Goal: Task Accomplishment & Management: Use online tool/utility

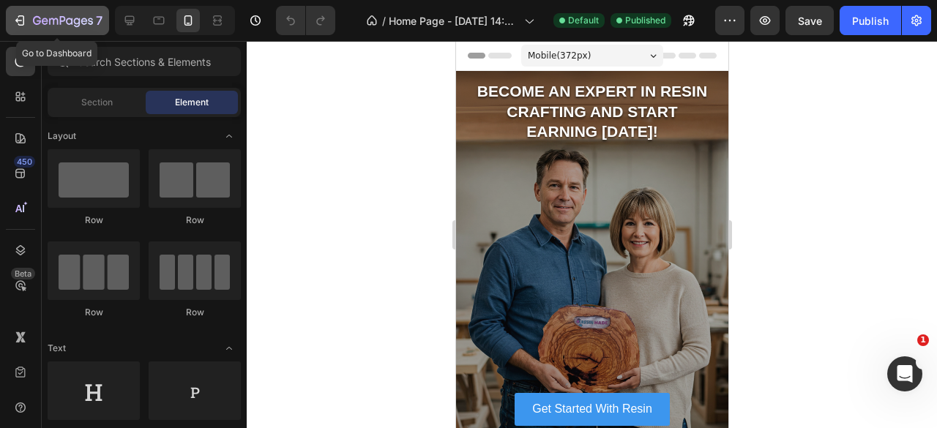
click at [54, 23] on icon "button" at bounding box center [63, 21] width 60 height 12
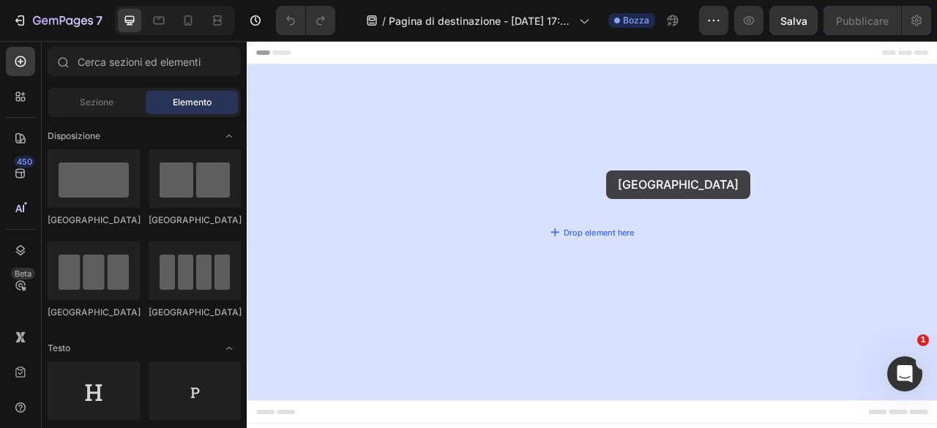
drag, startPoint x: 336, startPoint y: 230, endPoint x: 702, endPoint y: 202, distance: 367.7
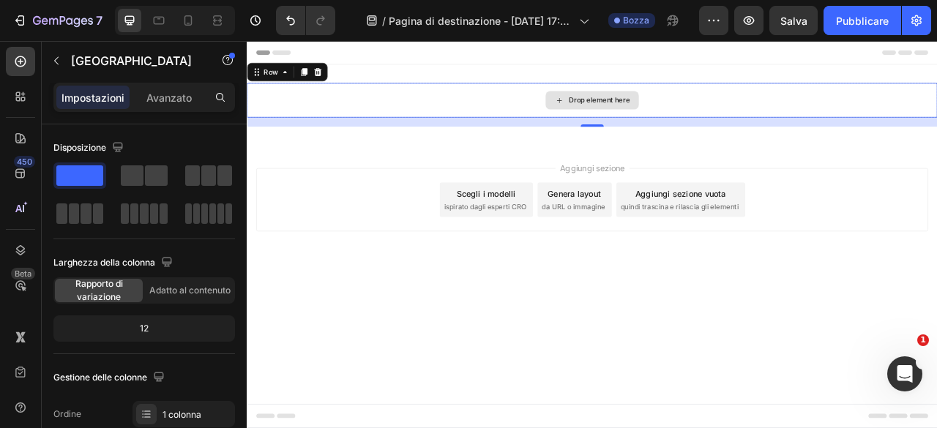
click at [588, 114] on div "Drop element here" at bounding box center [686, 116] width 878 height 44
click at [659, 116] on div "Drop element here" at bounding box center [695, 116] width 78 height 12
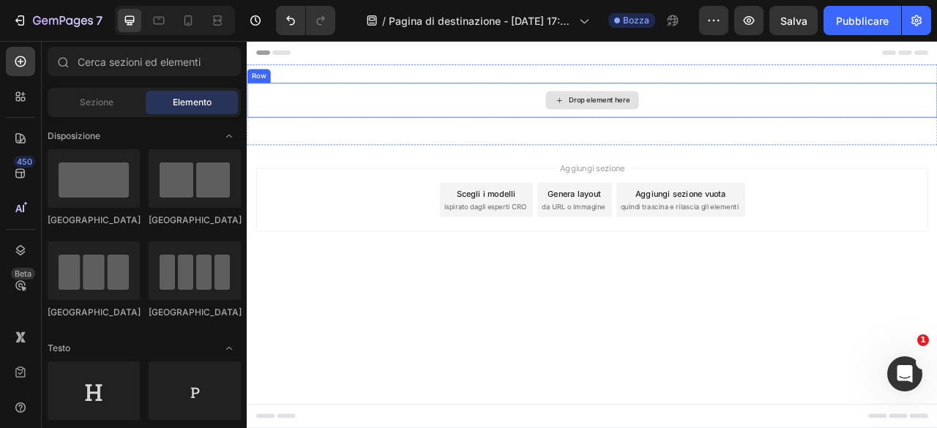
click at [611, 122] on div "Drop element here" at bounding box center [686, 116] width 878 height 44
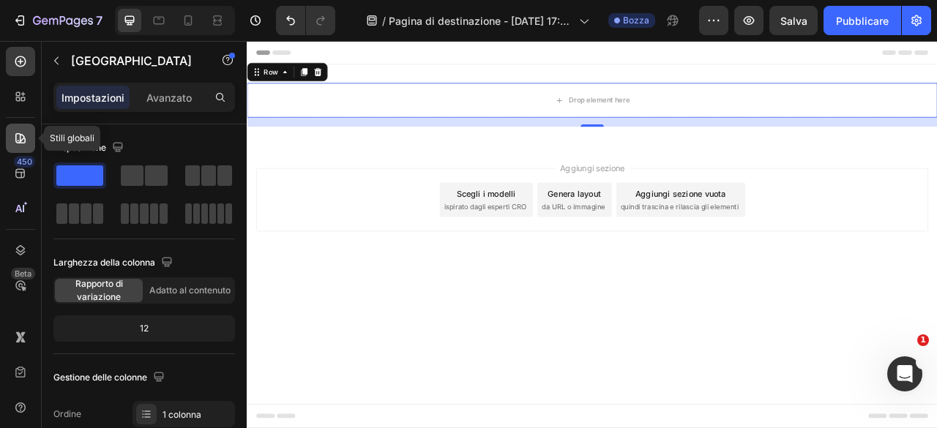
click at [26, 142] on icon at bounding box center [20, 138] width 15 height 15
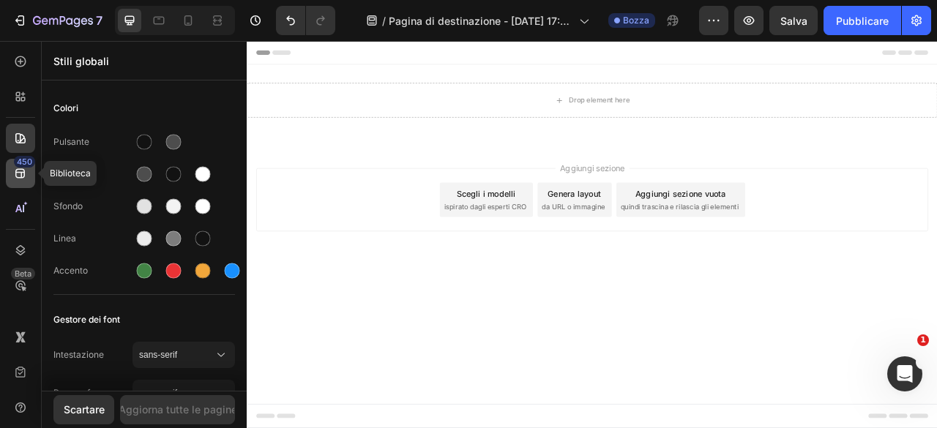
click at [28, 181] on div "450" at bounding box center [20, 173] width 29 height 29
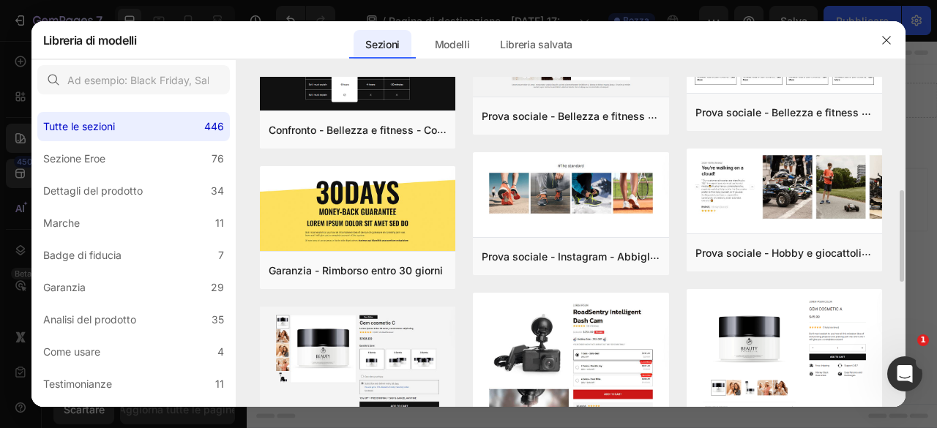
scroll to position [146, 0]
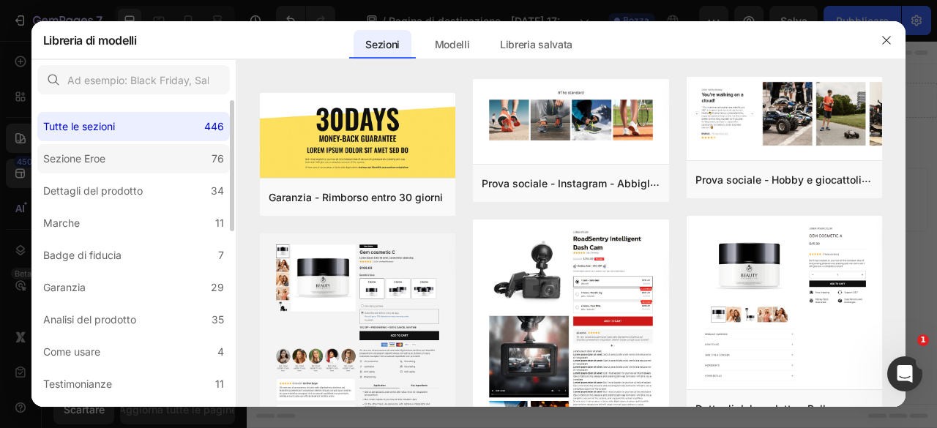
click at [149, 165] on label "Sezione Eroe 76" at bounding box center [133, 158] width 192 height 29
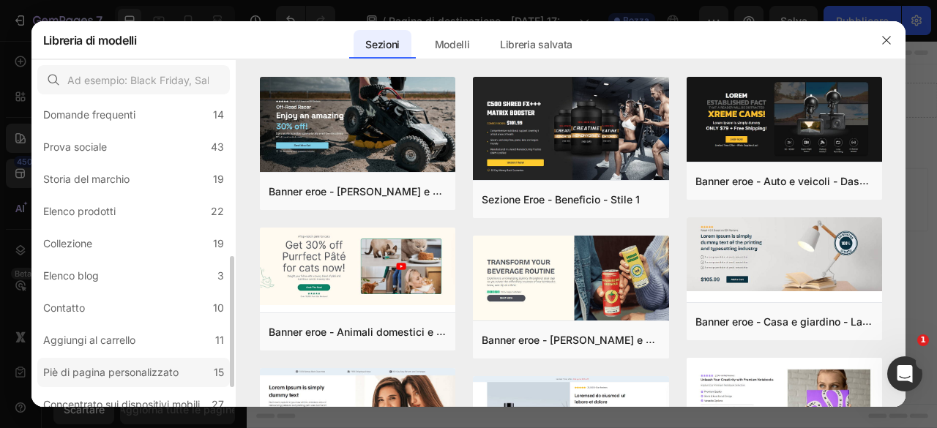
scroll to position [410, 0]
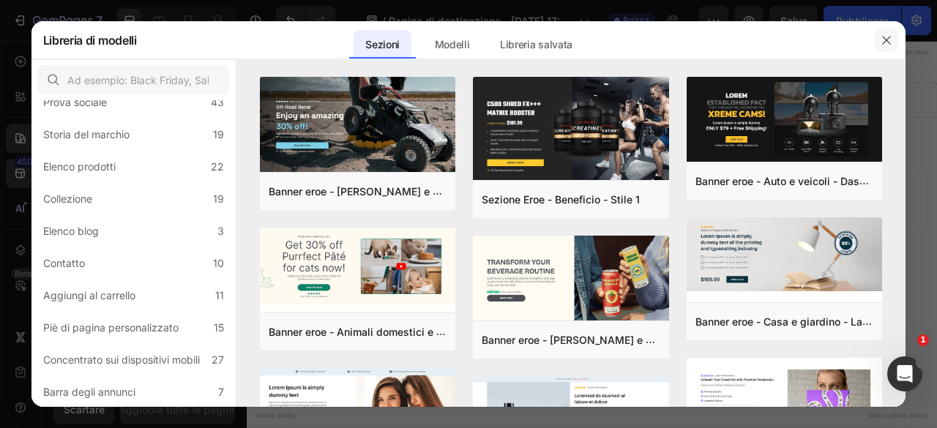
click at [888, 38] on icon "button" at bounding box center [886, 40] width 12 height 12
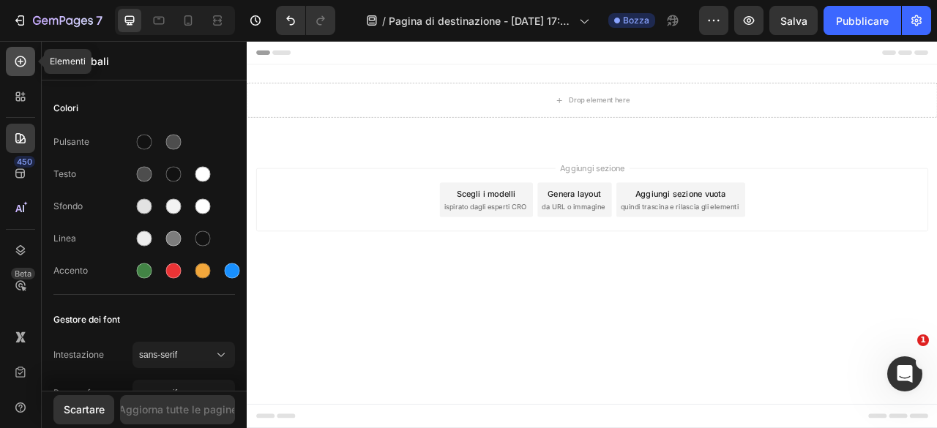
click at [15, 58] on icon at bounding box center [20, 61] width 15 height 15
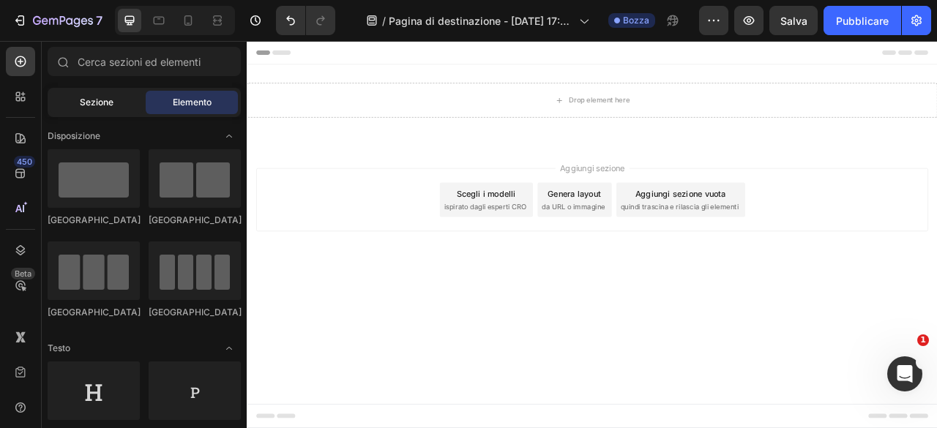
click at [104, 95] on div "Sezione" at bounding box center [96, 102] width 92 height 23
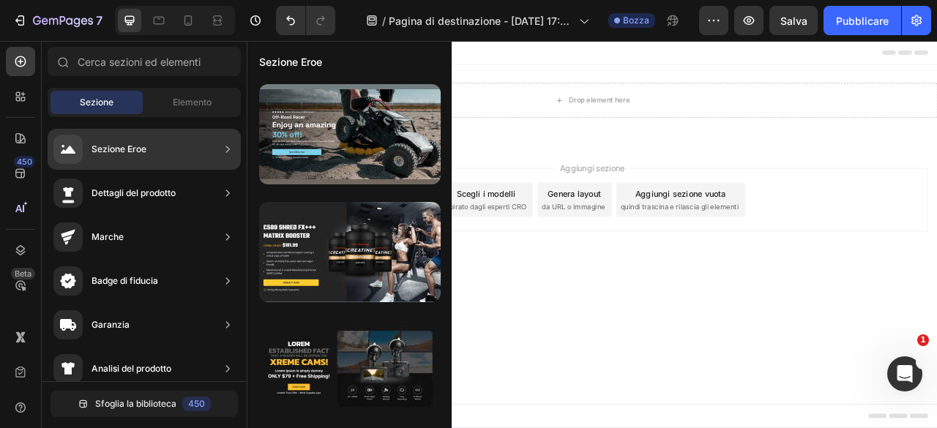
click at [124, 151] on font "Sezione Eroe" at bounding box center [118, 148] width 55 height 11
click at [147, 154] on div "Sezione Eroe" at bounding box center [144, 149] width 193 height 41
click at [130, 149] on font "Sezione Eroe" at bounding box center [118, 148] width 55 height 11
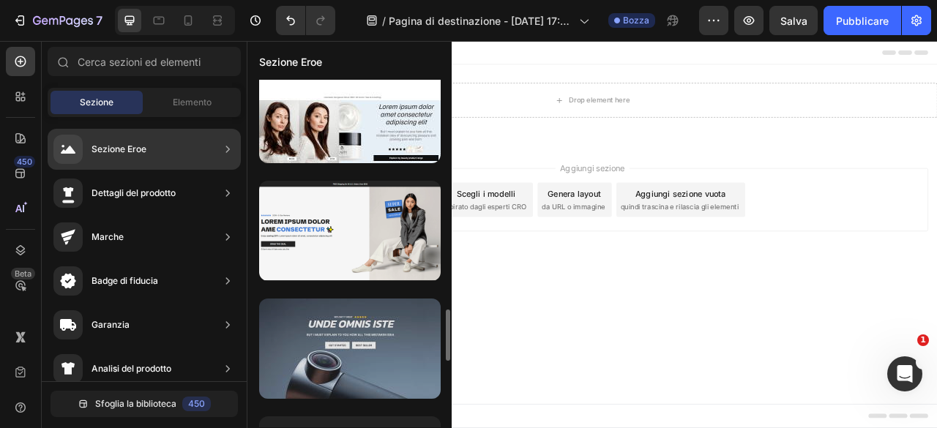
scroll to position [1479, 0]
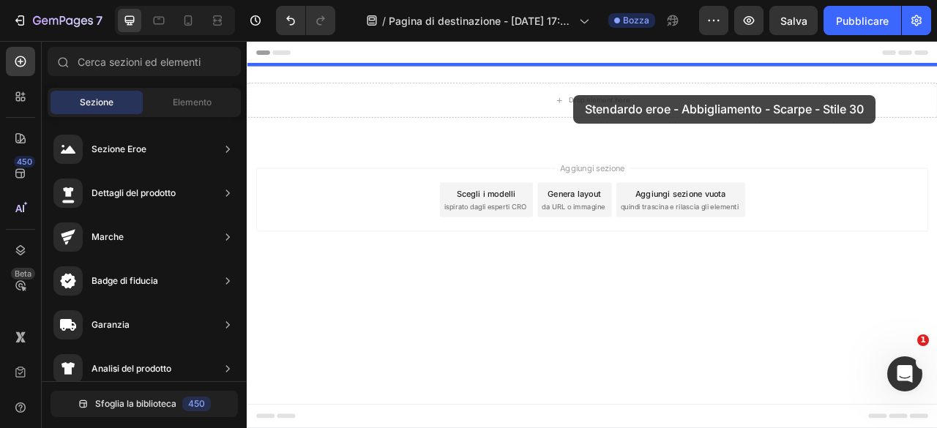
drag, startPoint x: 580, startPoint y: 355, endPoint x: 661, endPoint y: 110, distance: 258.2
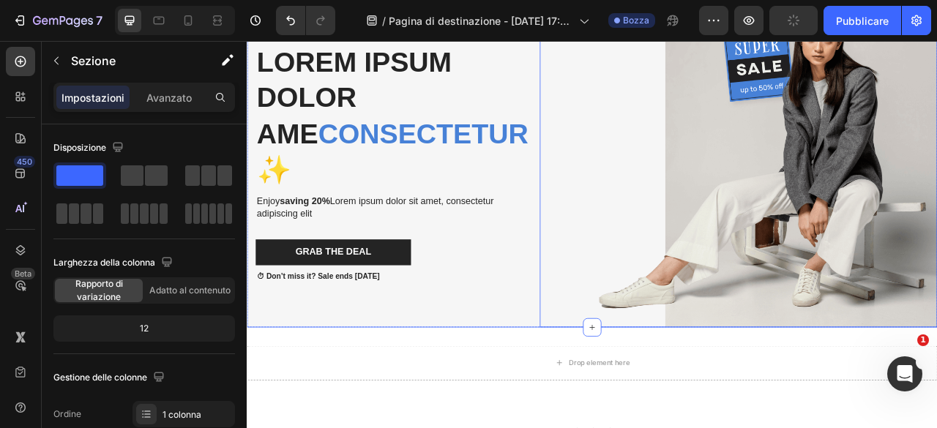
scroll to position [146, 0]
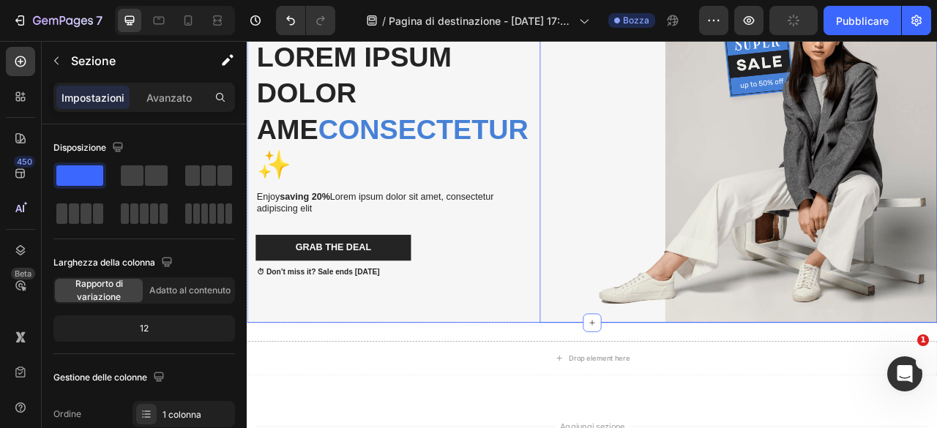
click at [866, 213] on img at bounding box center [872, 179] width 506 height 440
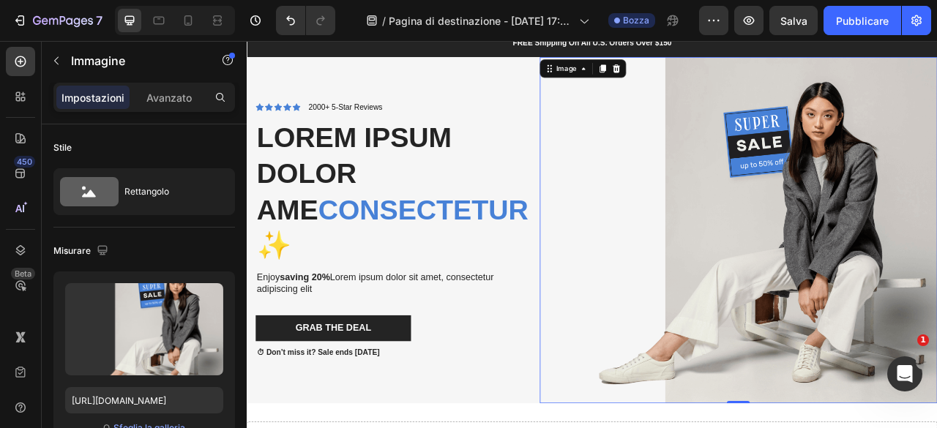
scroll to position [73, 0]
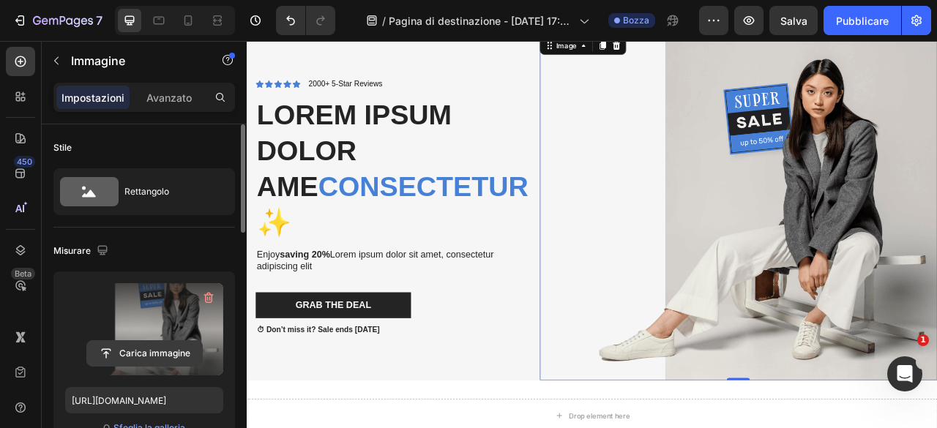
click at [173, 352] on input "file" at bounding box center [144, 353] width 115 height 25
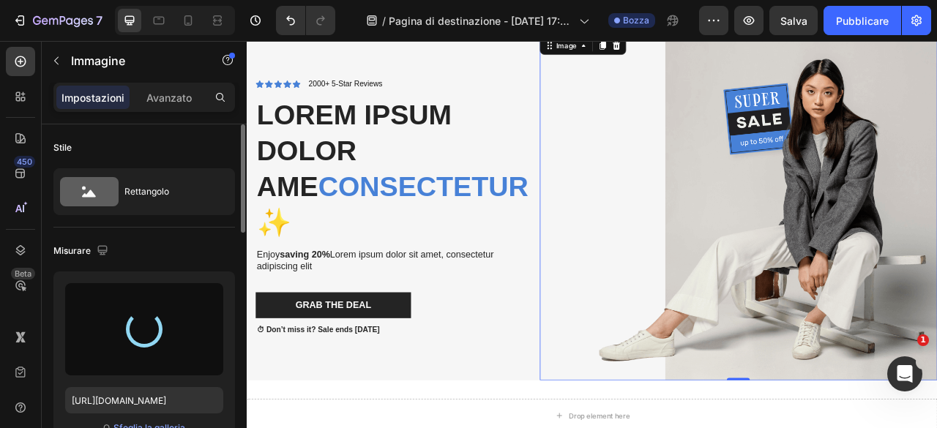
type input "[URL][DOMAIN_NAME]"
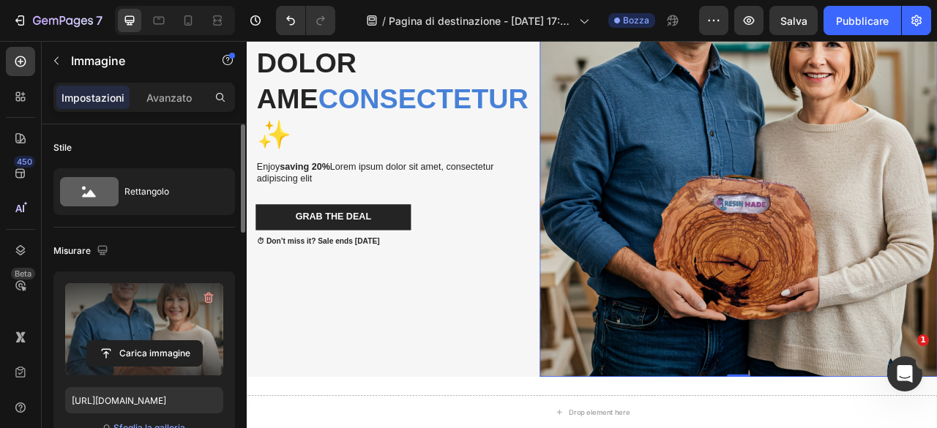
scroll to position [366, 0]
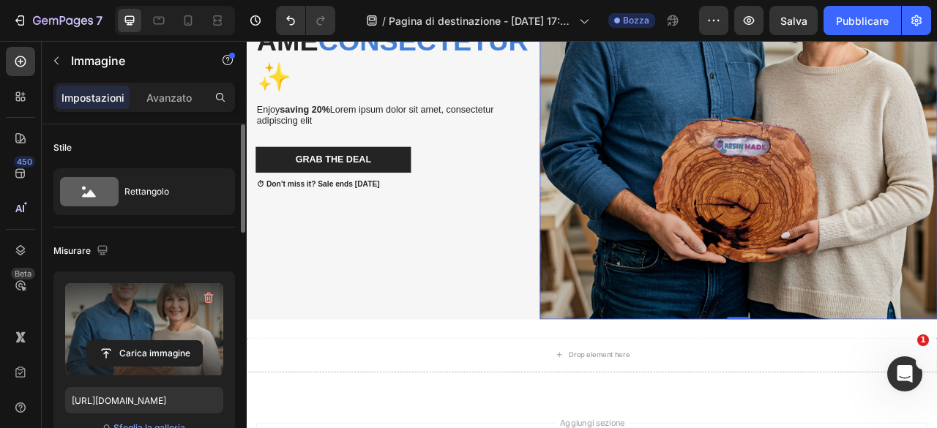
click at [760, 363] on img at bounding box center [872, 68] width 506 height 656
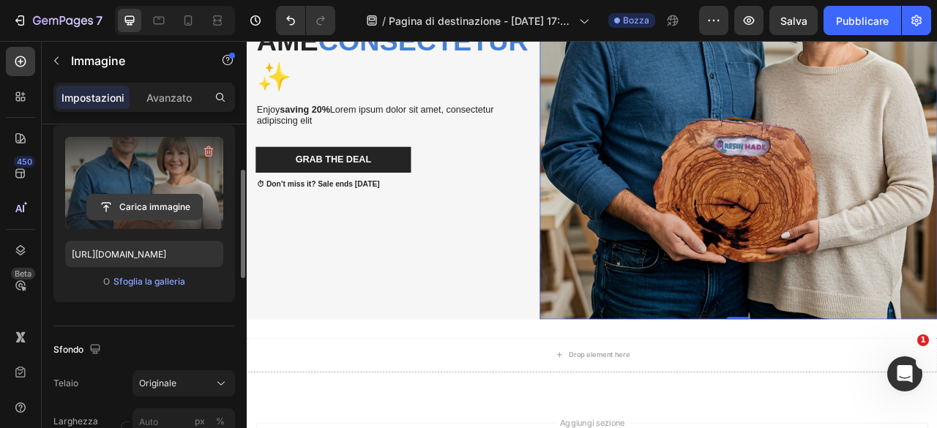
scroll to position [220, 0]
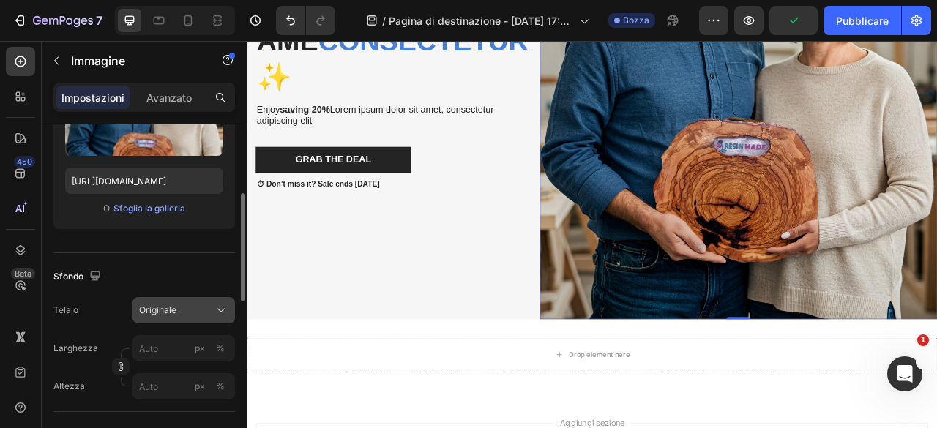
click at [190, 306] on div "Originale" at bounding box center [175, 310] width 72 height 13
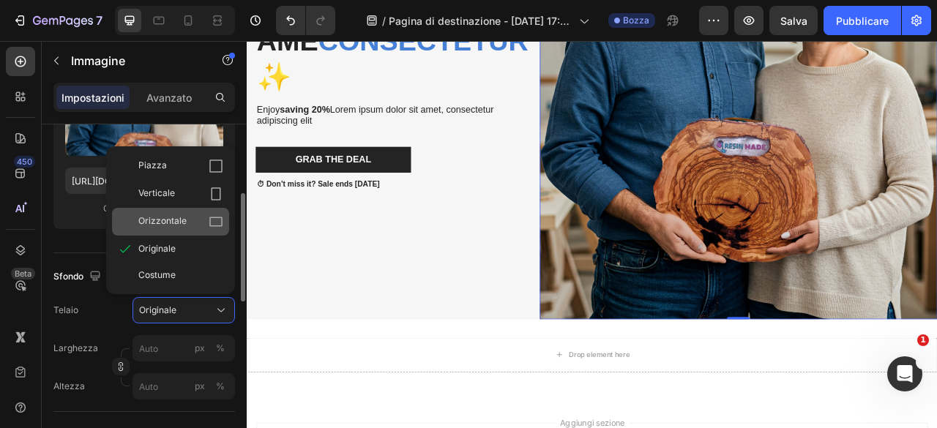
click at [175, 225] on span "Orizzontale" at bounding box center [162, 221] width 48 height 15
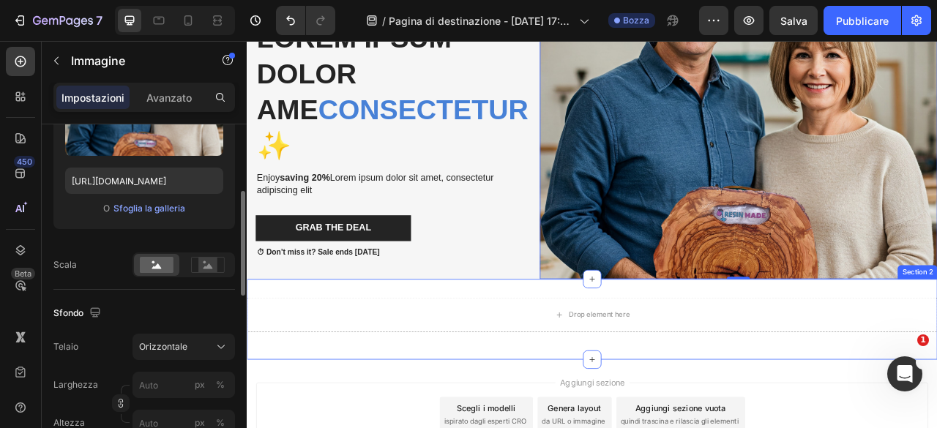
scroll to position [146, 0]
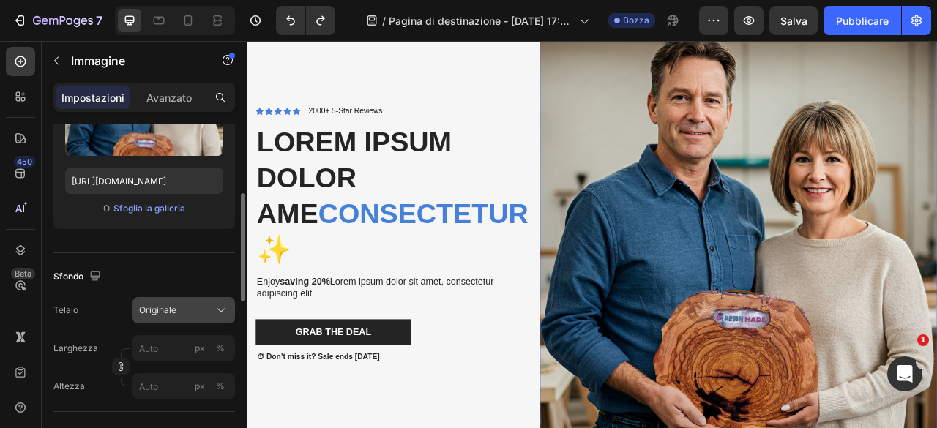
click at [207, 312] on div "Originale" at bounding box center [175, 310] width 72 height 13
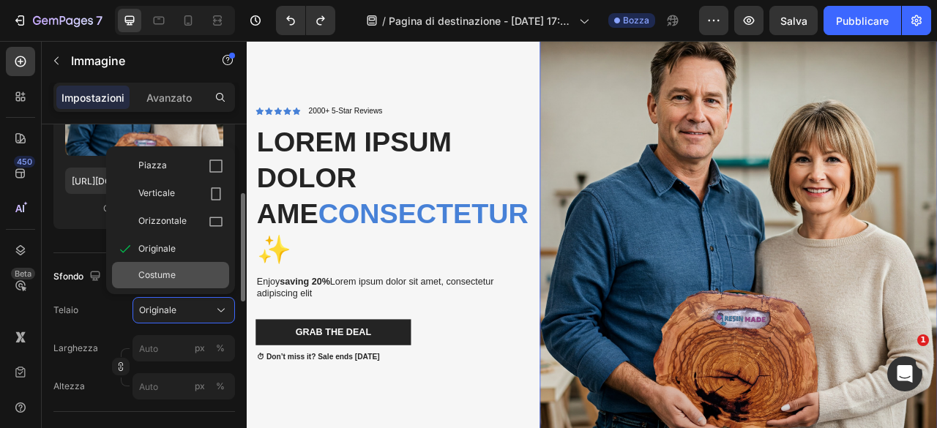
click at [209, 280] on div "Costume" at bounding box center [180, 275] width 85 height 13
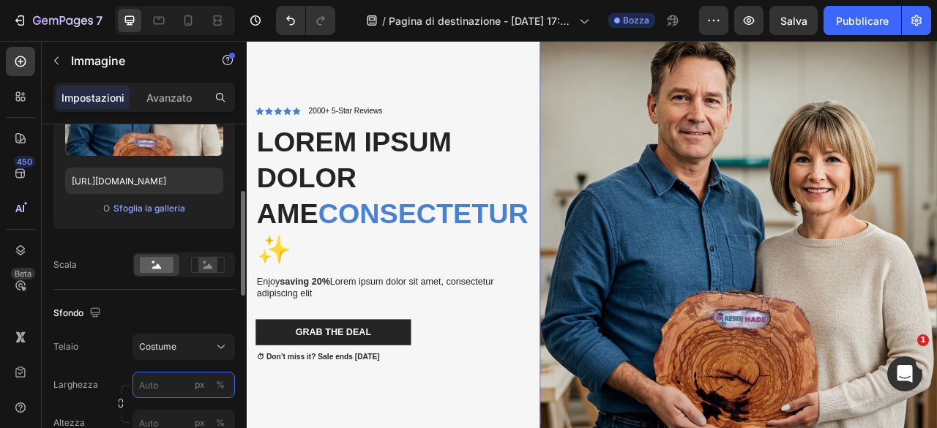
scroll to position [293, 0]
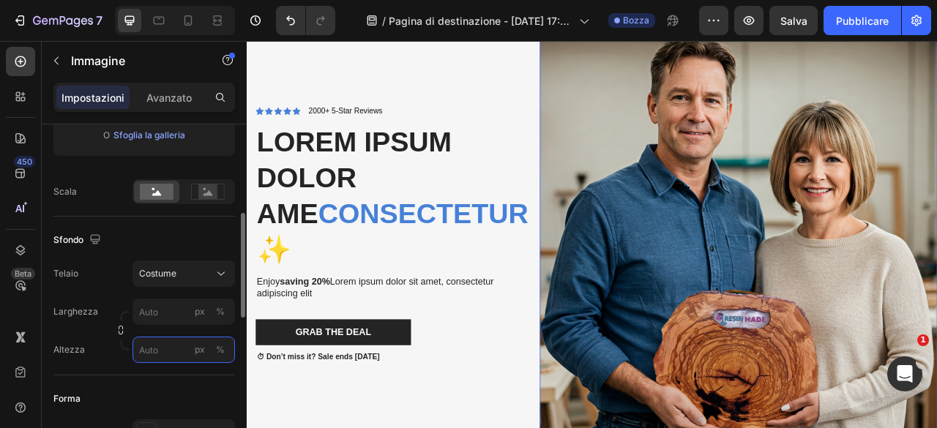
click at [172, 353] on input "px %" at bounding box center [183, 350] width 102 height 26
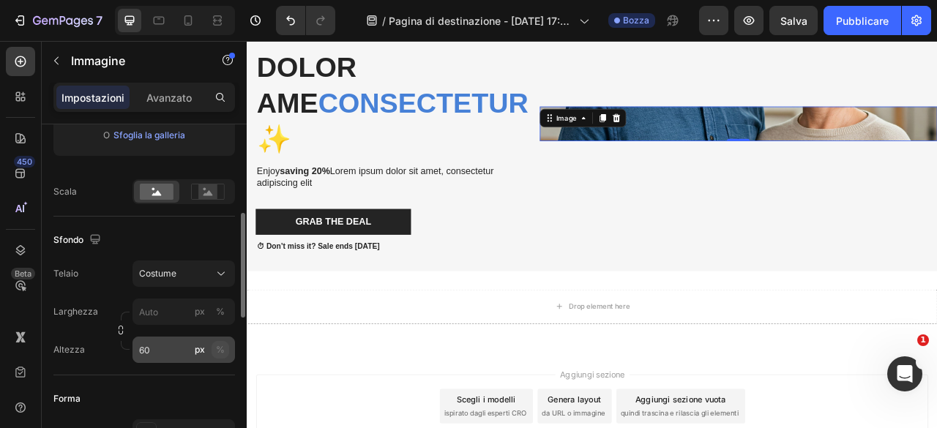
click at [217, 349] on font "%" at bounding box center [220, 349] width 9 height 11
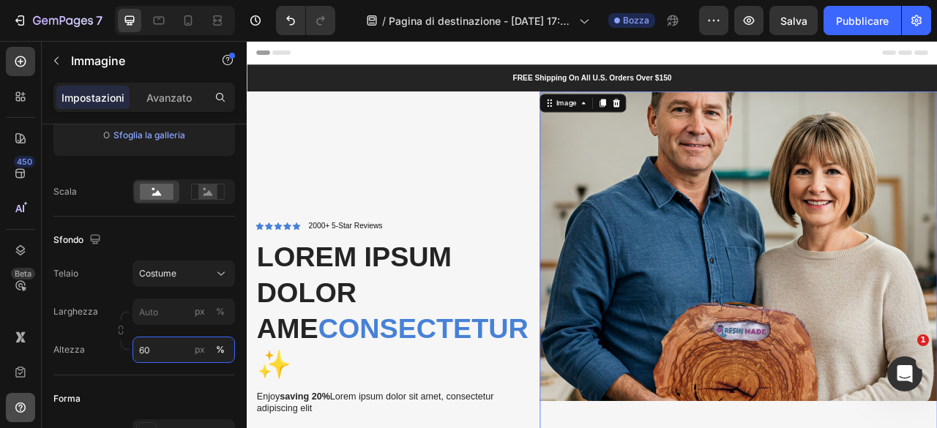
scroll to position [220, 0]
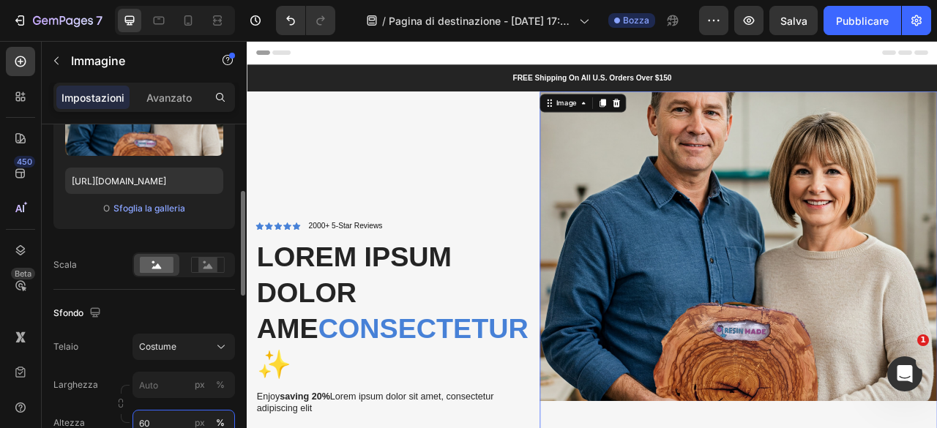
type input "6"
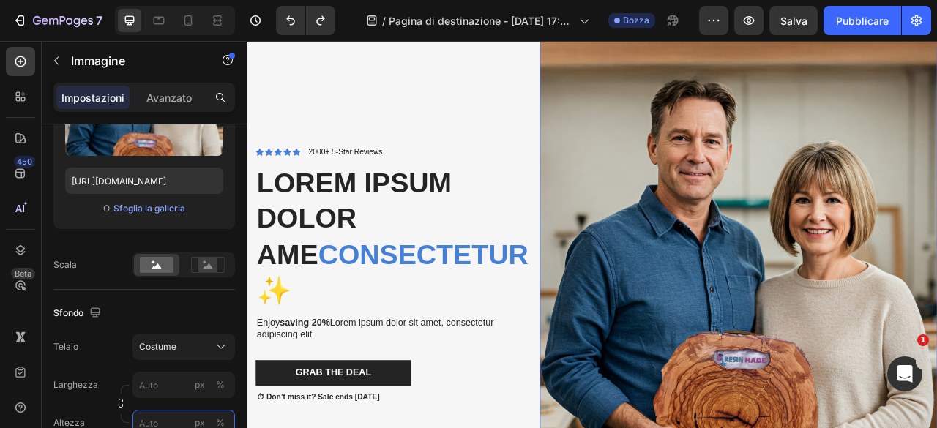
scroll to position [146, 0]
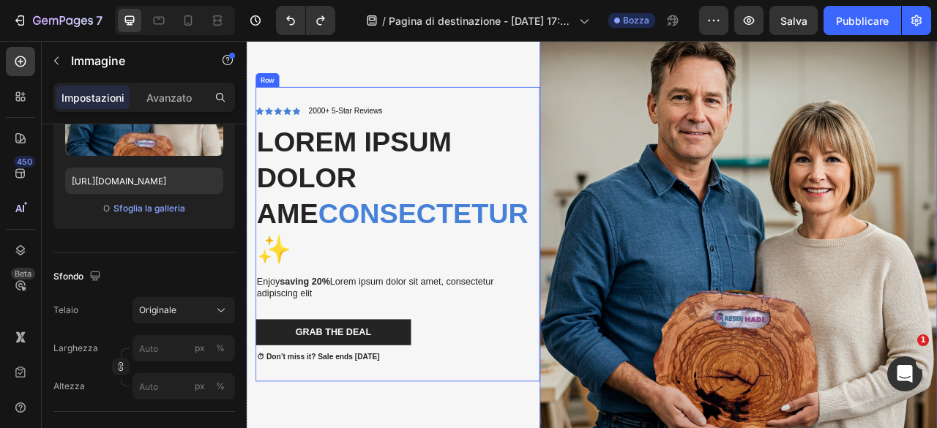
click at [551, 427] on div "Icon Icon Icon Icon Icon Icon List 2000+ 5-Star Reviews Text Block Row Lorem ip…" at bounding box center [438, 287] width 361 height 375
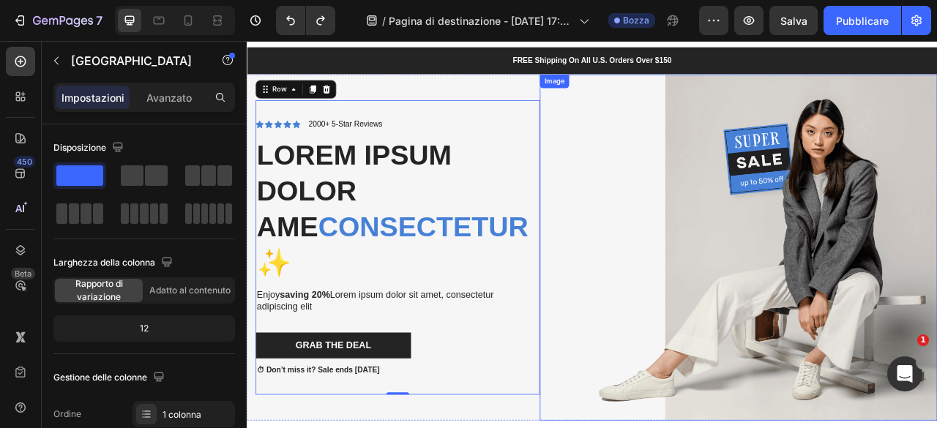
scroll to position [0, 0]
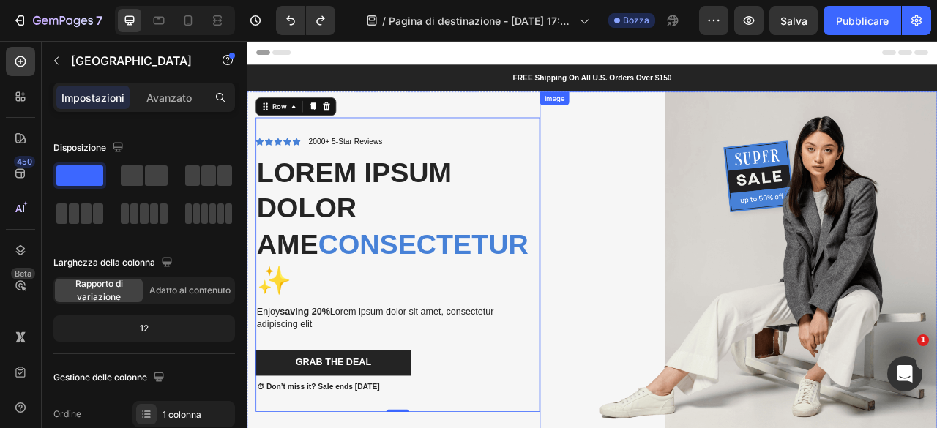
click at [825, 300] on img at bounding box center [872, 325] width 506 height 440
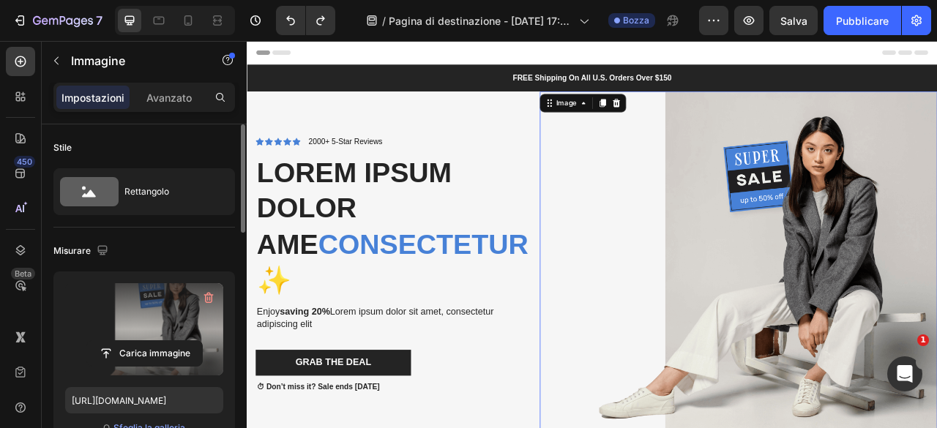
click at [162, 315] on label at bounding box center [144, 329] width 158 height 92
click at [162, 341] on input "file" at bounding box center [144, 353] width 115 height 25
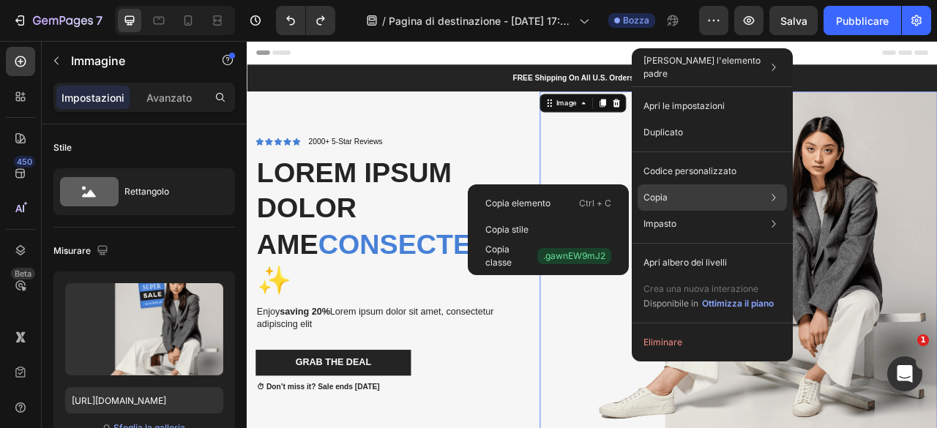
click at [675, 201] on div "Copia Copia elemento Ctrl + C Copia stile Copia classe .gawnEW9mJ2" at bounding box center [711, 197] width 149 height 26
click at [735, 194] on div "Copia Copia elemento Ctrl + C Copia stile Copia classe .gawnEW9mJ2" at bounding box center [711, 197] width 149 height 26
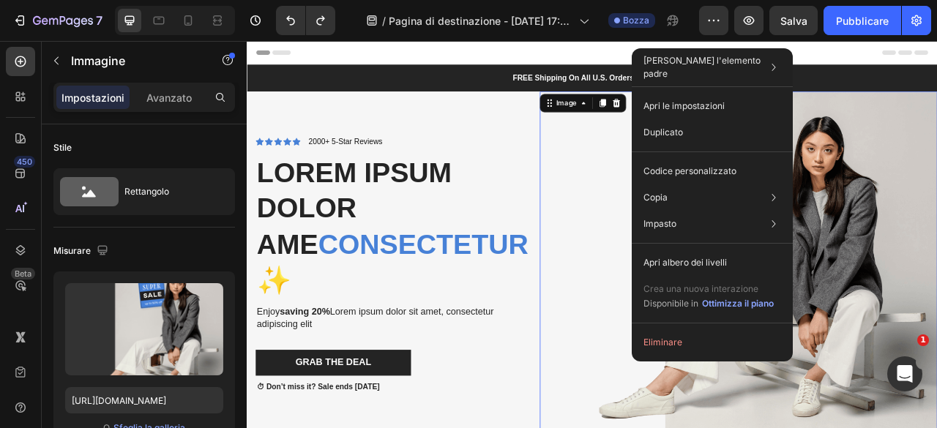
click at [936, 247] on img at bounding box center [872, 325] width 506 height 440
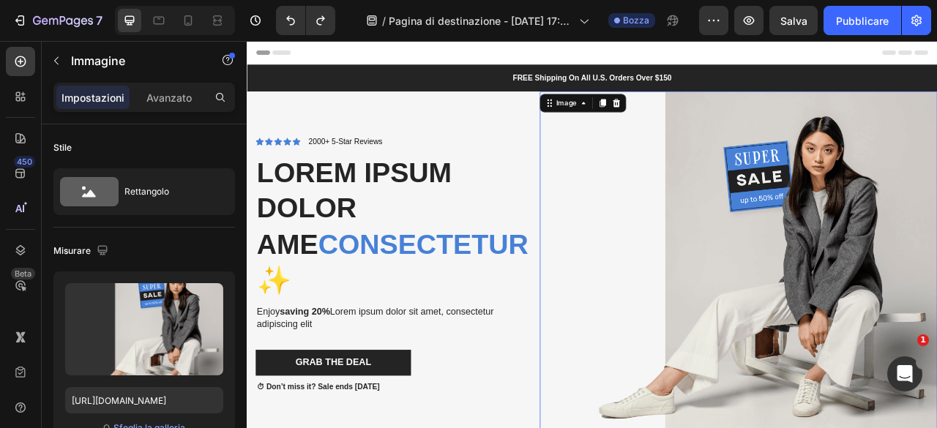
click at [749, 317] on img at bounding box center [872, 325] width 506 height 440
click at [186, 23] on icon at bounding box center [188, 20] width 15 height 15
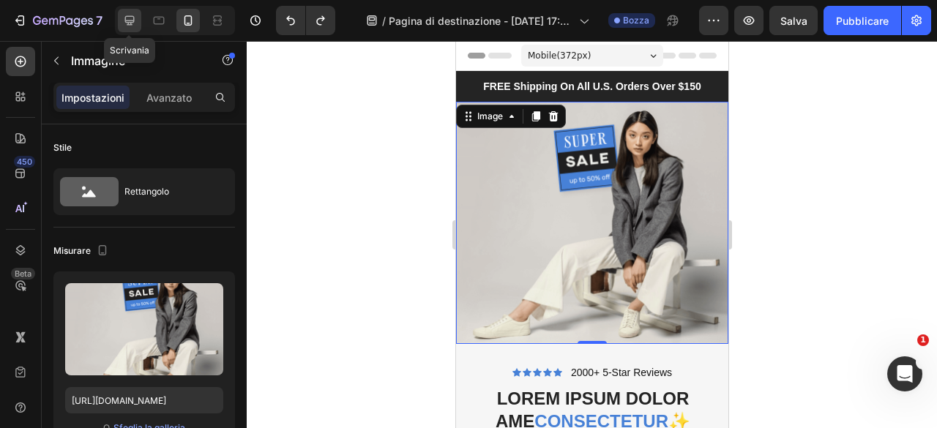
click at [135, 21] on icon at bounding box center [129, 20] width 15 height 15
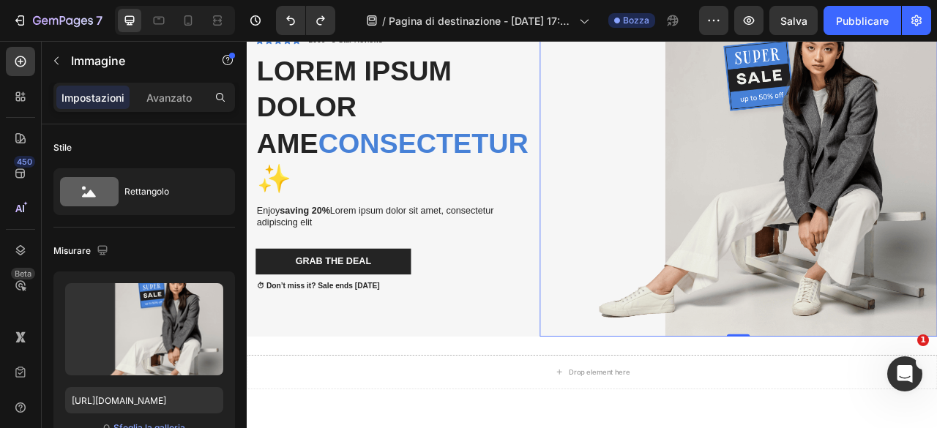
scroll to position [159, 0]
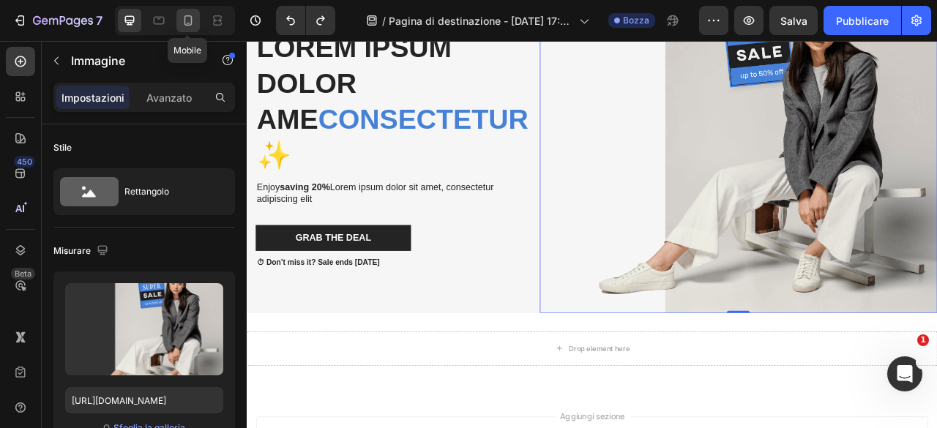
click at [190, 23] on icon at bounding box center [188, 20] width 8 height 10
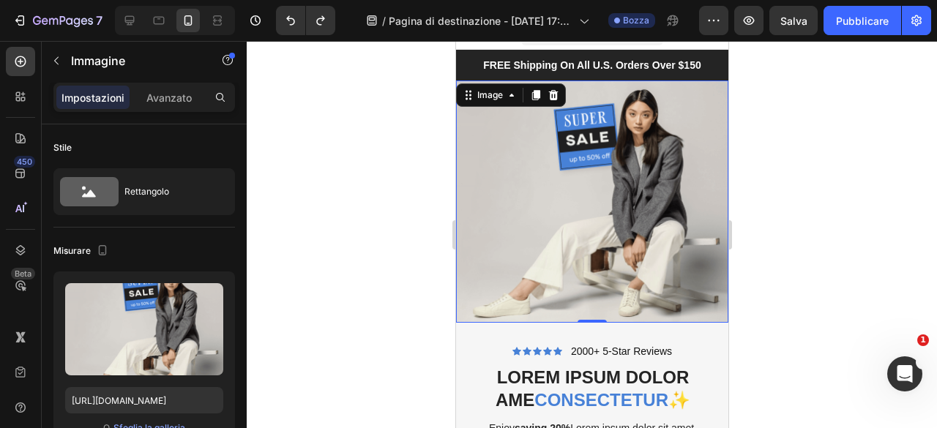
scroll to position [9, 0]
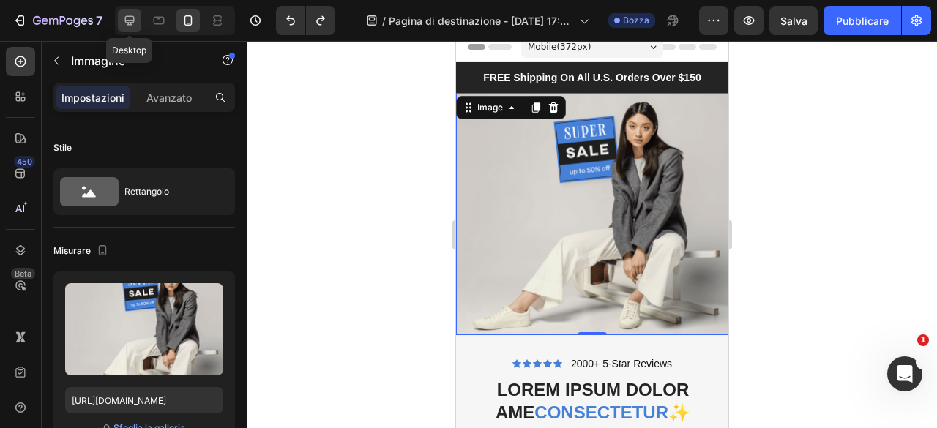
click at [135, 14] on icon at bounding box center [129, 20] width 15 height 15
type input "[URL][DOMAIN_NAME]"
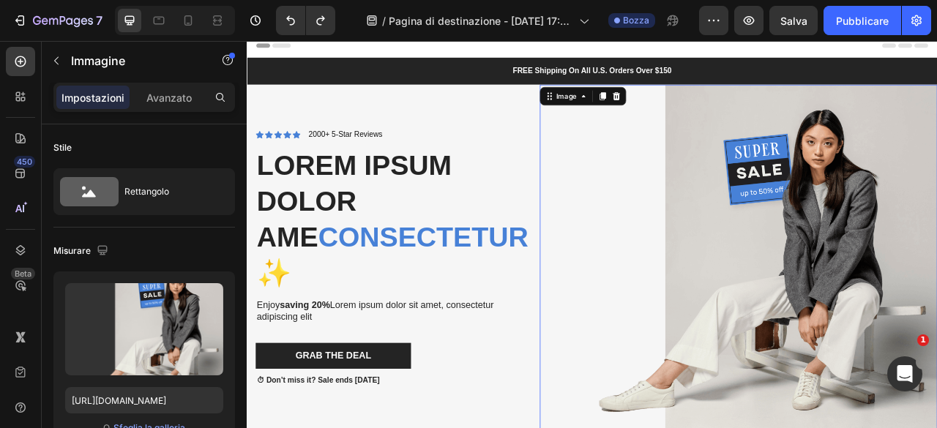
scroll to position [12, 0]
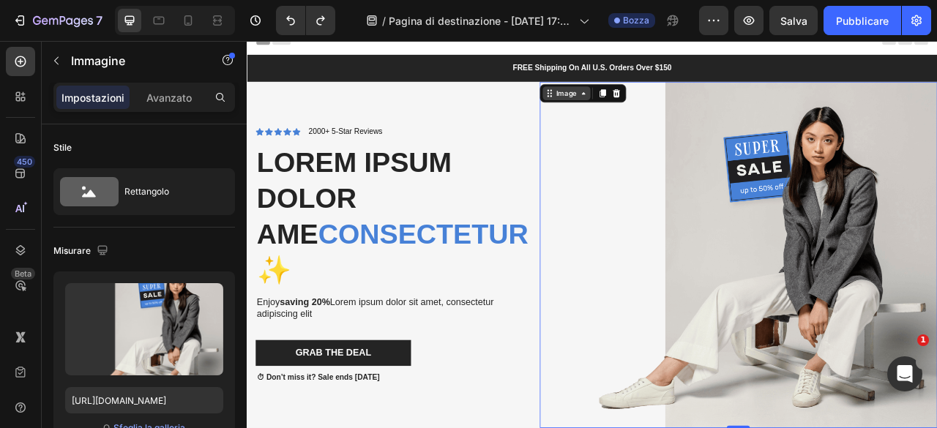
click at [670, 102] on icon at bounding box center [675, 108] width 12 height 12
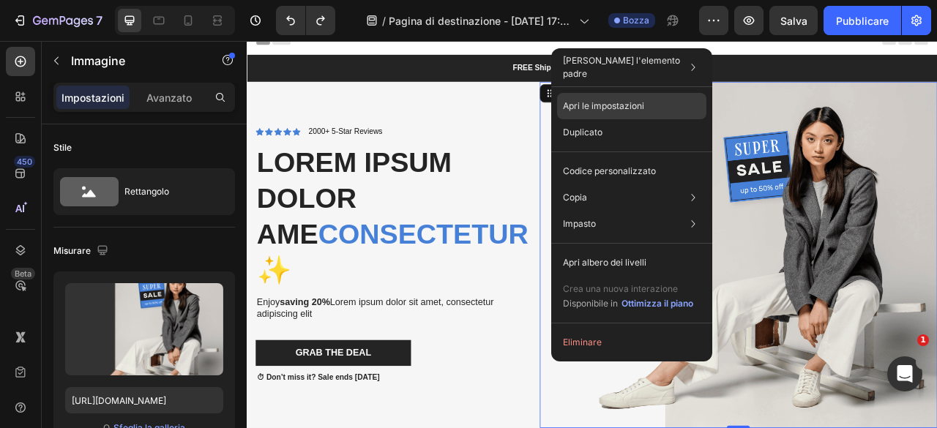
click at [633, 102] on font "Apri le impostazioni" at bounding box center [603, 105] width 81 height 11
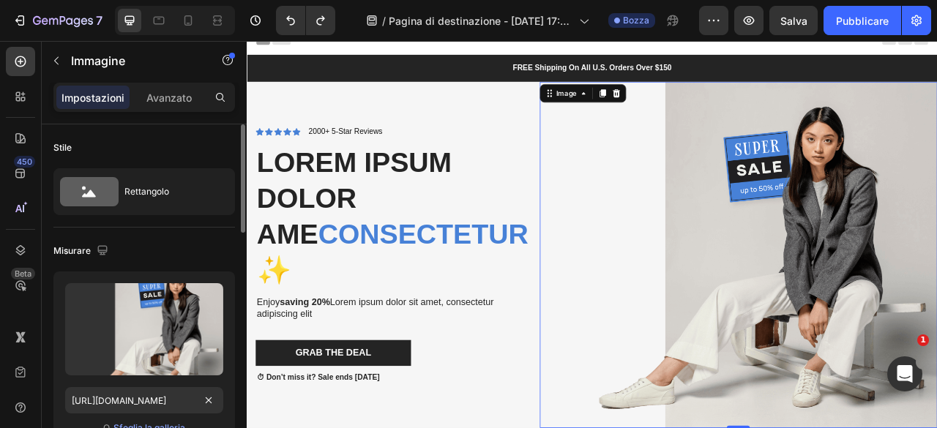
scroll to position [146, 0]
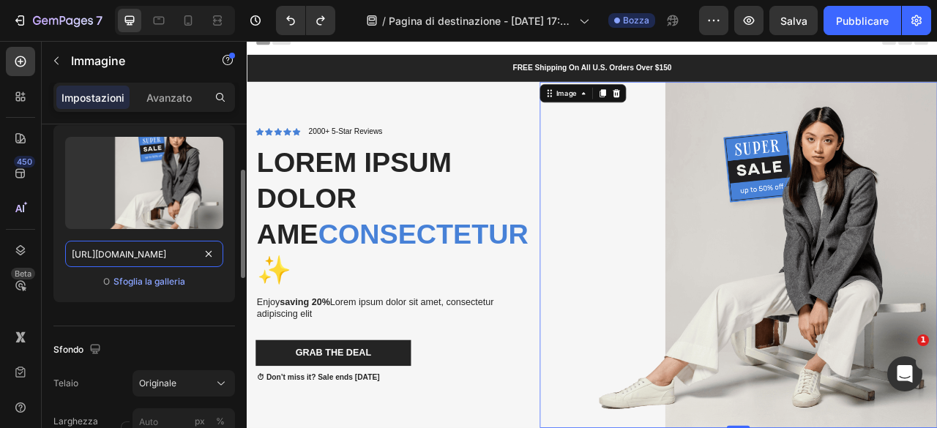
click at [181, 253] on input "[URL][DOMAIN_NAME]" at bounding box center [144, 254] width 158 height 26
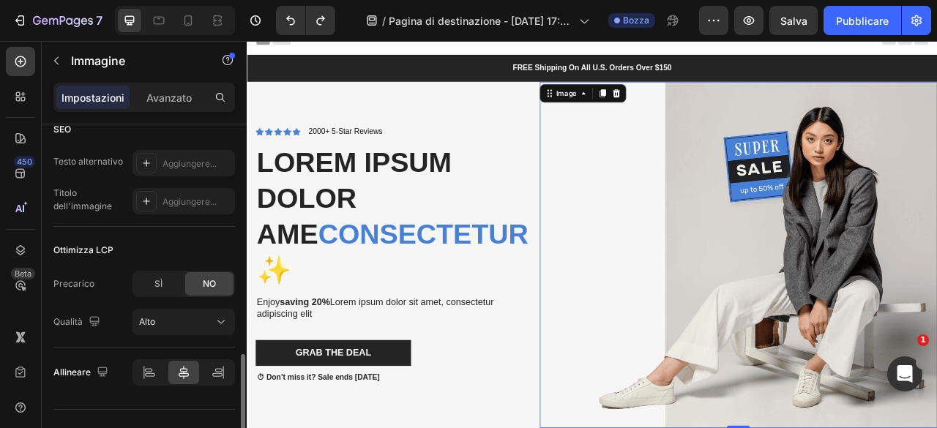
scroll to position [757, 0]
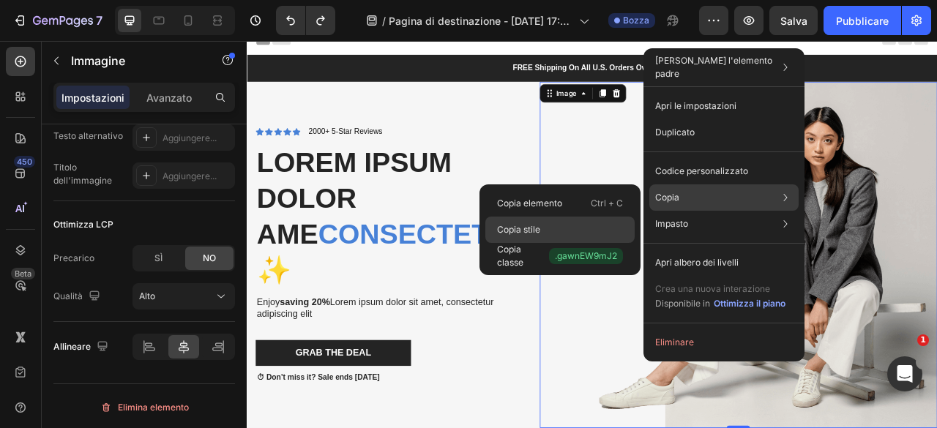
click at [613, 243] on div "Copia stile" at bounding box center [559, 256] width 149 height 26
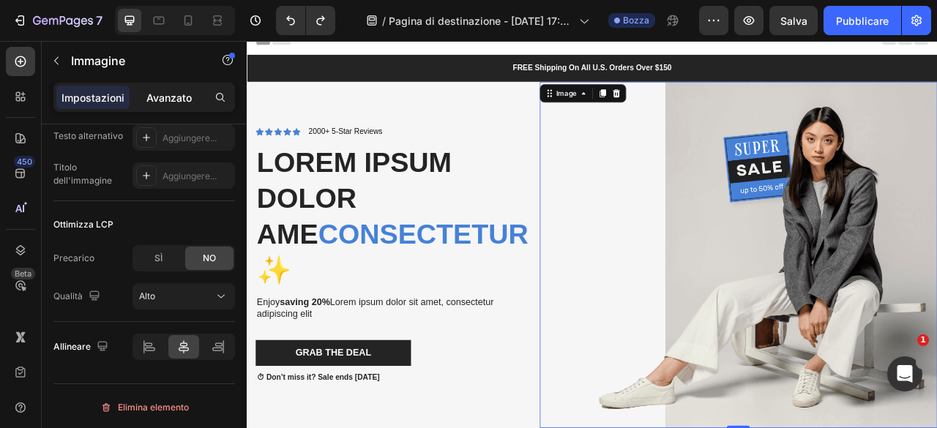
click at [178, 92] on font "Avanzato" at bounding box center [168, 97] width 45 height 12
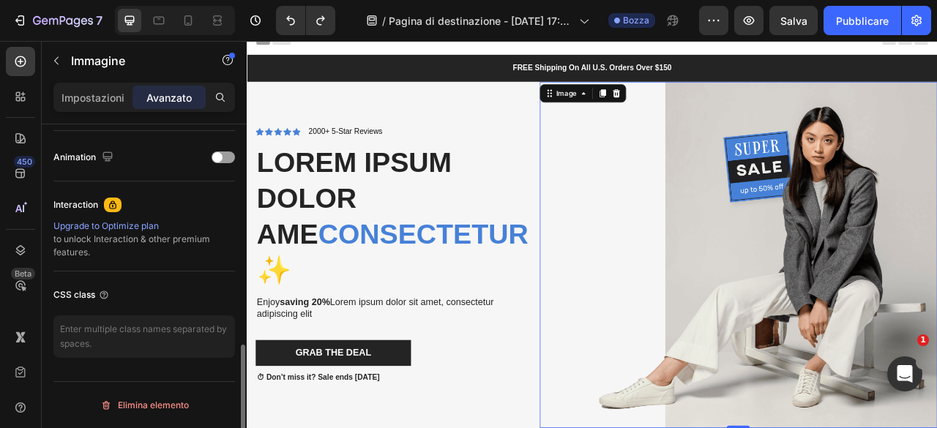
scroll to position [628, 0]
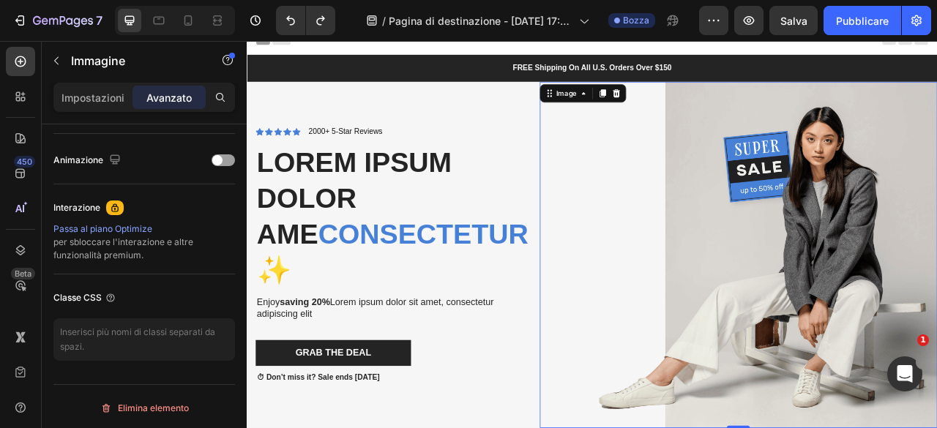
click at [96, 103] on p "Impostazioni" at bounding box center [92, 97] width 63 height 15
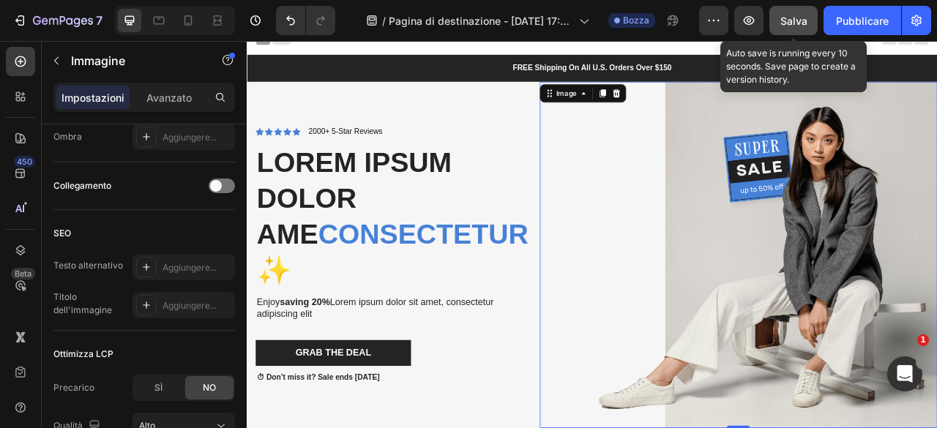
click at [792, 15] on font "Salva" at bounding box center [793, 21] width 27 height 12
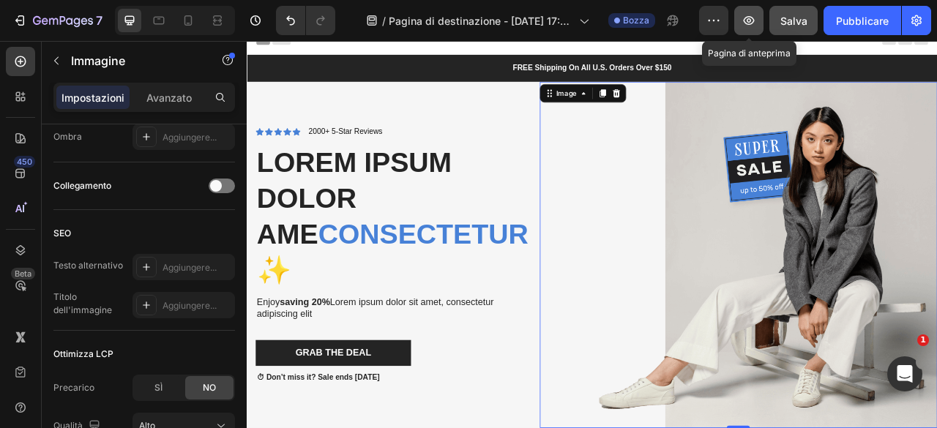
click at [740, 21] on button "button" at bounding box center [748, 20] width 29 height 29
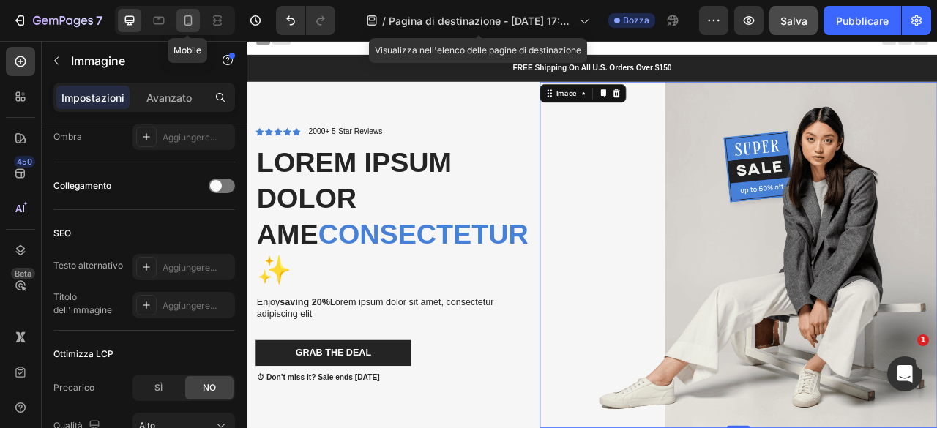
click at [182, 21] on icon at bounding box center [188, 20] width 15 height 15
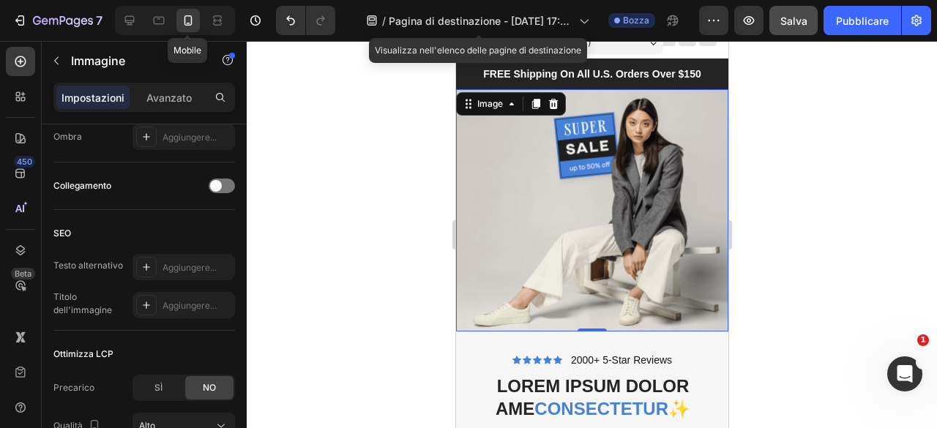
scroll to position [9, 0]
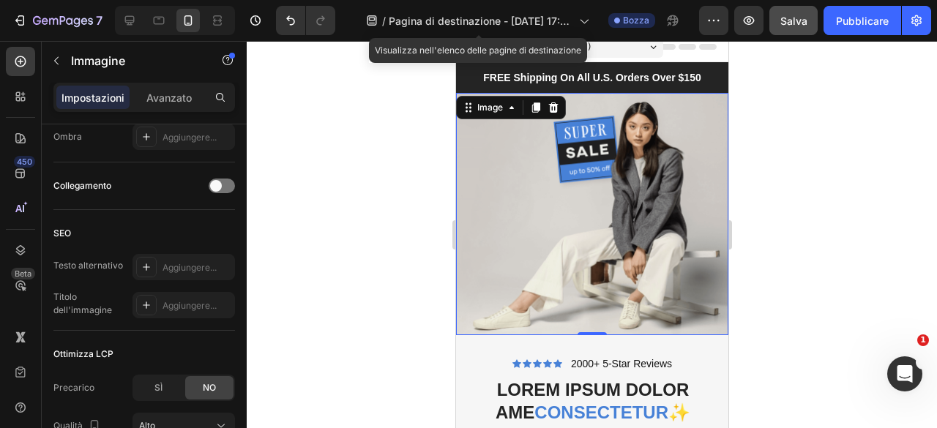
click at [578, 231] on img at bounding box center [591, 213] width 272 height 241
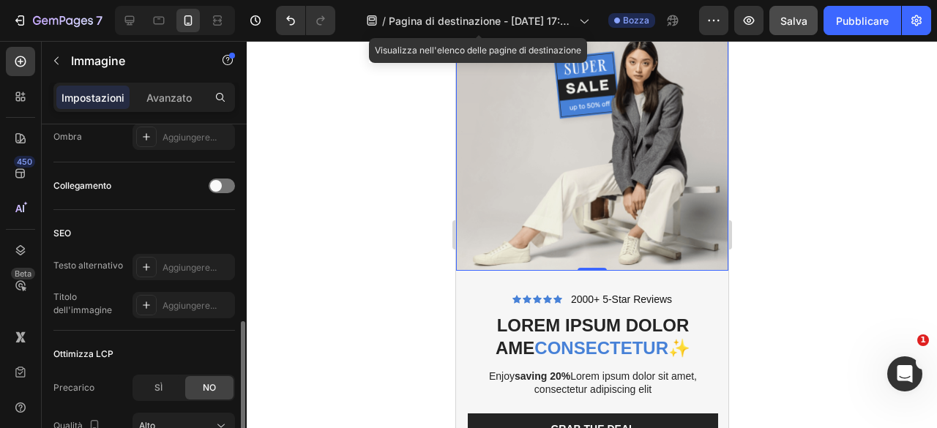
scroll to position [481, 0]
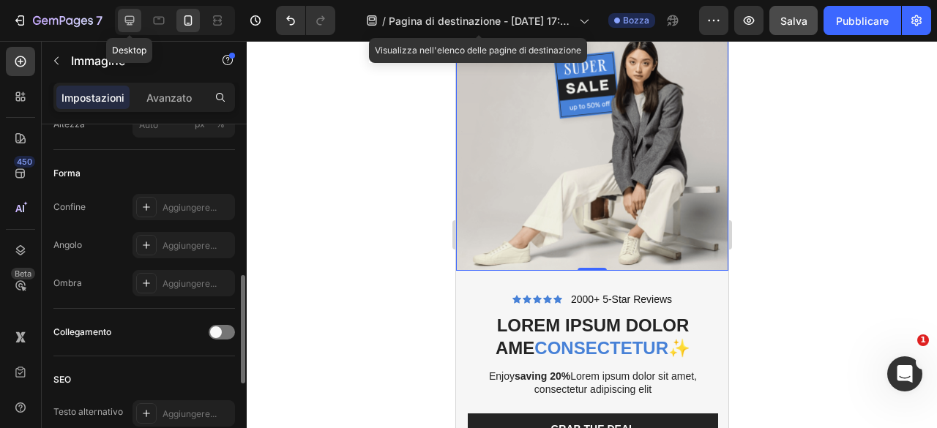
click at [132, 26] on icon at bounding box center [129, 20] width 15 height 15
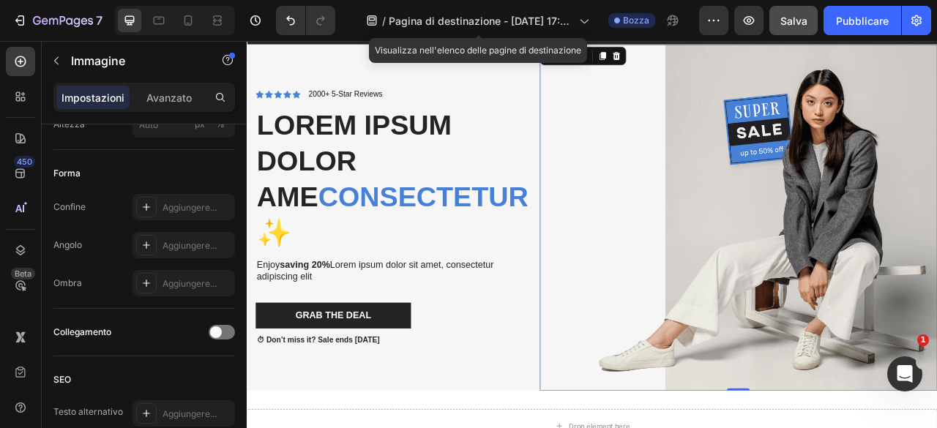
scroll to position [12, 0]
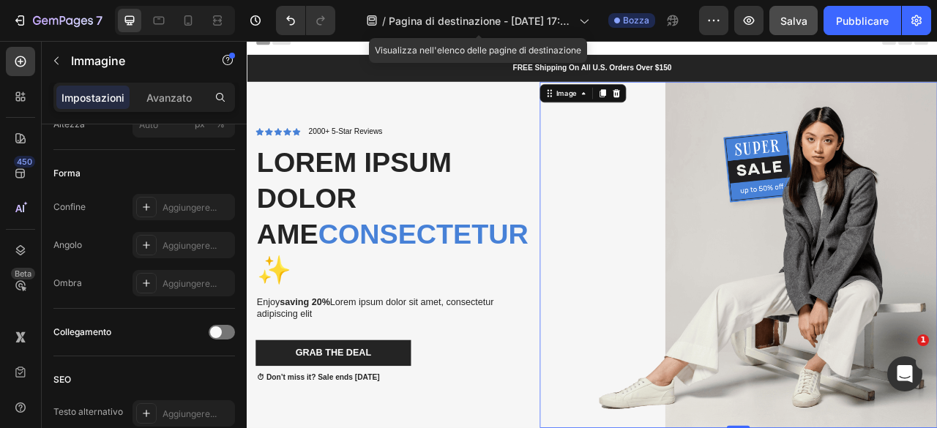
click at [756, 204] on img at bounding box center [872, 313] width 506 height 440
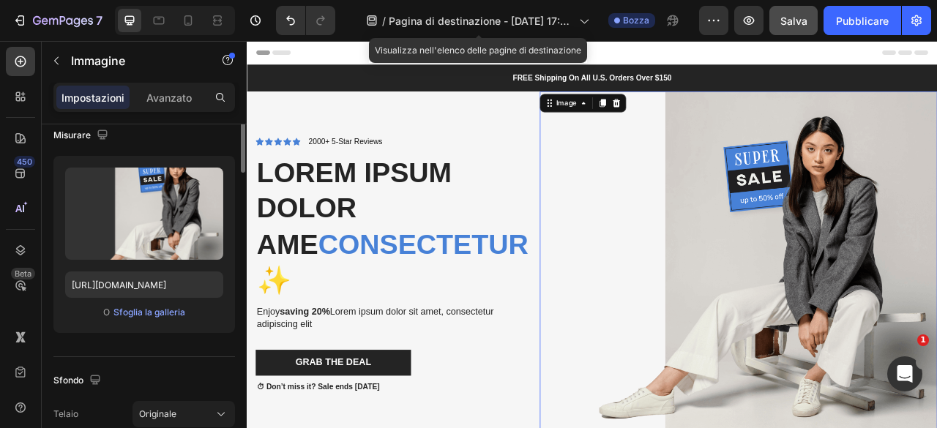
scroll to position [42, 0]
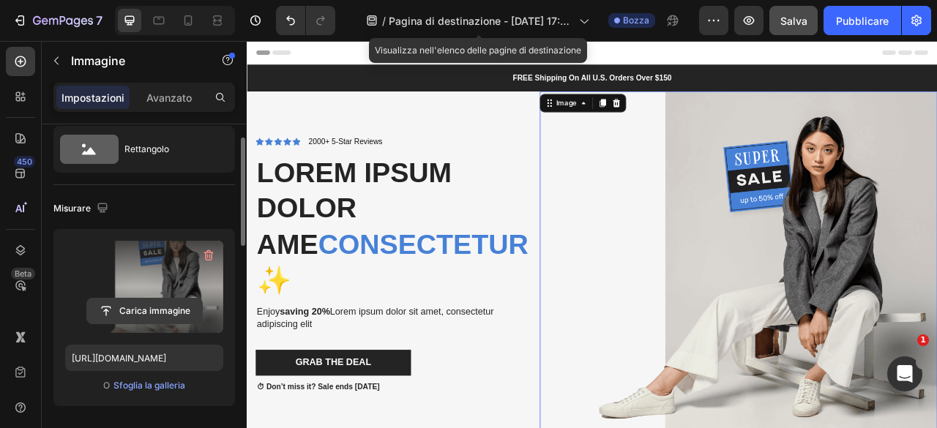
click at [160, 311] on input "file" at bounding box center [144, 311] width 115 height 25
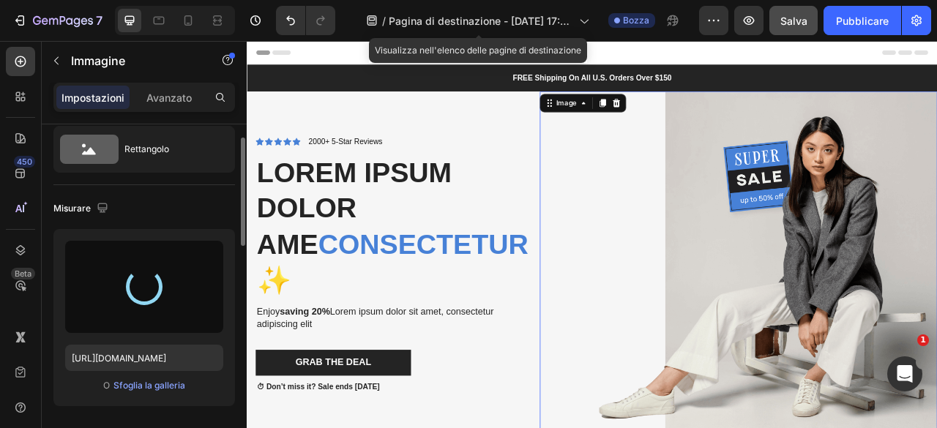
scroll to position [73, 0]
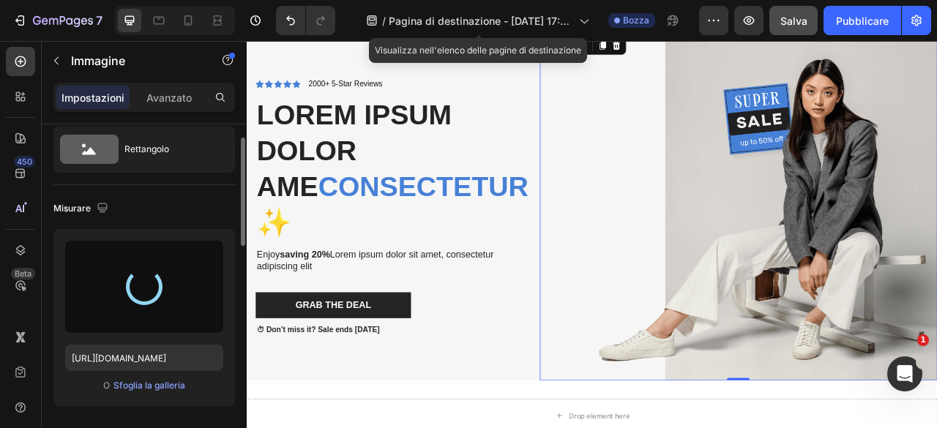
type input "[URL][DOMAIN_NAME]"
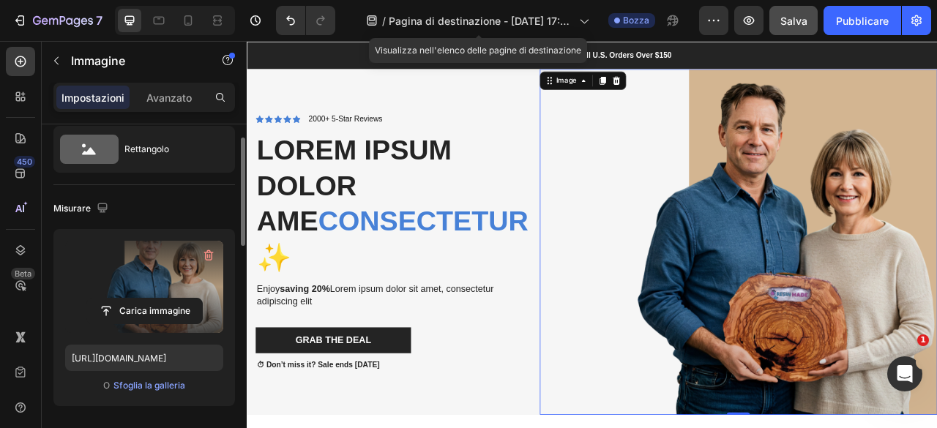
scroll to position [0, 0]
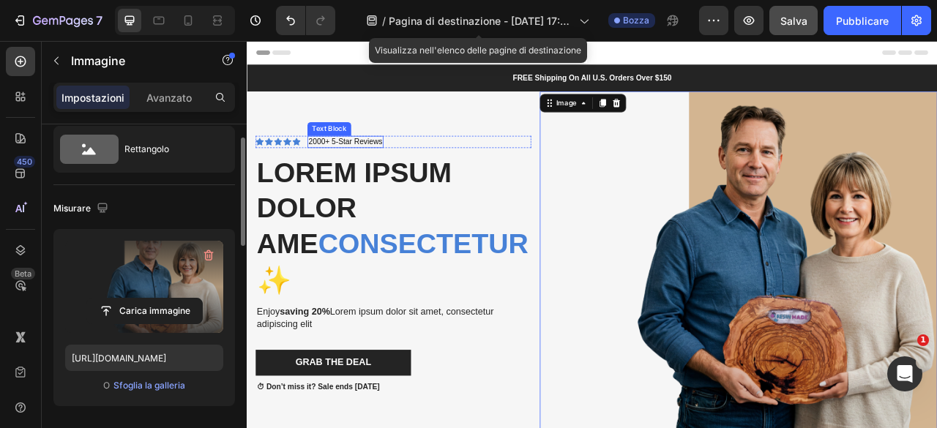
click at [414, 175] on div "Icon Icon Icon Icon Icon Icon List 2000+ 5-Star Reviews Text Block Row Lorem ip…" at bounding box center [433, 326] width 350 height 328
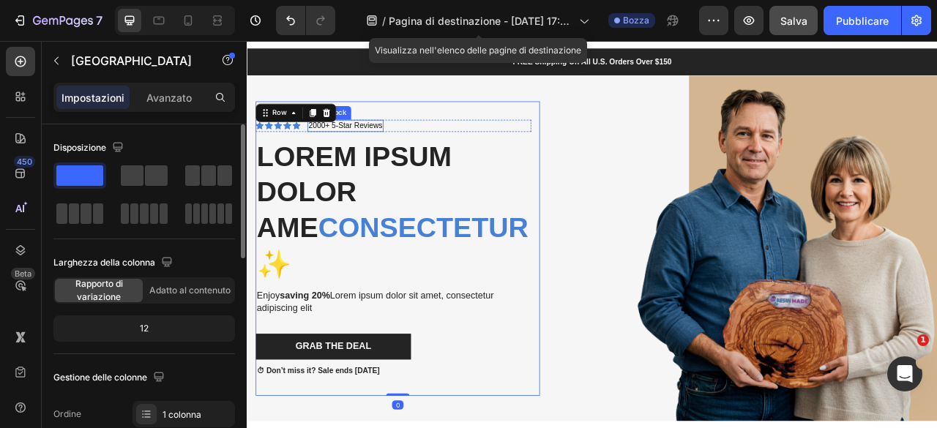
click at [405, 165] on h2 "Lorem ipsum dolor ame consectetur ✨" at bounding box center [433, 257] width 350 height 186
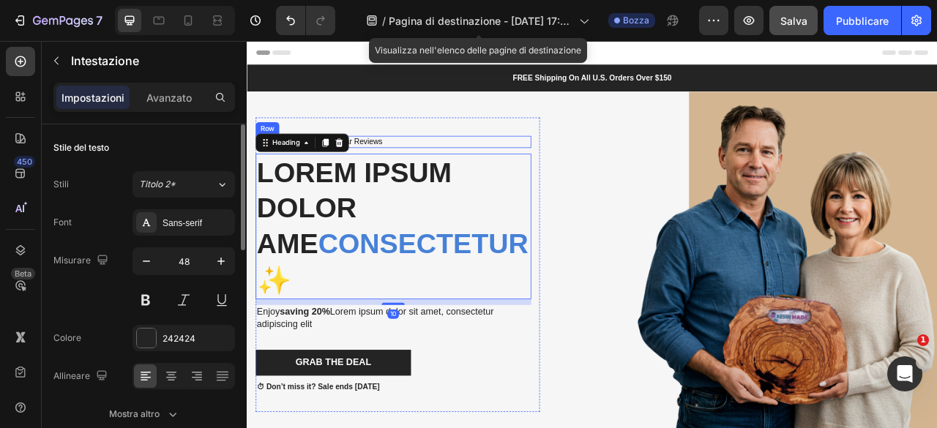
click at [472, 170] on div "Icon Icon Icon Icon Icon Icon List 2000+ 5-Star Reviews Text Block Row" at bounding box center [433, 169] width 350 height 15
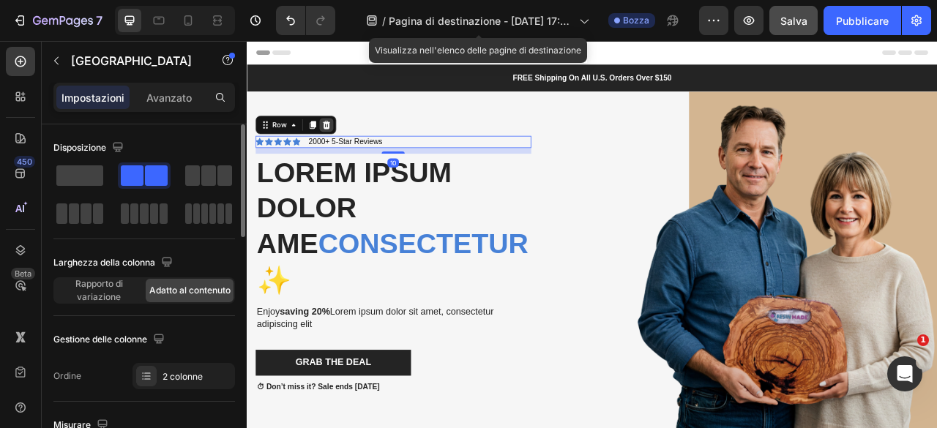
click at [353, 150] on div at bounding box center [348, 148] width 18 height 18
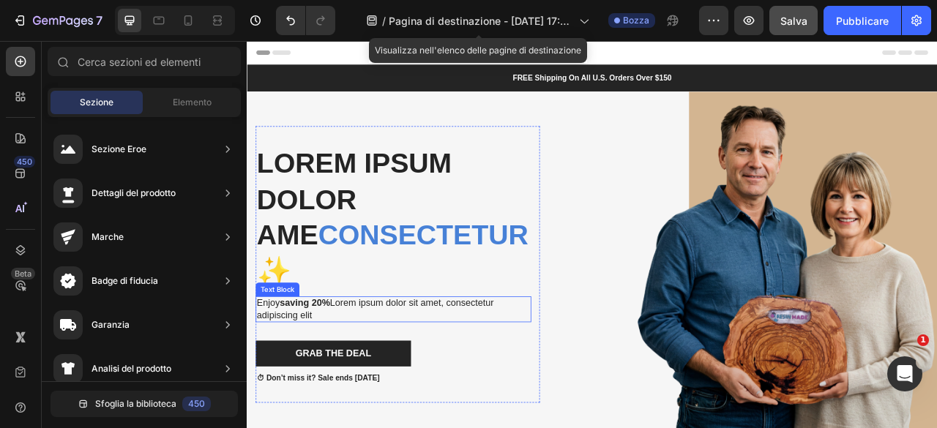
click at [441, 390] on p "Enjoy saving 20% Lorem ipsum dolor sit amet, consectetur adipiscing elit" at bounding box center [433, 382] width 348 height 31
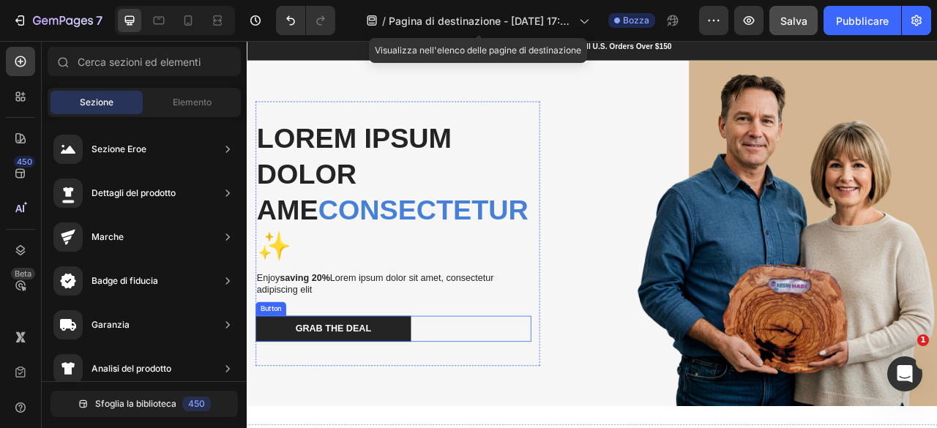
scroll to position [73, 0]
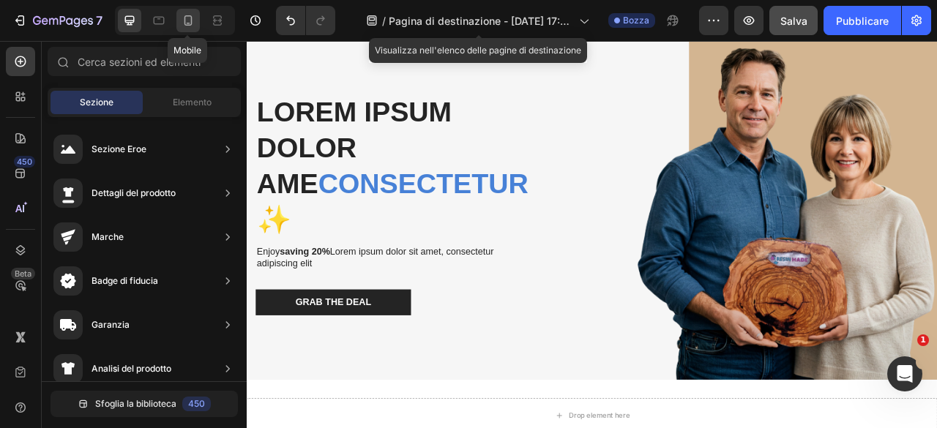
click at [189, 18] on icon at bounding box center [188, 20] width 15 height 15
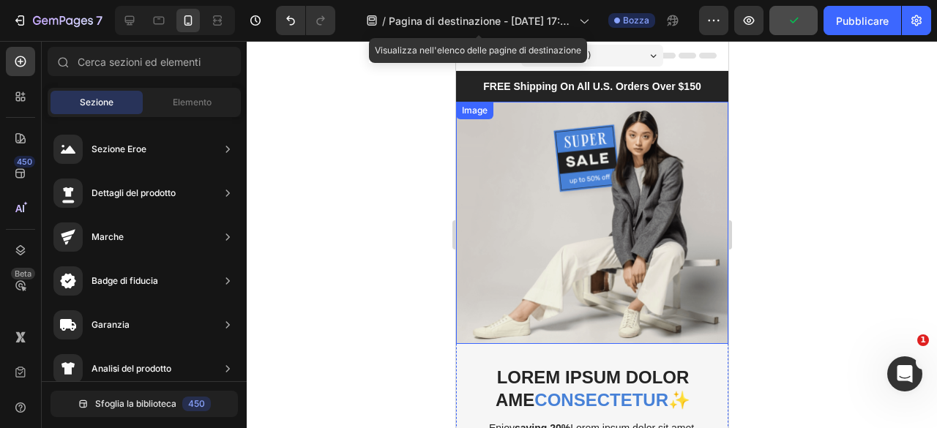
click at [555, 236] on img at bounding box center [591, 222] width 272 height 241
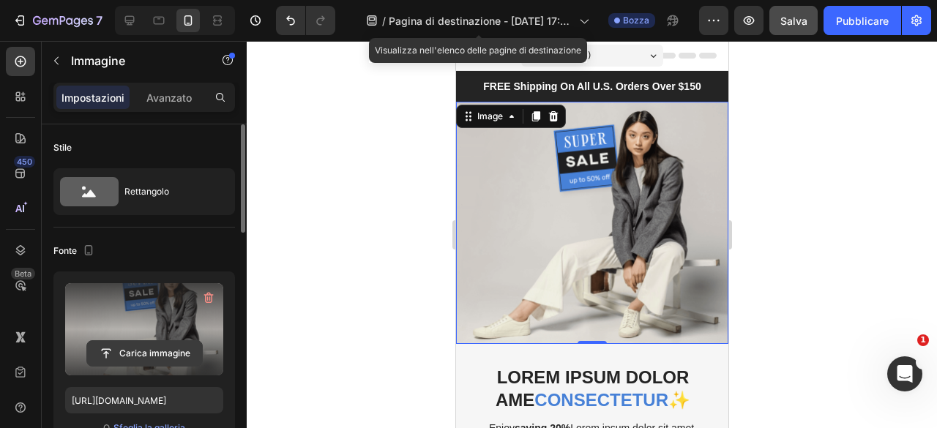
click at [135, 350] on input "file" at bounding box center [144, 353] width 115 height 25
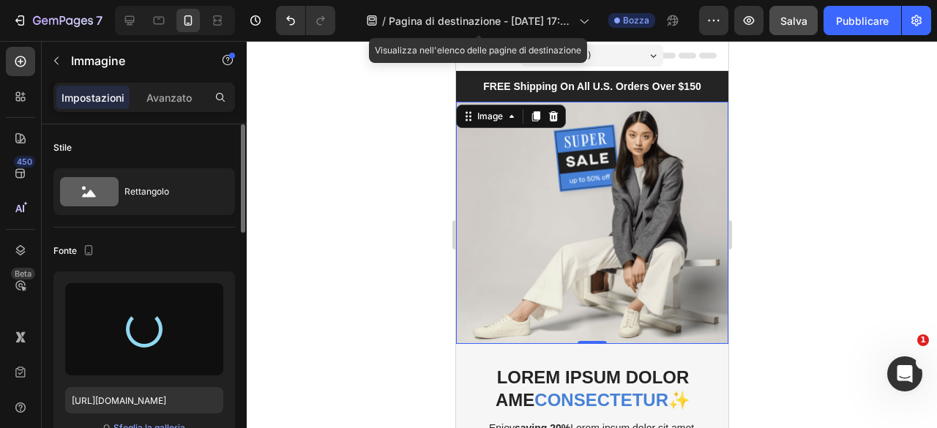
type input "[URL][DOMAIN_NAME]"
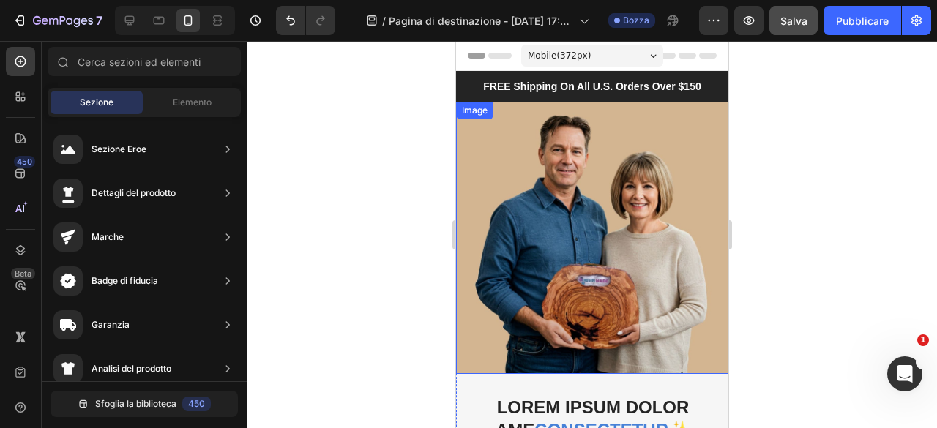
click at [553, 239] on img at bounding box center [591, 238] width 272 height 272
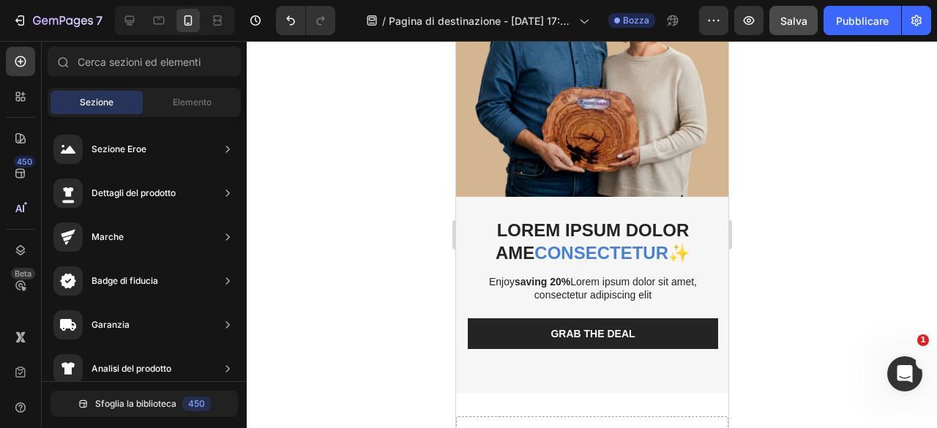
scroll to position [184, 0]
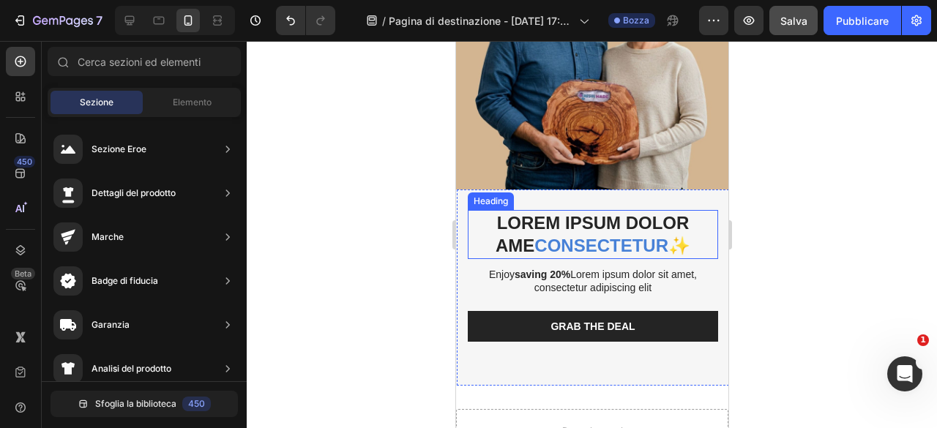
click at [537, 236] on span "consectetur" at bounding box center [600, 246] width 134 height 20
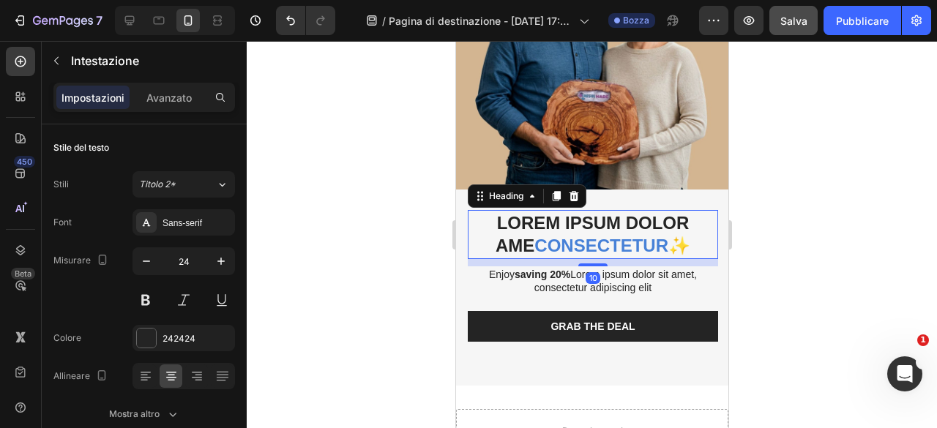
click at [537, 236] on span "consectetur" at bounding box center [600, 246] width 134 height 20
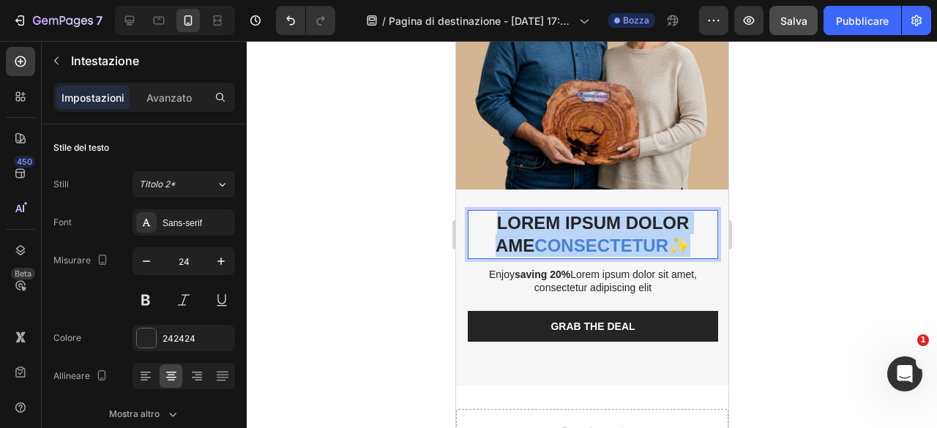
click at [537, 236] on span "consectetur" at bounding box center [600, 246] width 134 height 20
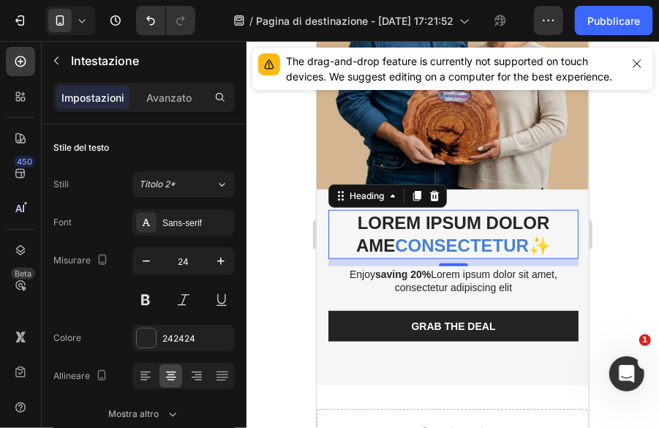
drag, startPoint x: 519, startPoint y: 228, endPoint x: 673, endPoint y: 218, distance: 154.0
click at [588, 218] on html "Mobile ( 372 px) iPhone 13 Mini iPhone 13 Pro iPhone 11 Pro Max iPhone 15 Pro M…" at bounding box center [452, 327] width 272 height 942
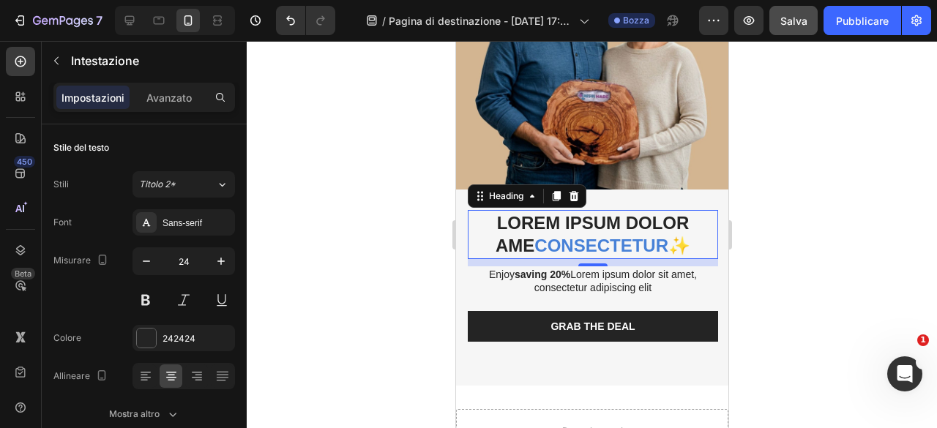
click at [535, 236] on span "consectetur" at bounding box center [600, 246] width 134 height 20
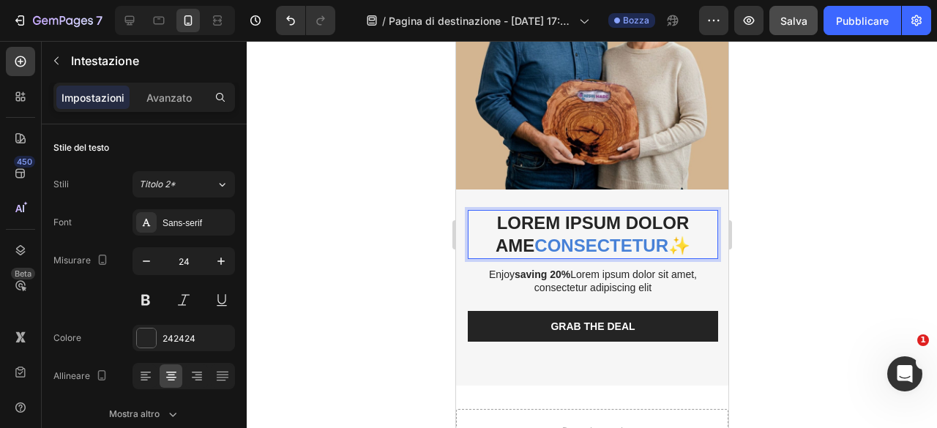
click at [535, 236] on span "consectetur" at bounding box center [600, 246] width 134 height 20
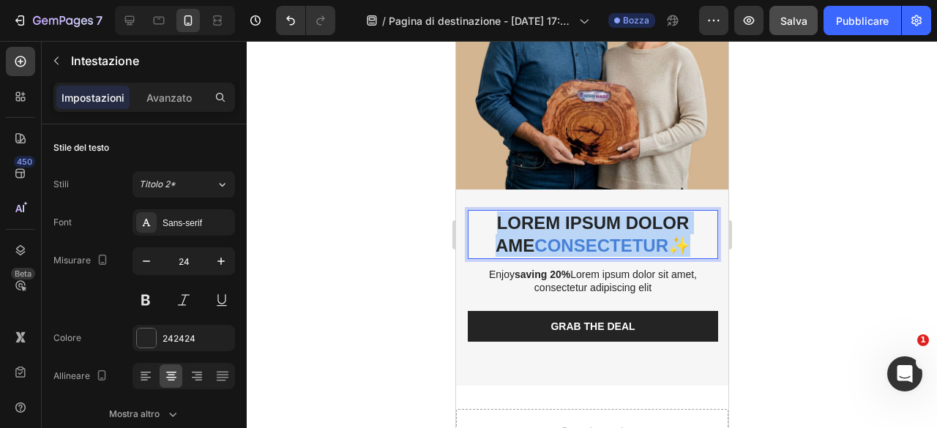
click at [535, 236] on span "consectetur" at bounding box center [600, 246] width 134 height 20
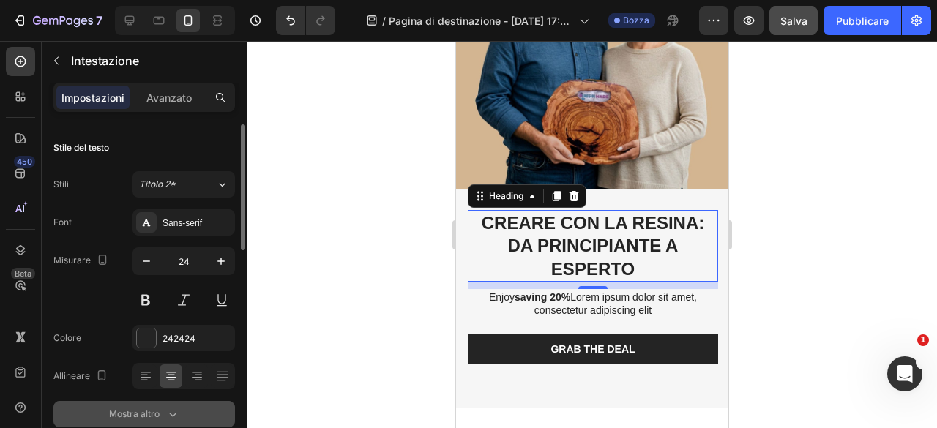
click at [168, 411] on icon "button" at bounding box center [172, 414] width 15 height 15
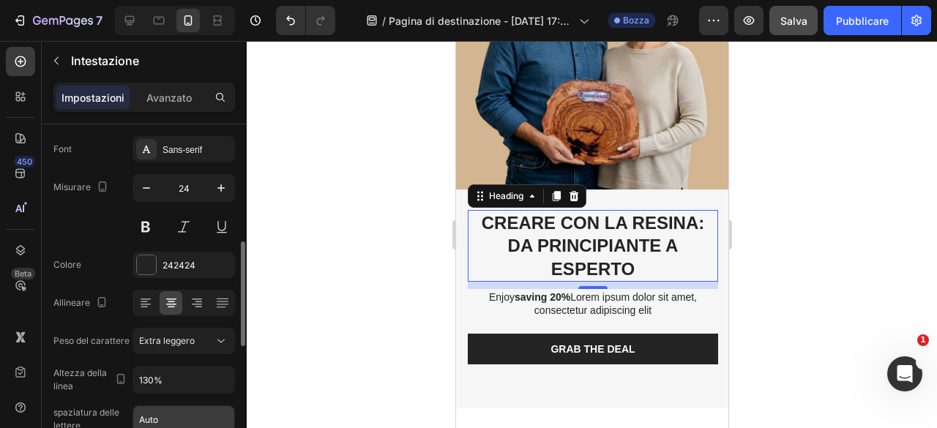
scroll to position [146, 0]
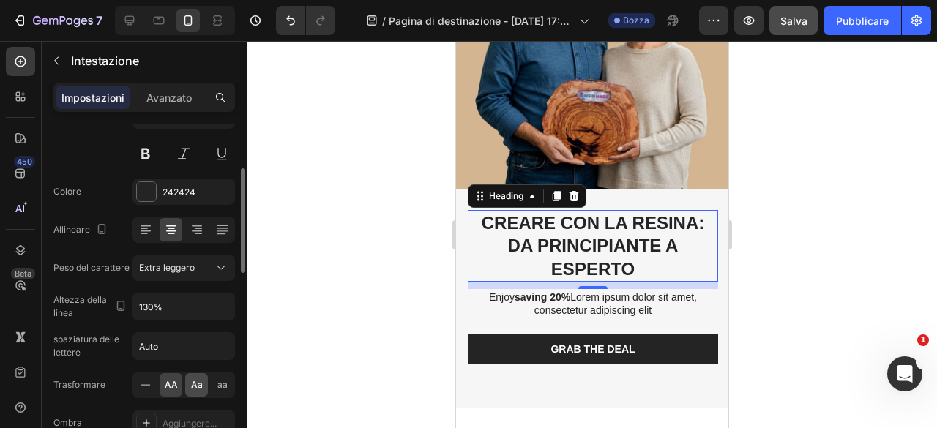
click at [195, 384] on font "Aa" at bounding box center [197, 384] width 12 height 11
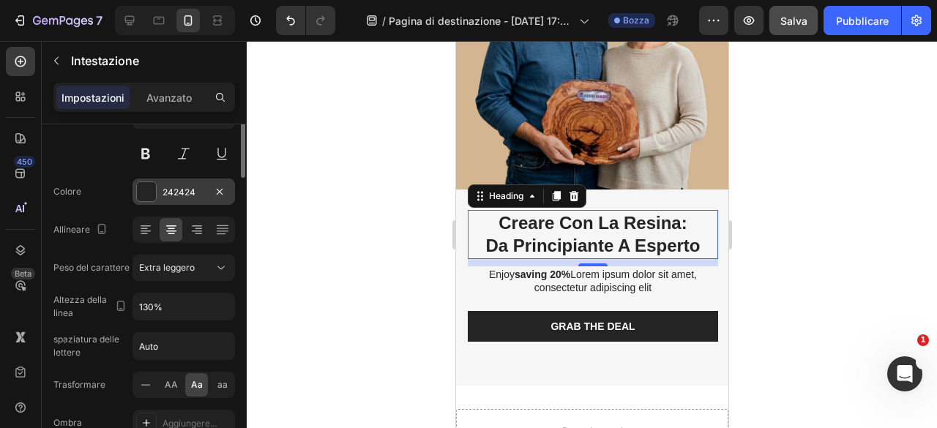
scroll to position [0, 0]
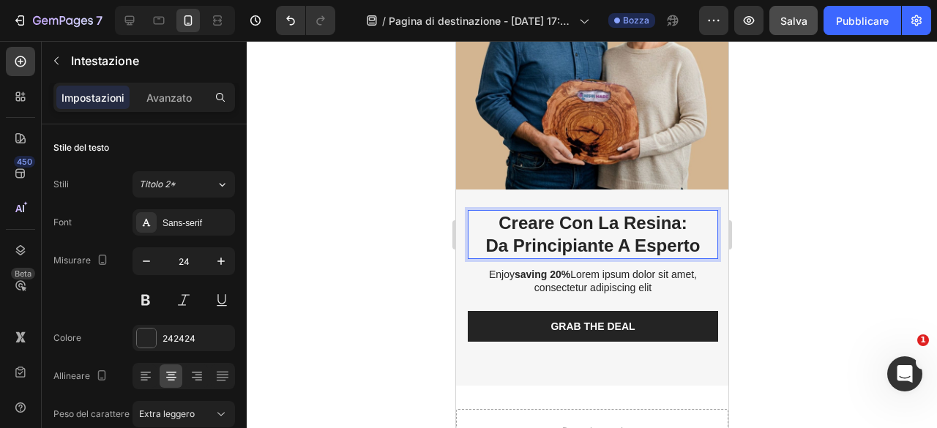
click at [544, 223] on p "Creare con la Resina: Da Principiante a Esperto" at bounding box center [591, 233] width 247 height 45
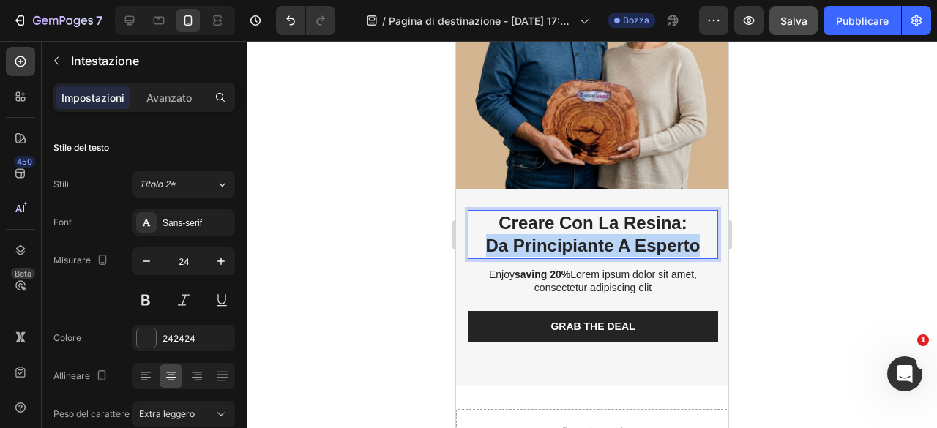
click at [544, 223] on p "Creare con la Resina: Da Principiante a Esperto" at bounding box center [591, 233] width 247 height 45
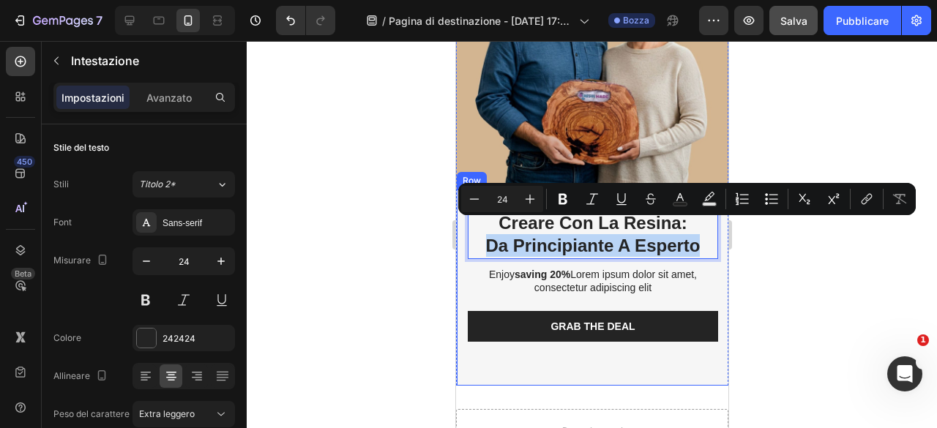
click at [464, 229] on div "Creare con la Resina: Da Principiante a Esperto Heading 10 Enjoy saving 20% Lor…" at bounding box center [592, 288] width 272 height 196
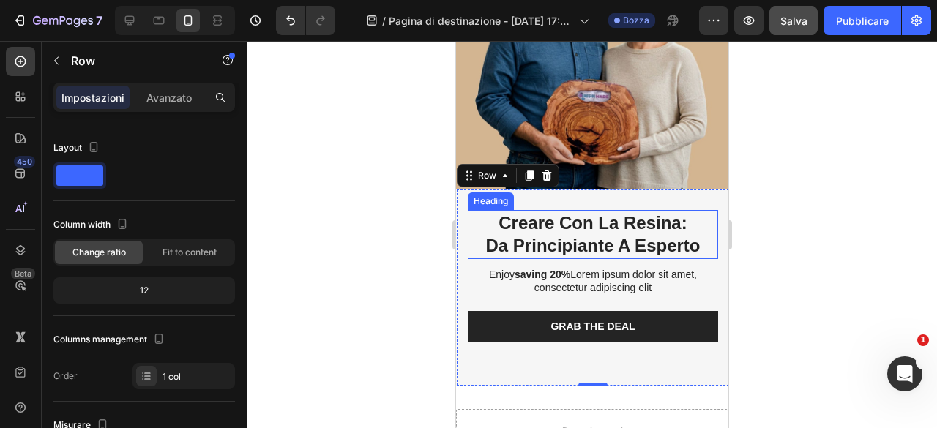
click at [484, 232] on p "Creare con la Resina: Da Principiante a Esperto" at bounding box center [591, 233] width 247 height 45
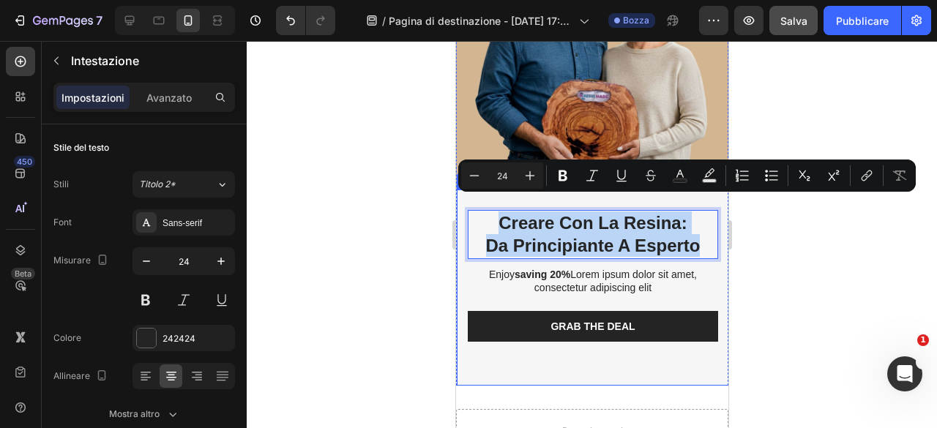
drag, startPoint x: 474, startPoint y: 209, endPoint x: 688, endPoint y: 273, distance: 223.1
click at [688, 273] on div "Creare con la Resina: Da Principiante a Esperto Heading 10 Enjoy saving 20% Lor…" at bounding box center [592, 278] width 250 height 137
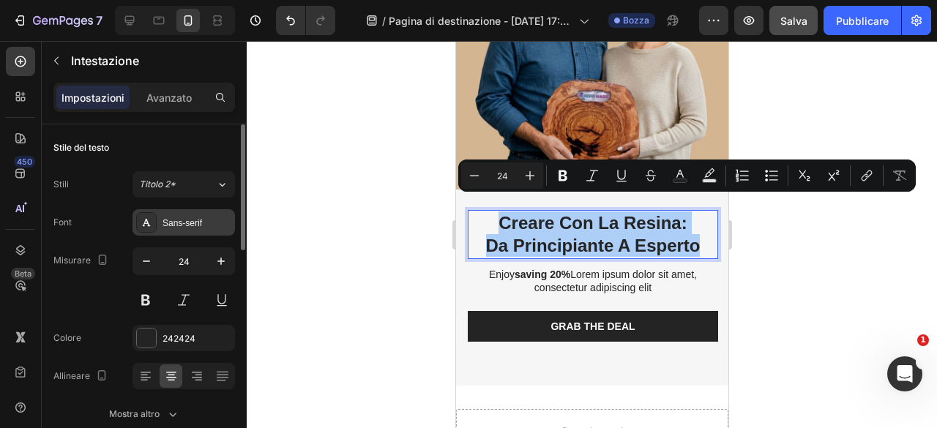
click at [191, 218] on font "Sans-serif" at bounding box center [182, 223] width 40 height 10
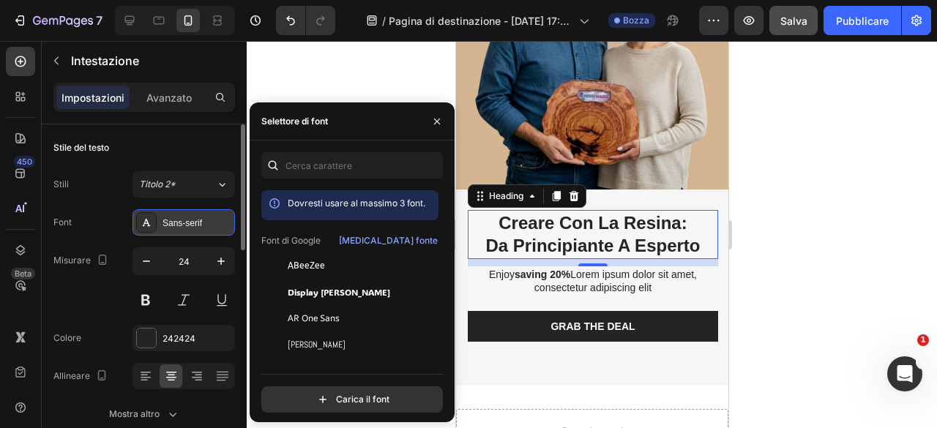
click at [182, 225] on font "Sans-serif" at bounding box center [182, 223] width 40 height 10
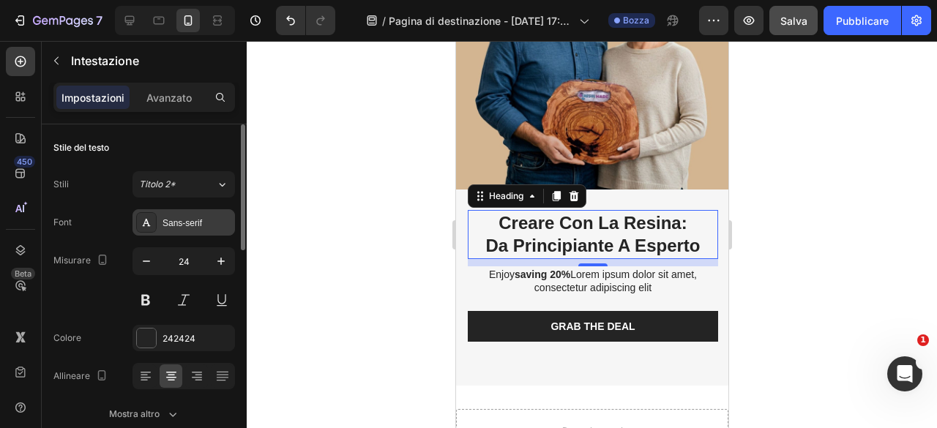
click at [182, 225] on font "Sans-serif" at bounding box center [182, 223] width 40 height 10
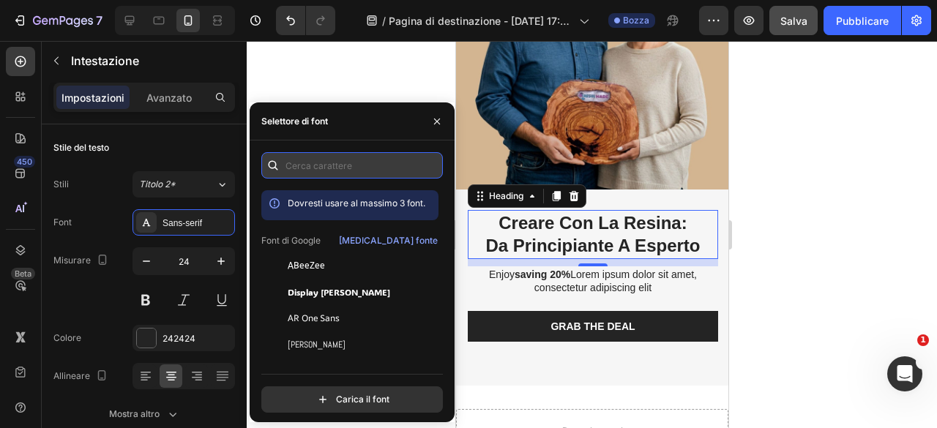
click at [332, 158] on input "text" at bounding box center [351, 165] width 181 height 26
paste input "sans-serif"
type input "sans-serif"
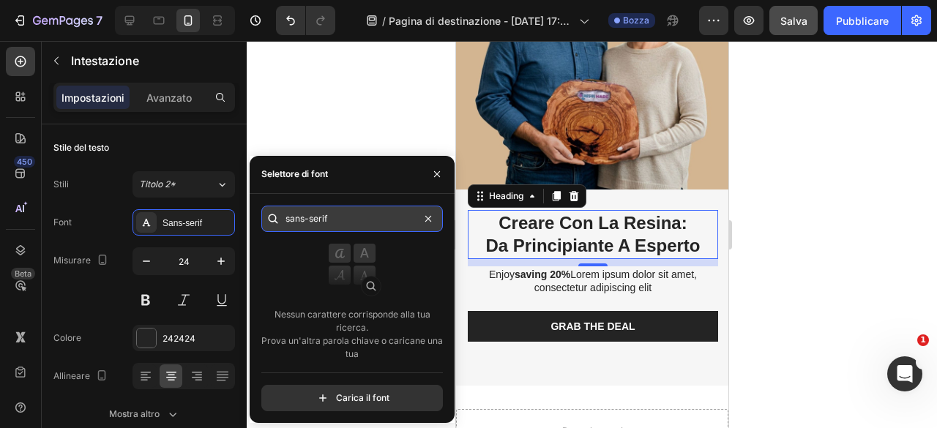
click at [378, 220] on input "sans-serif" at bounding box center [351, 219] width 181 height 26
click at [376, 220] on input "sans-serif" at bounding box center [351, 219] width 181 height 26
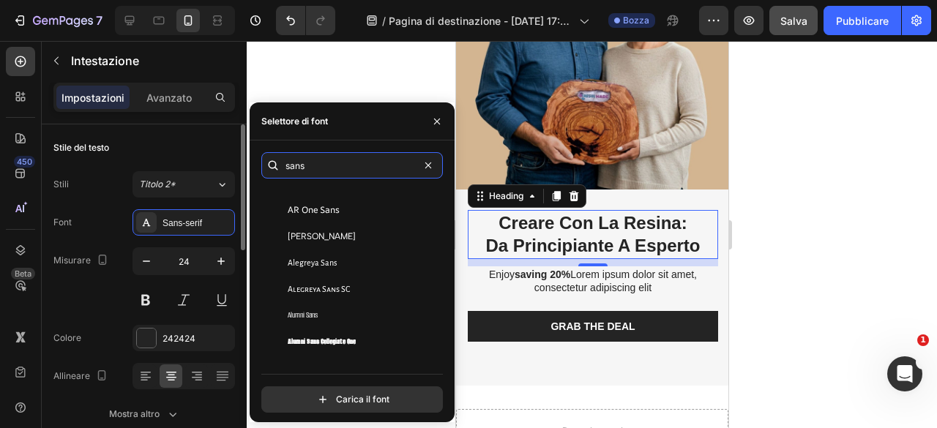
scroll to position [73, 0]
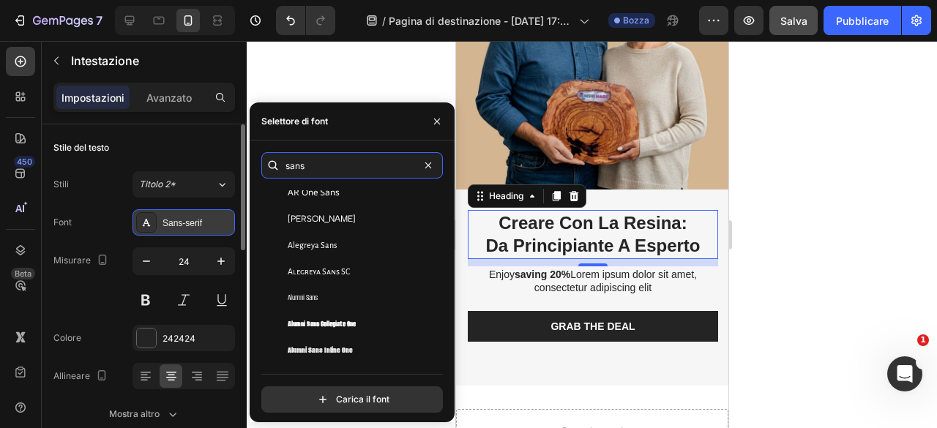
type input "sans"
click at [190, 225] on font "Sans-serif" at bounding box center [182, 223] width 40 height 10
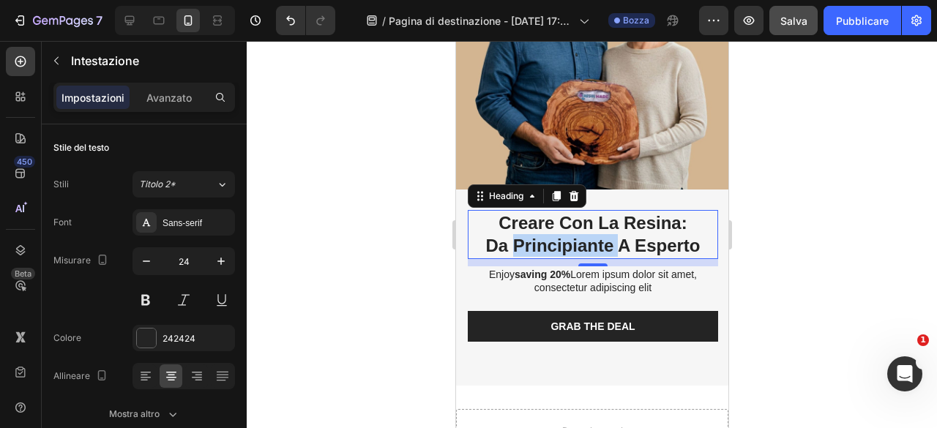
click at [535, 230] on p "Creare con la Resina: Da Principiante a Esperto" at bounding box center [591, 233] width 247 height 45
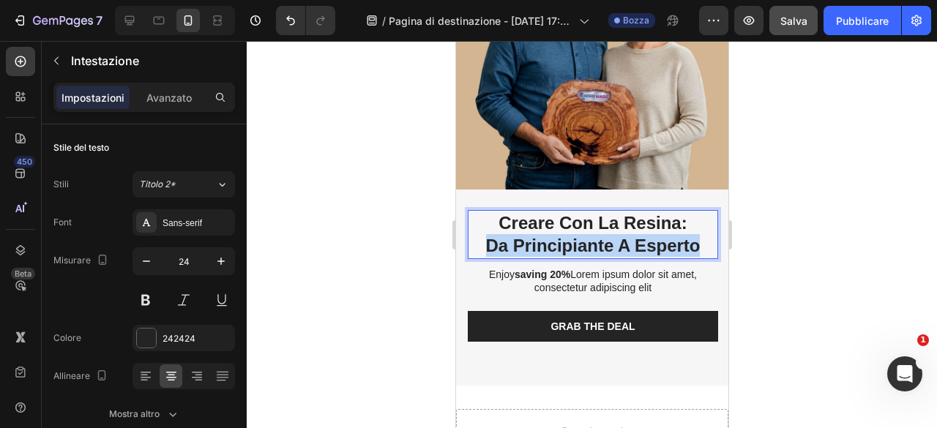
click at [535, 230] on p "Creare con la Resina: Da Principiante a Esperto" at bounding box center [591, 233] width 247 height 45
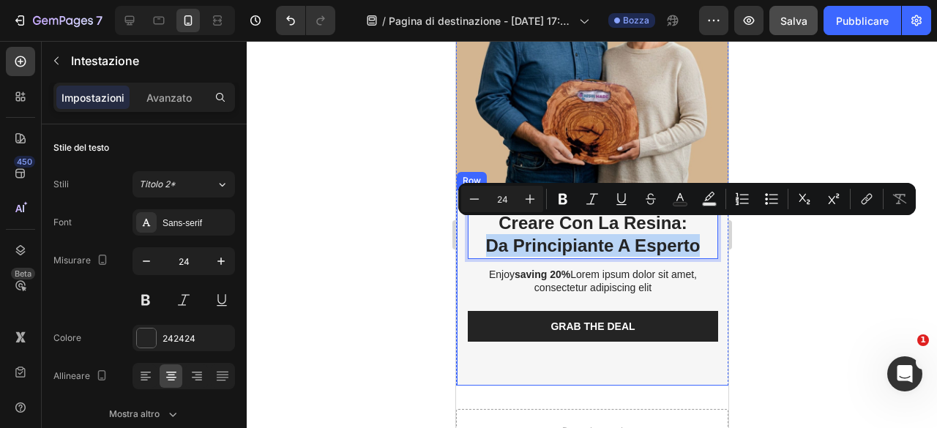
click at [641, 272] on div "Creare con la Resina: Da Principiante a Esperto Heading 10 Enjoy saving 20% Lor…" at bounding box center [592, 278] width 250 height 137
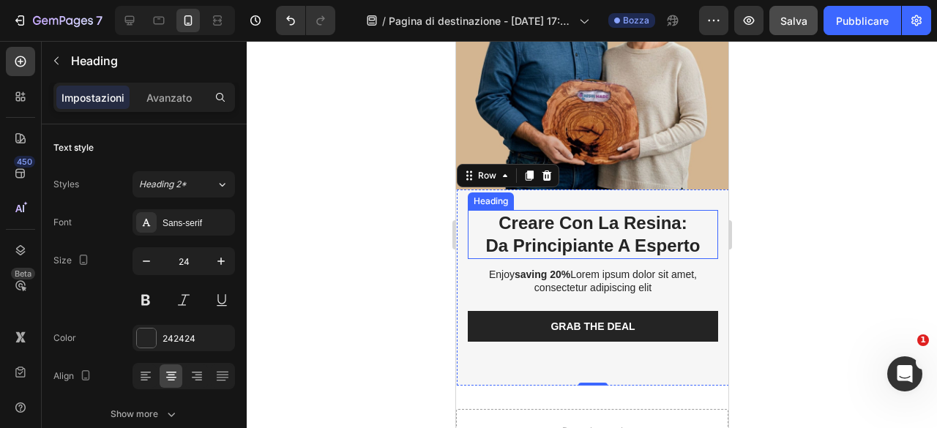
click at [639, 257] on p "Creare con la Resina: Da Principiante a Esperto" at bounding box center [591, 233] width 247 height 45
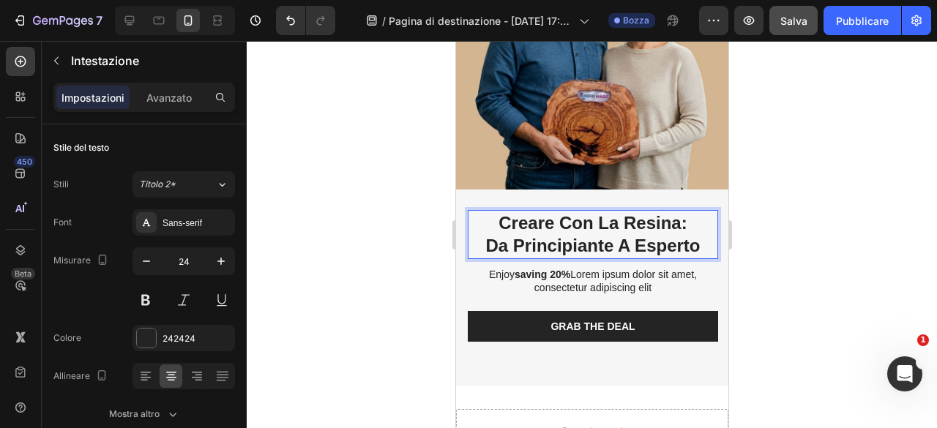
click at [634, 257] on p "Creare con la Resina: Da Principiante a Esperto" at bounding box center [591, 233] width 247 height 45
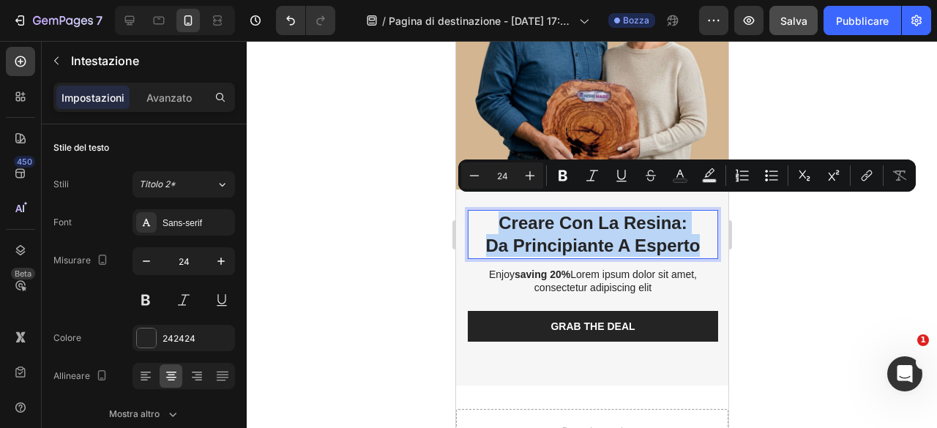
drag, startPoint x: 628, startPoint y: 257, endPoint x: 479, endPoint y: 212, distance: 155.1
click at [479, 212] on p "Creare con la Resina: Da Principiante a Esperto" at bounding box center [591, 233] width 247 height 45
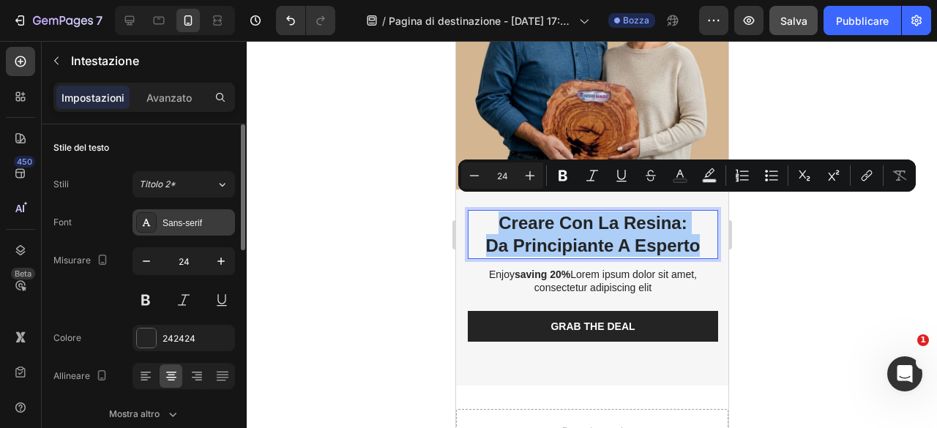
click at [206, 219] on div "Sans-serif" at bounding box center [196, 223] width 69 height 13
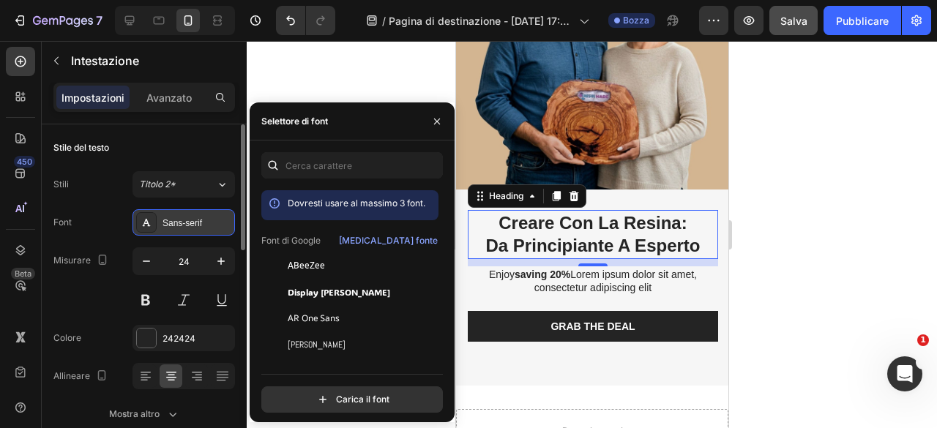
click at [202, 220] on div "Sans-serif" at bounding box center [196, 223] width 69 height 13
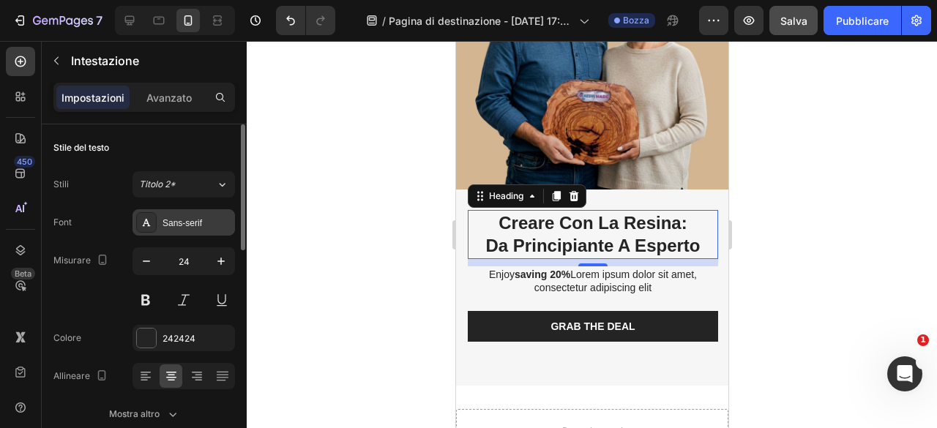
click at [202, 220] on div "Sans-serif" at bounding box center [196, 223] width 69 height 13
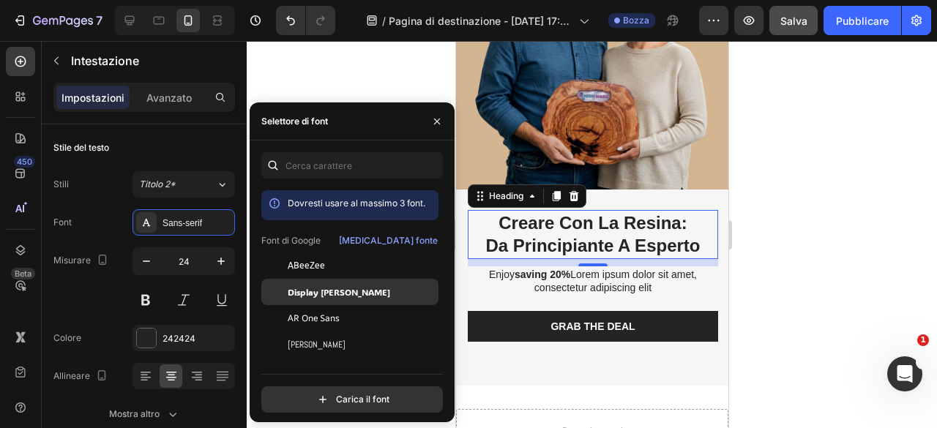
click at [333, 296] on font "Display [PERSON_NAME]" at bounding box center [339, 292] width 102 height 12
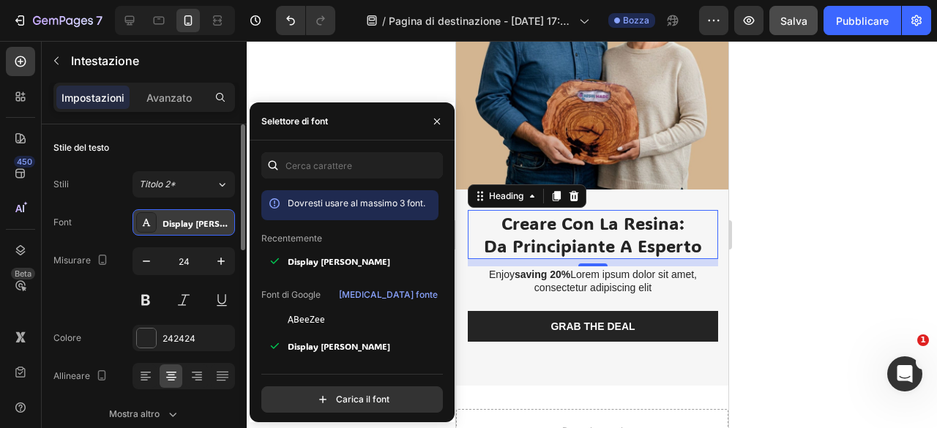
click at [193, 224] on font "Display [PERSON_NAME]" at bounding box center [213, 223] width 102 height 12
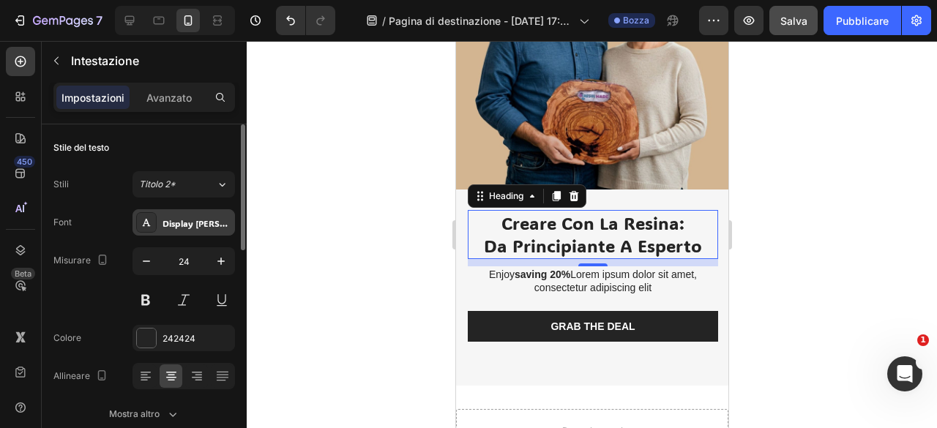
click at [193, 224] on font "Display [PERSON_NAME]" at bounding box center [213, 223] width 102 height 12
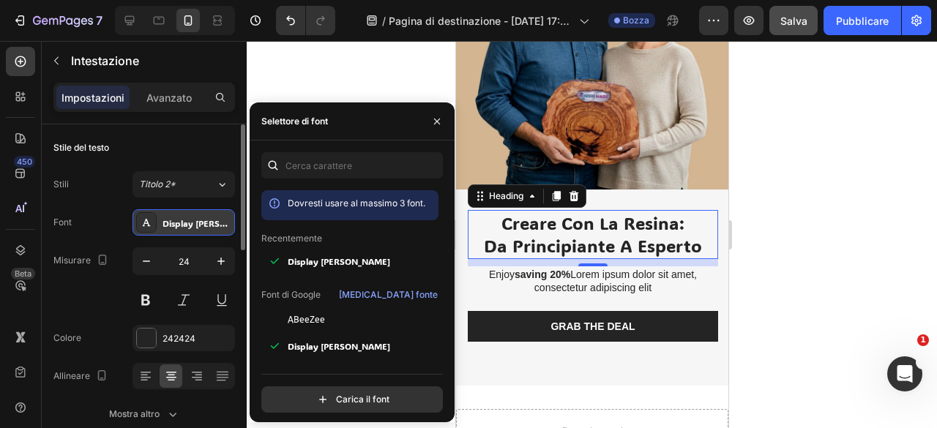
click at [193, 224] on font "Display [PERSON_NAME]" at bounding box center [213, 223] width 102 height 12
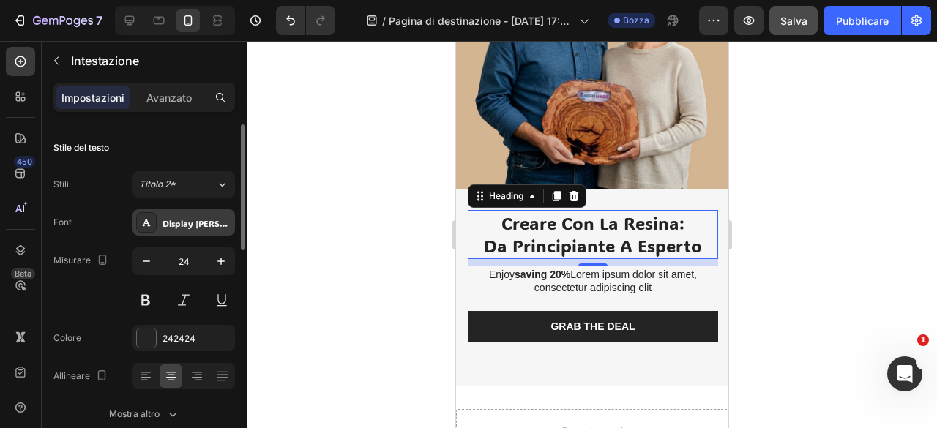
click at [193, 224] on font "Display [PERSON_NAME]" at bounding box center [213, 223] width 102 height 12
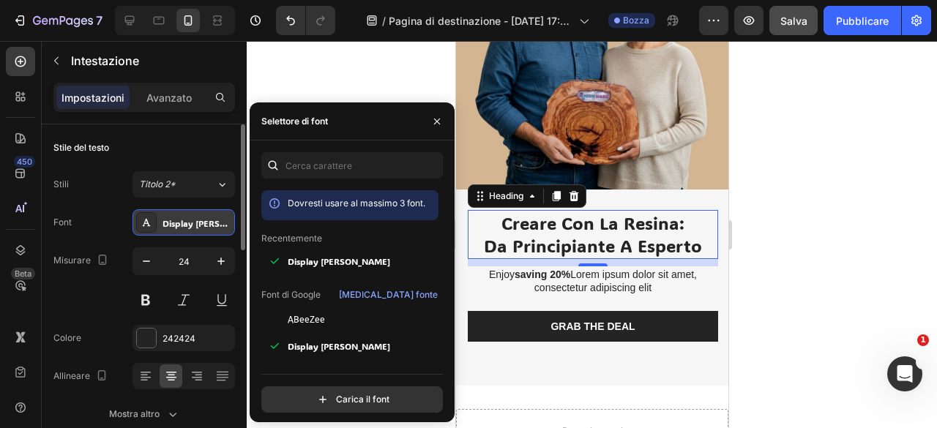
click at [193, 224] on font "Display [PERSON_NAME]" at bounding box center [213, 223] width 102 height 12
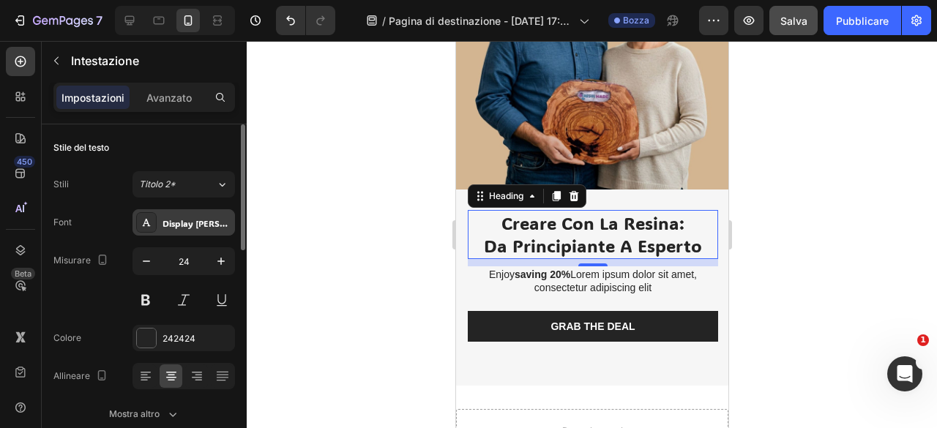
click at [193, 224] on font "Display [PERSON_NAME]" at bounding box center [213, 223] width 102 height 12
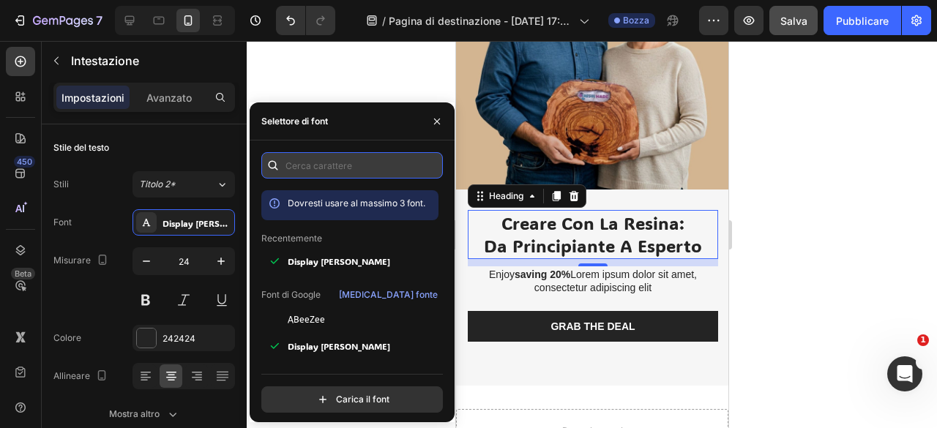
click at [312, 167] on input "text" at bounding box center [351, 165] width 181 height 26
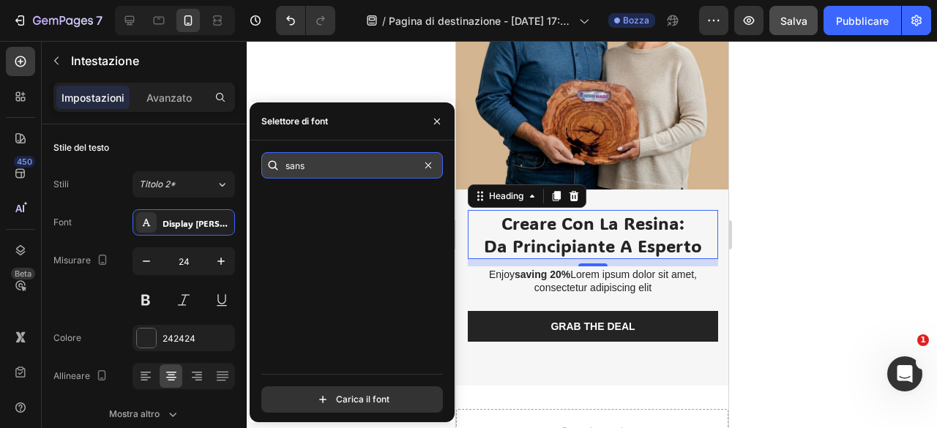
scroll to position [0, 0]
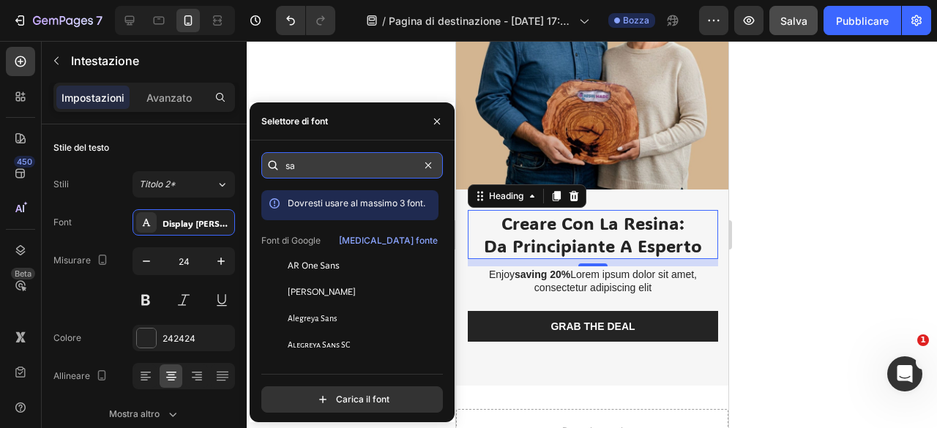
type input "s"
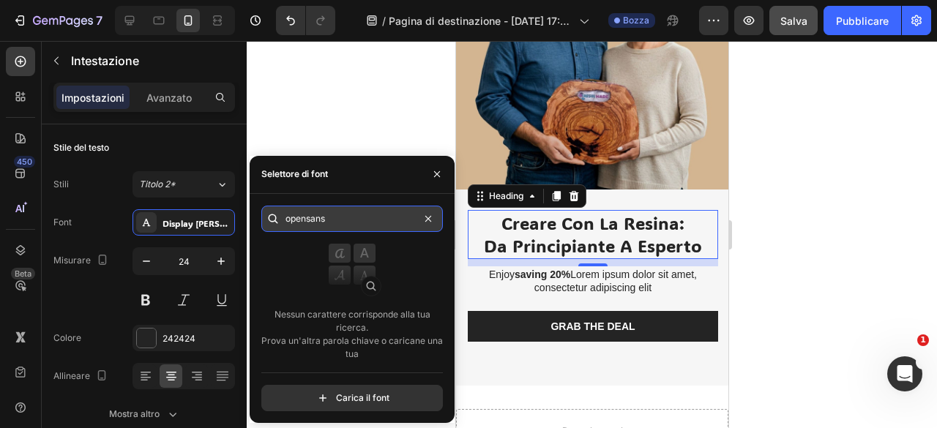
click at [304, 220] on input "opensans" at bounding box center [351, 219] width 181 height 26
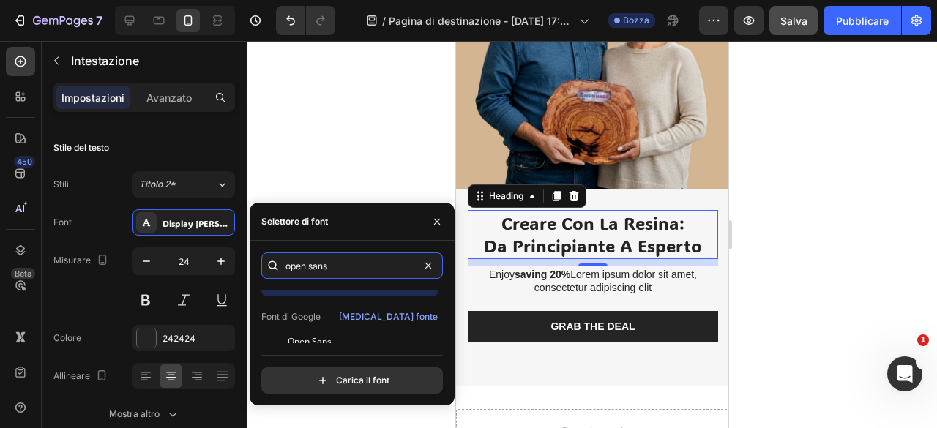
scroll to position [35, 0]
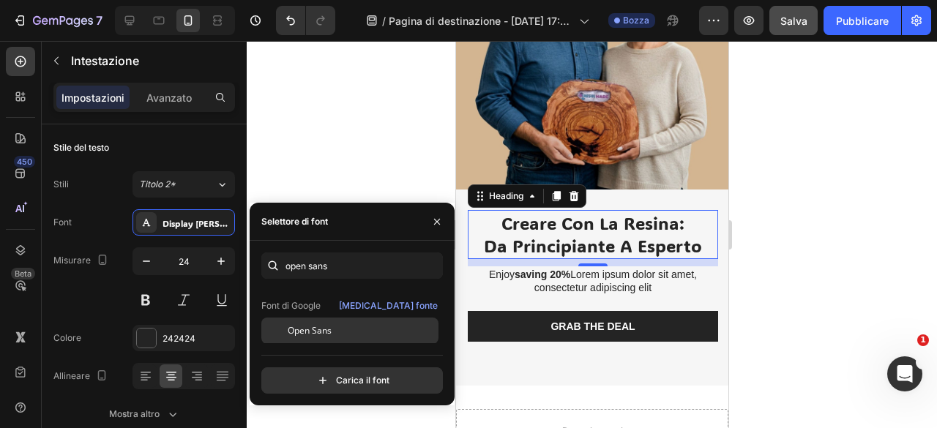
click at [356, 337] on div "Open Sans" at bounding box center [349, 331] width 177 height 26
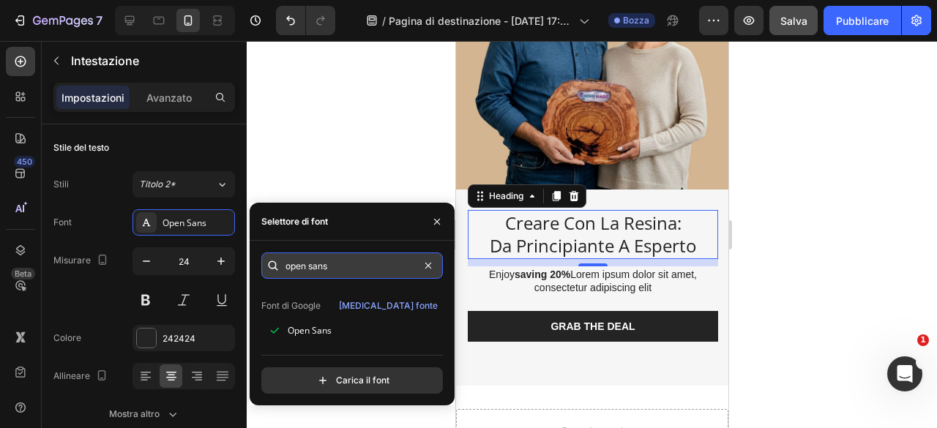
click at [337, 261] on input "open sans" at bounding box center [351, 265] width 181 height 26
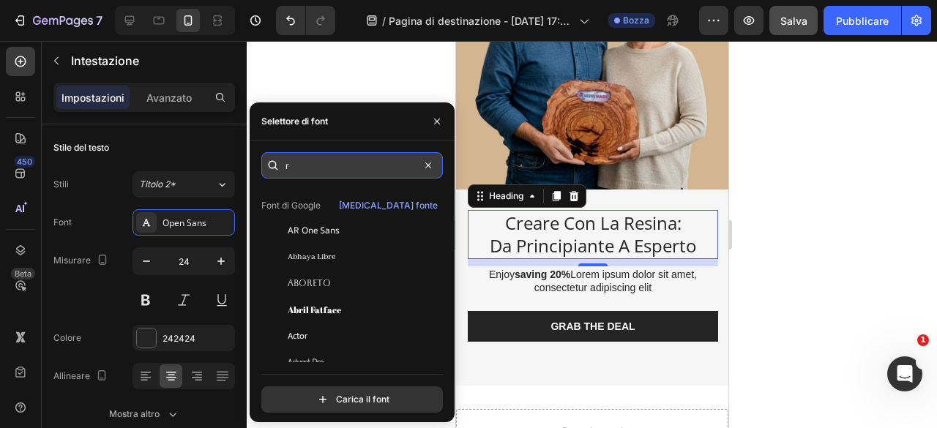
scroll to position [0, 0]
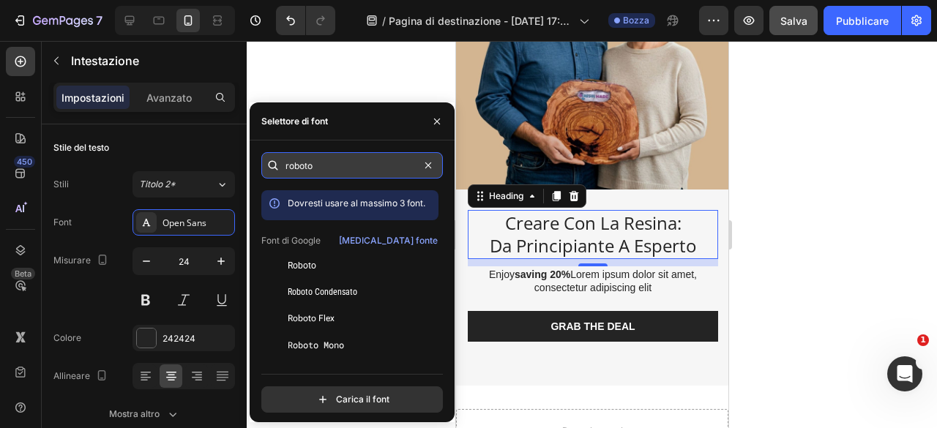
type input "roboto"
click at [337, 261] on div "Roboto" at bounding box center [362, 265] width 148 height 13
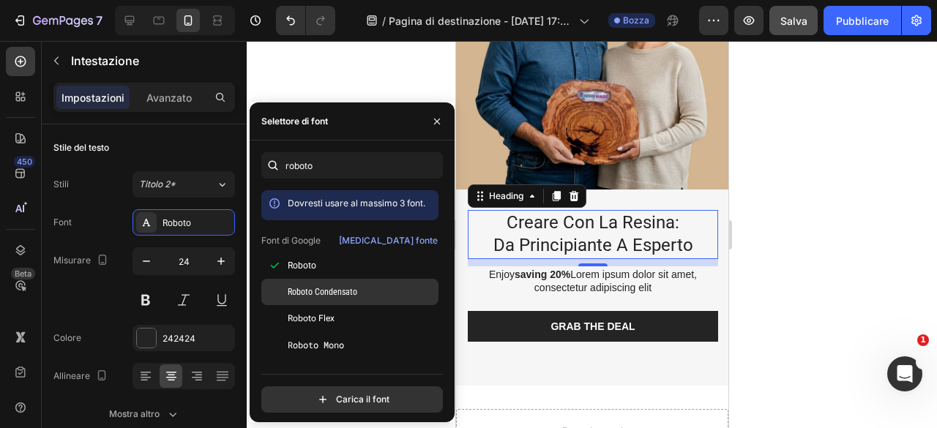
click at [339, 285] on div "Roboto Condensato" at bounding box center [349, 292] width 177 height 26
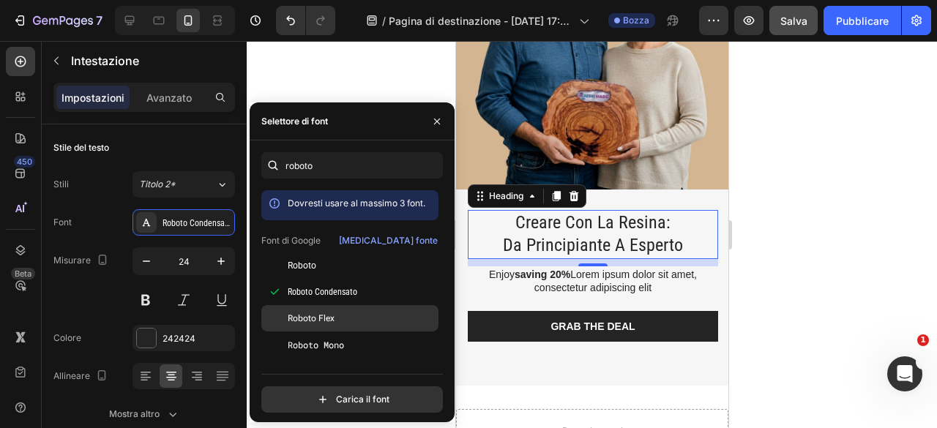
click at [359, 318] on div "Roboto Flex" at bounding box center [362, 318] width 148 height 13
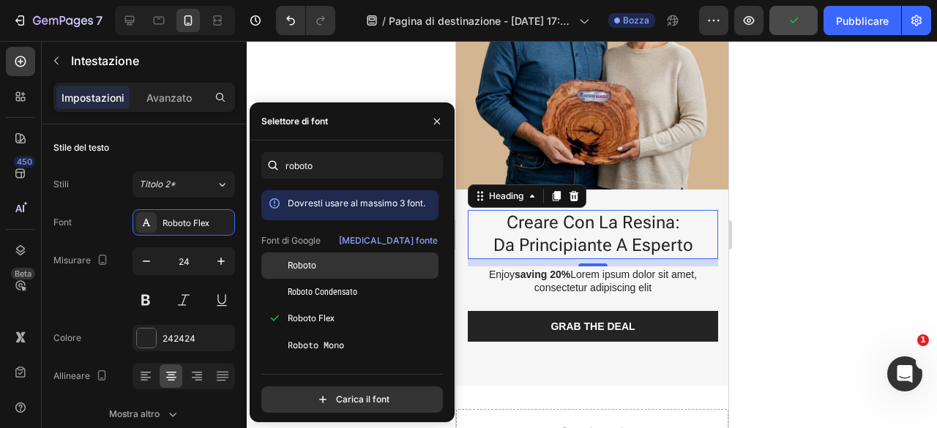
click at [371, 269] on div "Roboto" at bounding box center [362, 265] width 148 height 13
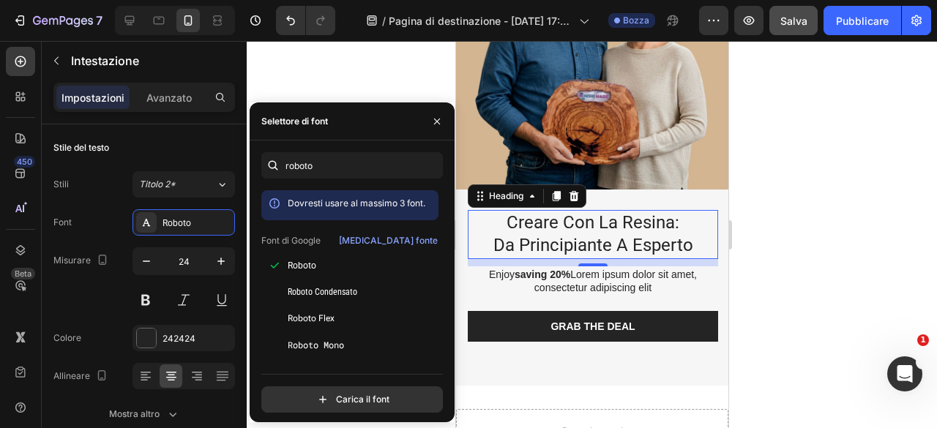
click at [792, 204] on div at bounding box center [592, 234] width 690 height 387
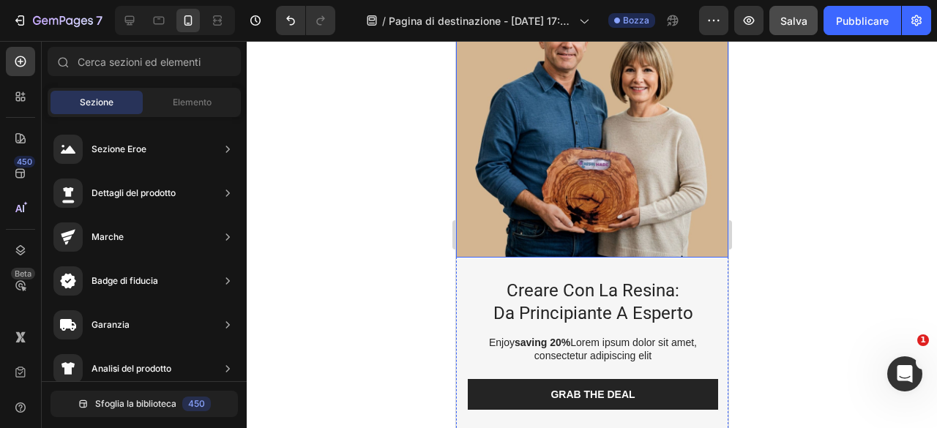
scroll to position [146, 0]
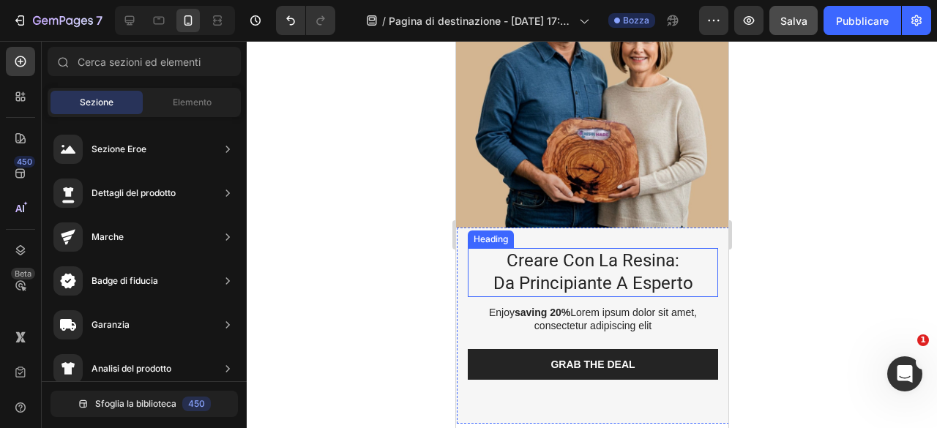
click at [595, 257] on p "Creare con la Resina: Da Principiante a Esperto" at bounding box center [591, 272] width 247 height 45
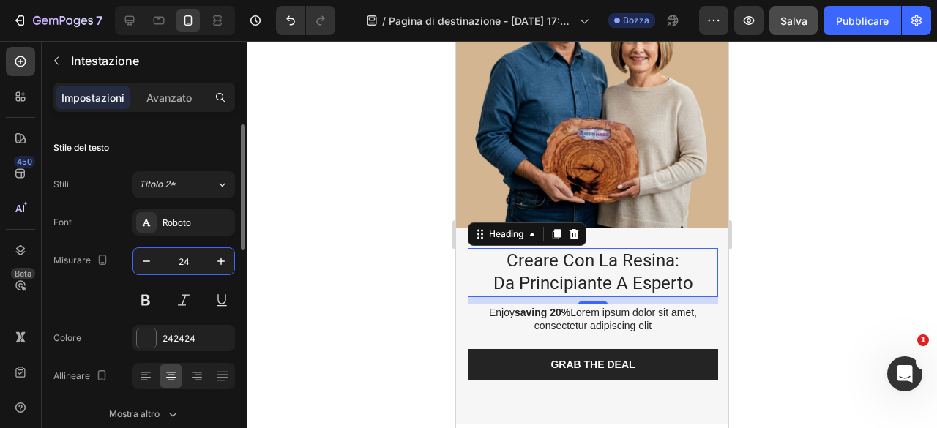
click at [178, 258] on input "24" at bounding box center [184, 261] width 48 height 26
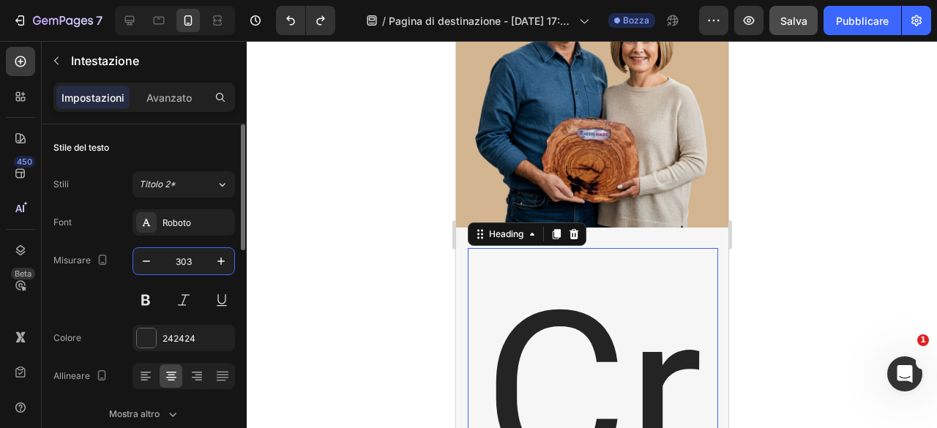
click at [186, 262] on input "303" at bounding box center [184, 261] width 48 height 26
click at [189, 262] on input "303" at bounding box center [184, 261] width 48 height 26
click at [190, 262] on input "303" at bounding box center [184, 261] width 48 height 26
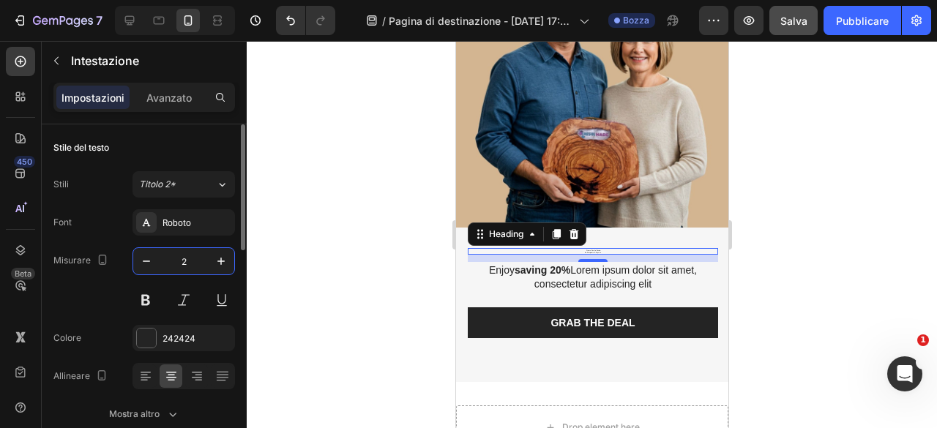
type input "29"
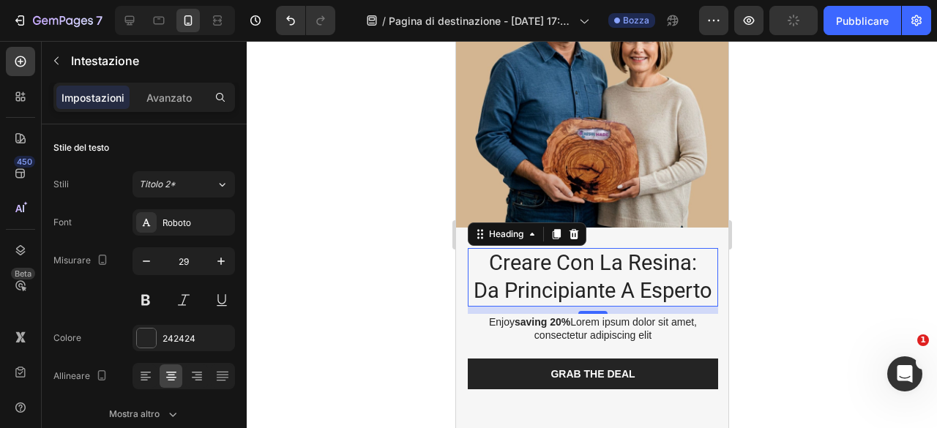
click at [392, 201] on div at bounding box center [592, 234] width 690 height 387
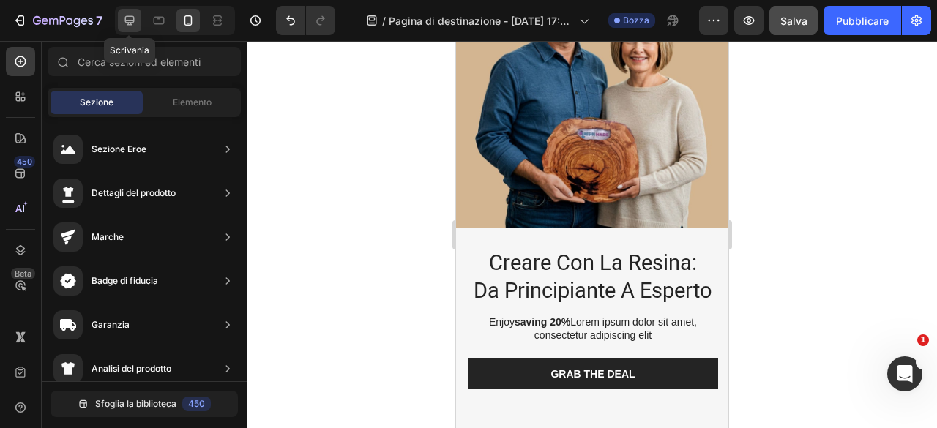
click at [133, 23] on icon at bounding box center [129, 20] width 15 height 15
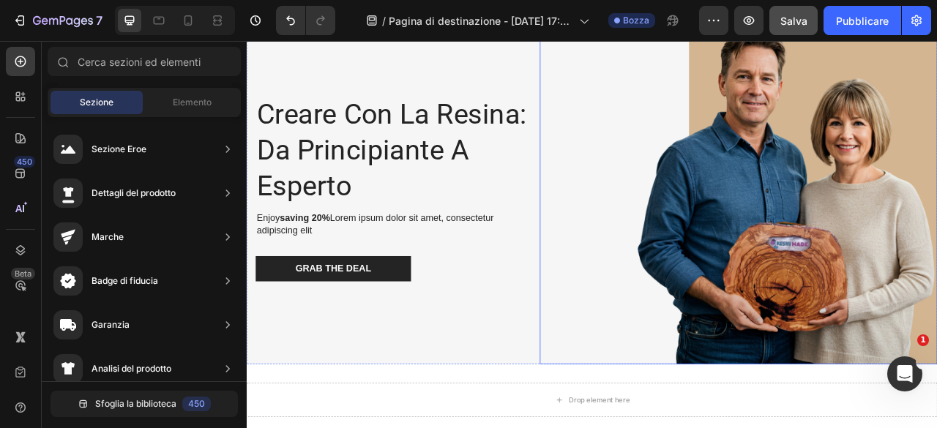
scroll to position [73, 0]
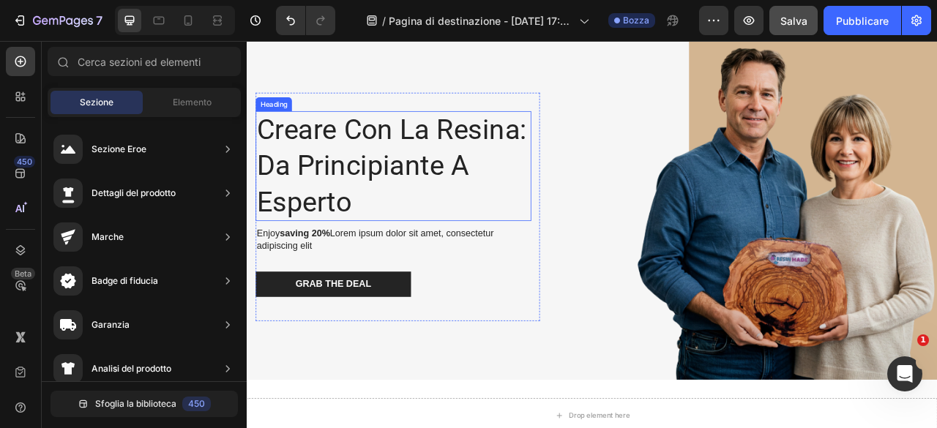
click at [388, 150] on p "Creare con la Resina: Da Principiante a Esperto" at bounding box center [433, 200] width 348 height 137
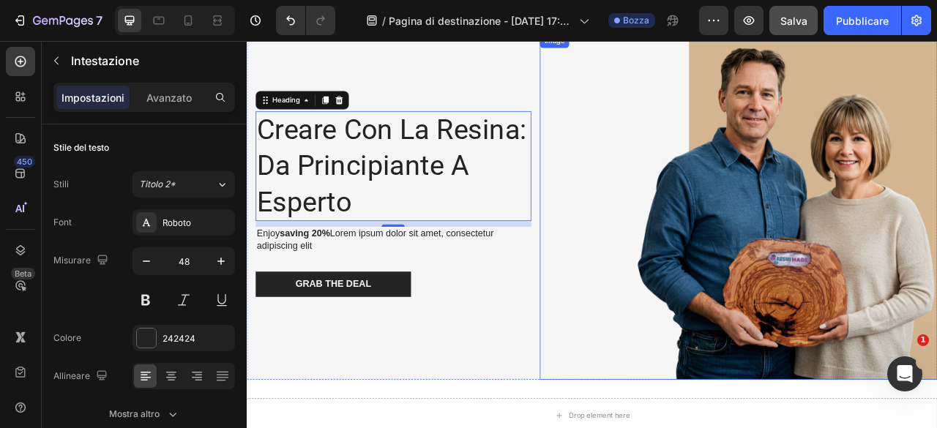
click at [725, 316] on img at bounding box center [872, 252] width 506 height 440
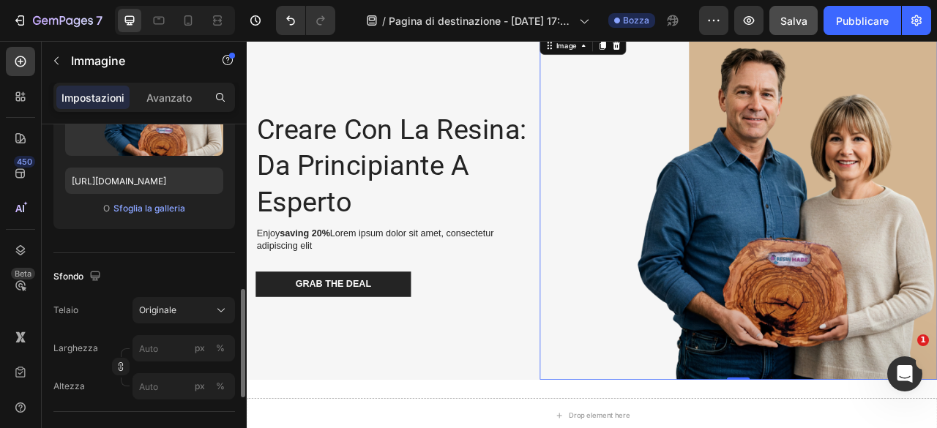
scroll to position [293, 0]
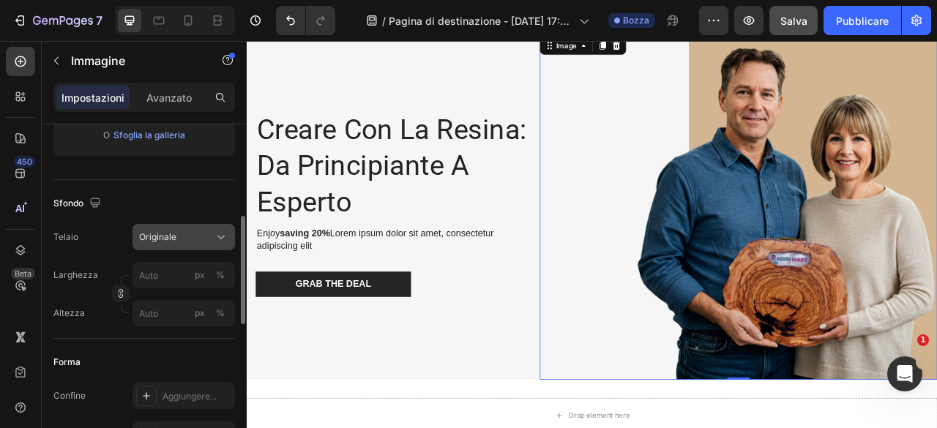
click at [176, 230] on div "Originale" at bounding box center [175, 236] width 72 height 13
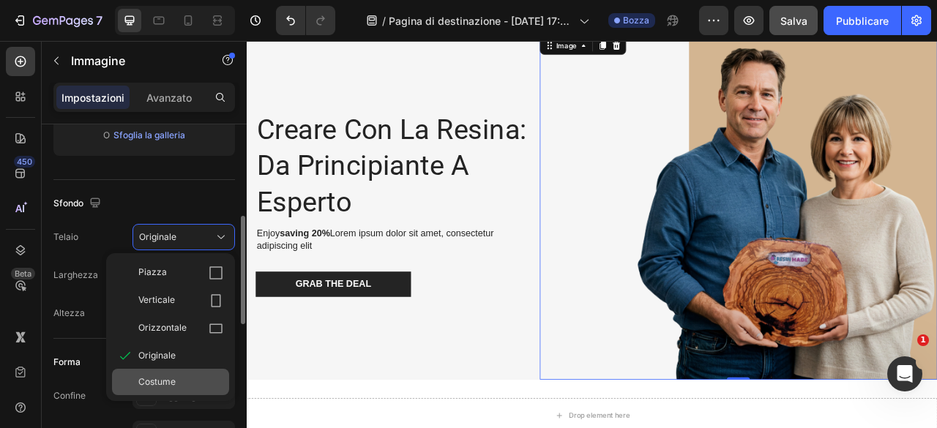
click at [178, 383] on div "Costume" at bounding box center [180, 381] width 85 height 13
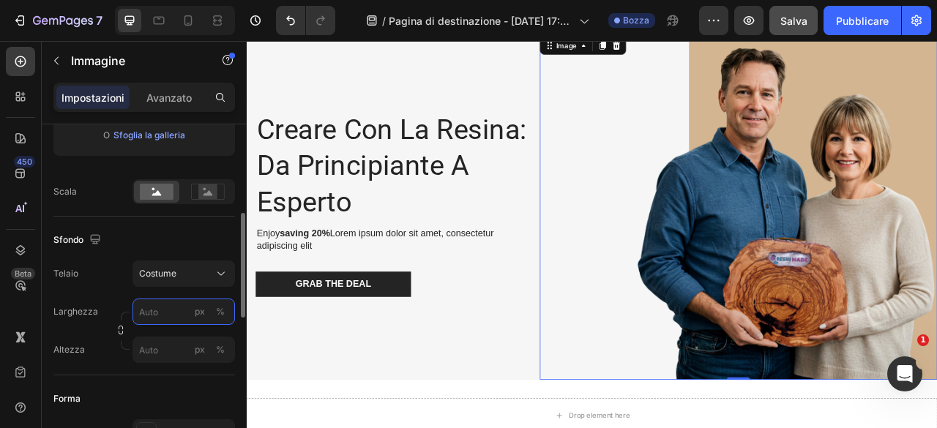
click at [164, 309] on input "px %" at bounding box center [183, 312] width 102 height 26
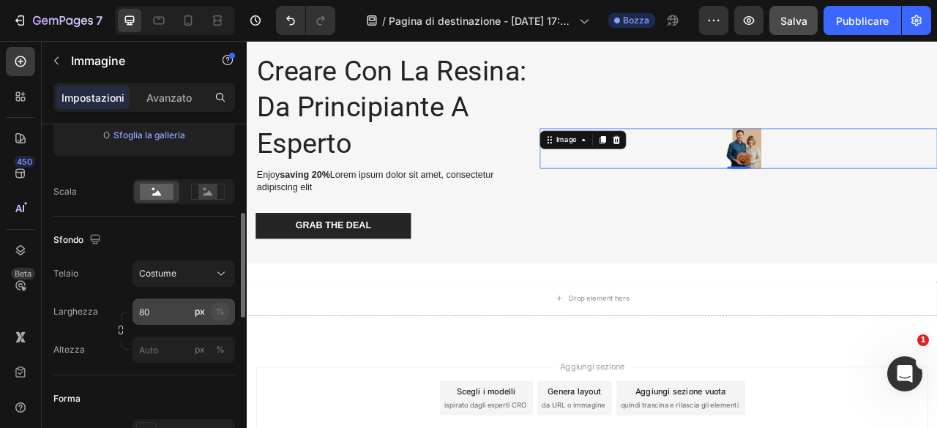
click at [227, 315] on button "%" at bounding box center [220, 312] width 18 height 18
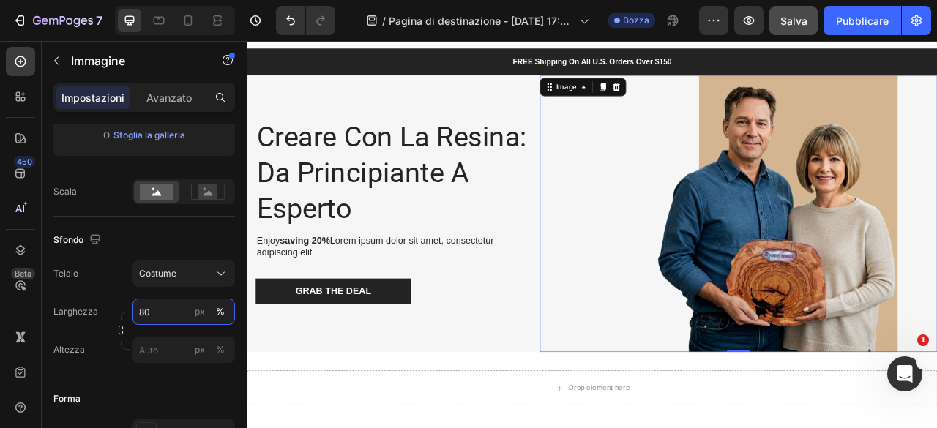
scroll to position [0, 0]
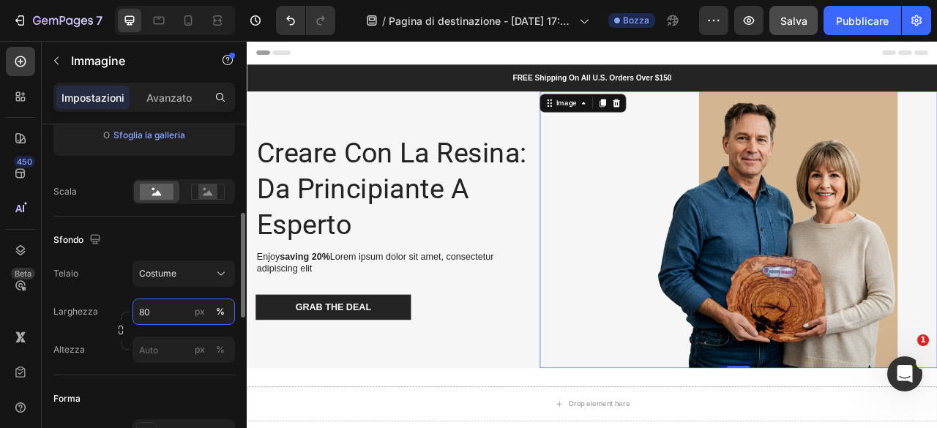
click at [157, 314] on input "80" at bounding box center [183, 312] width 102 height 26
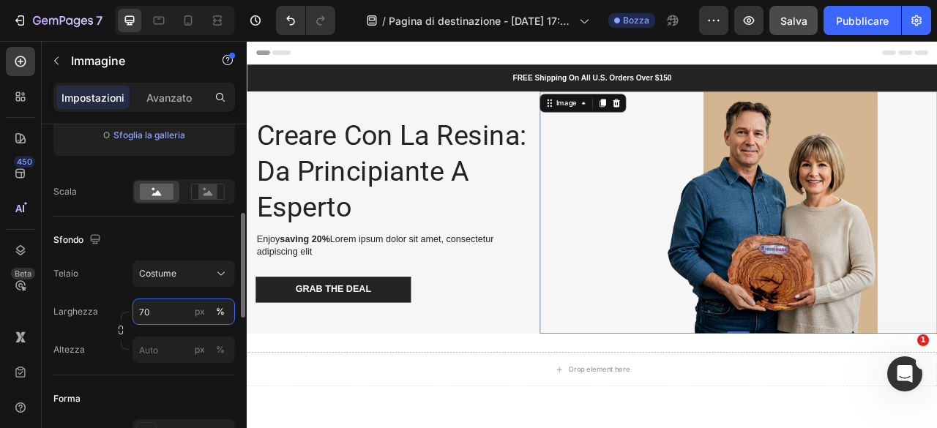
type input "7"
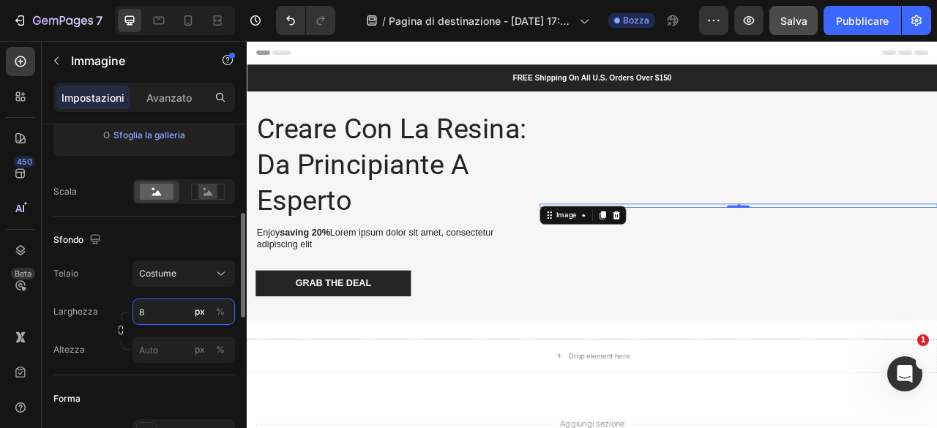
type input "80"
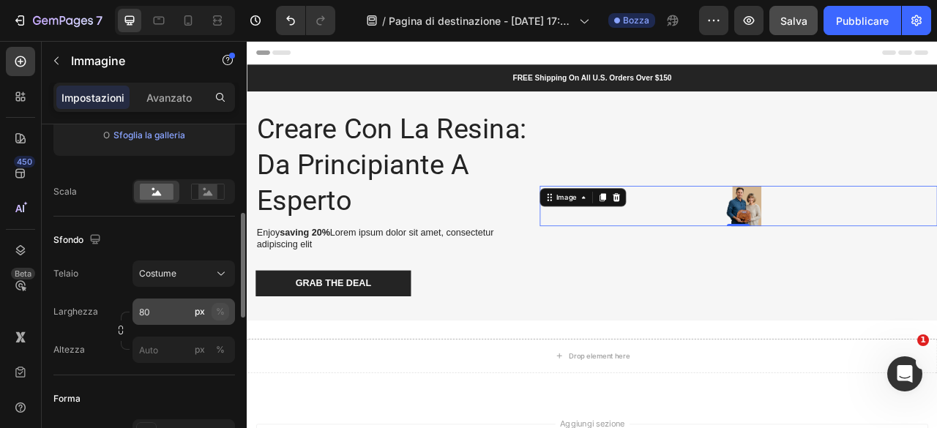
click at [216, 312] on font "%" at bounding box center [220, 311] width 9 height 11
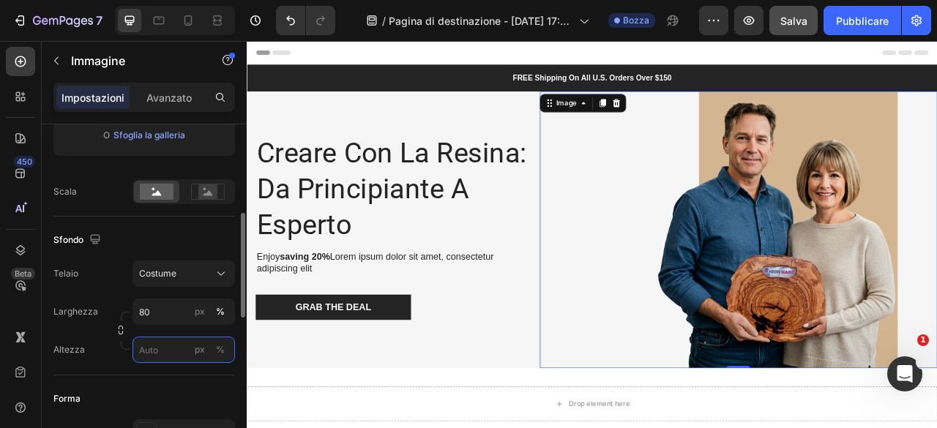
click at [157, 354] on input "px %" at bounding box center [183, 350] width 102 height 26
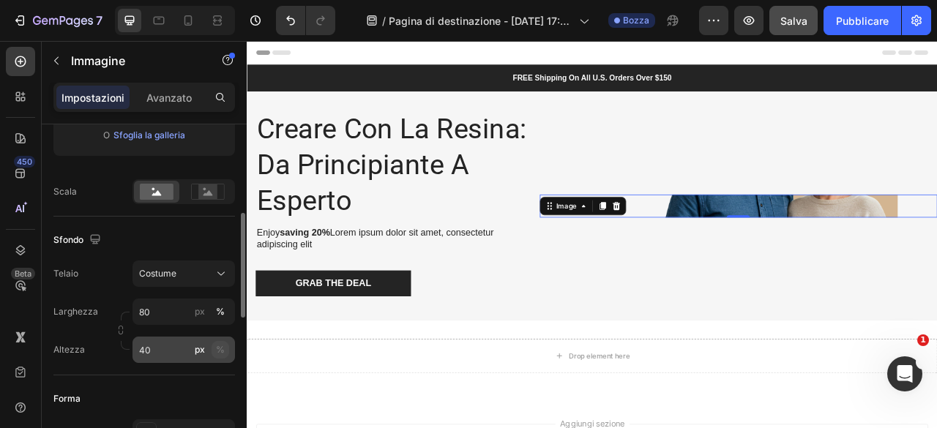
click at [222, 348] on font "%" at bounding box center [220, 349] width 9 height 11
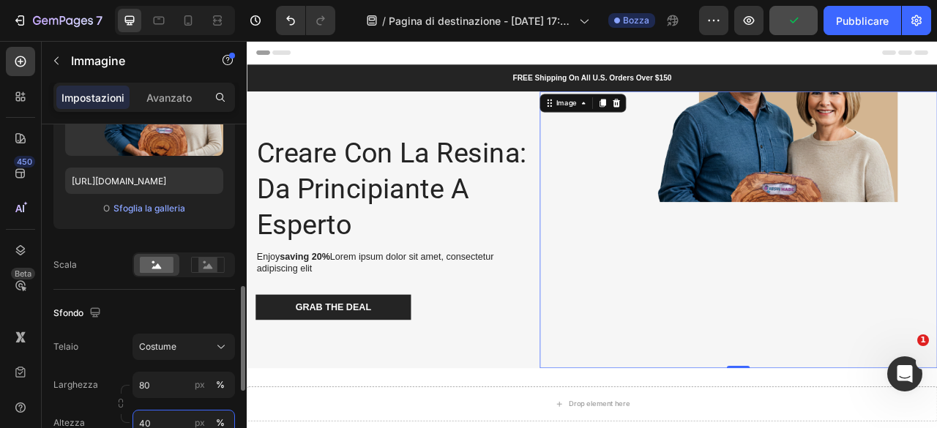
scroll to position [293, 0]
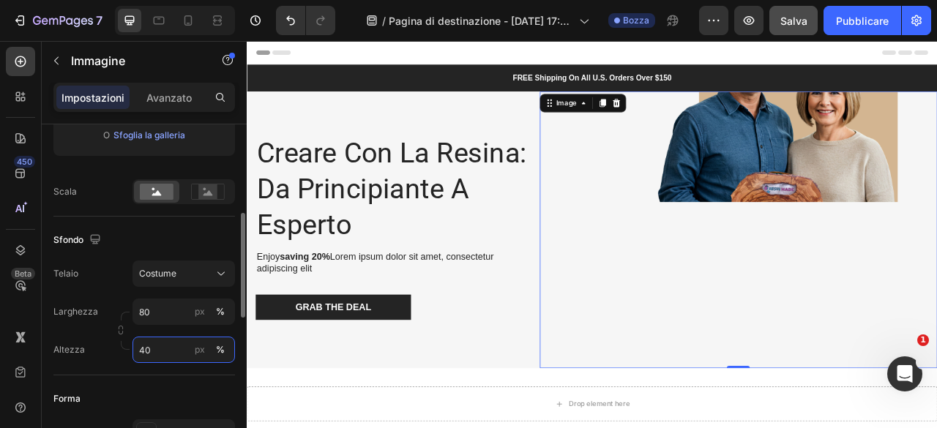
click at [165, 347] on input "40" at bounding box center [183, 350] width 102 height 26
type input "4"
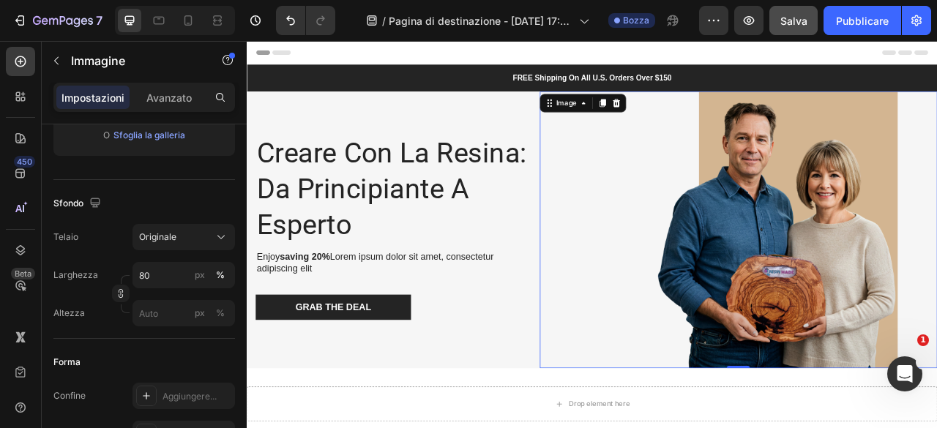
click at [640, 285] on div at bounding box center [872, 281] width 506 height 352
click at [171, 309] on input "px %" at bounding box center [183, 313] width 102 height 26
click at [205, 345] on font "100%" at bounding box center [211, 347] width 24 height 11
type input "100"
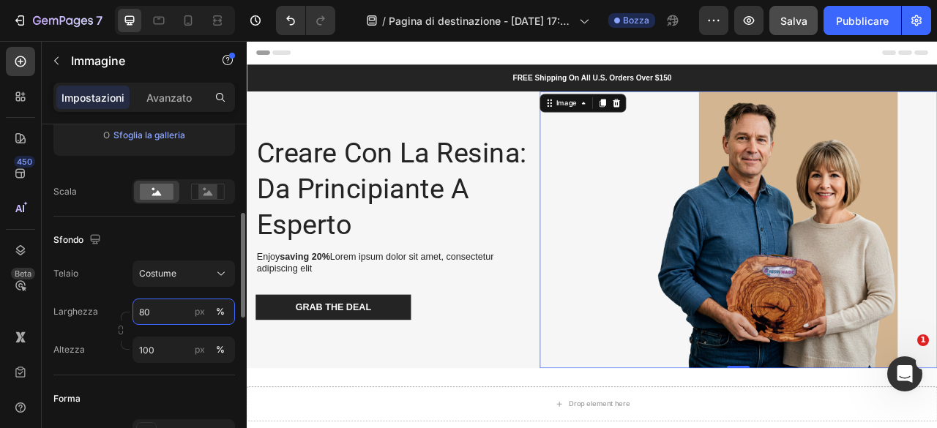
click at [184, 317] on input "80" at bounding box center [183, 312] width 102 height 26
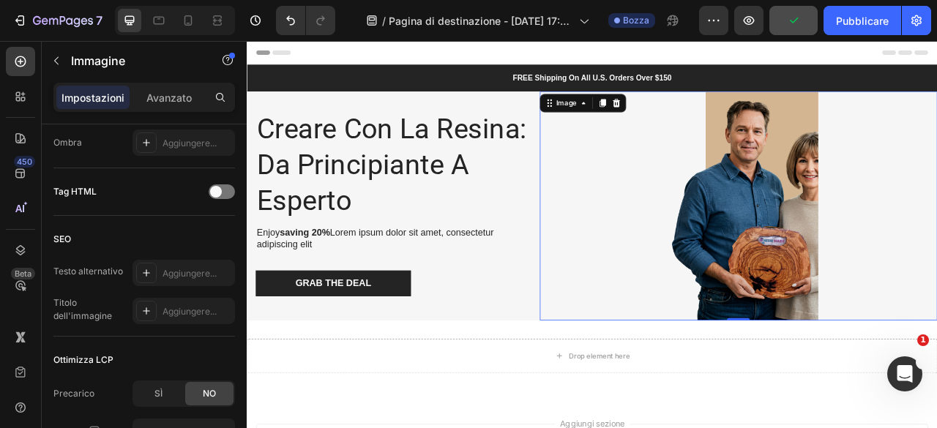
scroll to position [794, 0]
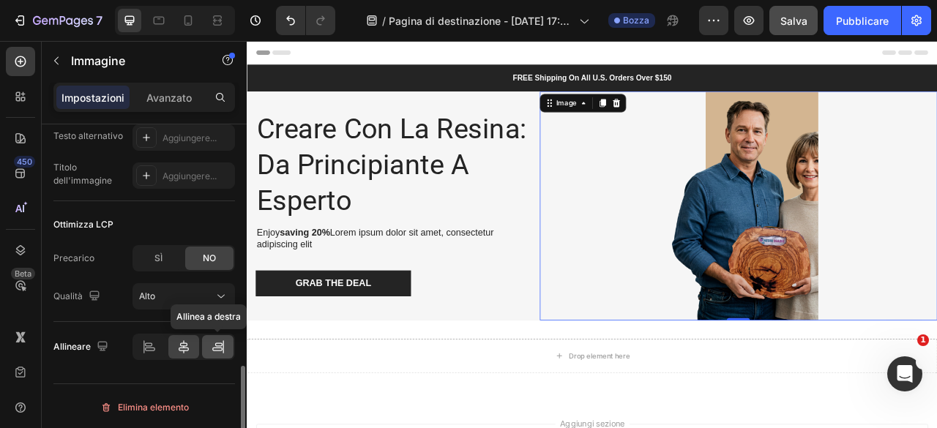
click at [214, 340] on icon at bounding box center [218, 346] width 15 height 15
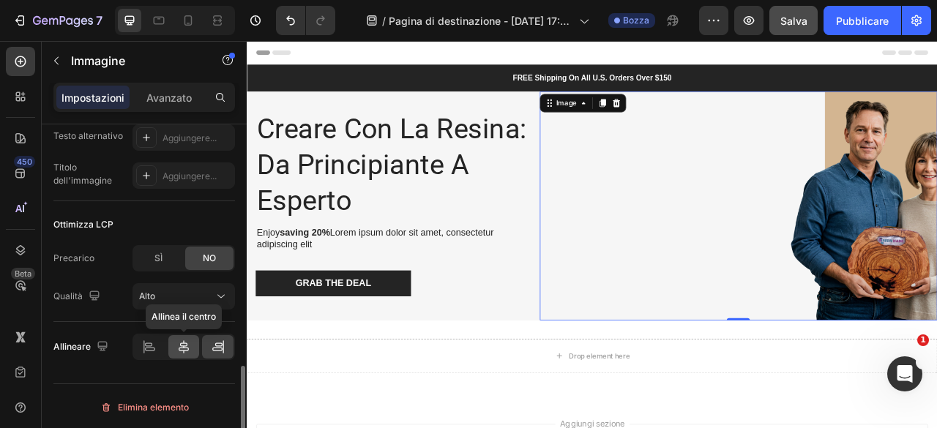
click at [170, 342] on div at bounding box center [183, 346] width 31 height 23
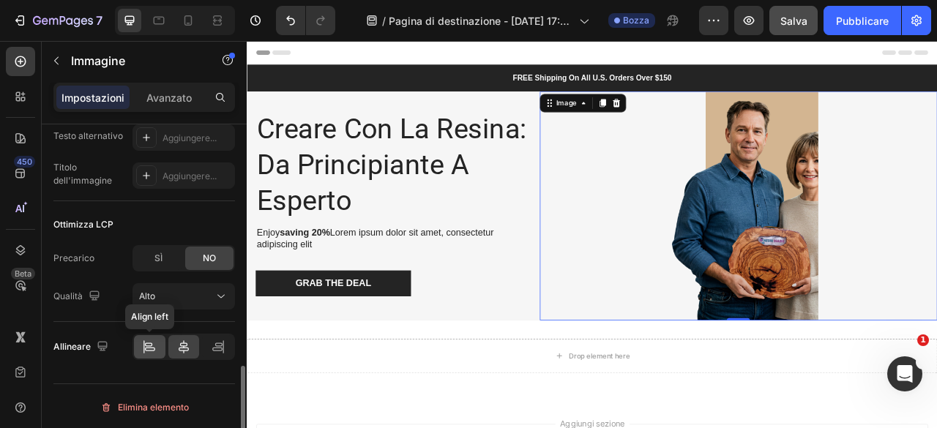
click at [164, 345] on div at bounding box center [149, 346] width 31 height 23
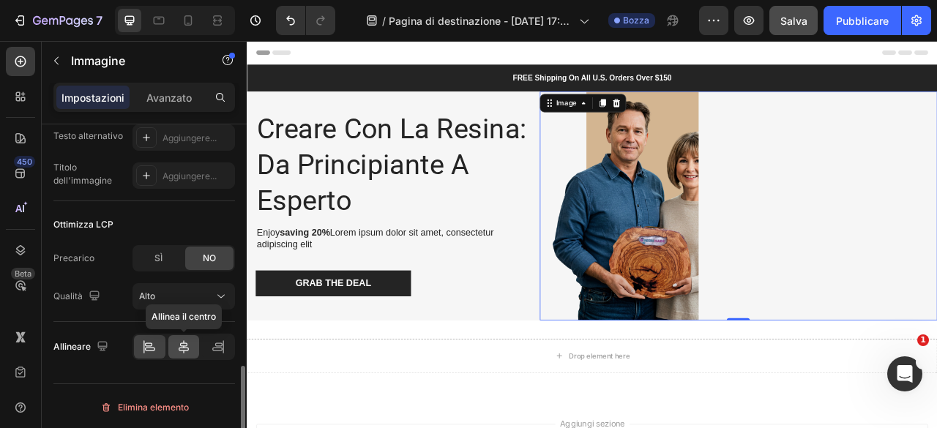
click at [187, 347] on icon at bounding box center [183, 346] width 15 height 15
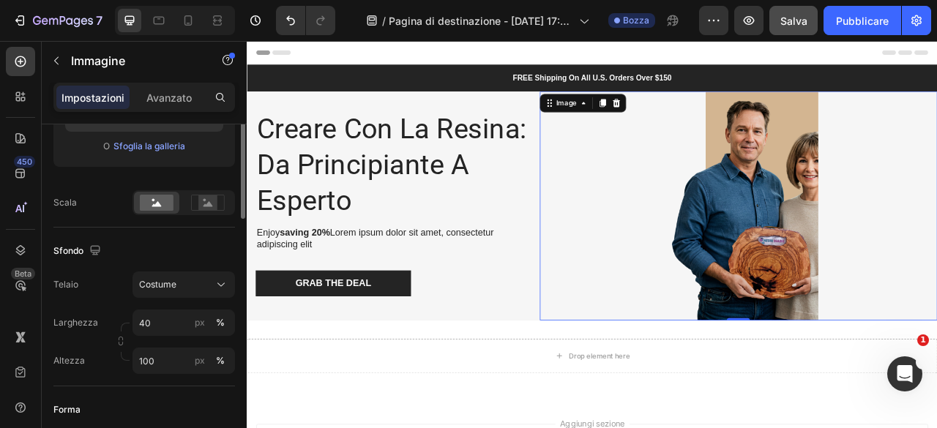
scroll to position [209, 0]
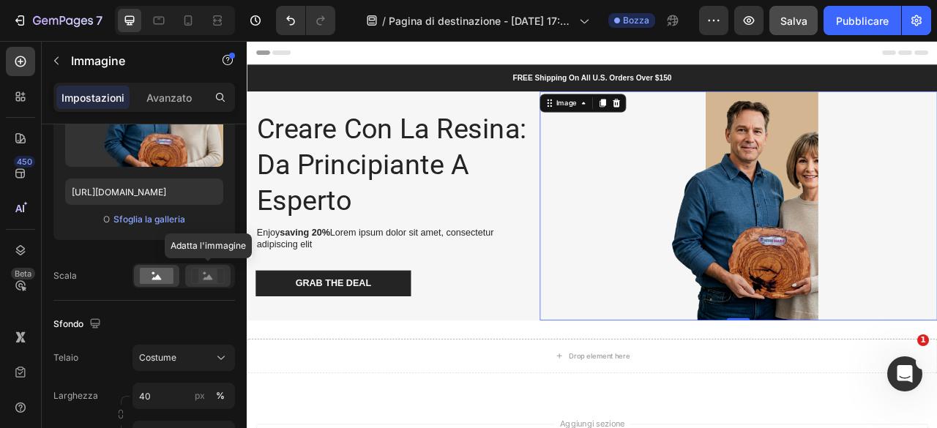
click at [217, 274] on icon at bounding box center [208, 276] width 34 height 16
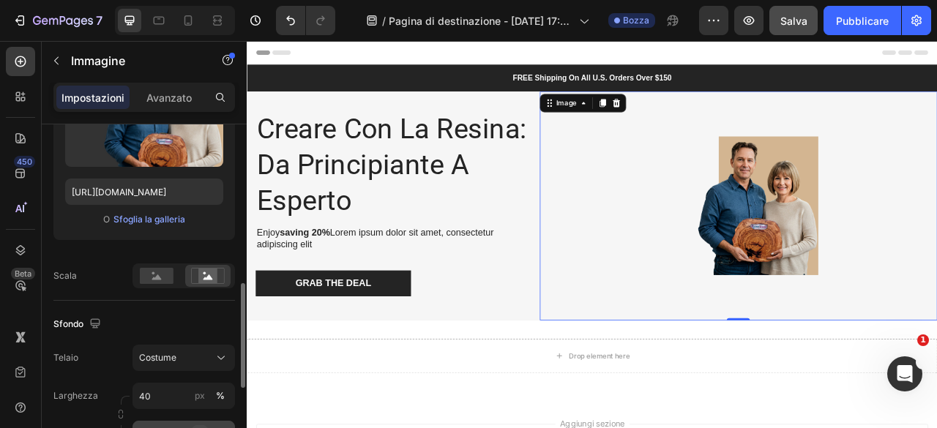
scroll to position [282, 0]
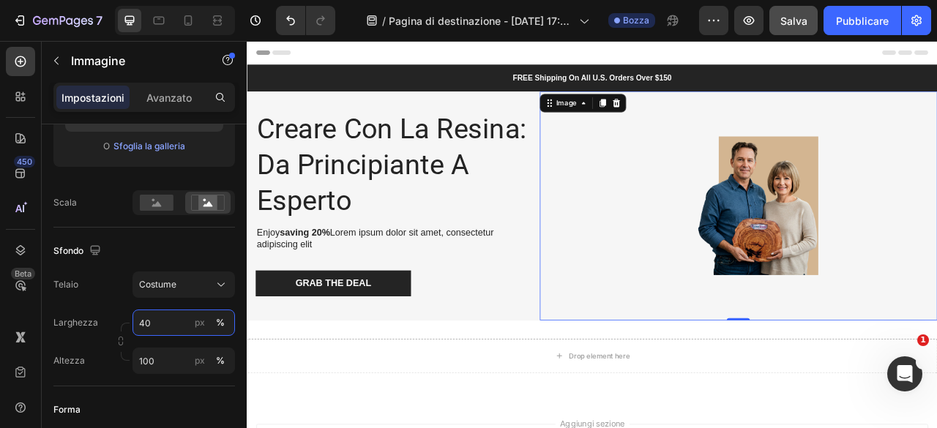
click at [162, 326] on input "40" at bounding box center [183, 322] width 102 height 26
click at [170, 321] on input "40" at bounding box center [183, 322] width 102 height 26
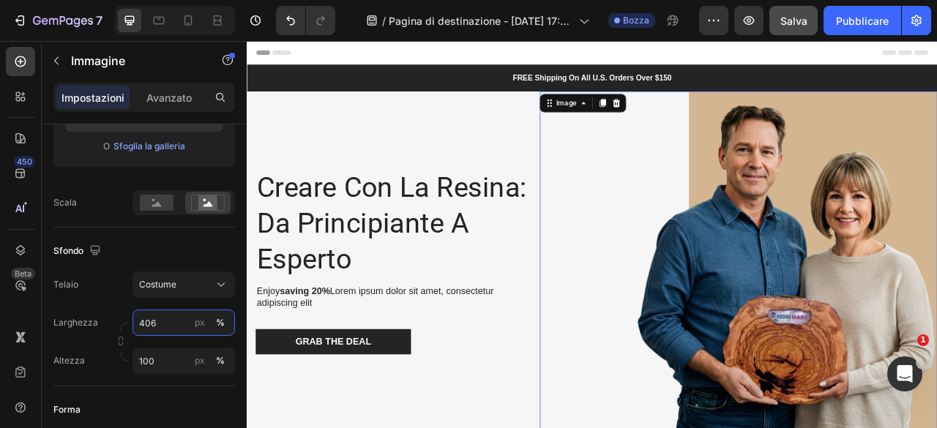
click at [173, 326] on input "406" at bounding box center [183, 322] width 102 height 26
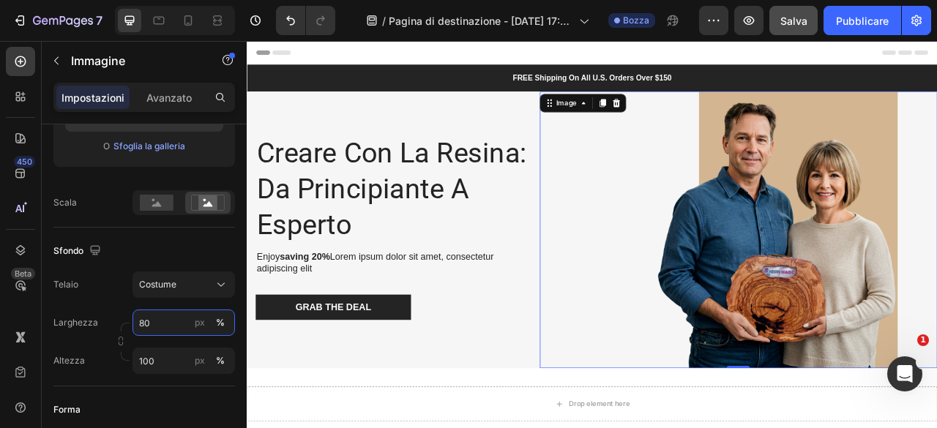
type input "8"
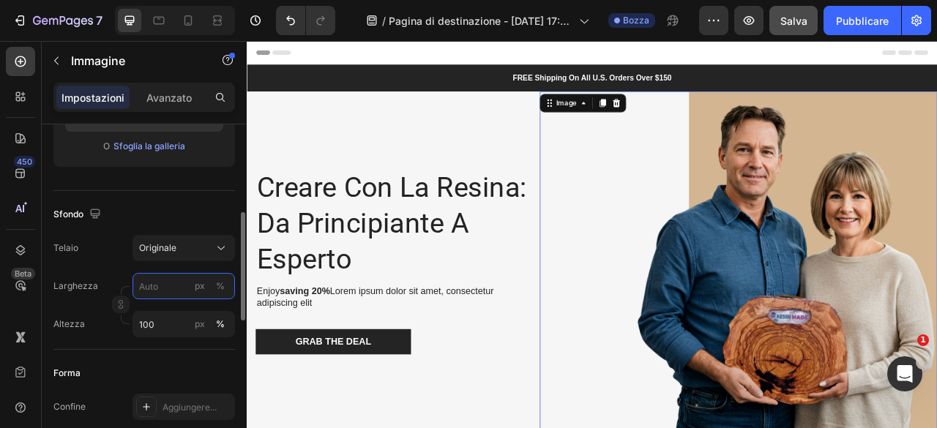
click at [162, 288] on input "px %" at bounding box center [183, 286] width 102 height 26
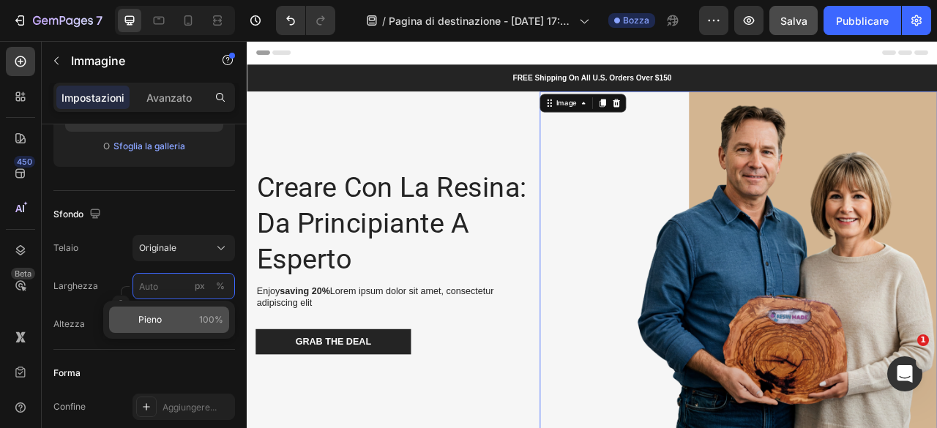
type input "8"
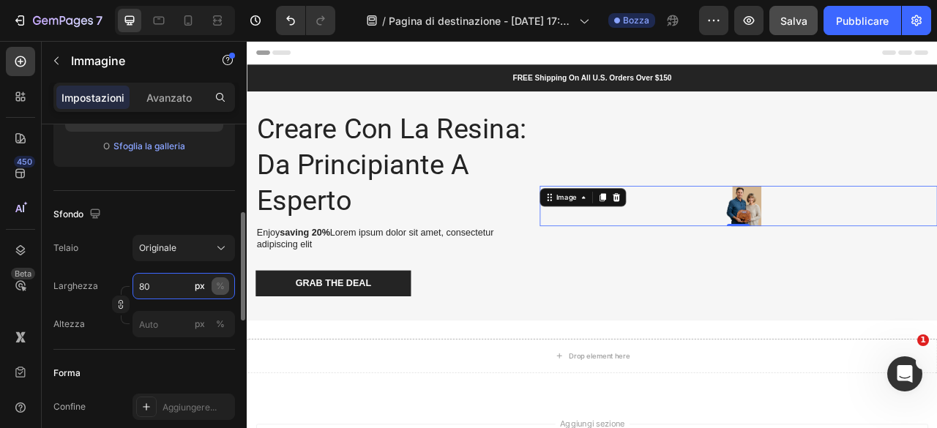
type input "80"
click at [228, 283] on button "%" at bounding box center [220, 286] width 18 height 18
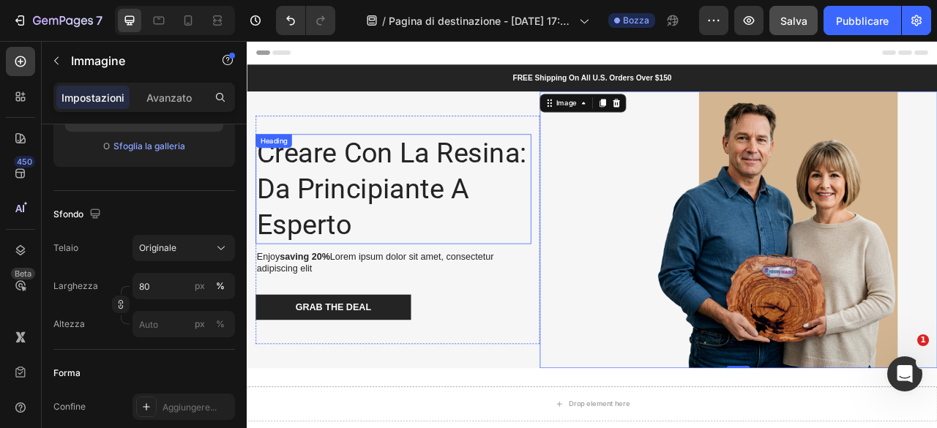
click at [472, 187] on p "Creare con la Resina: Da Principiante a Esperto" at bounding box center [433, 229] width 348 height 137
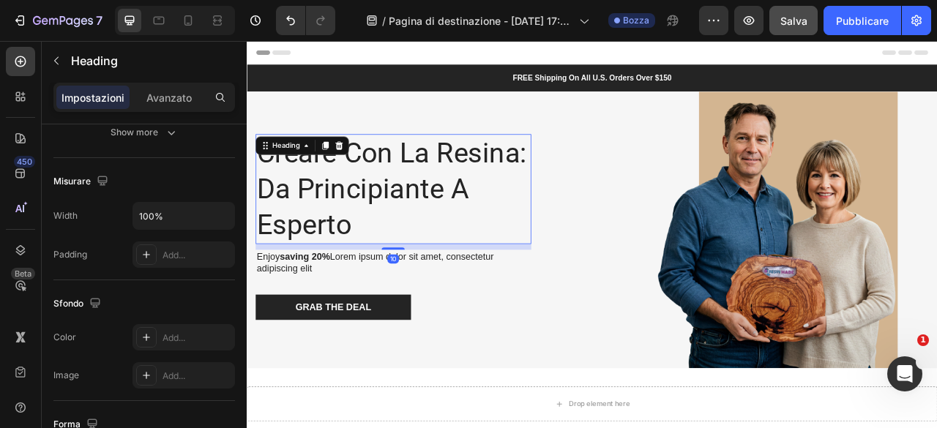
scroll to position [0, 0]
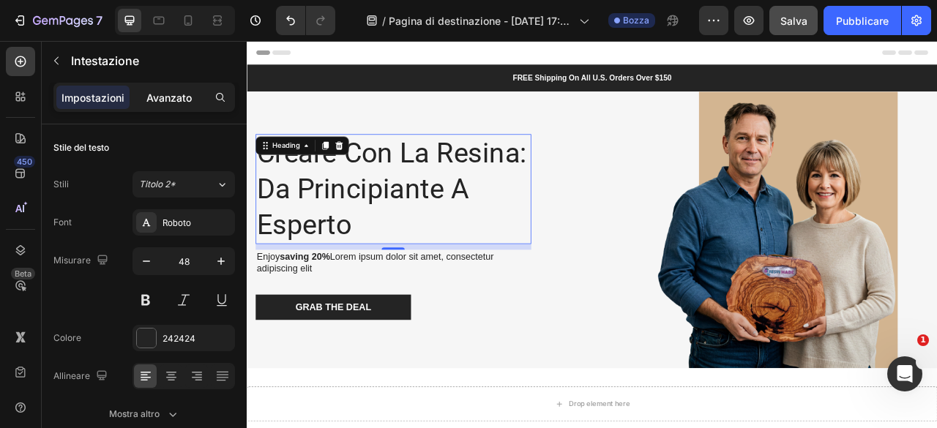
click at [157, 94] on font "Avanzato" at bounding box center [168, 97] width 45 height 12
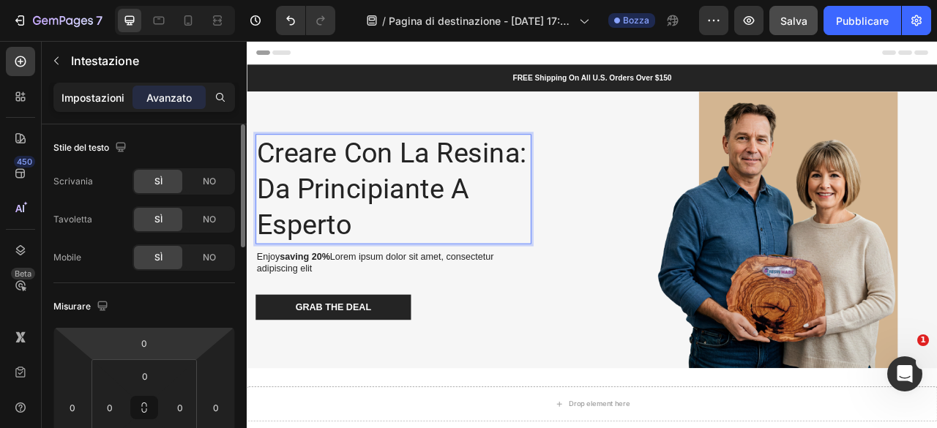
click at [86, 94] on font "Impostazioni" at bounding box center [92, 97] width 63 height 12
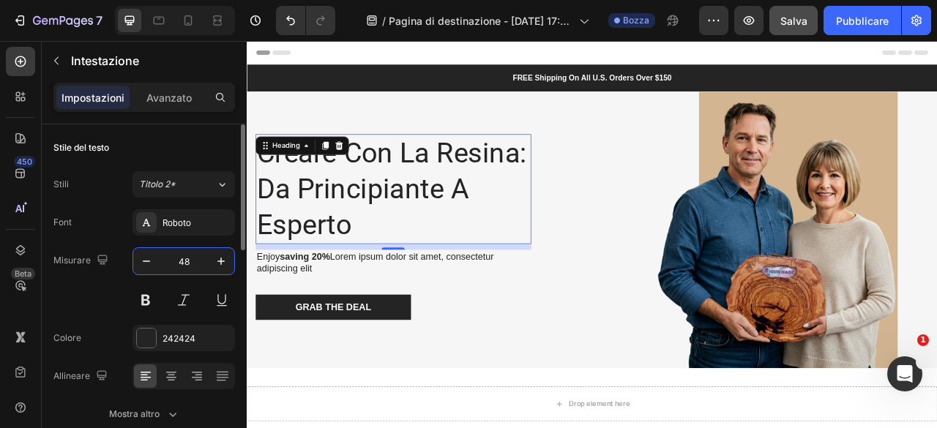
click at [185, 257] on input "48" at bounding box center [184, 261] width 48 height 26
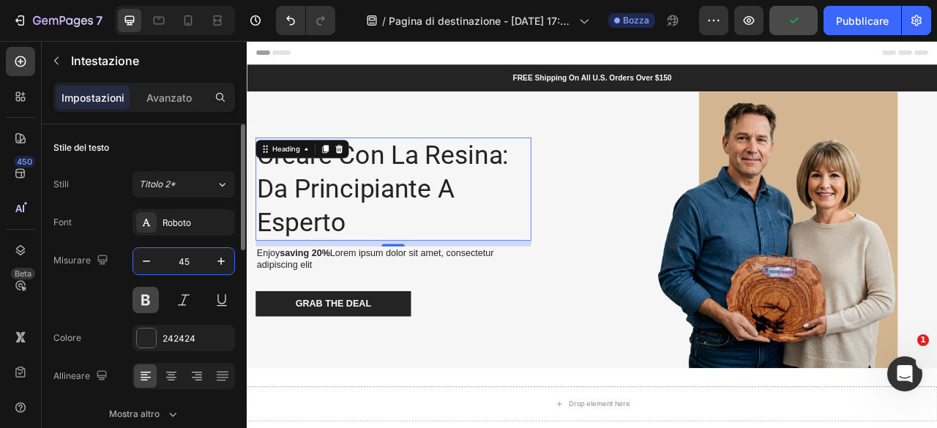
click at [149, 299] on button at bounding box center [145, 300] width 26 height 26
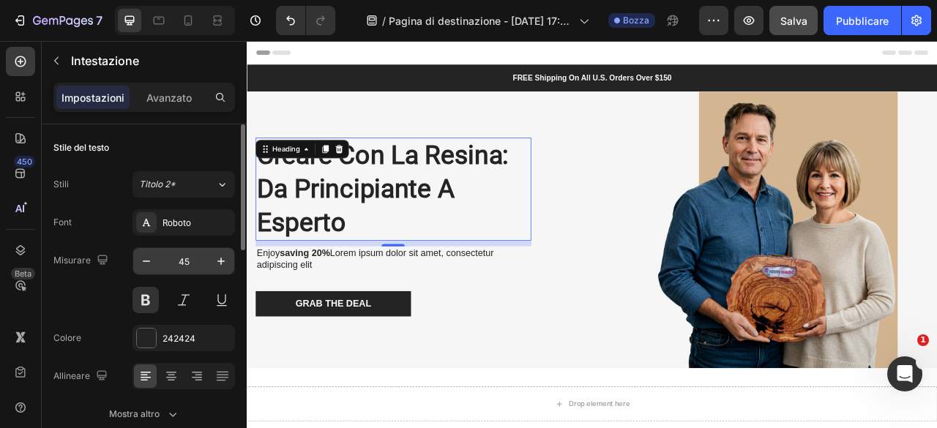
click at [199, 255] on input "45" at bounding box center [184, 261] width 48 height 26
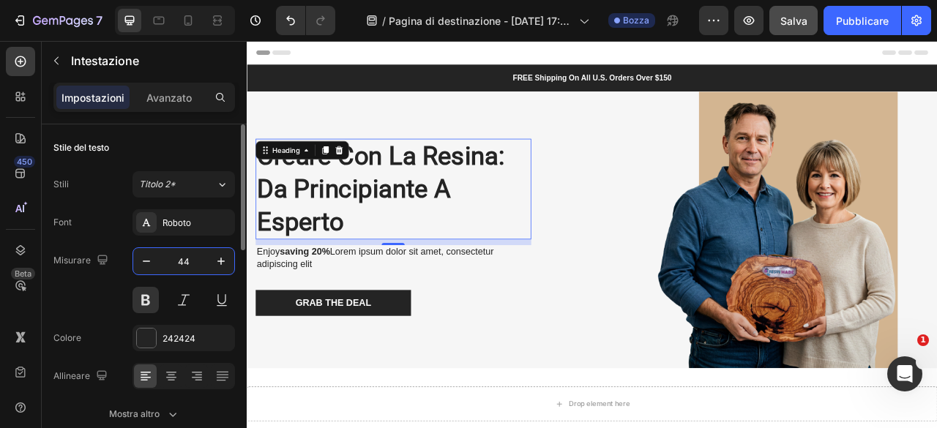
click at [190, 265] on input "44" at bounding box center [184, 261] width 48 height 26
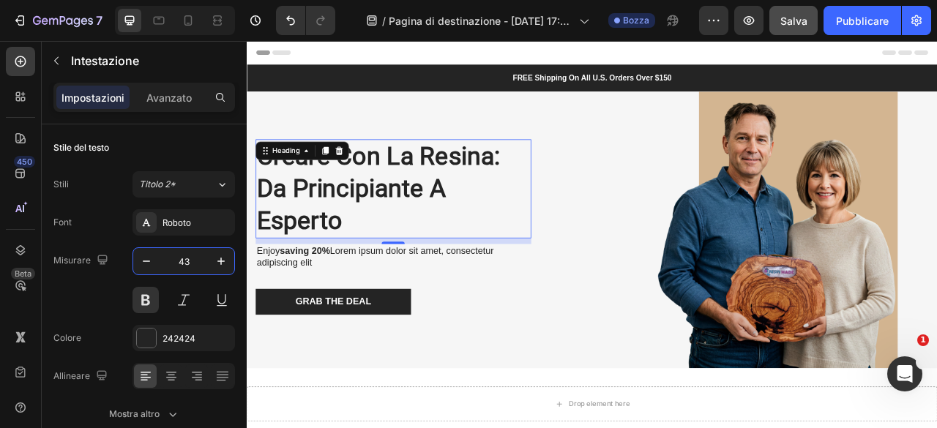
type input "43"
click at [851, 263] on img at bounding box center [871, 281] width 405 height 352
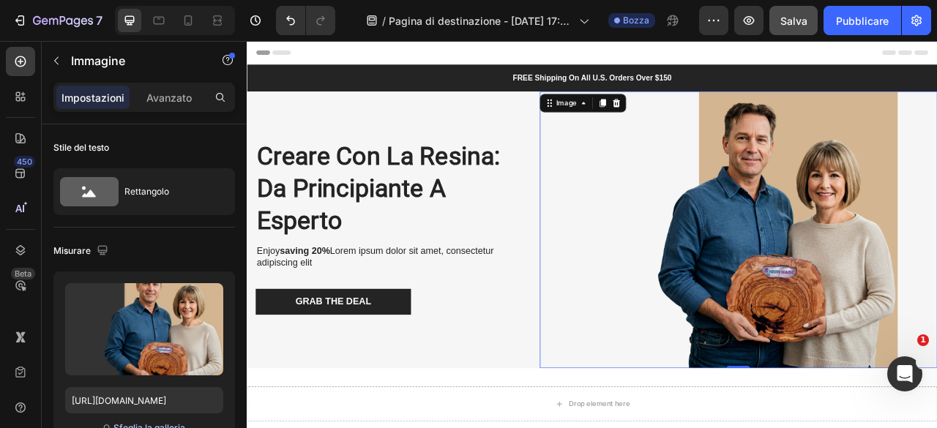
scroll to position [73, 0]
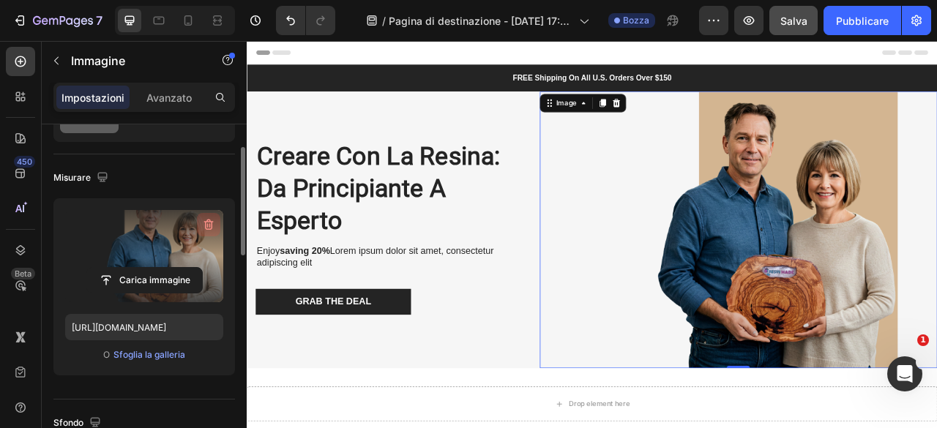
click at [209, 217] on icon "button" at bounding box center [208, 224] width 15 height 15
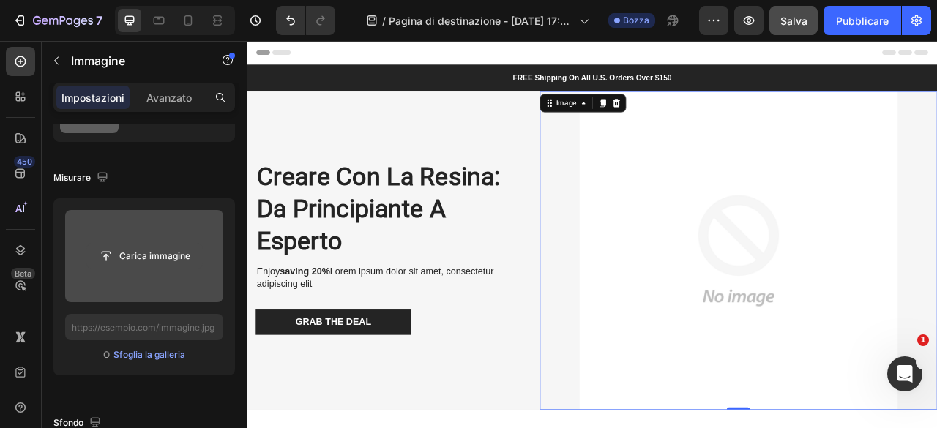
click at [160, 255] on input "file" at bounding box center [144, 256] width 115 height 25
click at [125, 255] on input "file" at bounding box center [144, 256] width 115 height 25
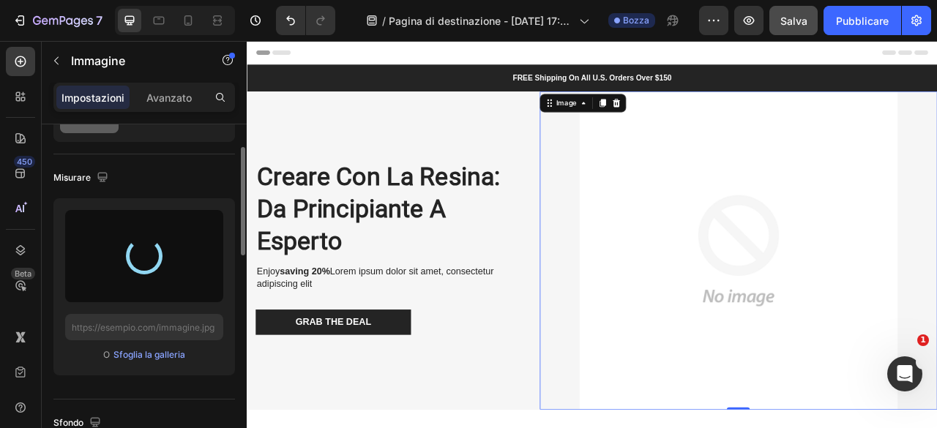
type input "[URL][DOMAIN_NAME]"
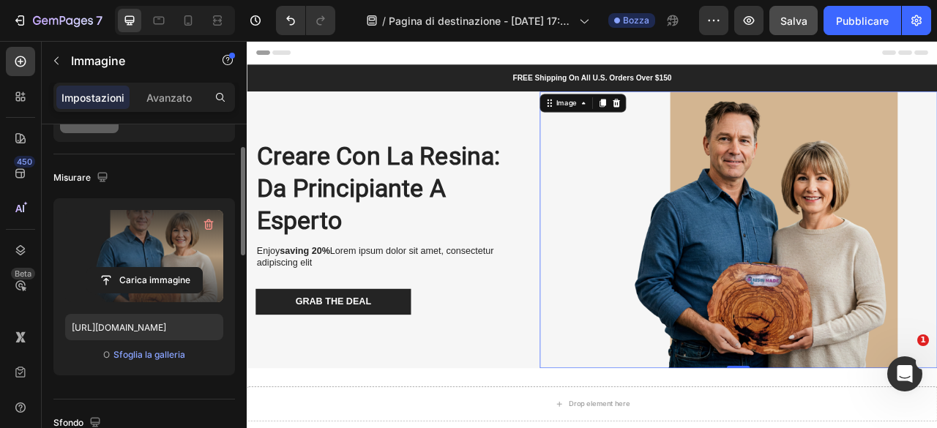
click at [650, 301] on div at bounding box center [872, 281] width 506 height 352
click at [689, 209] on img at bounding box center [871, 281] width 405 height 352
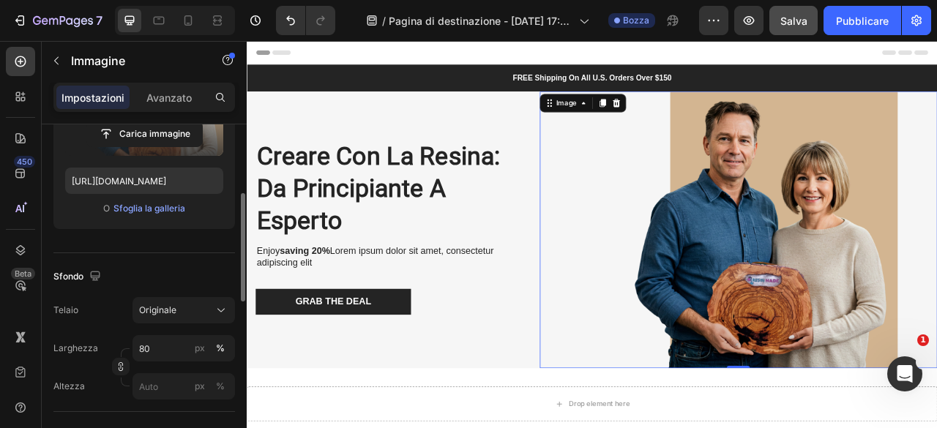
scroll to position [293, 0]
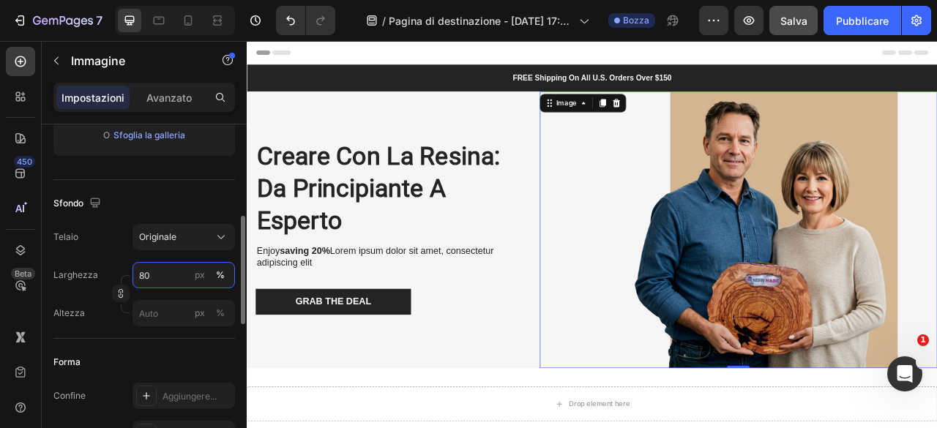
click at [166, 274] on input "80" at bounding box center [183, 275] width 102 height 26
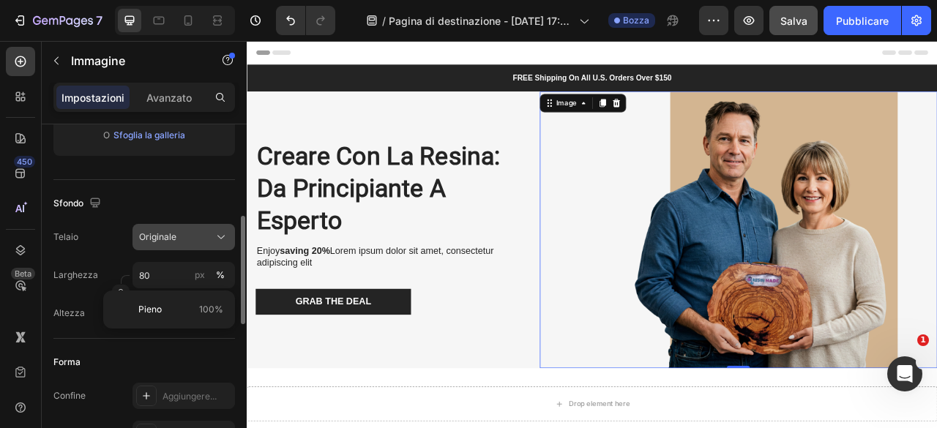
click at [170, 236] on font "Originale" at bounding box center [157, 236] width 37 height 11
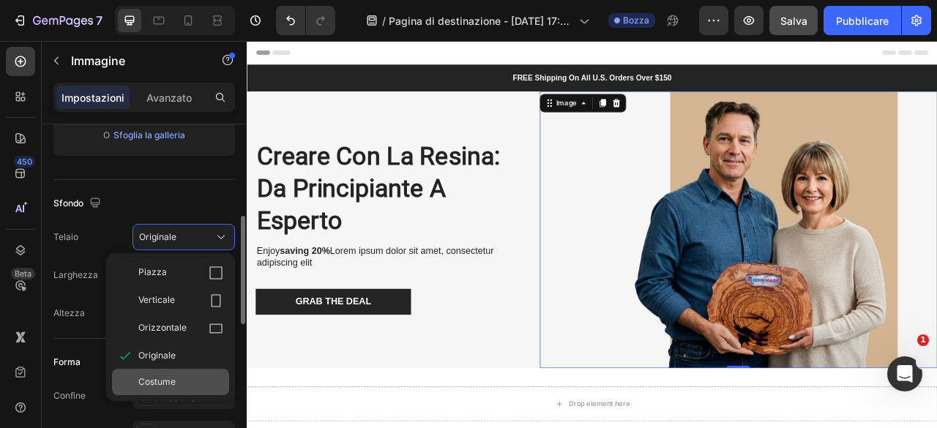
click at [202, 377] on div "Costume" at bounding box center [180, 381] width 85 height 13
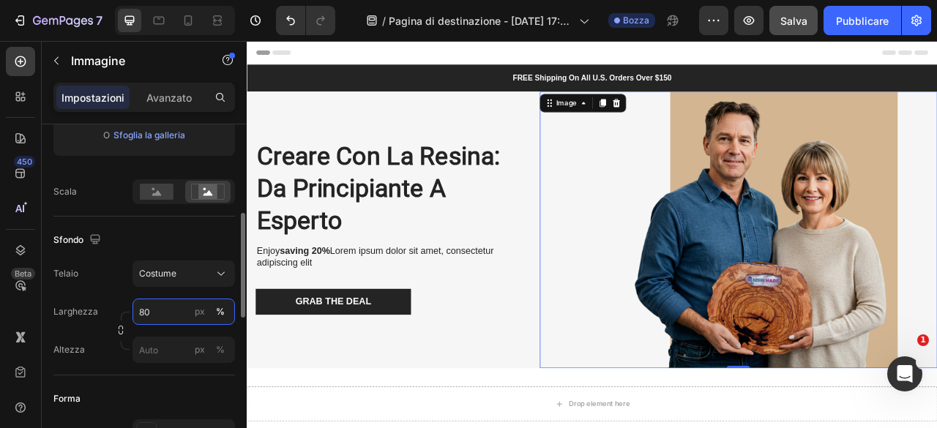
click at [173, 311] on input "80" at bounding box center [183, 312] width 102 height 26
click at [170, 315] on input "80" at bounding box center [183, 312] width 102 height 26
click at [171, 309] on input "80" at bounding box center [183, 312] width 102 height 26
type input "8"
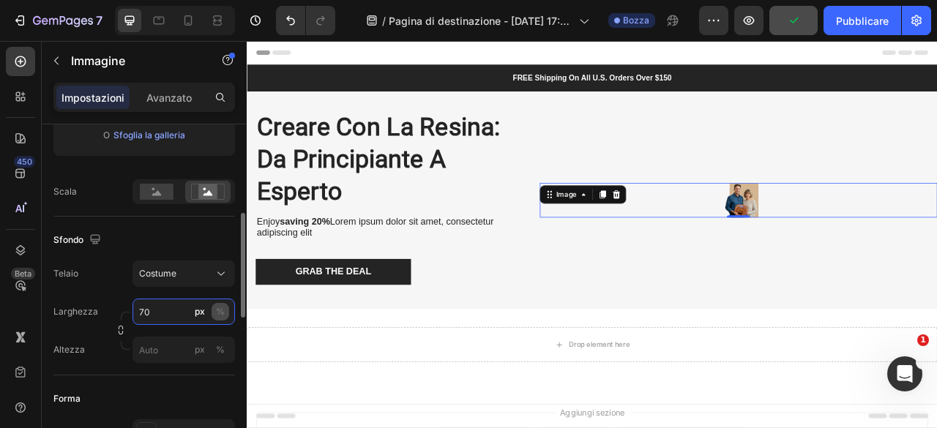
type input "70"
click at [225, 312] on button "%" at bounding box center [220, 312] width 18 height 18
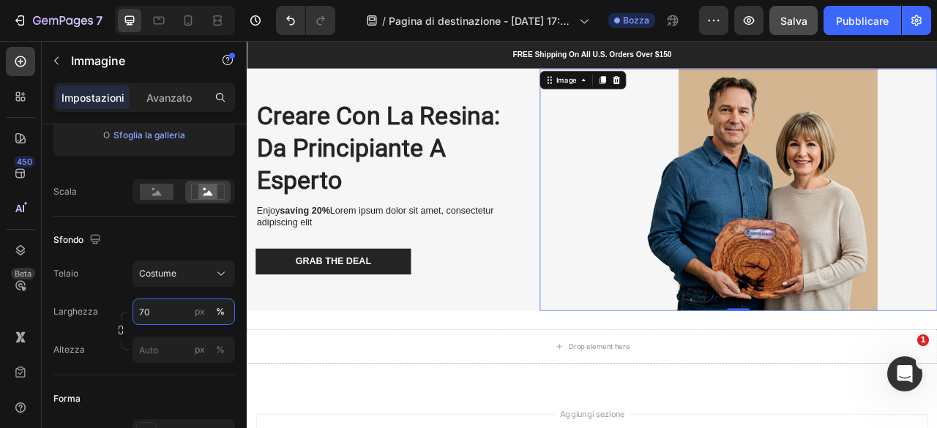
scroll to position [0, 0]
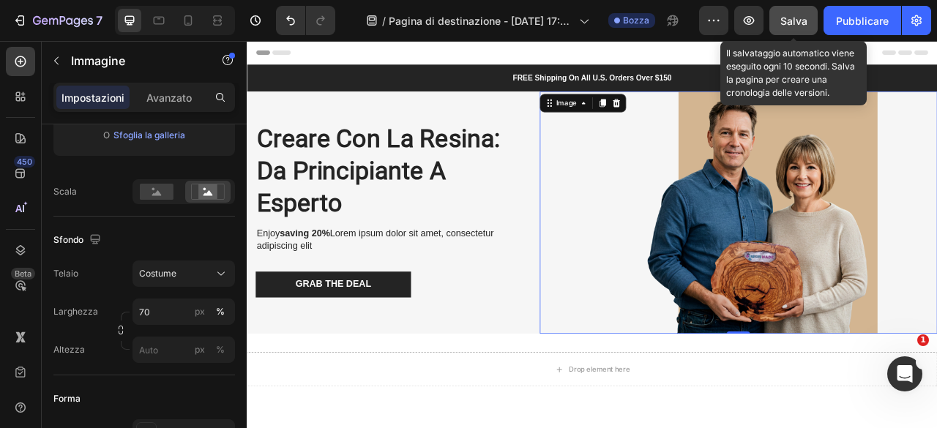
click at [789, 24] on font "Salva" at bounding box center [793, 21] width 27 height 12
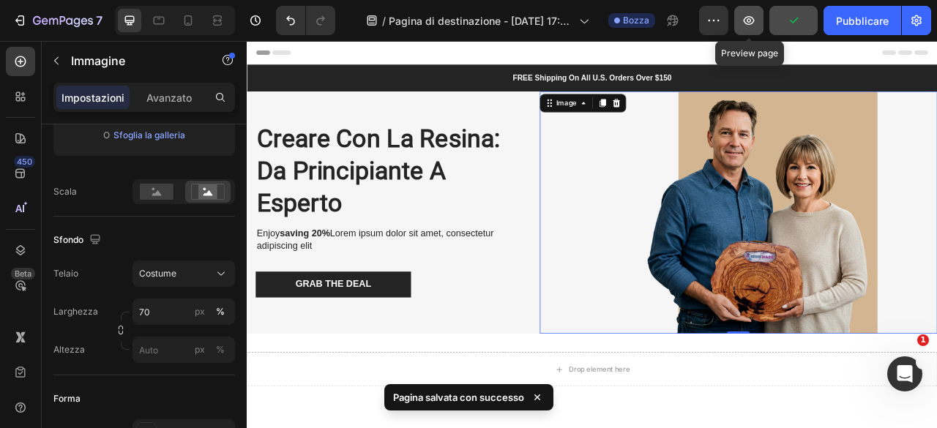
click at [752, 26] on icon "button" at bounding box center [748, 20] width 15 height 15
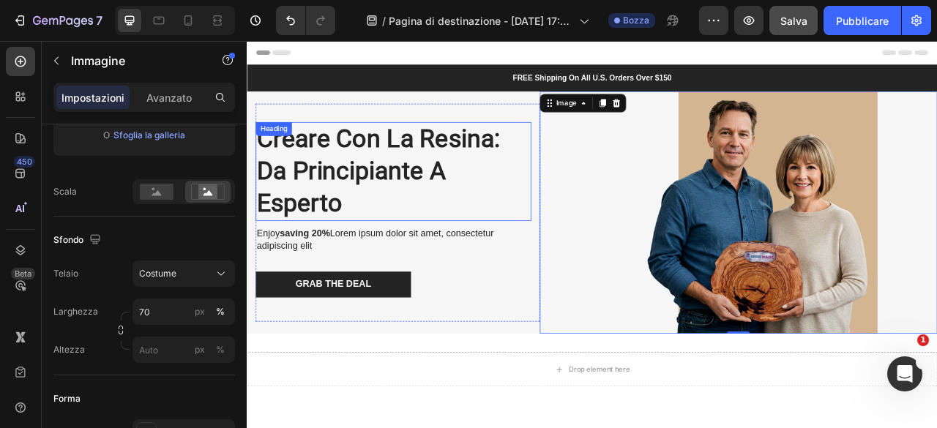
click at [399, 236] on p "Creare con la Resina: Da Principiante a Esperto" at bounding box center [433, 207] width 348 height 123
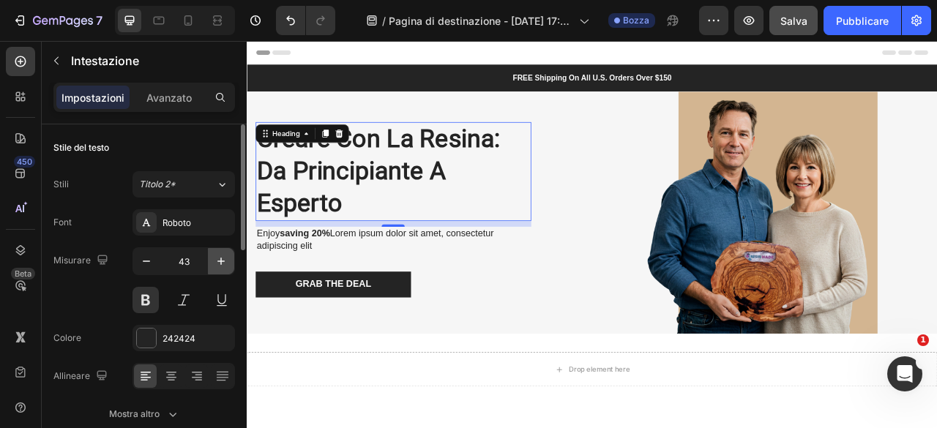
click at [217, 260] on icon "button" at bounding box center [221, 261] width 15 height 15
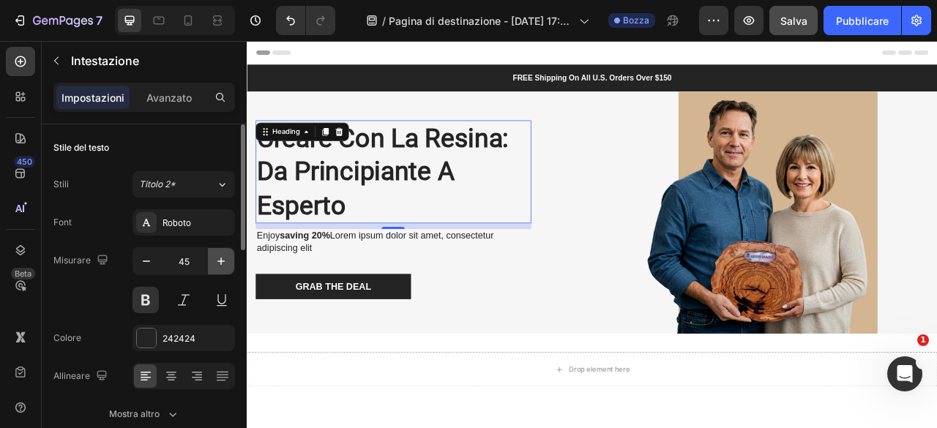
click at [217, 260] on icon "button" at bounding box center [221, 261] width 15 height 15
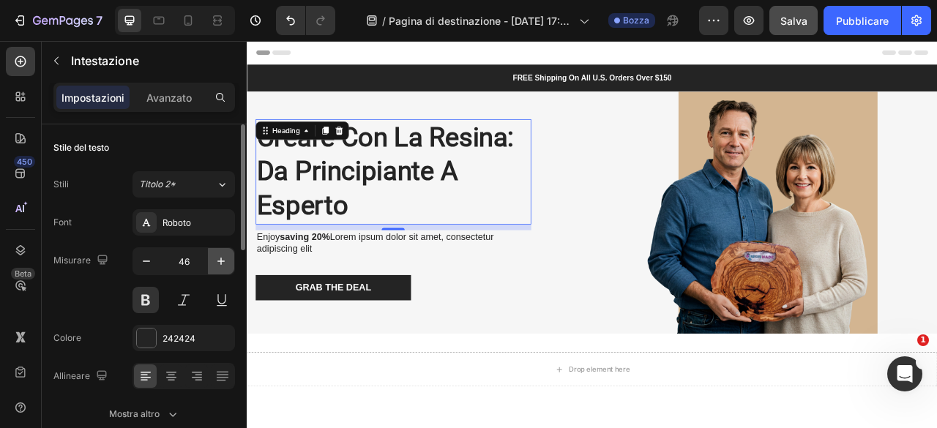
click at [217, 260] on icon "button" at bounding box center [221, 261] width 15 height 15
type input "47"
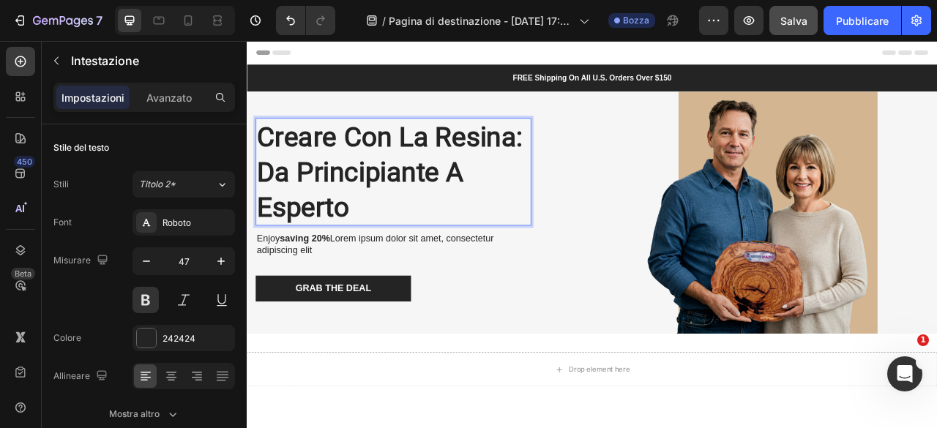
click at [265, 254] on p "Creare con la Resina: Da Principiante a Esperto" at bounding box center [433, 207] width 348 height 134
click at [645, 219] on div at bounding box center [872, 259] width 506 height 308
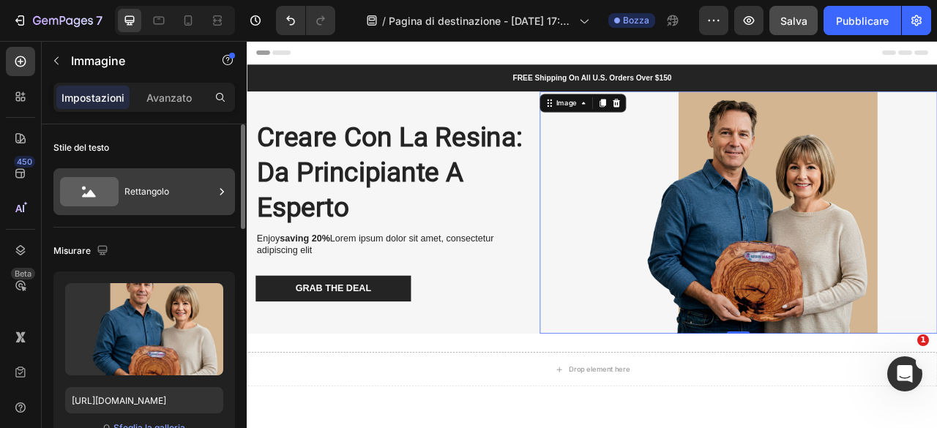
click at [162, 192] on font "Rettangolo" at bounding box center [146, 191] width 45 height 11
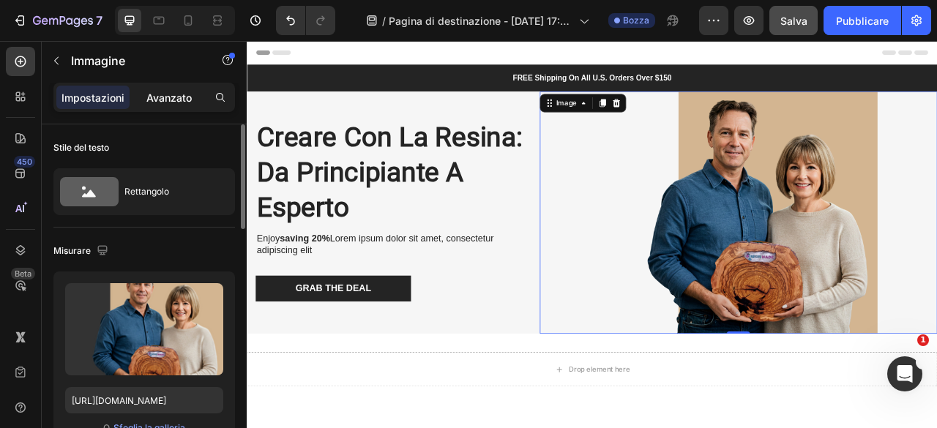
click at [173, 94] on font "Avanzato" at bounding box center [168, 97] width 45 height 12
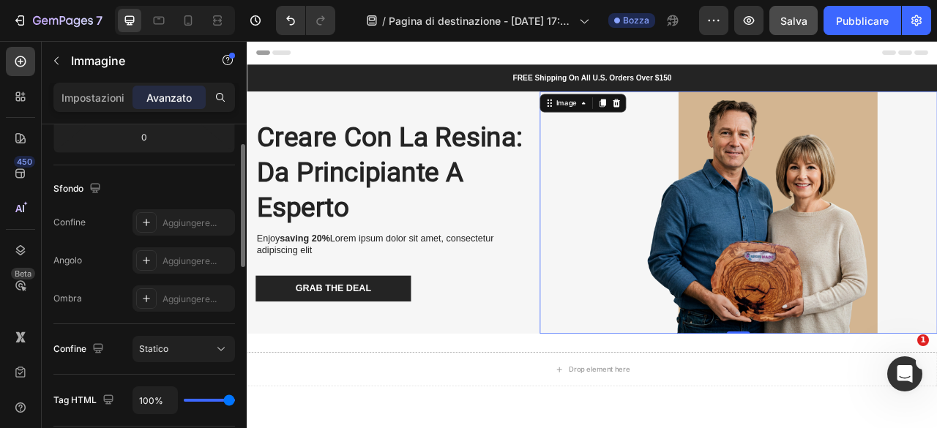
scroll to position [262, 0]
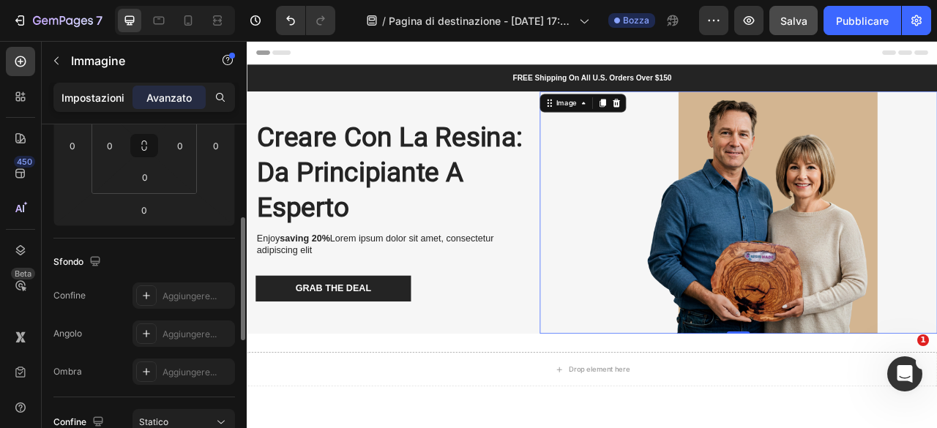
click at [121, 97] on font "Impostazioni" at bounding box center [92, 97] width 63 height 12
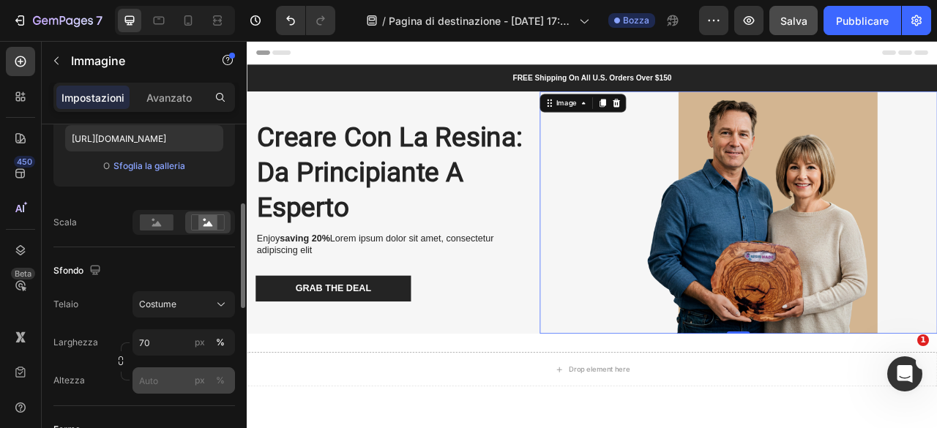
scroll to position [335, 0]
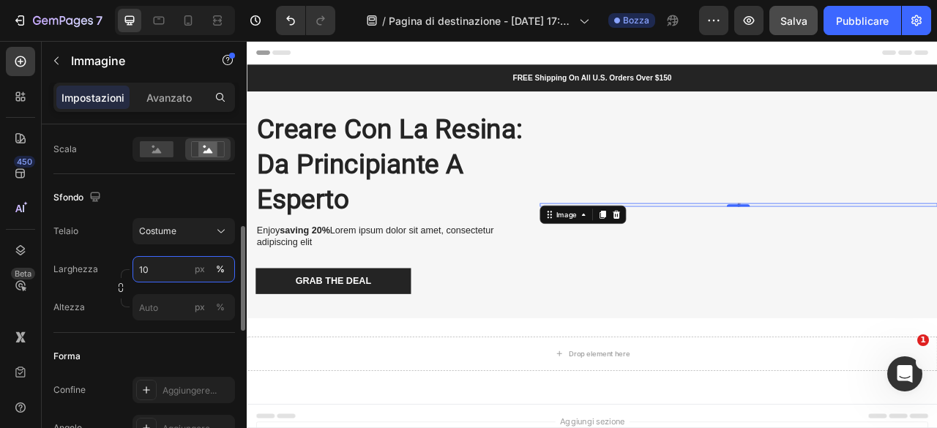
type input "100"
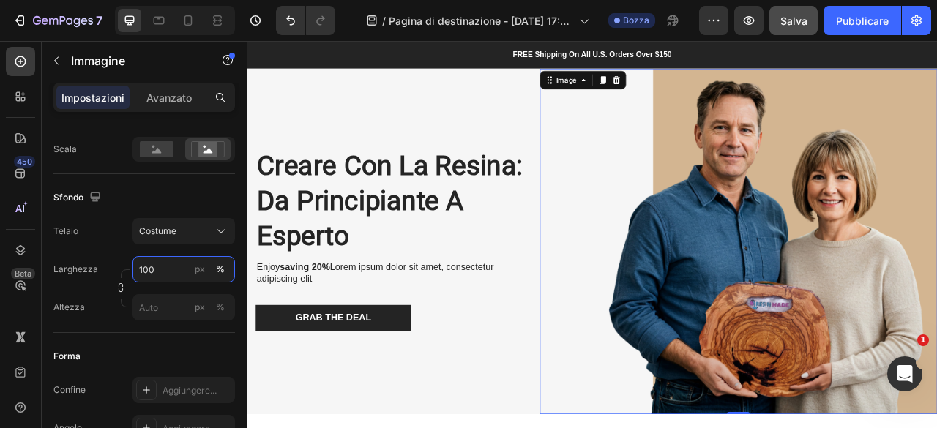
scroll to position [0, 0]
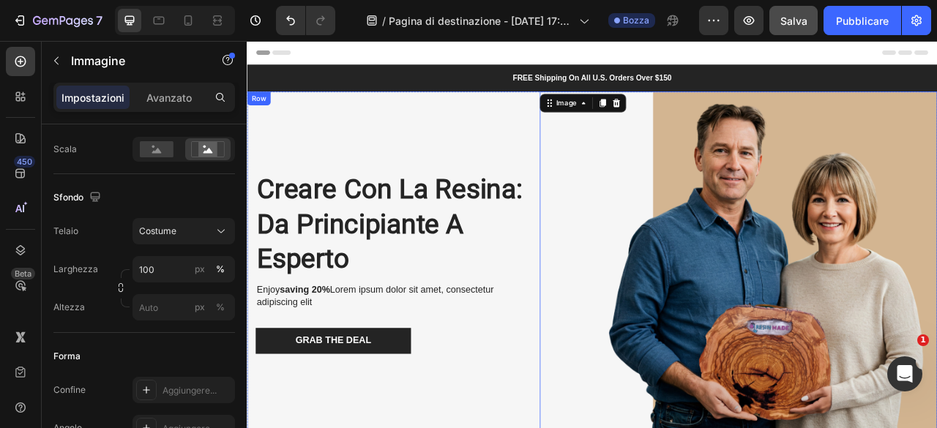
click at [597, 137] on div "Creare con la Resina: Da Principiante a Esperto Heading Enjoy saving 20% Lorem …" at bounding box center [438, 325] width 361 height 440
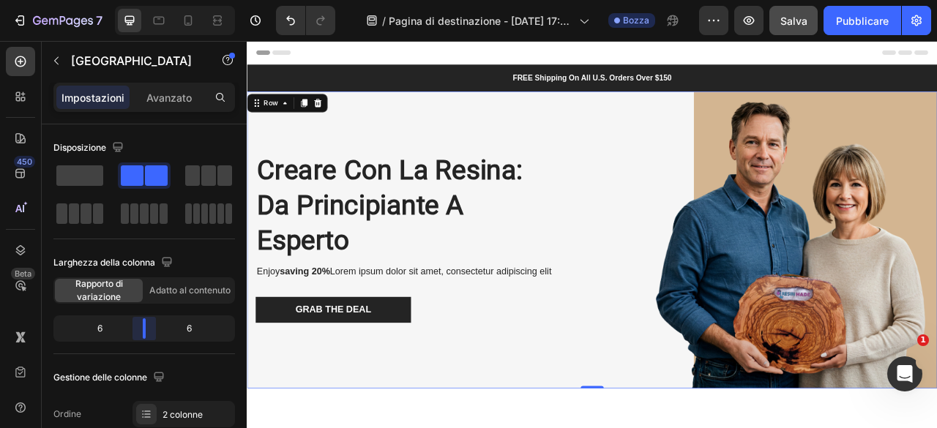
drag, startPoint x: 134, startPoint y: 329, endPoint x: 407, endPoint y: 247, distance: 284.7
click at [143, 0] on body "7 Cronologia delle versioni / Pagina di destinazione - [DATE] 17:21:52 Bozza An…" at bounding box center [468, 0] width 937 height 0
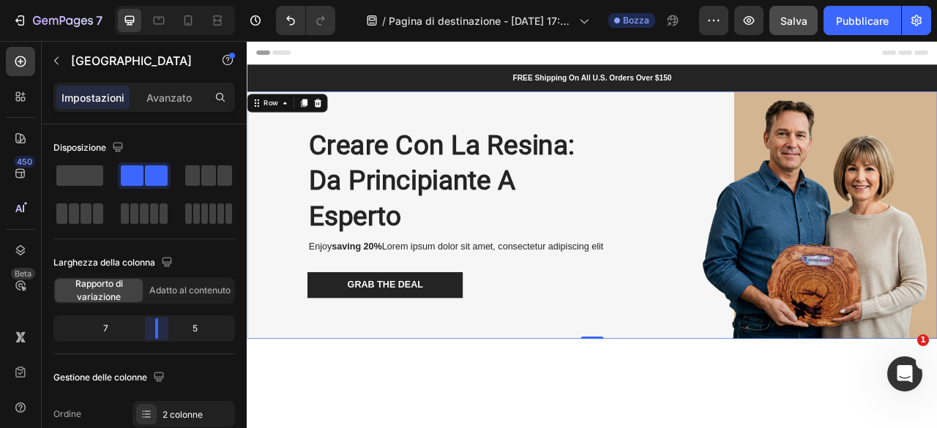
drag, startPoint x: 142, startPoint y: 331, endPoint x: 155, endPoint y: 331, distance: 13.2
click at [155, 0] on body "7 Cronologia delle versioni / Pagina di destinazione - [DATE] 17:21:52 Bozza An…" at bounding box center [468, 0] width 937 height 0
click at [890, 255] on img at bounding box center [943, 262] width 361 height 315
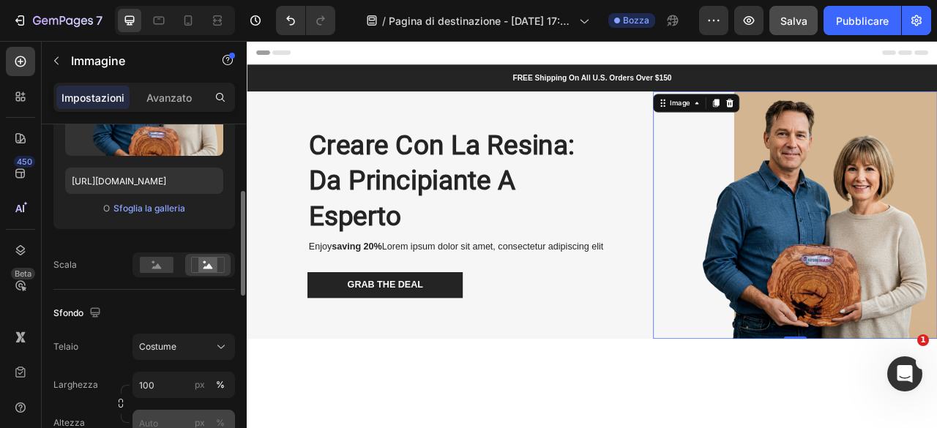
scroll to position [293, 0]
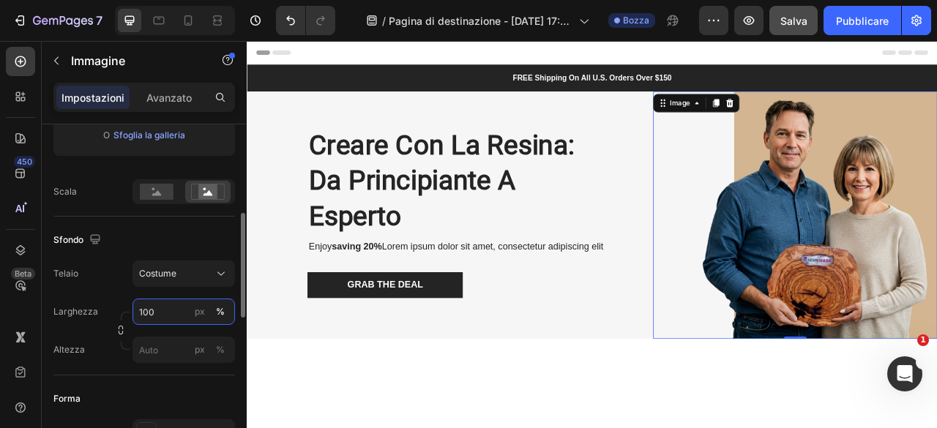
click at [166, 313] on input "100" at bounding box center [183, 312] width 102 height 26
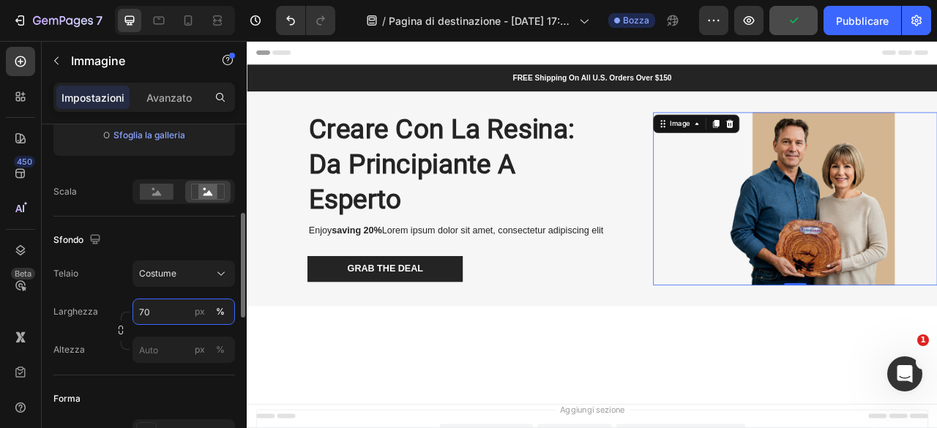
type input "7"
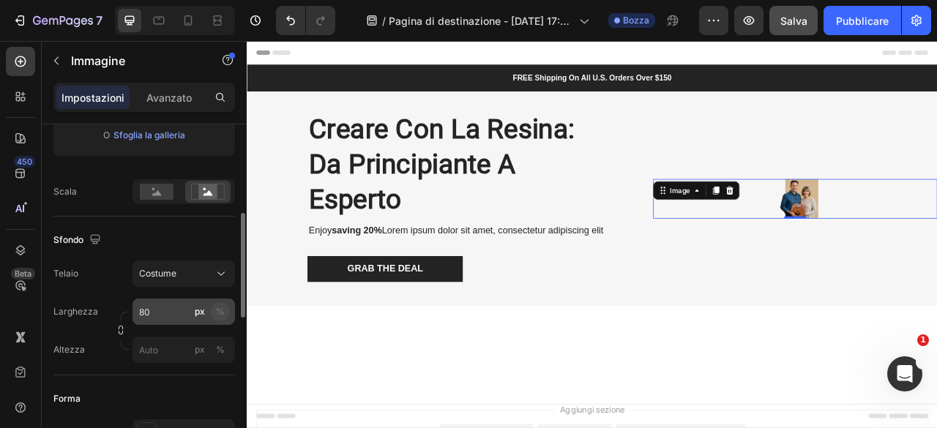
click at [218, 310] on font "%" at bounding box center [220, 311] width 9 height 11
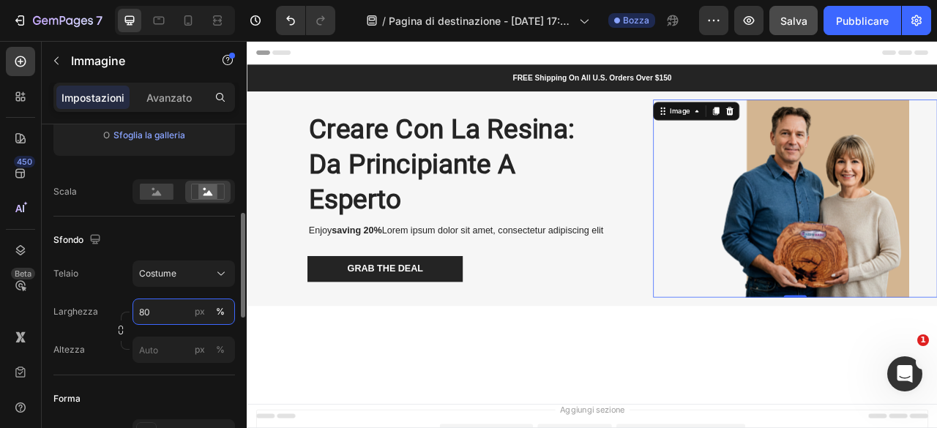
click at [183, 317] on input "80" at bounding box center [183, 312] width 102 height 26
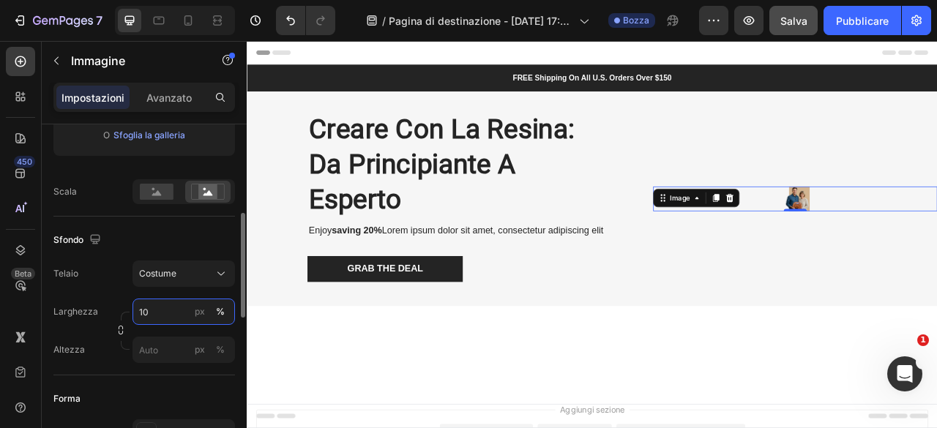
type input "100"
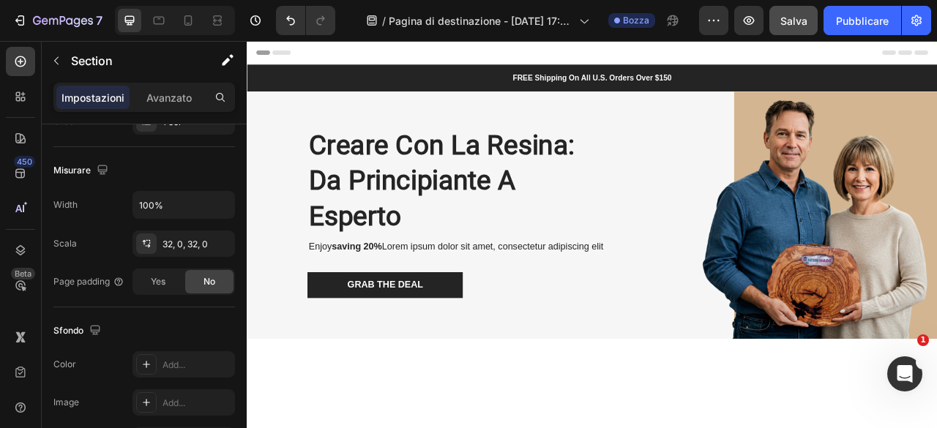
scroll to position [0, 0]
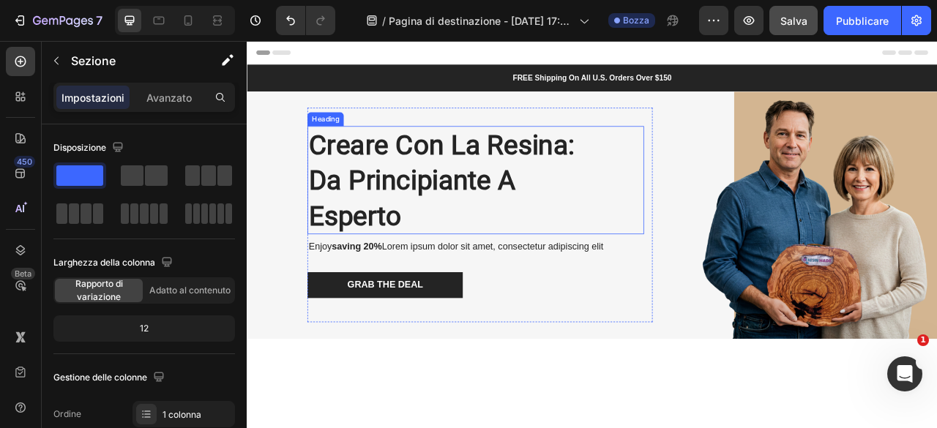
click at [560, 214] on p "Creare con la Resina: Da Principiante a Esperto" at bounding box center [537, 218] width 425 height 134
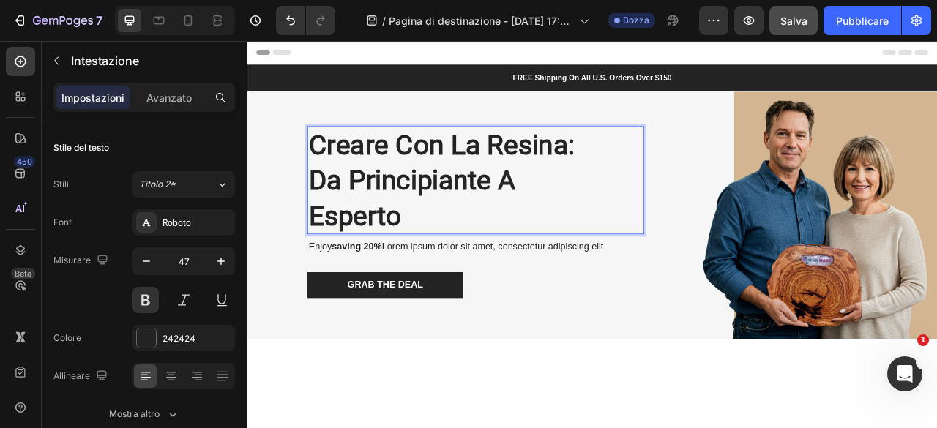
click at [350, 228] on p "Creare con la Resina: Da Principiante a Esperto" at bounding box center [537, 218] width 425 height 134
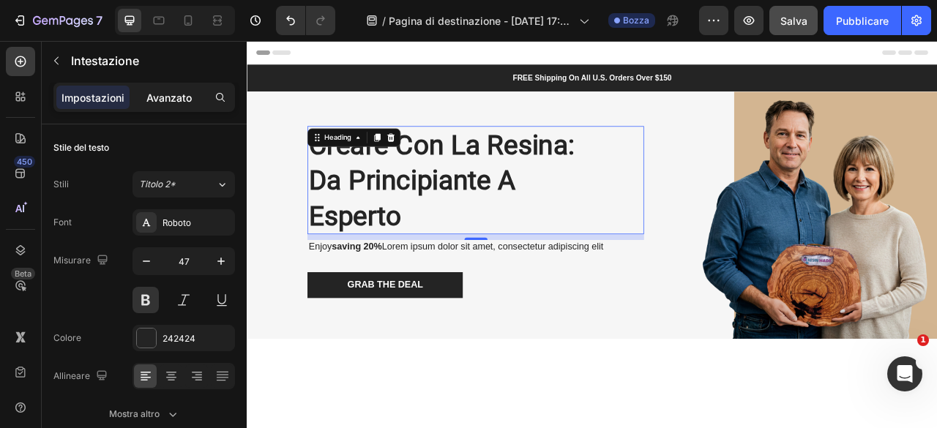
click at [183, 97] on font "Avanzato" at bounding box center [168, 97] width 45 height 12
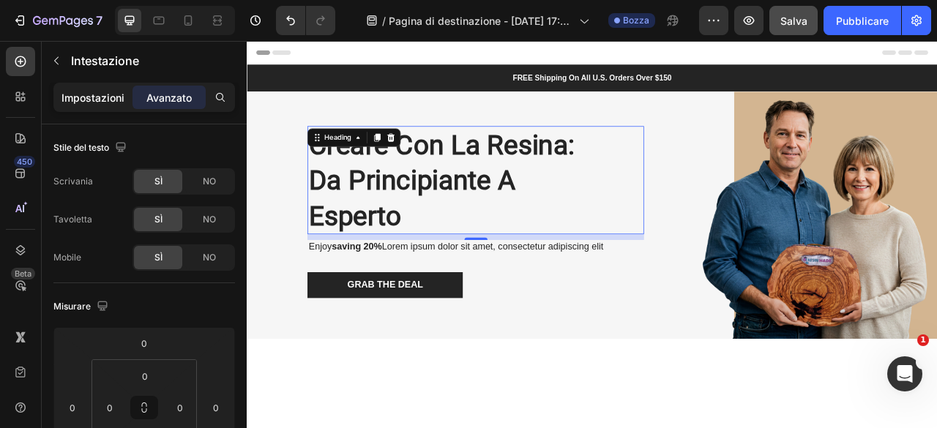
click at [107, 97] on font "Impostazioni" at bounding box center [92, 97] width 63 height 12
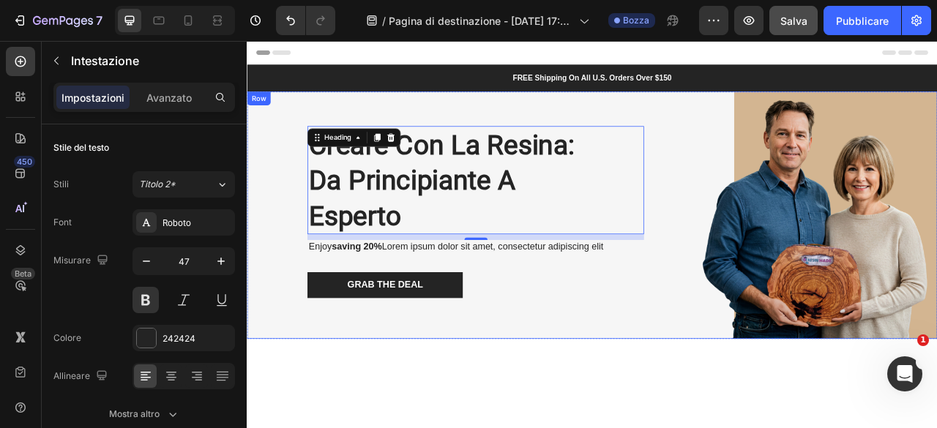
click at [284, 125] on div "Creare con la Resina: Da Principiante a Esperto Heading 10 Enjoy saving 20% Lor…" at bounding box center [686, 262] width 878 height 315
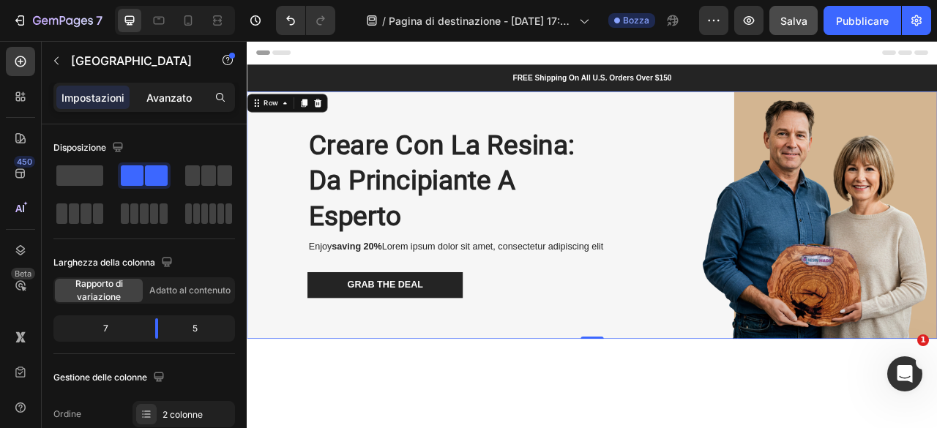
click at [164, 94] on font "Avanzato" at bounding box center [168, 97] width 45 height 12
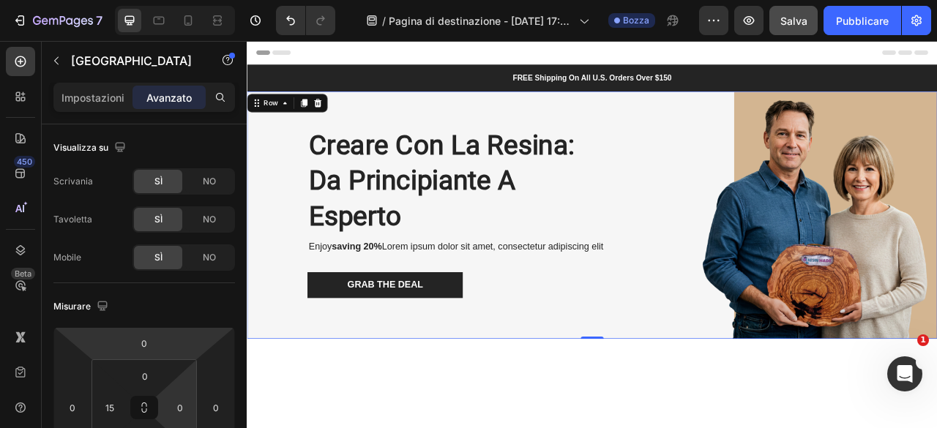
scroll to position [73, 0]
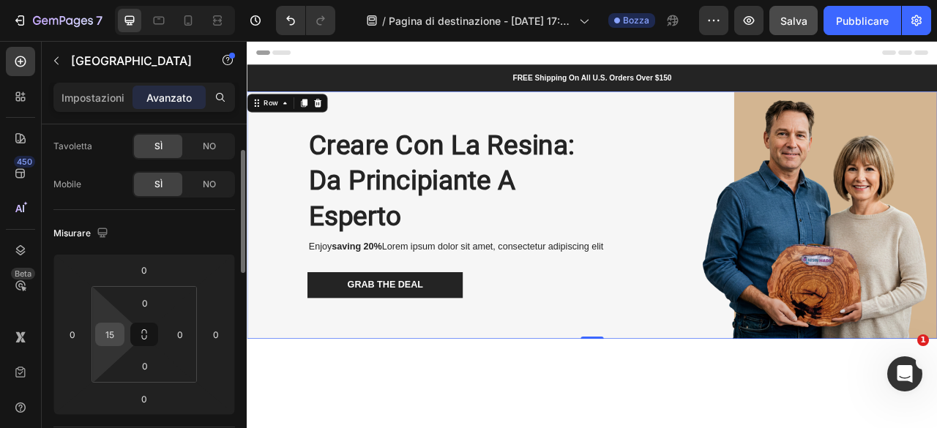
click at [107, 341] on input "15" at bounding box center [110, 334] width 22 height 22
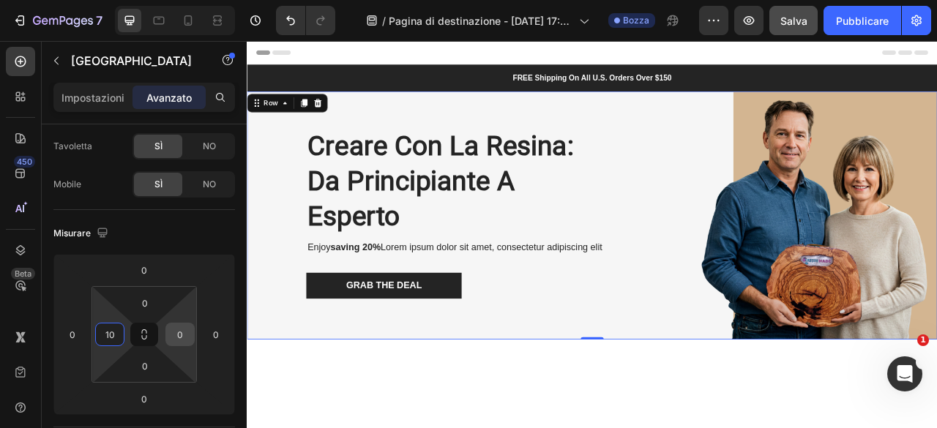
type input "10"
click at [177, 334] on input "1" at bounding box center [180, 334] width 22 height 22
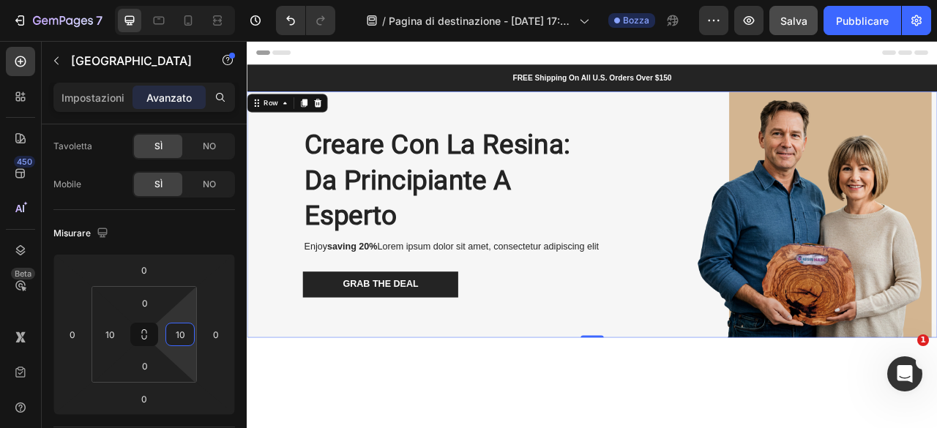
type input "1"
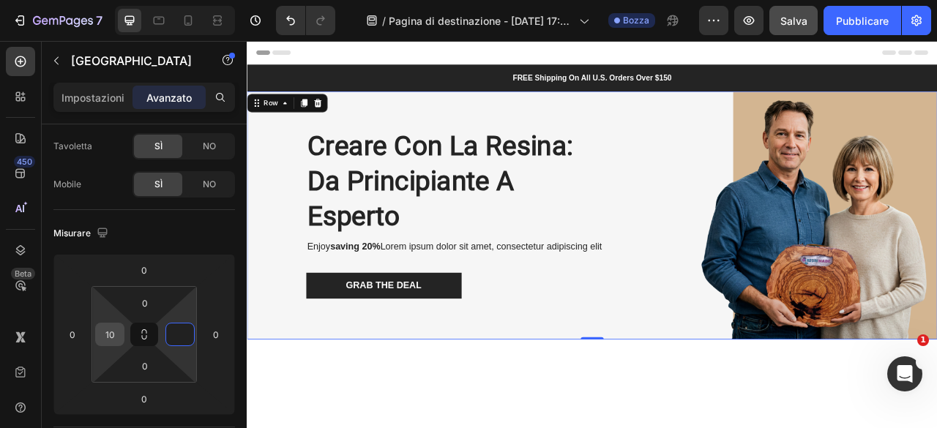
type input "0"
click at [116, 328] on input "10" at bounding box center [110, 334] width 22 height 22
click at [281, 122] on div "Row" at bounding box center [277, 119] width 24 height 13
type input "0"
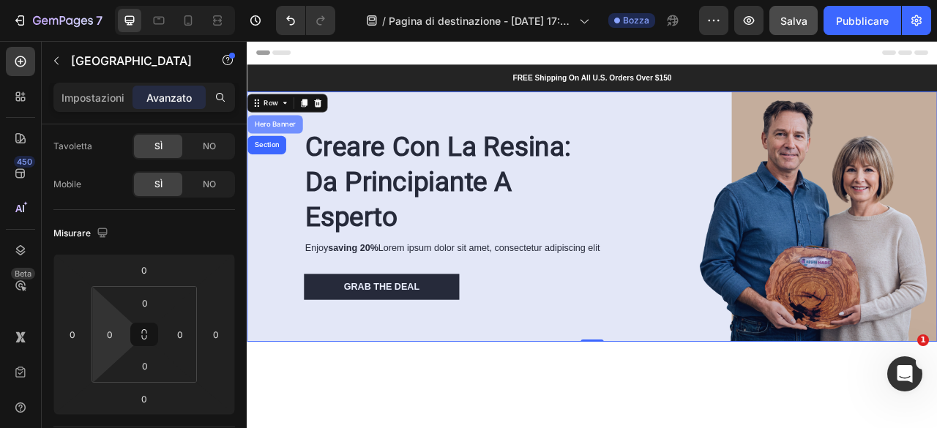
click at [289, 145] on div "Hero Banner" at bounding box center [282, 147] width 59 height 9
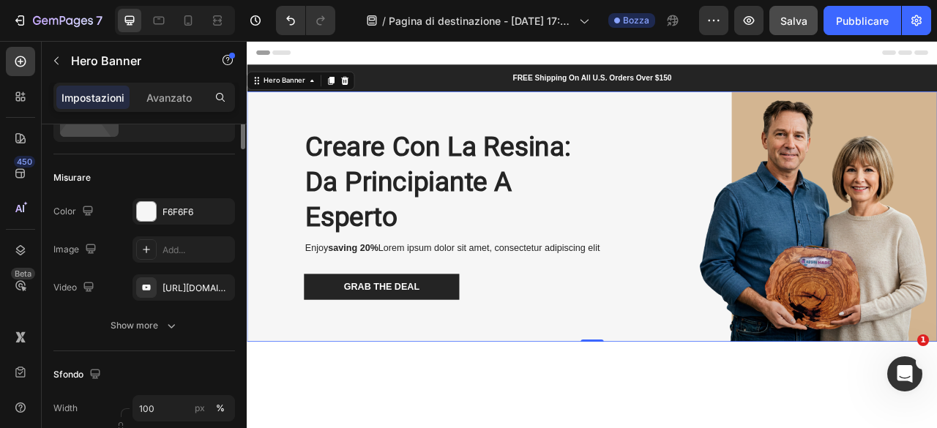
scroll to position [0, 0]
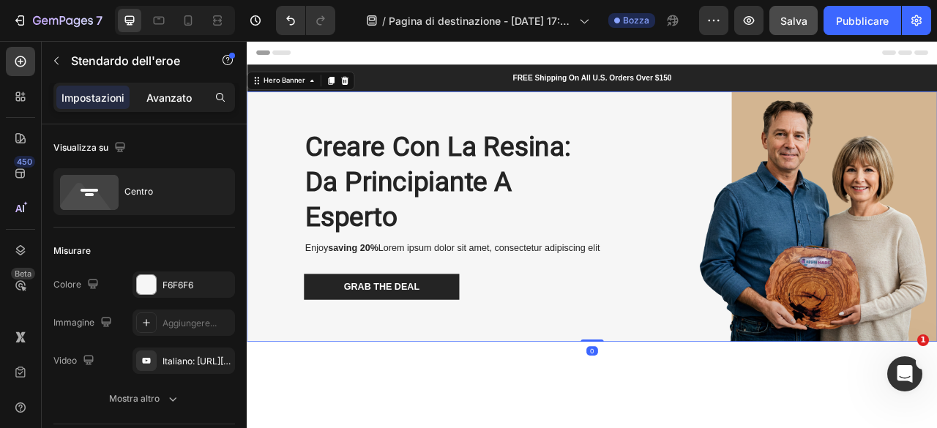
click at [181, 102] on font "Avanzato" at bounding box center [168, 97] width 45 height 12
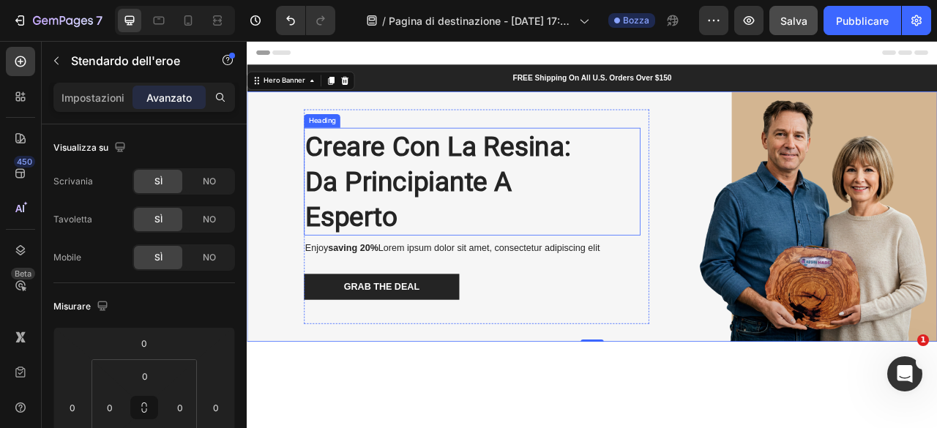
click at [329, 190] on p "Creare con la Resina: Da Principiante a Esperto" at bounding box center [532, 220] width 425 height 134
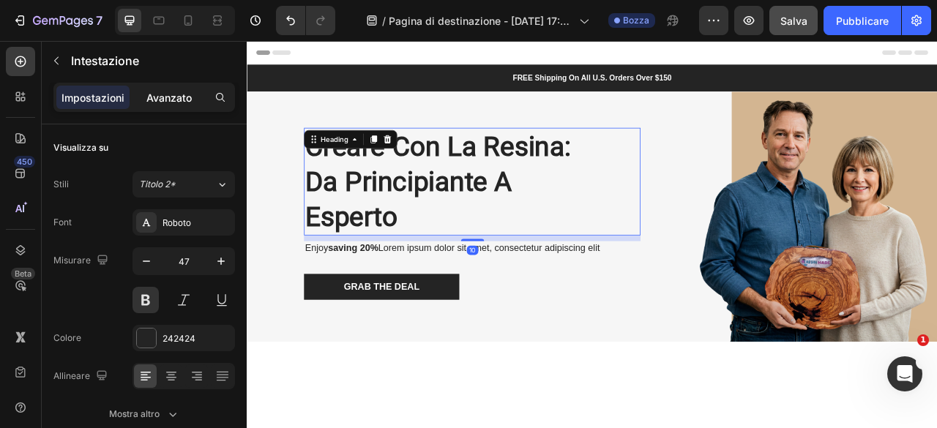
click at [182, 92] on font "Avanzato" at bounding box center [168, 97] width 45 height 12
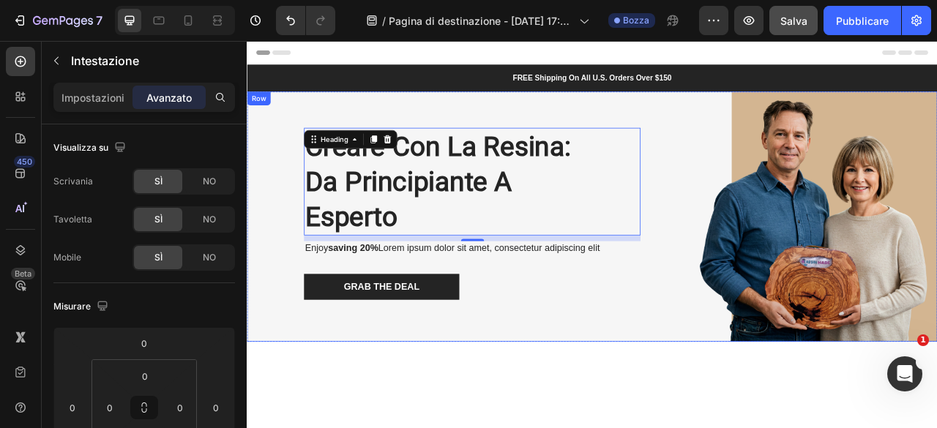
click at [266, 313] on div "Creare con la Resina: Da Principiante a Esperto Heading 10 Enjoy saving 20% Lor…" at bounding box center [503, 264] width 512 height 318
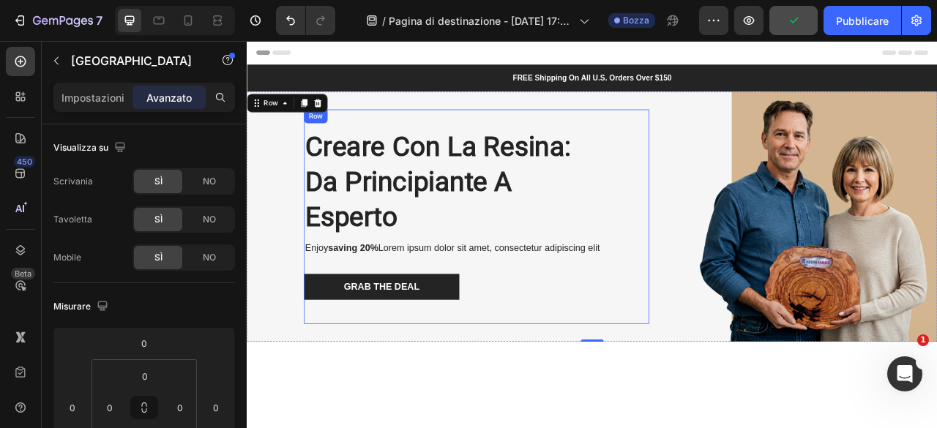
click at [740, 386] on div "Creare con la Resina: Da Principiante a Esperto Heading Enjoy saving 20% Lorem …" at bounding box center [538, 264] width 439 height 273
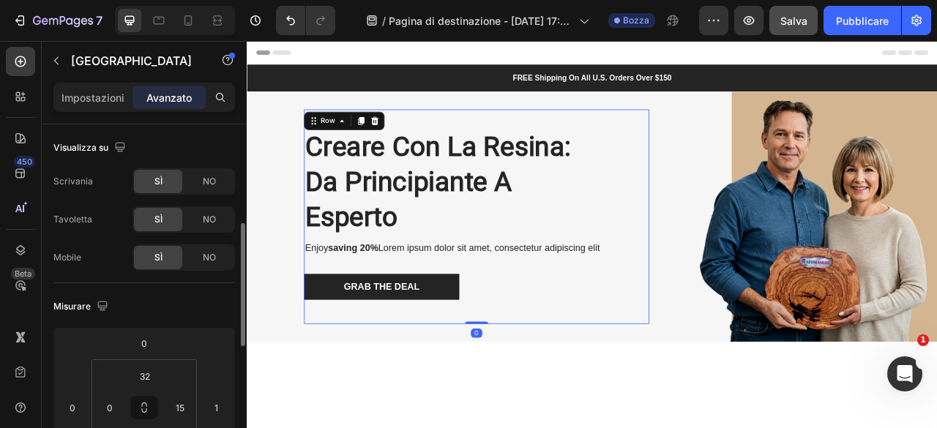
scroll to position [73, 0]
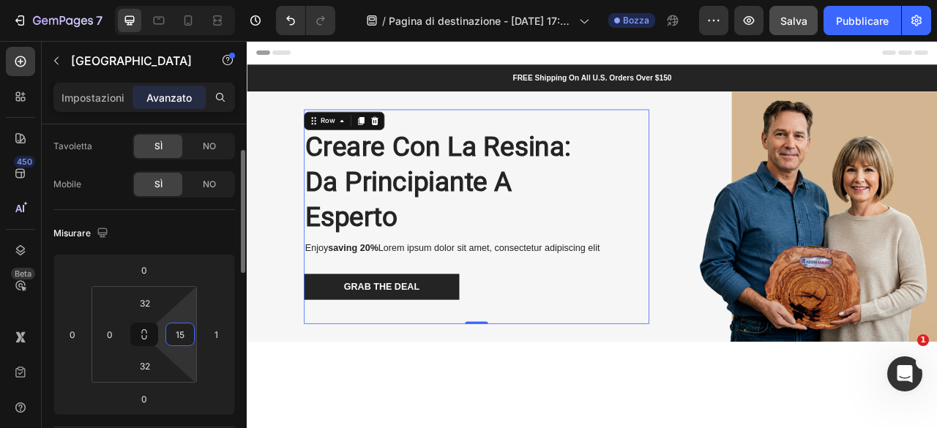
click at [184, 330] on input "15" at bounding box center [180, 334] width 22 height 22
type input "0"
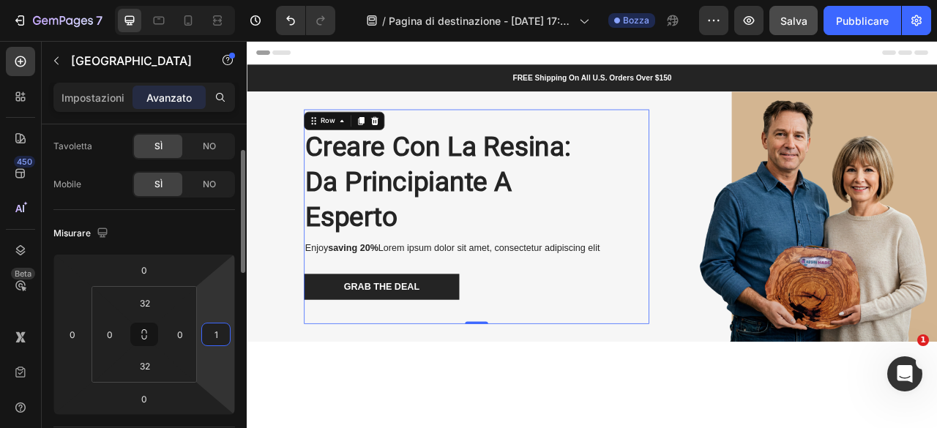
click at [218, 330] on input "1" at bounding box center [216, 334] width 22 height 22
type input "0"
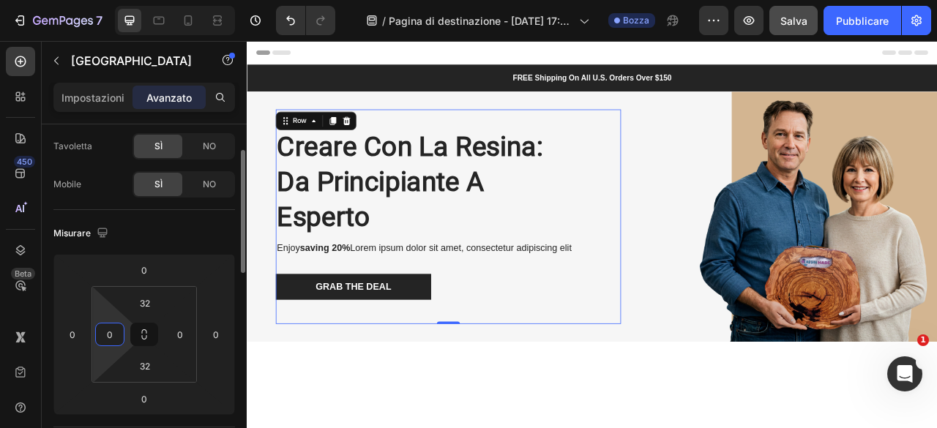
click at [119, 334] on input "0" at bounding box center [110, 334] width 22 height 22
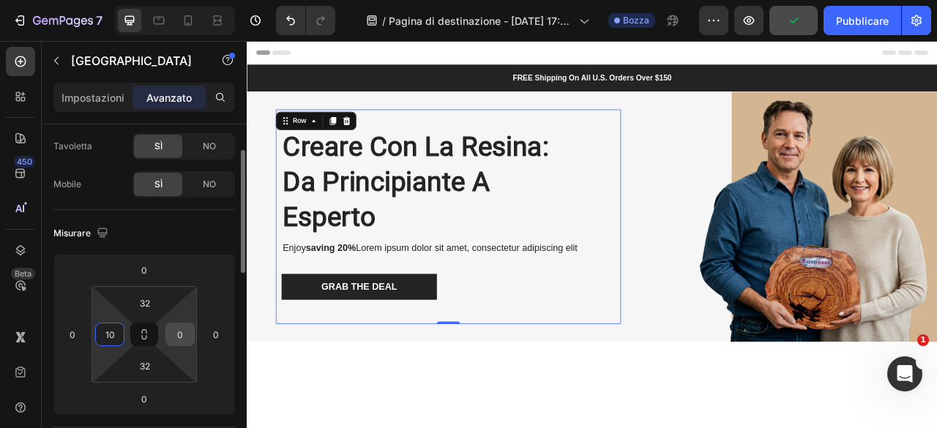
type input "10"
click at [184, 329] on input "0" at bounding box center [180, 334] width 22 height 22
type input "10"
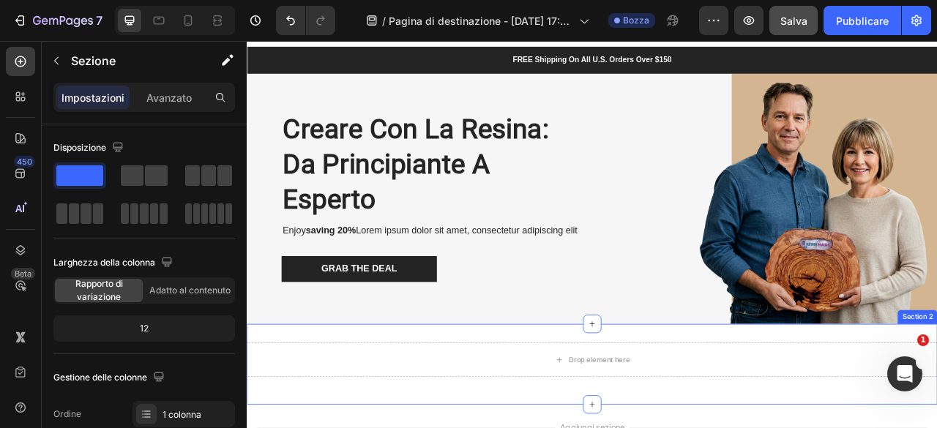
scroll to position [0, 0]
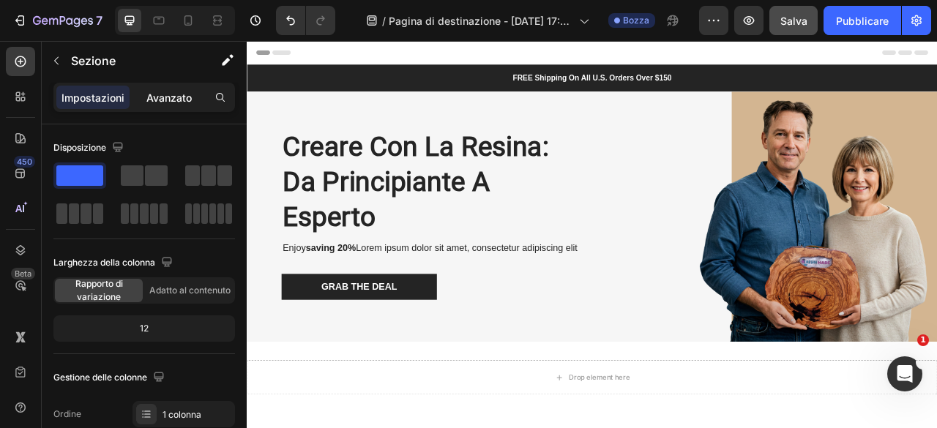
click at [173, 91] on font "Avanzato" at bounding box center [168, 97] width 45 height 12
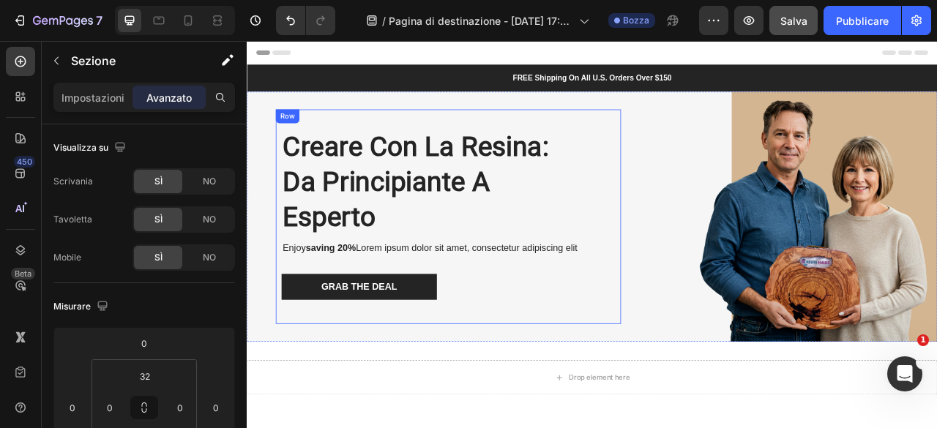
click at [694, 383] on div "Creare con la Resina: Da Principiante a Esperto Heading Enjoy saving 20% Lorem …" at bounding box center [502, 264] width 439 height 273
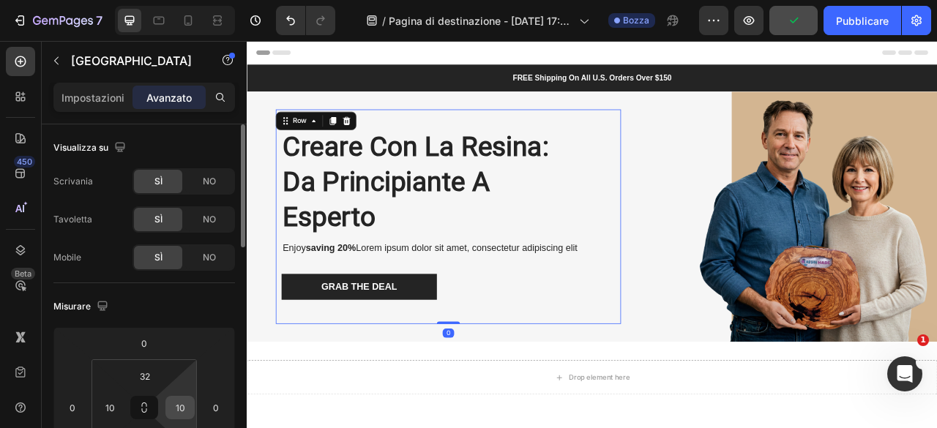
click at [181, 413] on input "10" at bounding box center [180, 408] width 22 height 22
type input "0"
click at [116, 402] on input "10" at bounding box center [110, 408] width 22 height 22
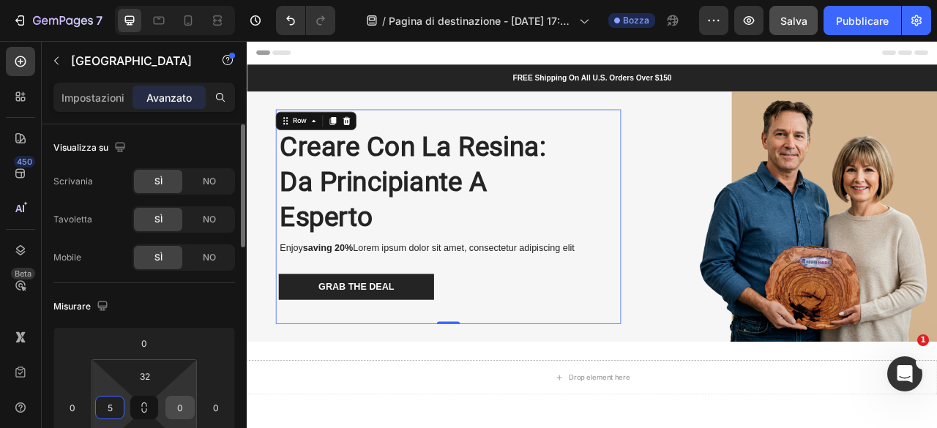
type input "5"
click at [174, 405] on input "0" at bounding box center [180, 408] width 22 height 22
type input "5"
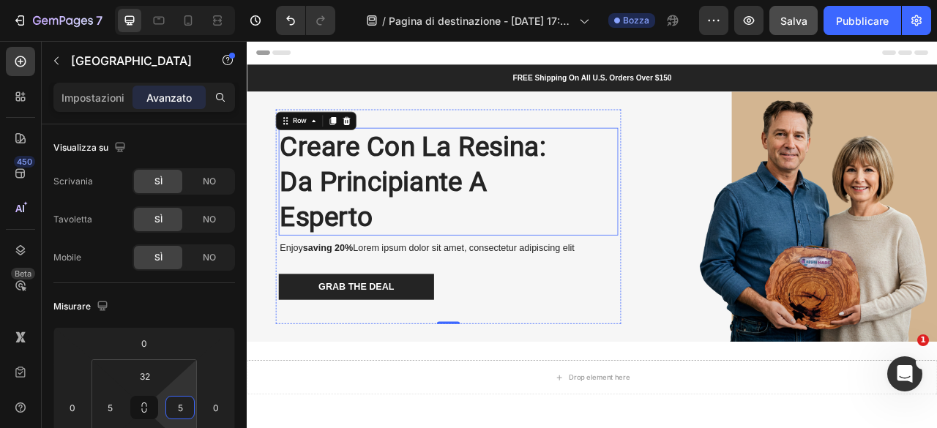
click at [507, 198] on p "Creare con la Resina: Da Principiante a Esperto" at bounding box center [502, 220] width 429 height 134
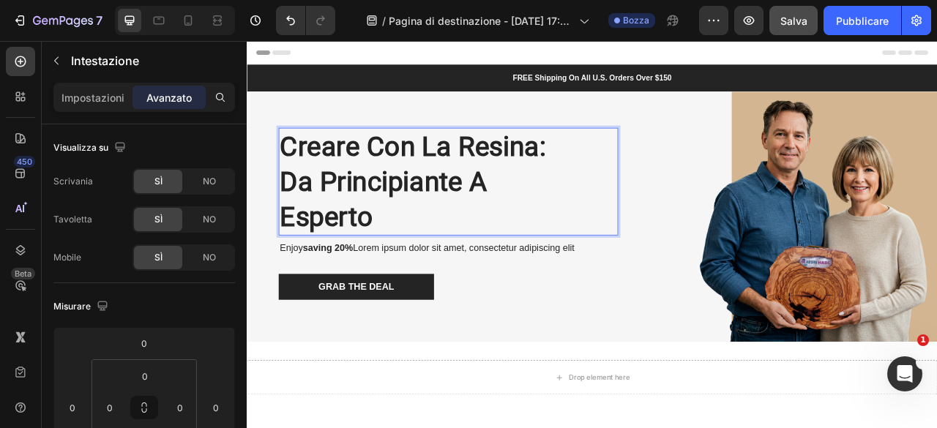
click at [707, 223] on p "Creare con la Resina: Da Principiante a Esperto" at bounding box center [502, 220] width 429 height 134
click at [78, 96] on font "Impostazioni" at bounding box center [92, 97] width 63 height 12
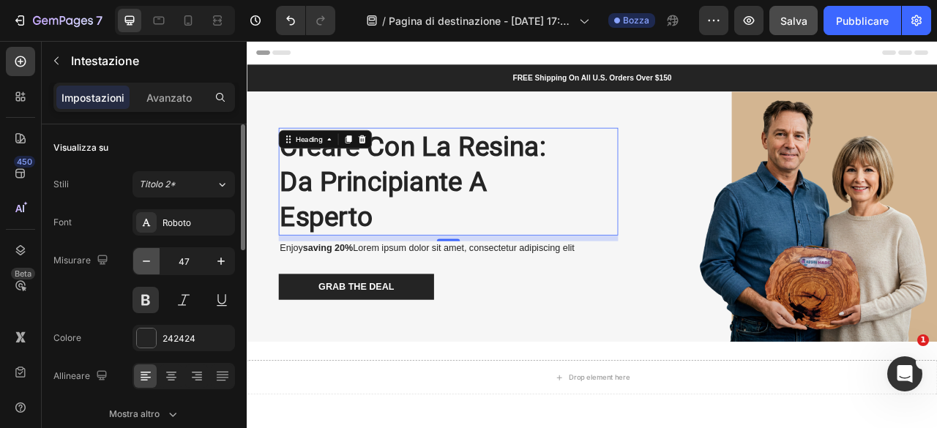
click at [149, 255] on icon "button" at bounding box center [146, 261] width 15 height 15
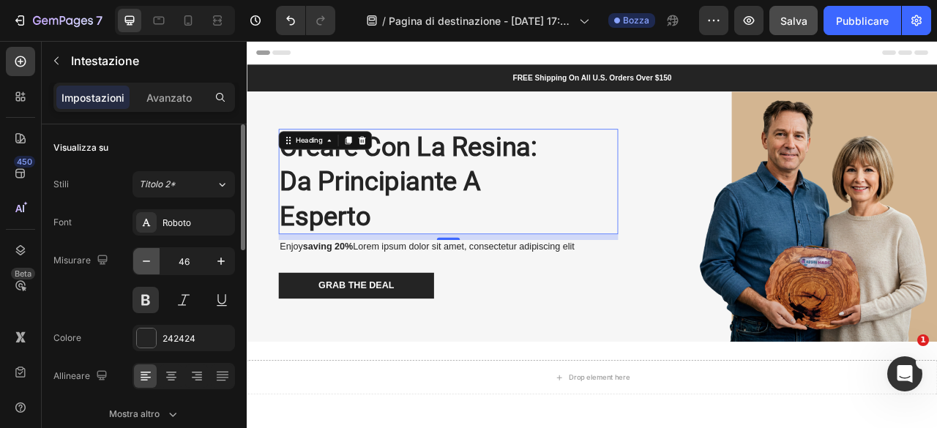
click at [149, 255] on icon "button" at bounding box center [146, 261] width 15 height 15
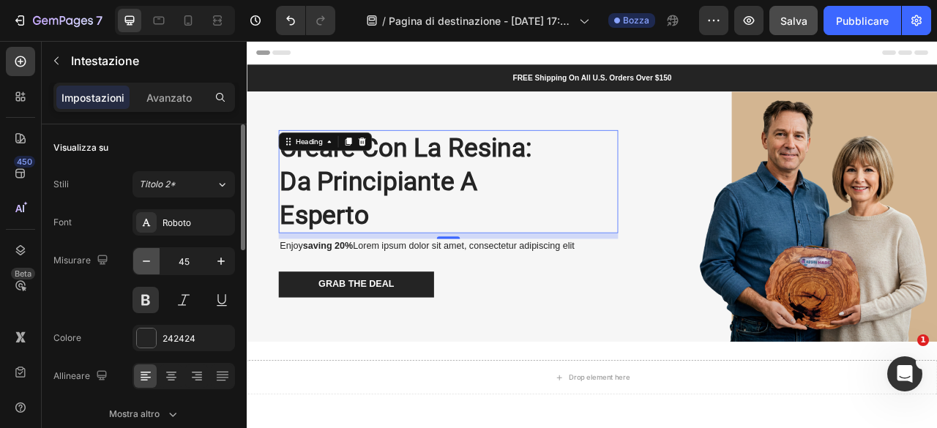
click at [149, 255] on icon "button" at bounding box center [146, 261] width 15 height 15
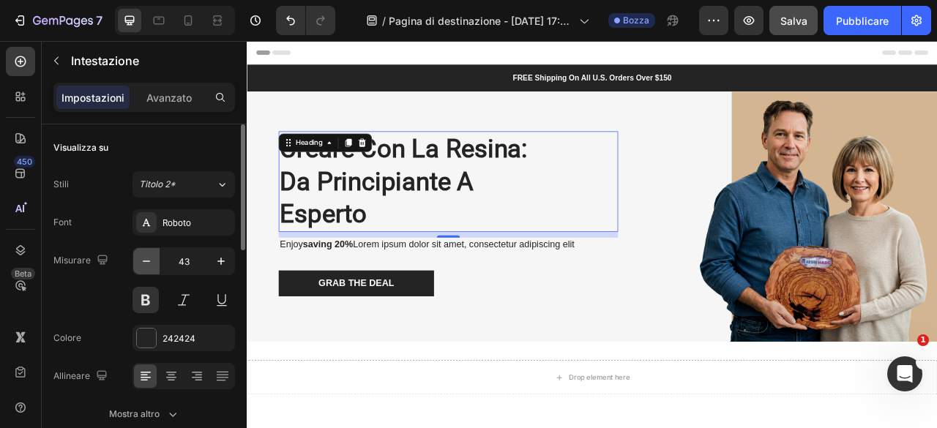
click at [149, 255] on icon "button" at bounding box center [146, 261] width 15 height 15
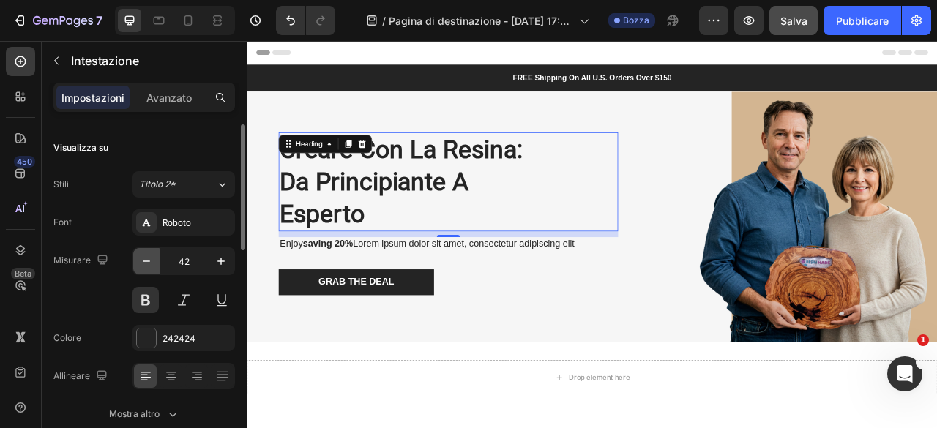
click at [149, 255] on icon "button" at bounding box center [146, 261] width 15 height 15
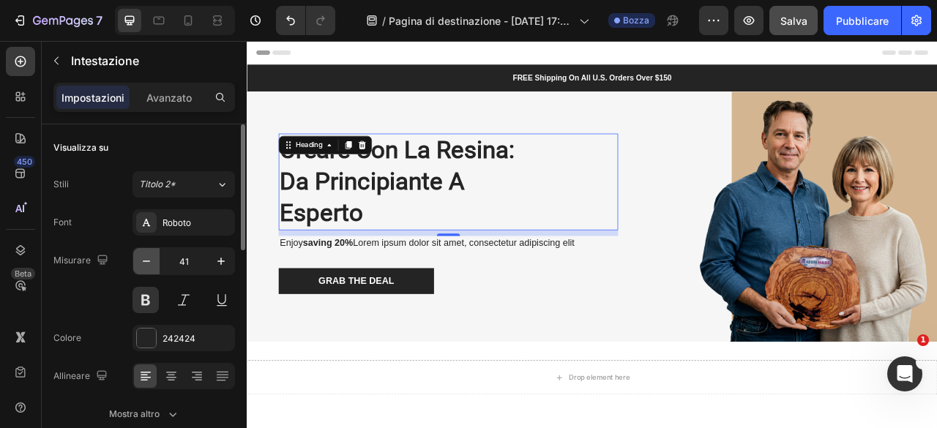
click at [149, 255] on icon "button" at bounding box center [146, 261] width 15 height 15
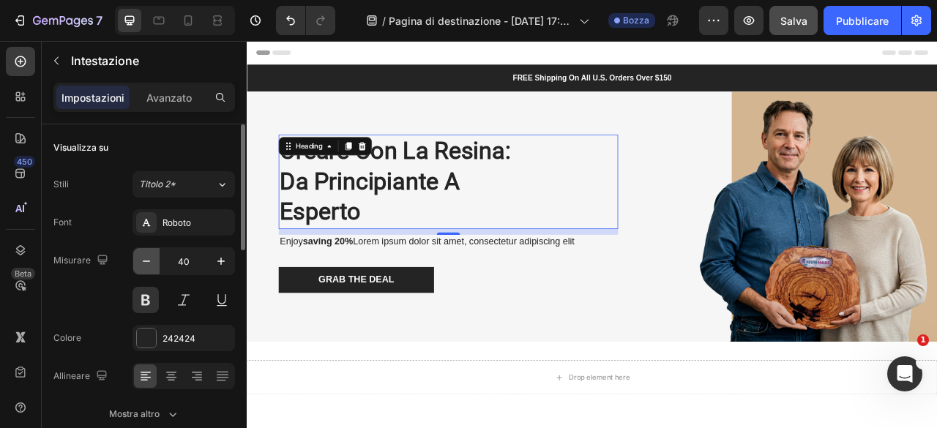
click at [149, 255] on icon "button" at bounding box center [146, 261] width 15 height 15
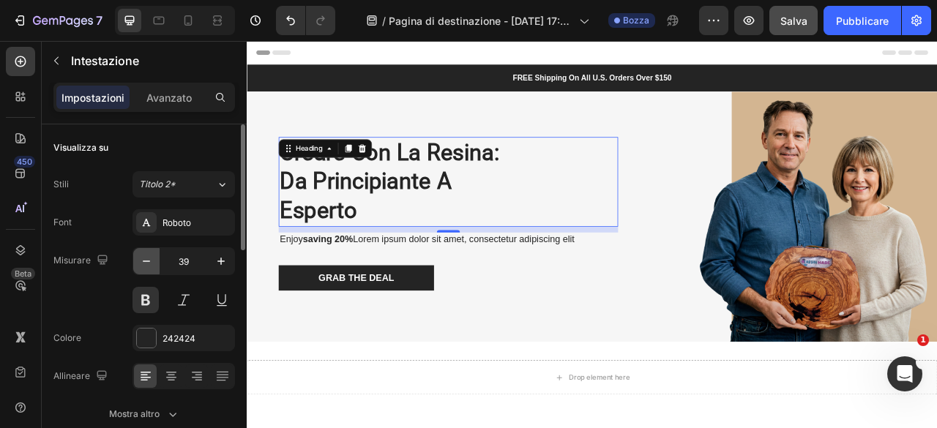
click at [149, 255] on icon "button" at bounding box center [146, 261] width 15 height 15
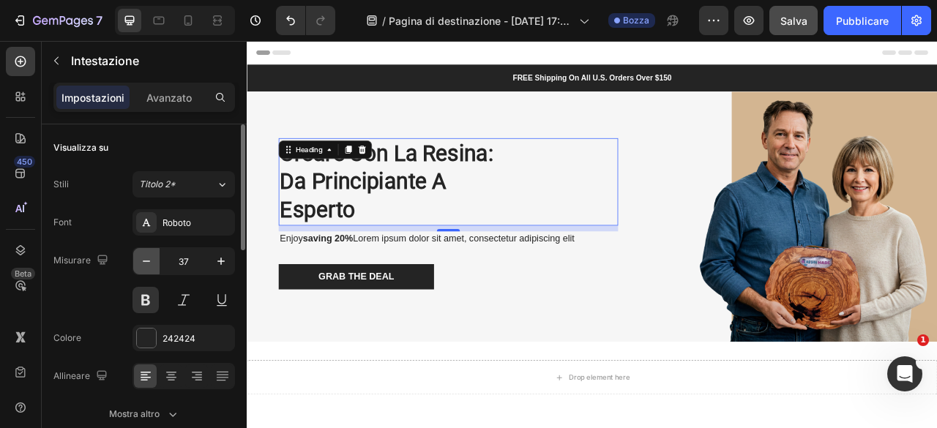
click at [149, 255] on icon "button" at bounding box center [146, 261] width 15 height 15
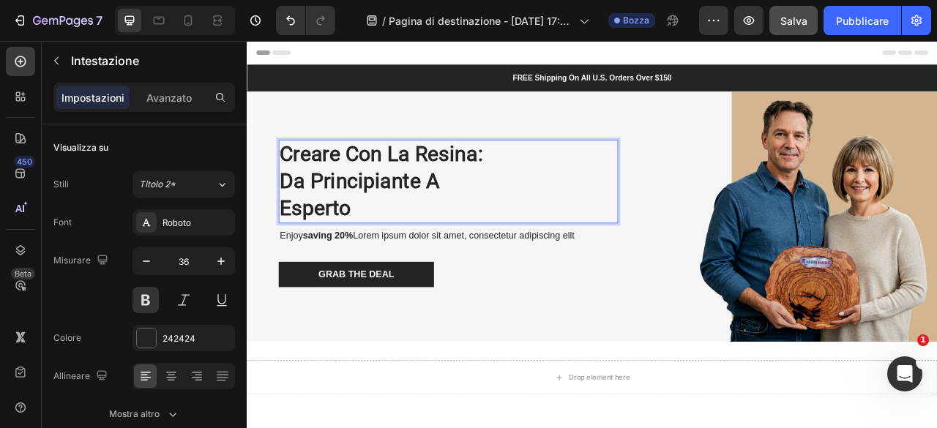
click at [294, 258] on p "Creare con la Resina: Da Principiante a Esperto" at bounding box center [502, 219] width 429 height 102
click at [288, 254] on p "Creare con la Resina: Da Principiante a Esperto" at bounding box center [502, 219] width 429 height 102
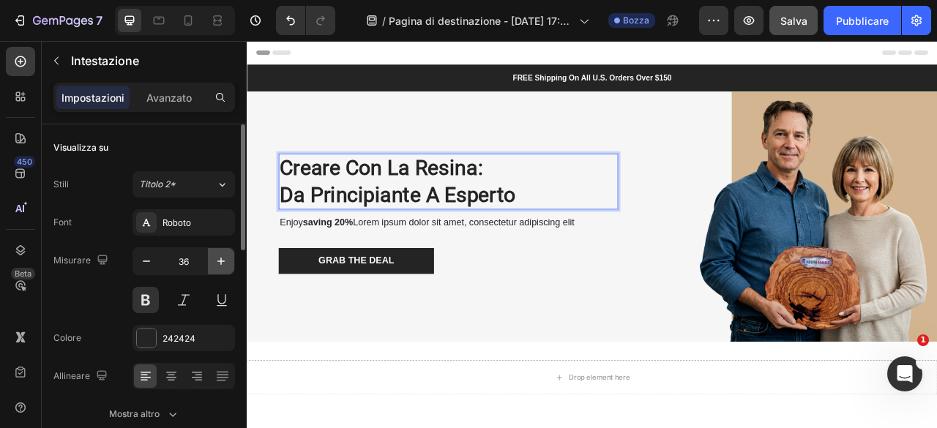
click at [213, 259] on button "button" at bounding box center [221, 261] width 26 height 26
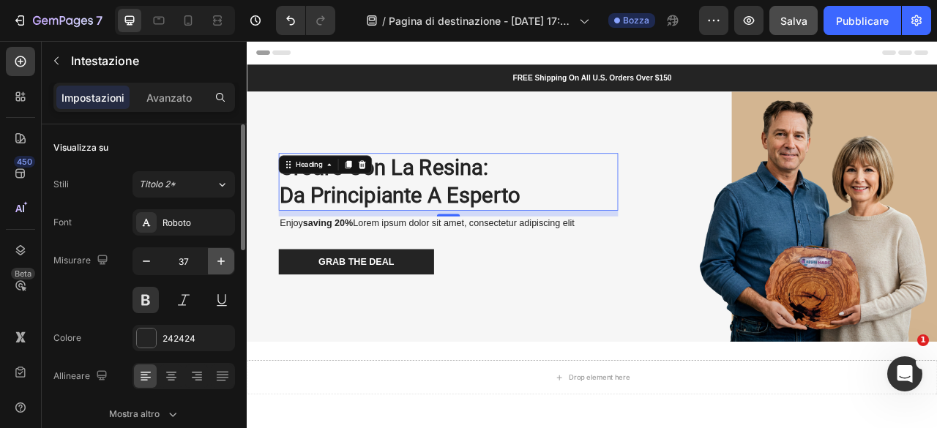
click at [213, 259] on button "button" at bounding box center [221, 261] width 26 height 26
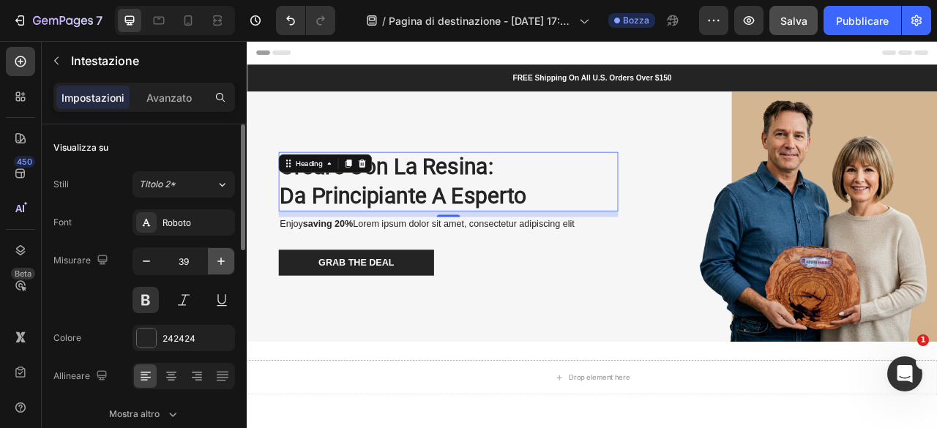
click at [213, 259] on button "button" at bounding box center [221, 261] width 26 height 26
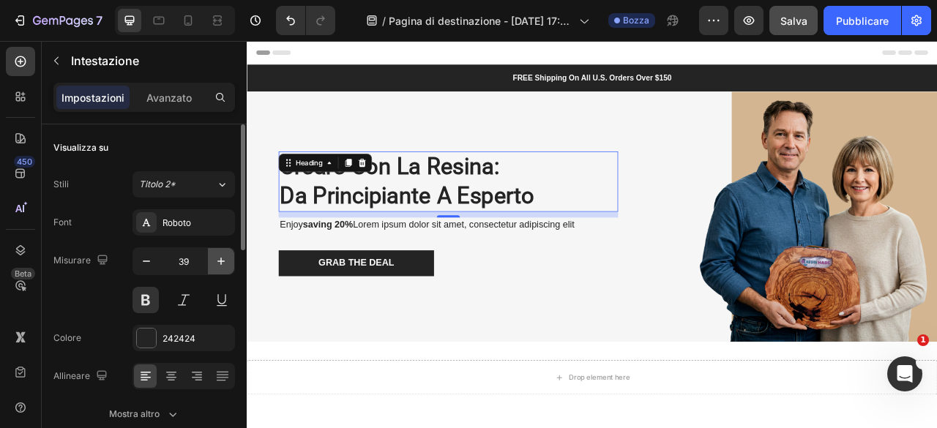
click at [213, 259] on button "button" at bounding box center [221, 261] width 26 height 26
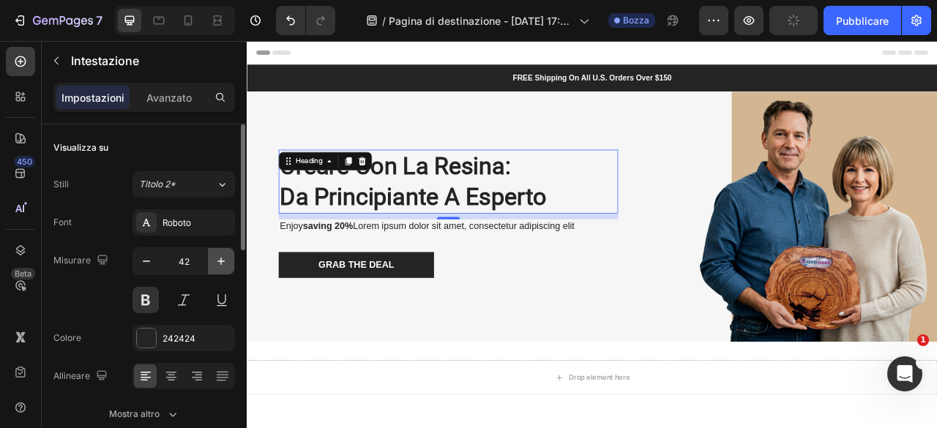
click at [213, 259] on button "button" at bounding box center [221, 261] width 26 height 26
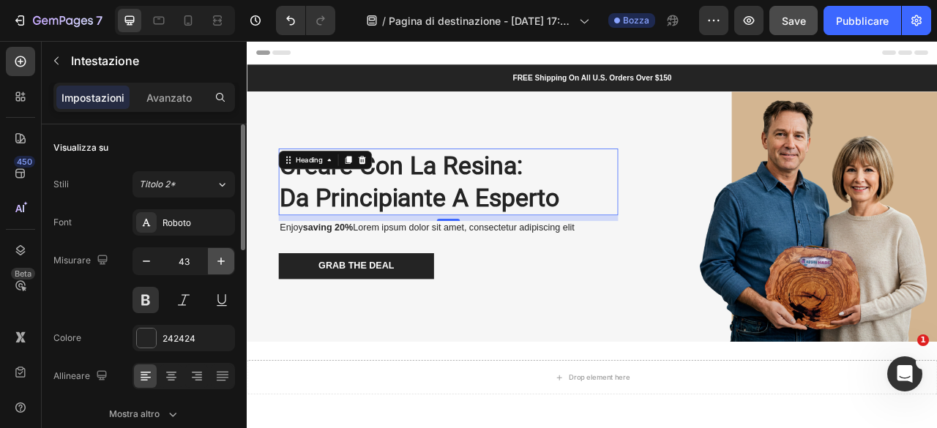
click at [213, 259] on button "button" at bounding box center [221, 261] width 26 height 26
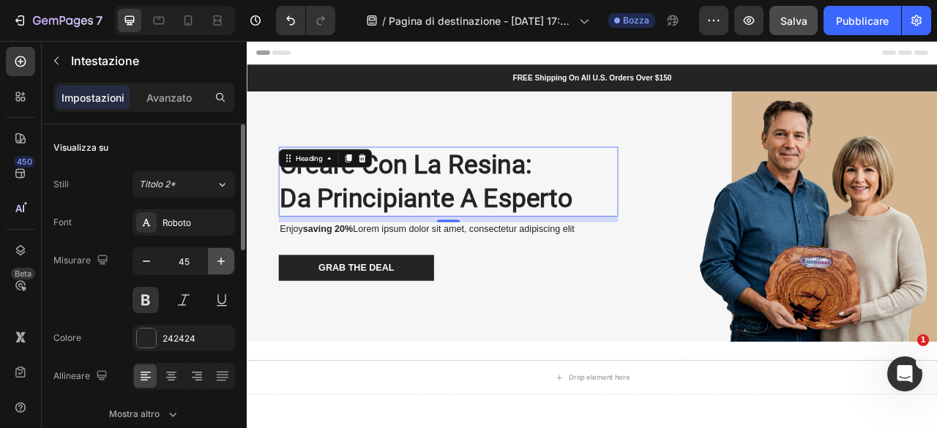
click at [213, 259] on button "button" at bounding box center [221, 261] width 26 height 26
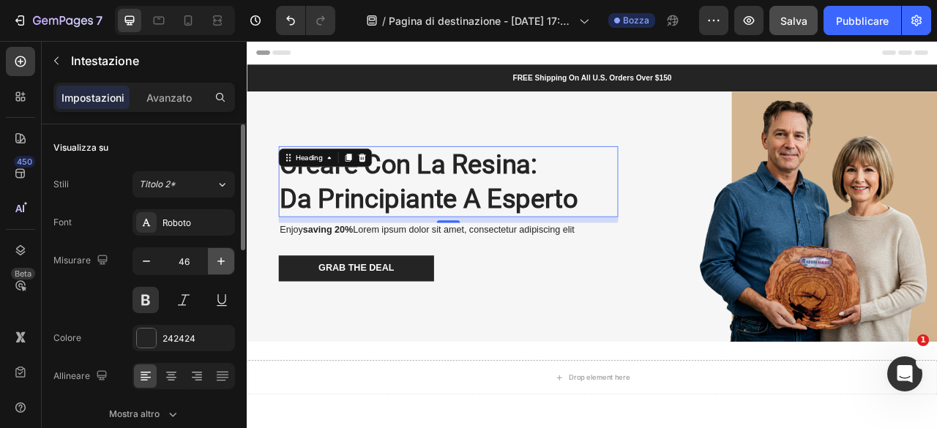
click at [213, 259] on button "button" at bounding box center [221, 261] width 26 height 26
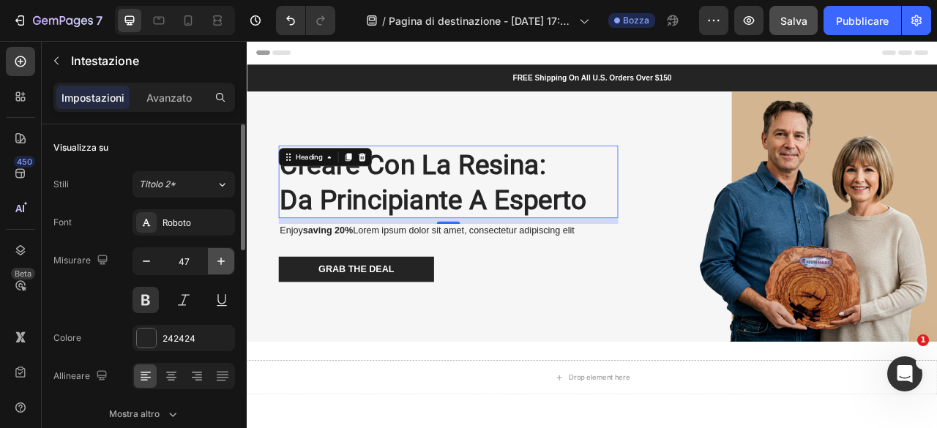
click at [213, 259] on button "button" at bounding box center [221, 261] width 26 height 26
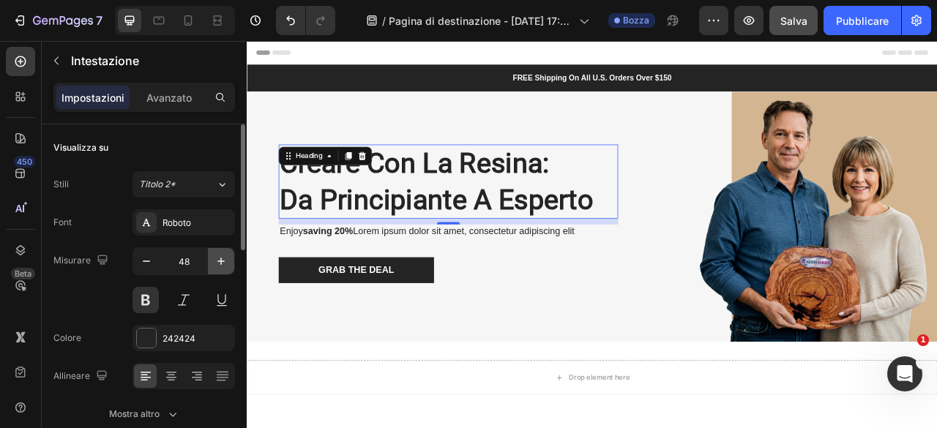
click at [213, 259] on button "button" at bounding box center [221, 261] width 26 height 26
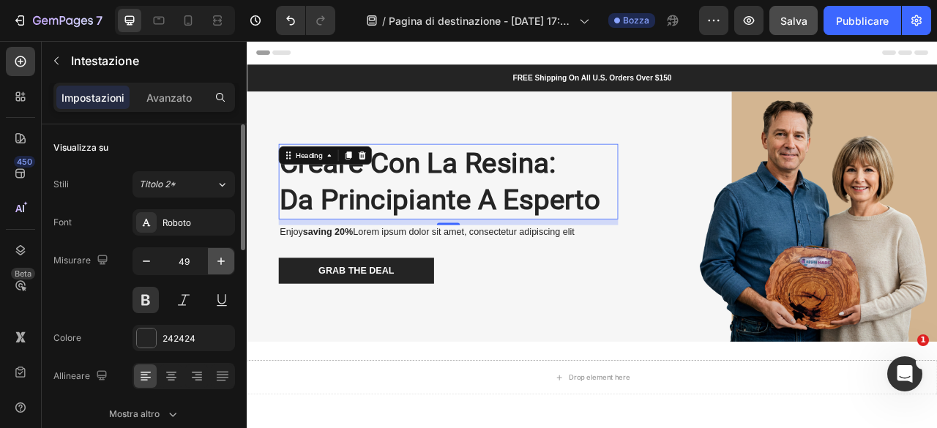
click at [214, 259] on icon "button" at bounding box center [221, 261] width 15 height 15
type input "50"
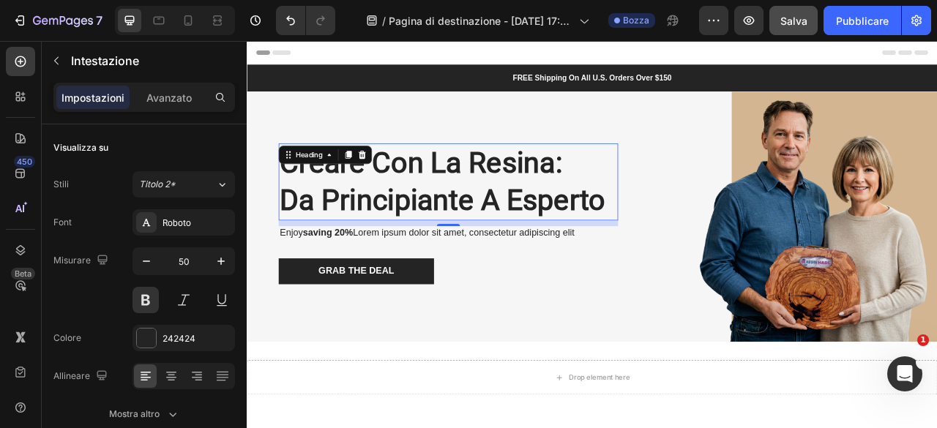
click at [453, 220] on p "Creare con la Resina: Da Principiante a Esperto" at bounding box center [502, 220] width 429 height 95
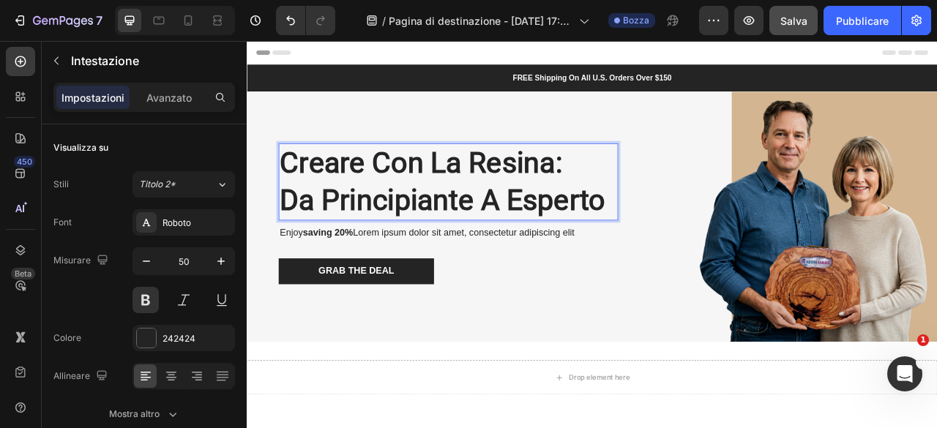
click at [460, 220] on p "Creare con la Resina: Da Principiante a Esperto" at bounding box center [502, 220] width 429 height 95
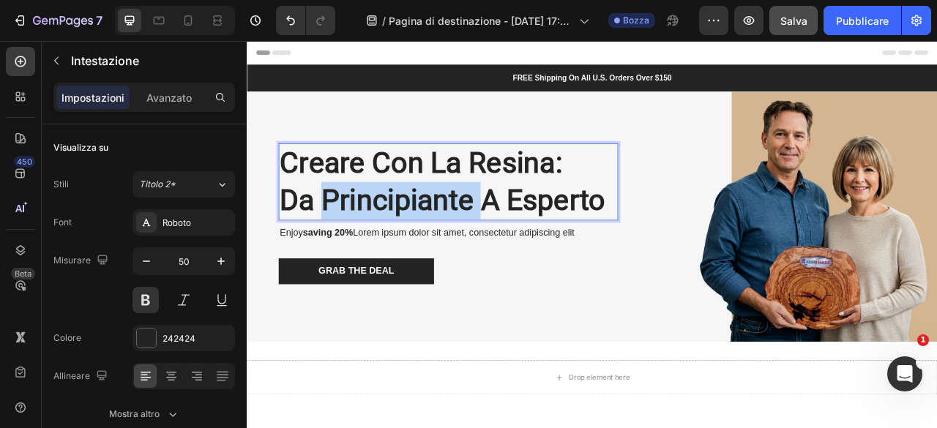
click at [460, 220] on p "Creare con la Resina: Da Principiante a Esperto" at bounding box center [502, 220] width 429 height 95
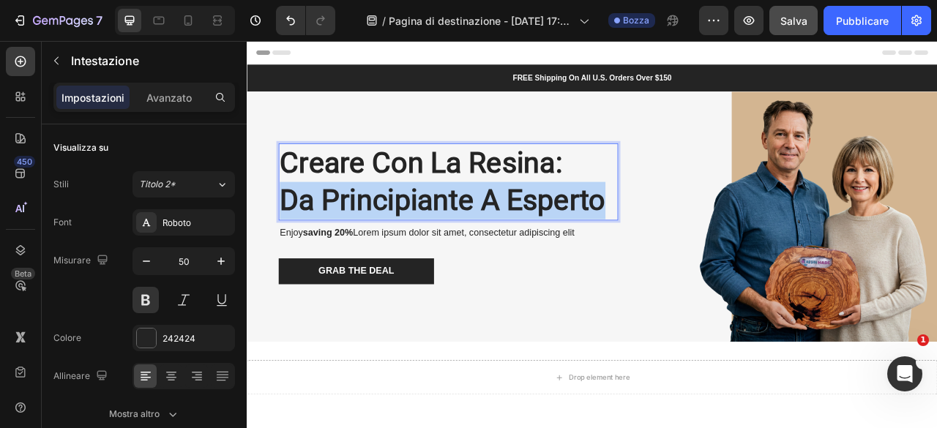
click at [460, 220] on p "Creare con la Resina: Da Principiante a Esperto" at bounding box center [502, 220] width 429 height 95
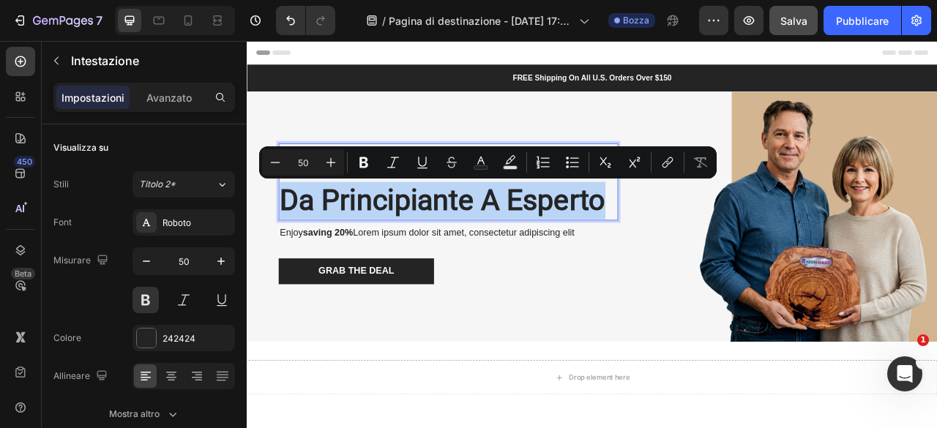
click at [409, 235] on p "Creare con la Resina: Da Principiante a Esperto" at bounding box center [502, 220] width 429 height 95
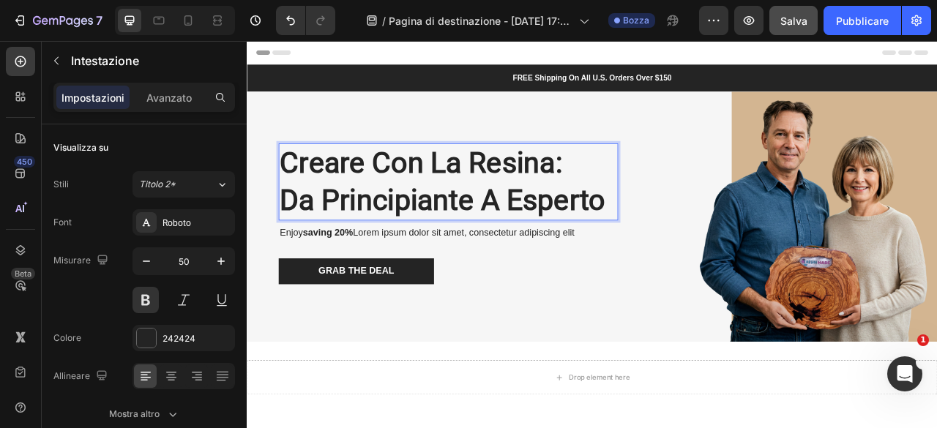
click at [293, 189] on p "Creare con la Resina: Da Principiante a Esperto" at bounding box center [502, 220] width 429 height 95
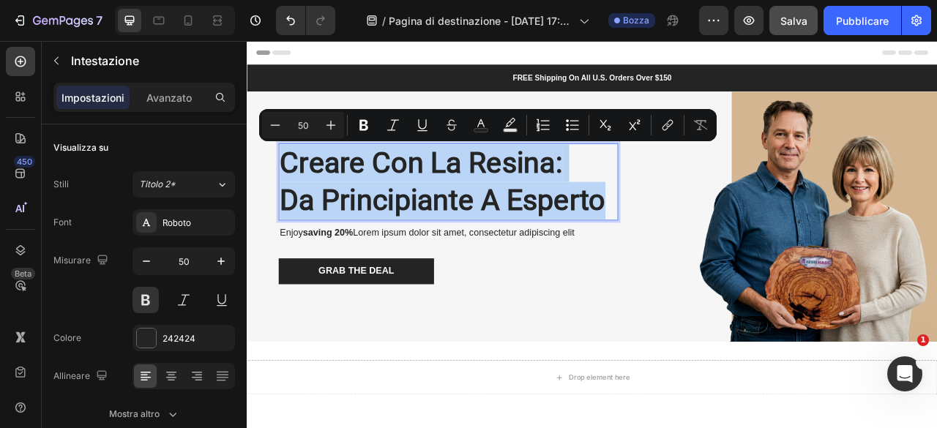
drag, startPoint x: 293, startPoint y: 189, endPoint x: 657, endPoint y: 240, distance: 368.0
click at [657, 240] on p "Creare con la Resina: Da Principiante a Esperto" at bounding box center [502, 220] width 429 height 95
click at [382, 224] on p "Creare con la Resina: Da Principiante a Esperto" at bounding box center [502, 220] width 429 height 95
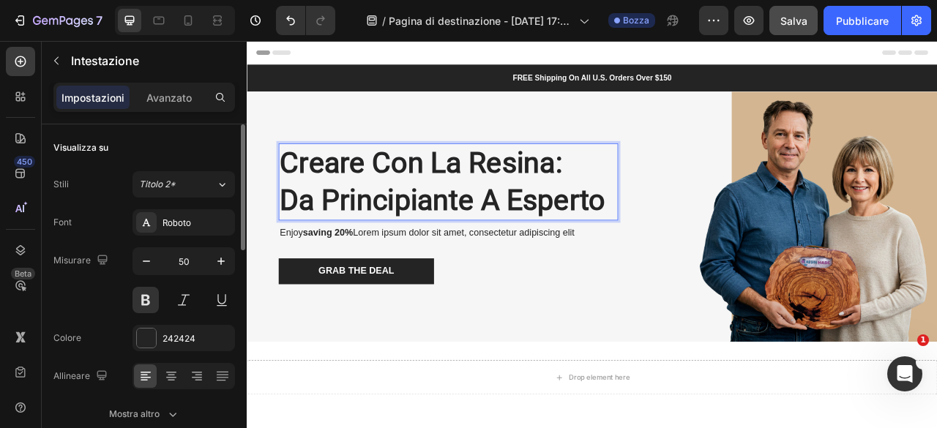
scroll to position [220, 0]
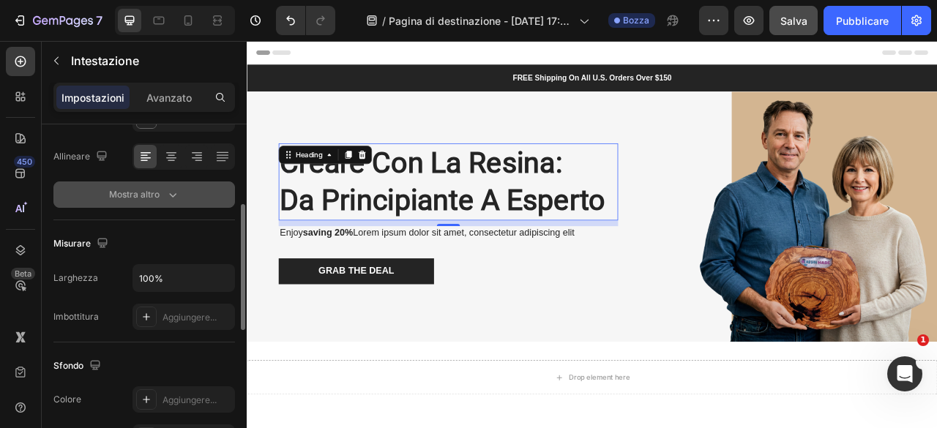
click at [186, 194] on button "Mostra altro" at bounding box center [143, 194] width 181 height 26
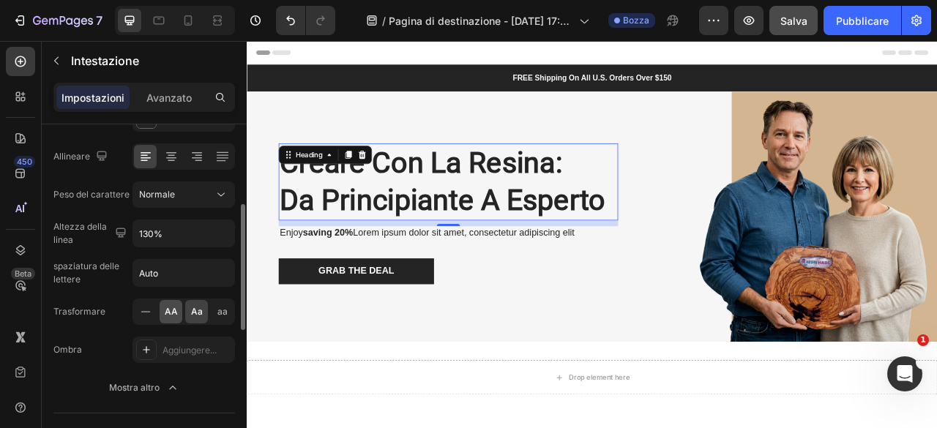
click at [166, 318] on div "AA" at bounding box center [171, 311] width 23 height 23
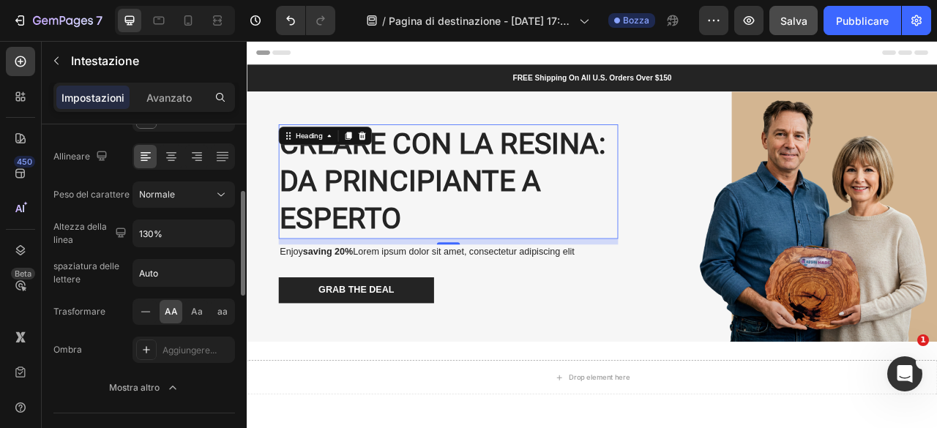
click at [170, 318] on div "AA" at bounding box center [171, 311] width 23 height 23
click at [214, 311] on div "aa" at bounding box center [222, 311] width 23 height 23
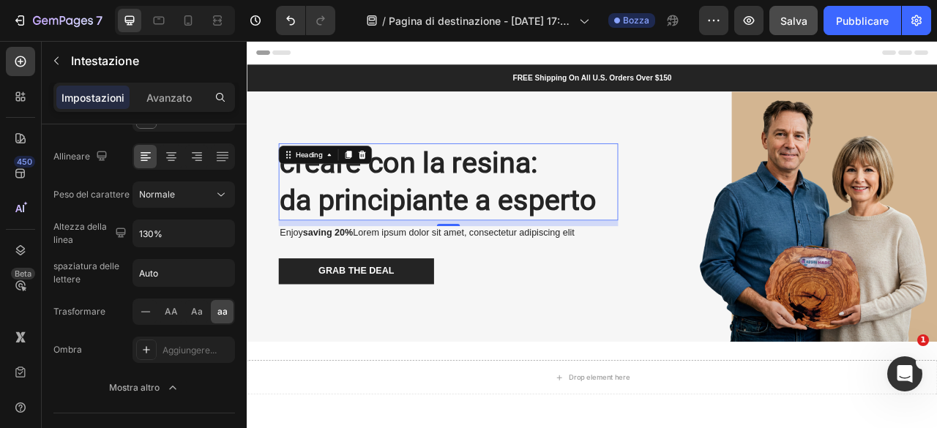
click at [304, 206] on h2 "Creare con la Resina: Da Principiante a Esperto" at bounding box center [503, 220] width 432 height 98
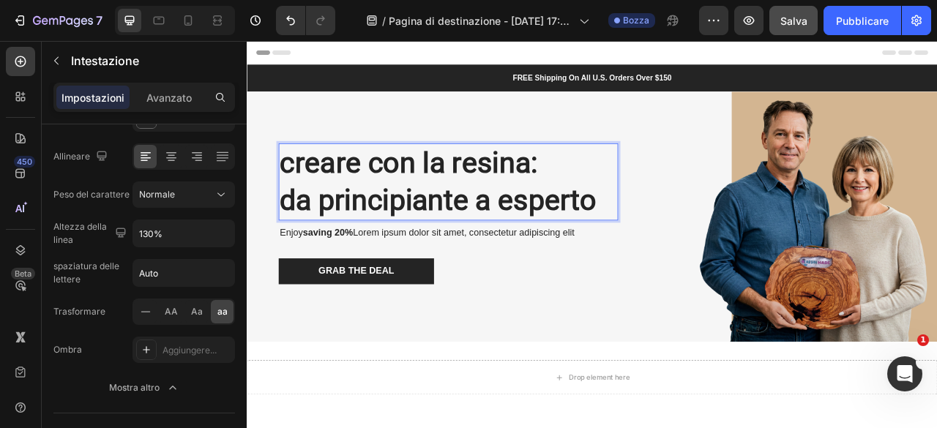
click at [299, 199] on p "Creare con la Resina: Da Principiante a Esperto" at bounding box center [502, 220] width 429 height 95
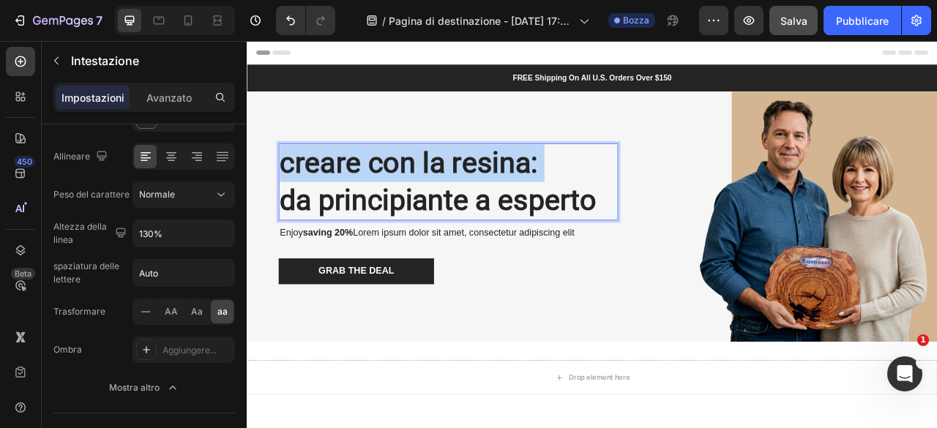
click at [299, 199] on p "Creare con la Resina: Da Principiante a Esperto" at bounding box center [502, 220] width 429 height 95
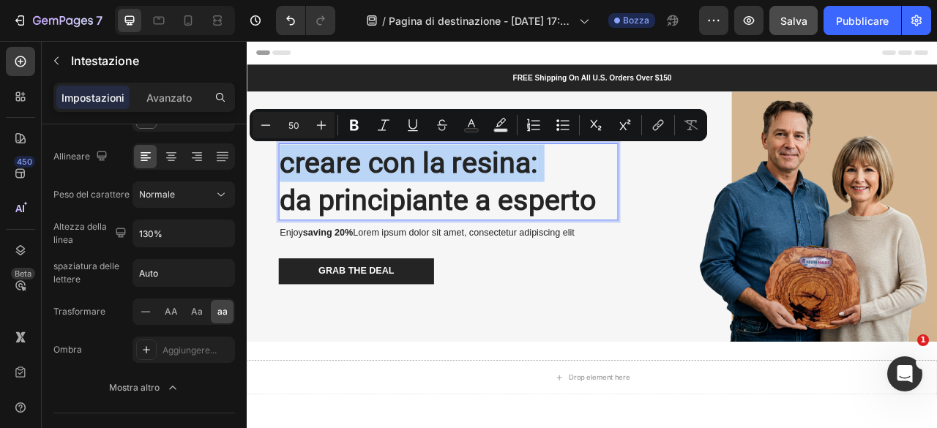
click at [320, 206] on p "Creare con la Resina: Da Principiante a Esperto" at bounding box center [502, 220] width 429 height 95
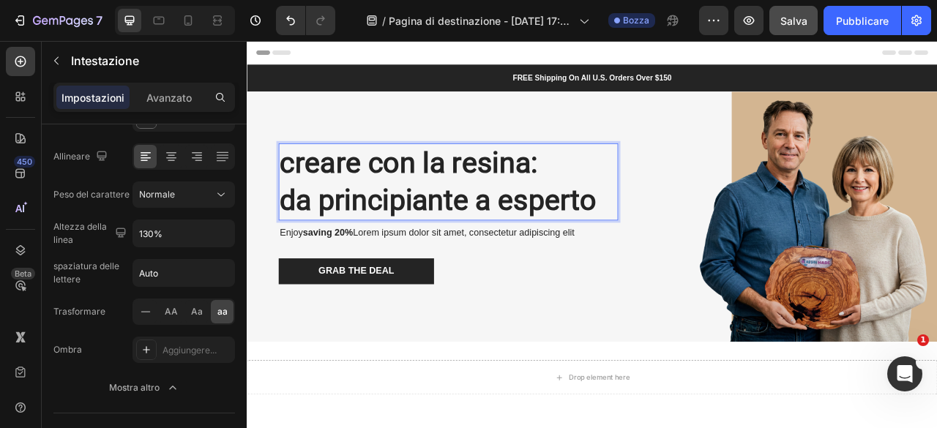
click at [302, 196] on p "Creare con la Resina: Da Principiante a Esperto" at bounding box center [502, 220] width 429 height 95
click at [171, 308] on font "AA" at bounding box center [171, 311] width 13 height 11
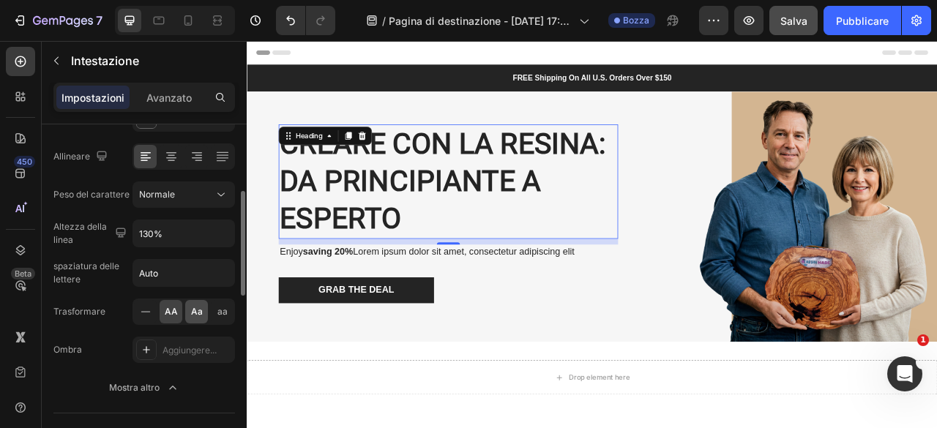
click at [194, 312] on font "Aa" at bounding box center [197, 311] width 12 height 11
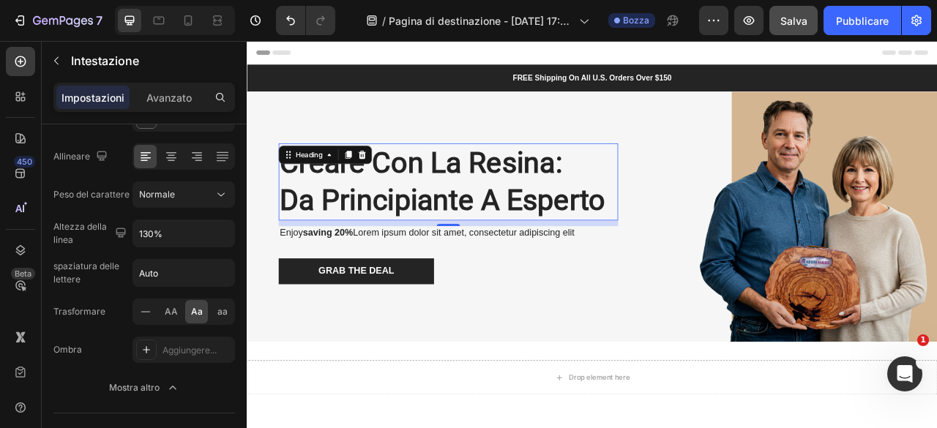
click at [555, 247] on p "Creare con la Resina: Da Principiante a Esperto" at bounding box center [502, 220] width 429 height 95
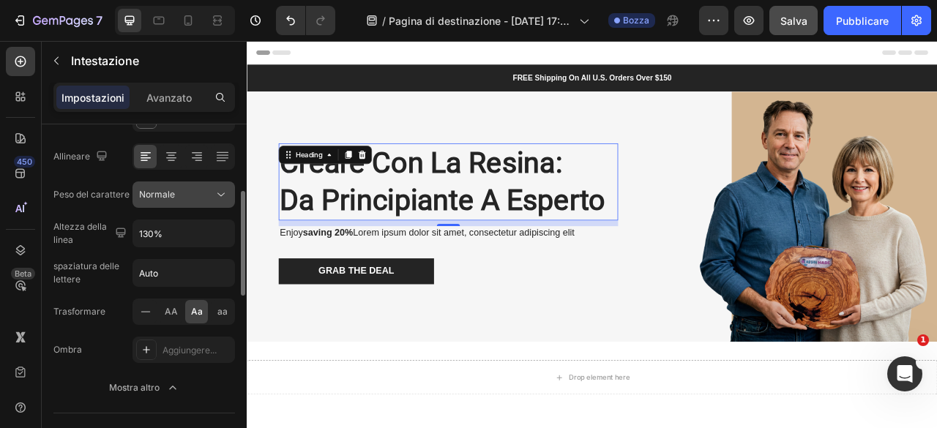
click at [187, 204] on button "Normale" at bounding box center [183, 194] width 102 height 26
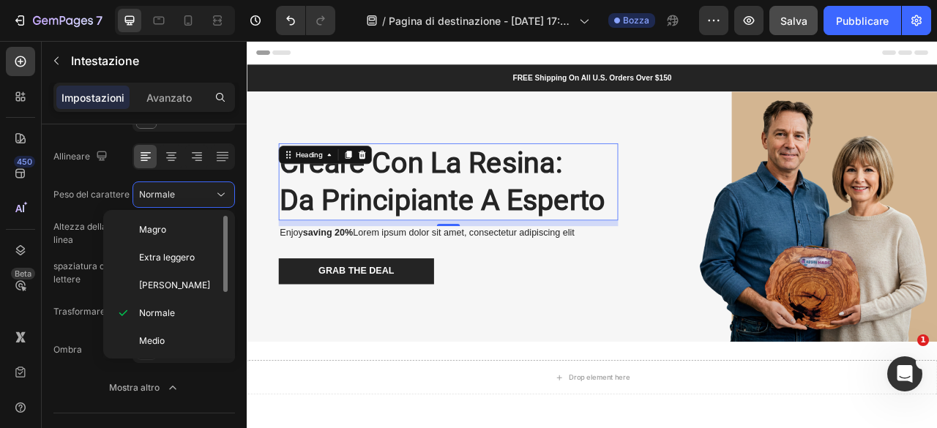
scroll to position [73, 0]
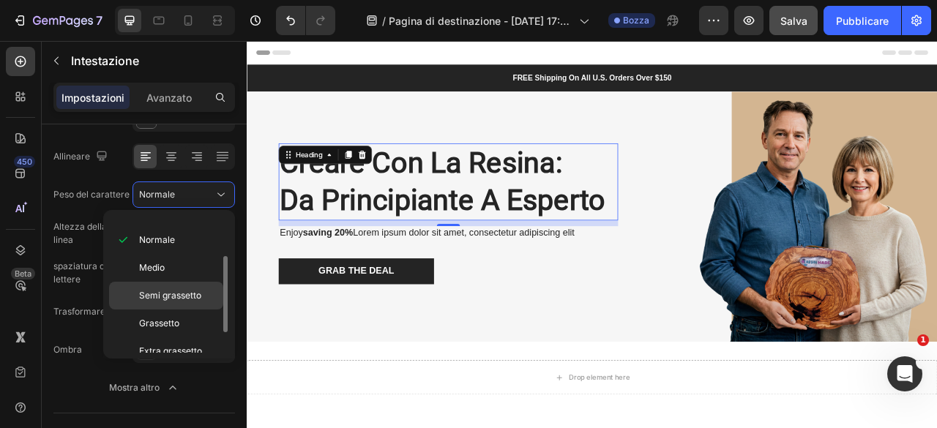
click at [176, 292] on font "Semi grassetto" at bounding box center [170, 295] width 62 height 11
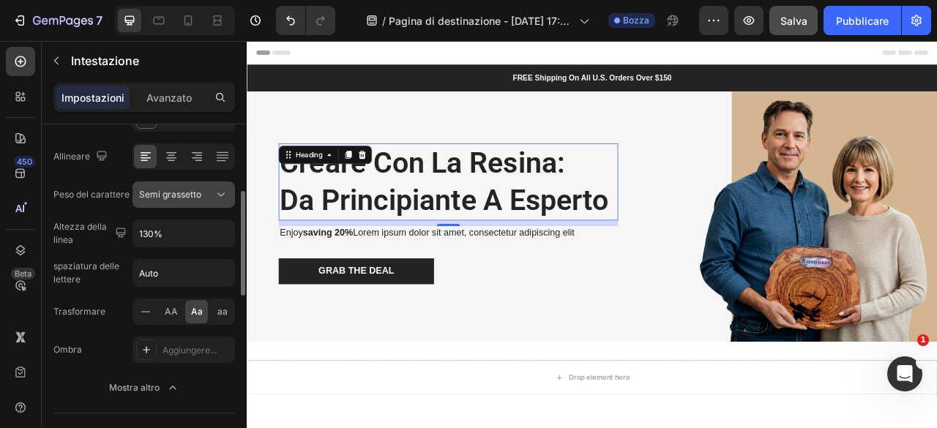
click at [181, 197] on font "Semi grassetto" at bounding box center [170, 194] width 62 height 11
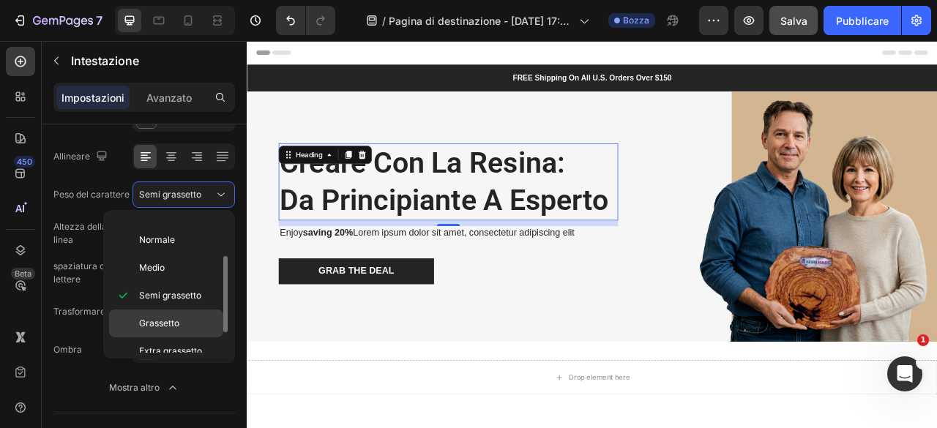
click at [176, 325] on font "Grassetto" at bounding box center [159, 323] width 40 height 11
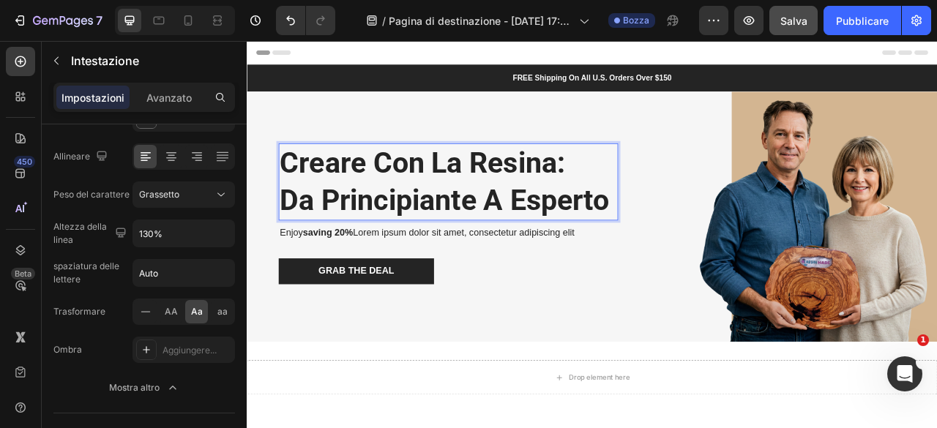
click at [651, 199] on p "Creare con la Resina: Da Principiante a Esperto" at bounding box center [502, 220] width 429 height 95
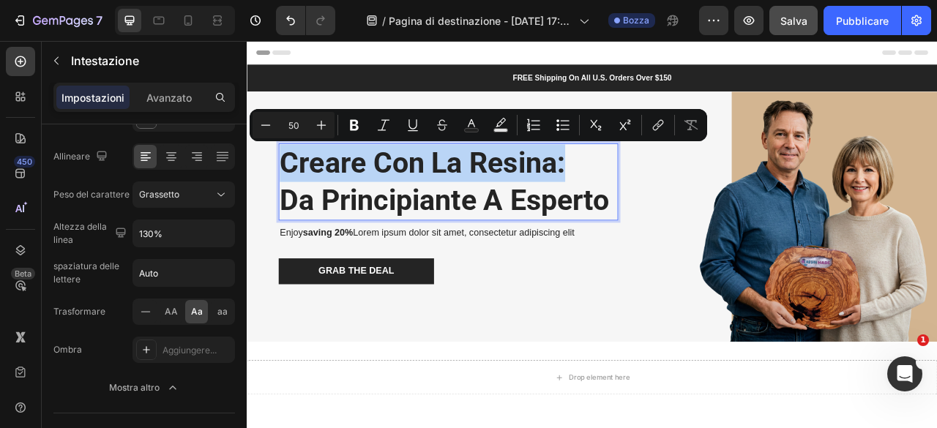
drag, startPoint x: 648, startPoint y: 193, endPoint x: 292, endPoint y: 195, distance: 356.3
click at [292, 195] on p "Creare con la Resina: Da Principiante a Esperto" at bounding box center [502, 220] width 429 height 95
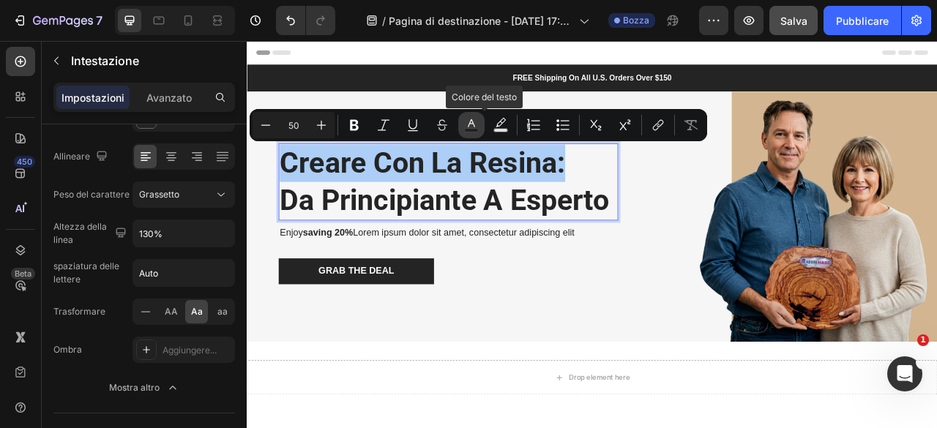
click at [469, 127] on icon "Barra degli strumenti contestuale dell'editor" at bounding box center [471, 125] width 15 height 15
type input "242424"
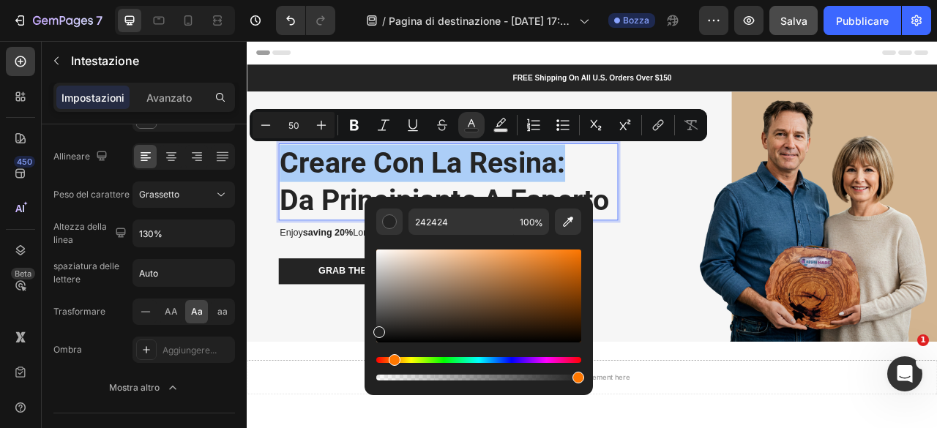
click at [392, 359] on div "Tinta" at bounding box center [478, 360] width 205 height 6
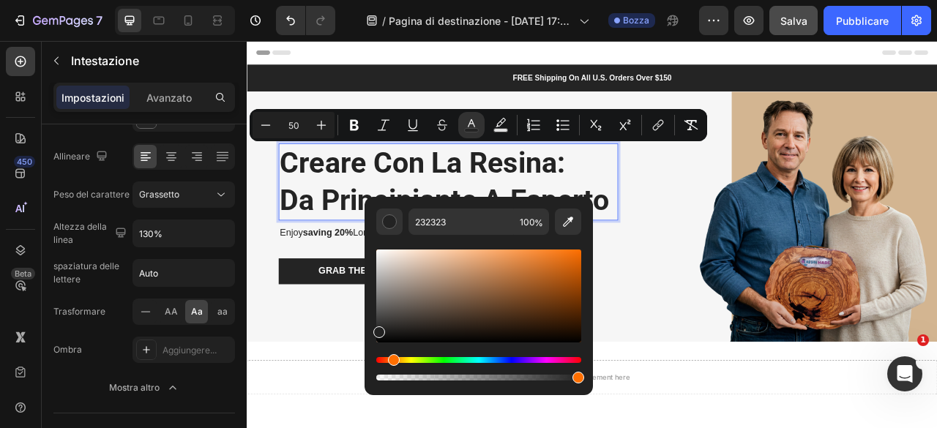
click at [391, 359] on div "Tinta" at bounding box center [478, 360] width 205 height 6
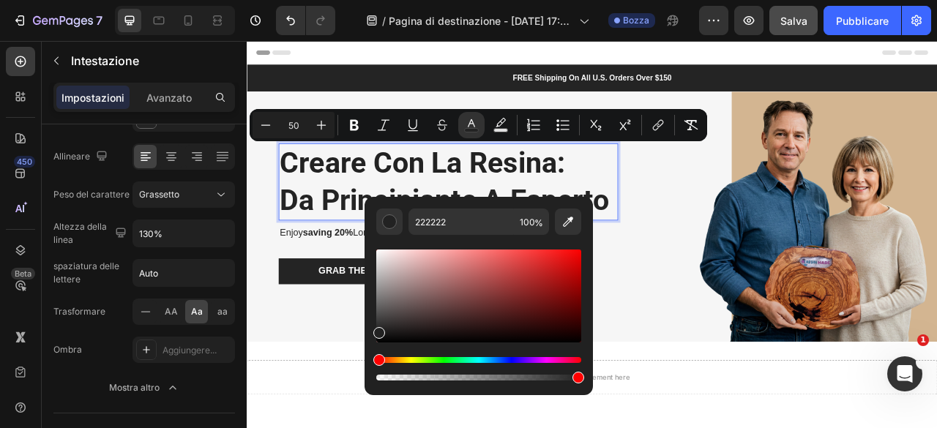
click at [393, 361] on div "Tinta" at bounding box center [478, 360] width 205 height 6
click at [394, 361] on div "Tinta" at bounding box center [478, 360] width 205 height 6
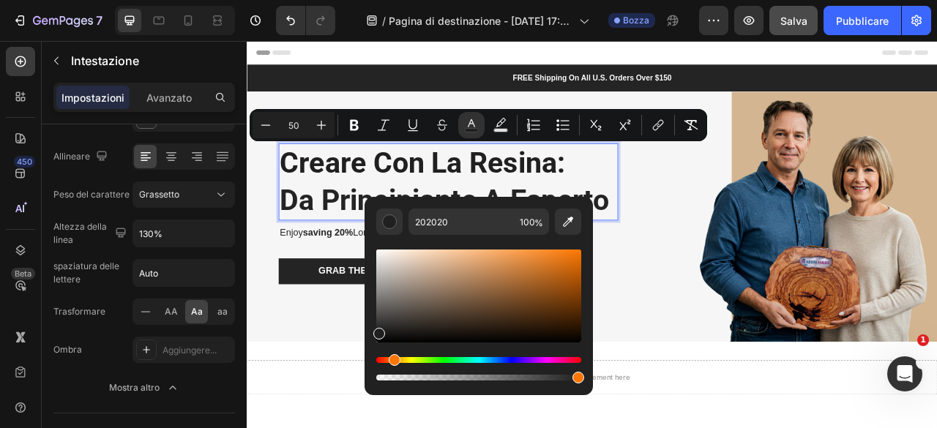
drag, startPoint x: 383, startPoint y: 362, endPoint x: 394, endPoint y: 361, distance: 10.3
click at [394, 361] on div "Tinta" at bounding box center [395, 360] width 12 height 12
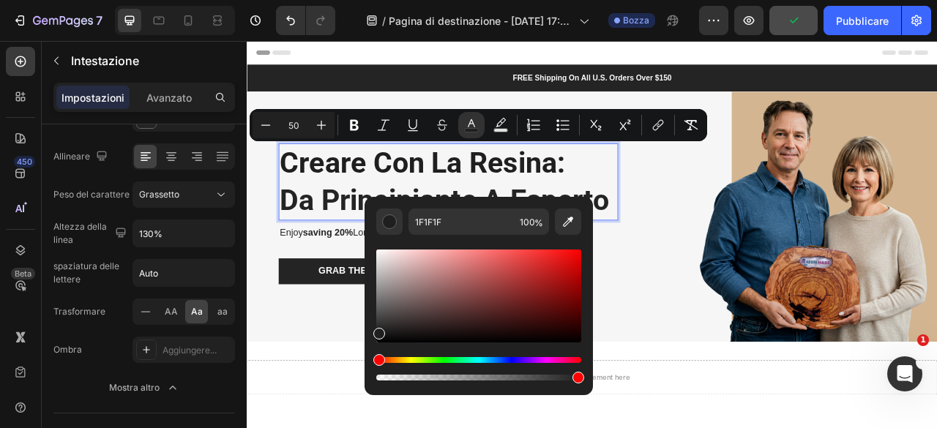
click at [559, 271] on div "Barra degli strumenti contestuale dell'editor" at bounding box center [478, 296] width 205 height 93
type input "C11515"
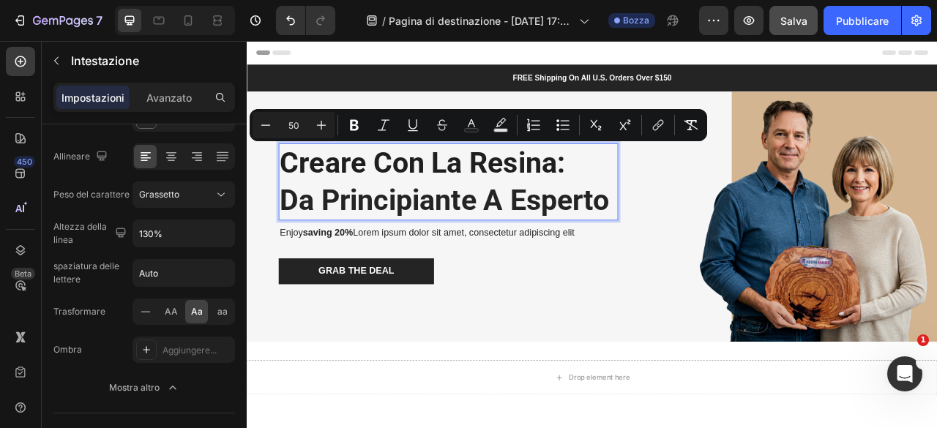
click at [523, 246] on p "Creare con la Resina: Da Principiante a Esperto" at bounding box center [502, 220] width 429 height 95
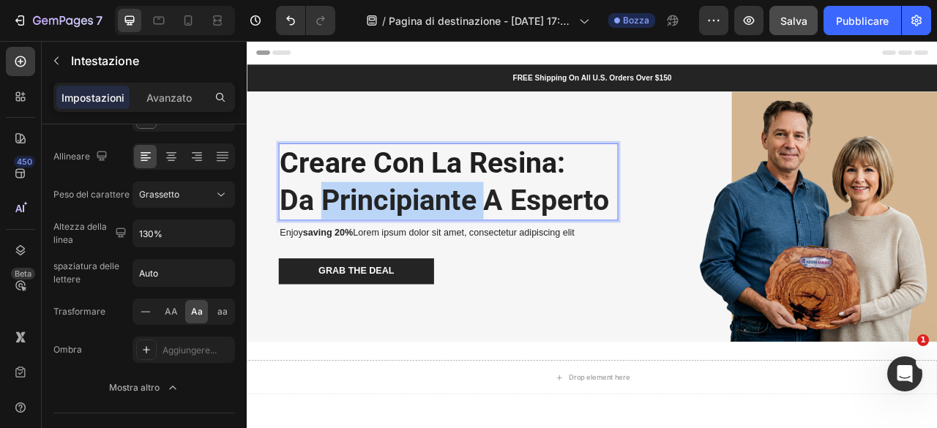
click at [523, 246] on p "Creare con la Resina: Da Principiante a Esperto" at bounding box center [502, 220] width 429 height 95
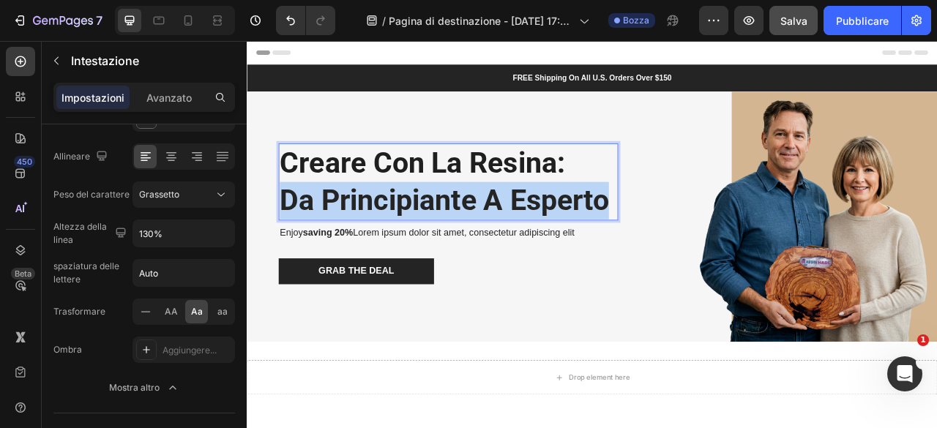
click at [523, 246] on p "Creare con la Resina: Da Principiante a Esperto" at bounding box center [502, 220] width 429 height 95
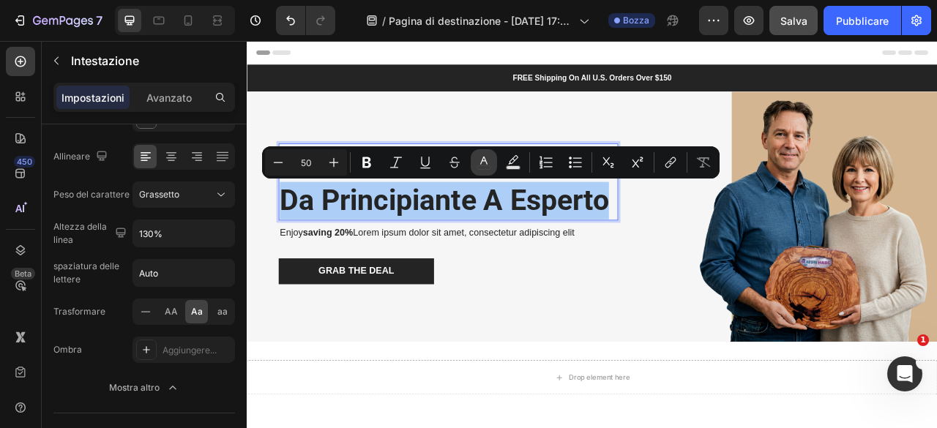
click at [483, 165] on icon "Barra degli strumenti contestuale dell'editor" at bounding box center [483, 162] width 15 height 15
type input "242424"
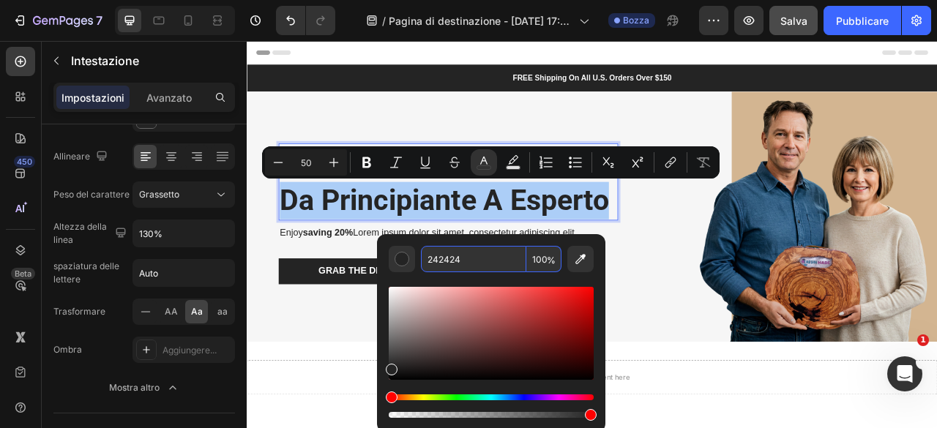
click at [468, 255] on input "242424" at bounding box center [473, 259] width 105 height 26
paste input "#F59E0B"
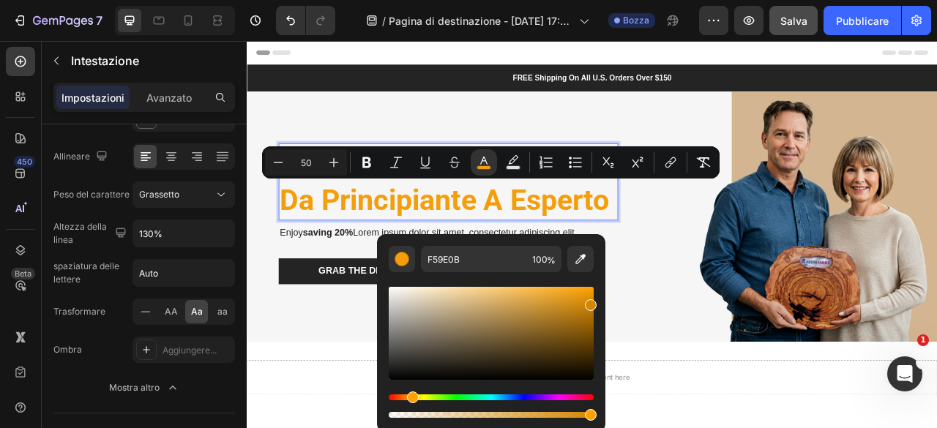
click at [590, 302] on div "Barra degli strumenti contestuale dell'editor" at bounding box center [591, 305] width 12 height 12
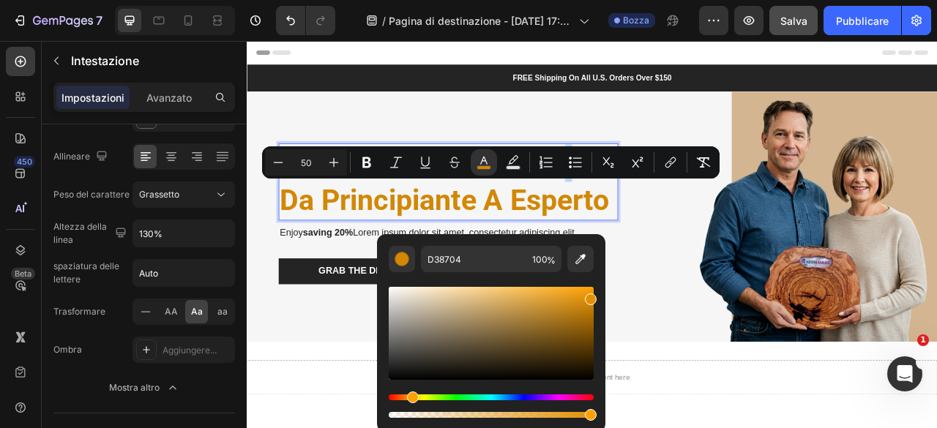
click at [589, 296] on div "Barra degli strumenti contestuale dell'editor" at bounding box center [591, 299] width 12 height 12
click at [588, 295] on div "Barra degli strumenti contestuale dell'editor" at bounding box center [591, 301] width 12 height 12
type input "EA9707"
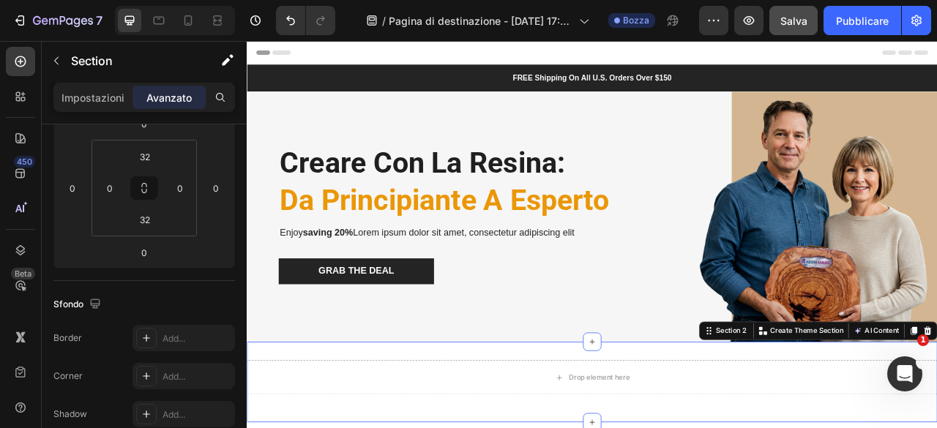
scroll to position [0, 0]
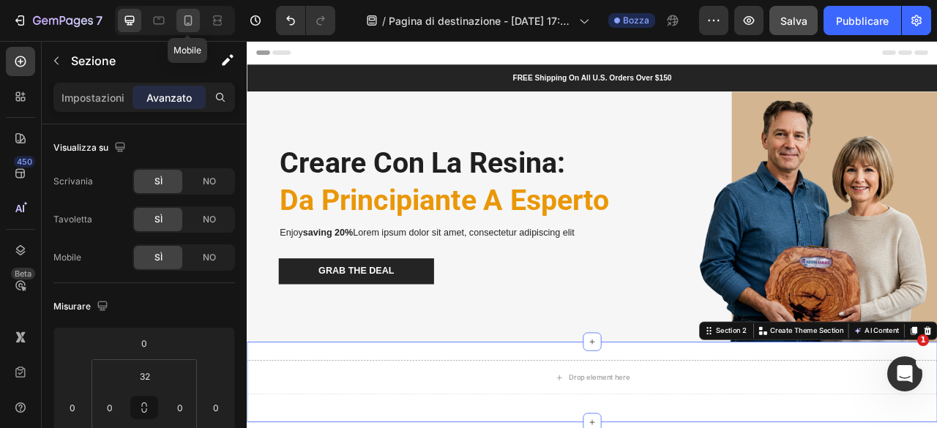
click at [193, 24] on icon at bounding box center [188, 20] width 15 height 15
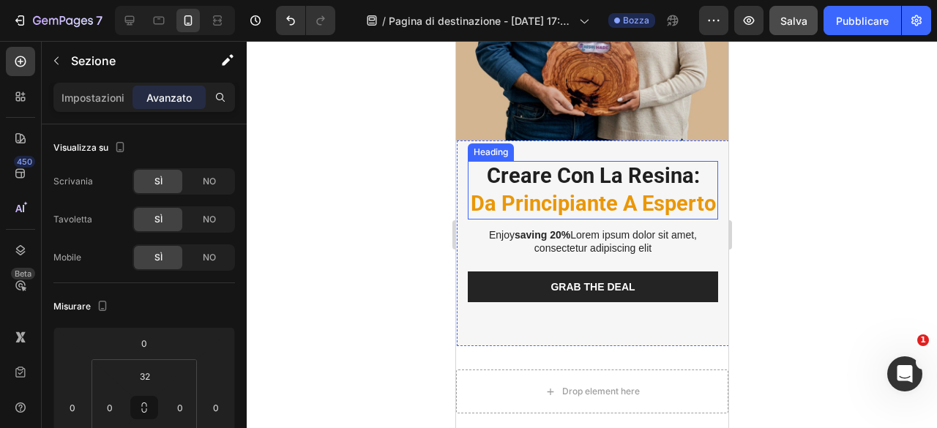
scroll to position [211, 0]
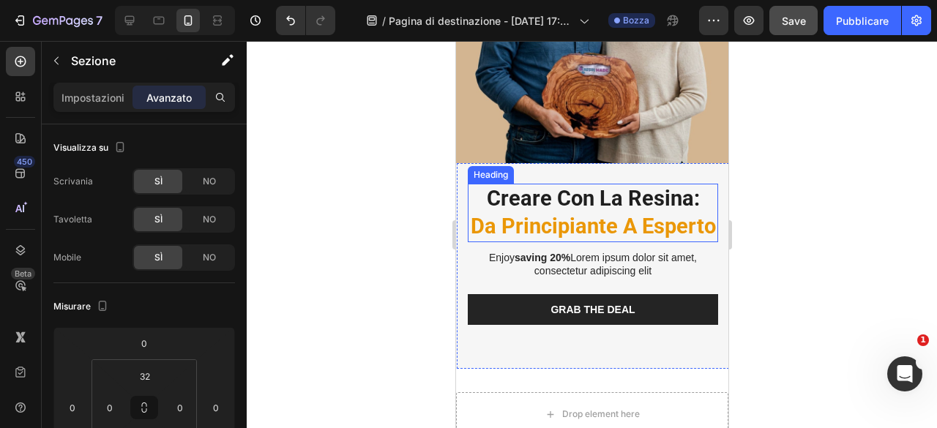
click at [593, 186] on span "Creare con la Resina:" at bounding box center [592, 198] width 213 height 25
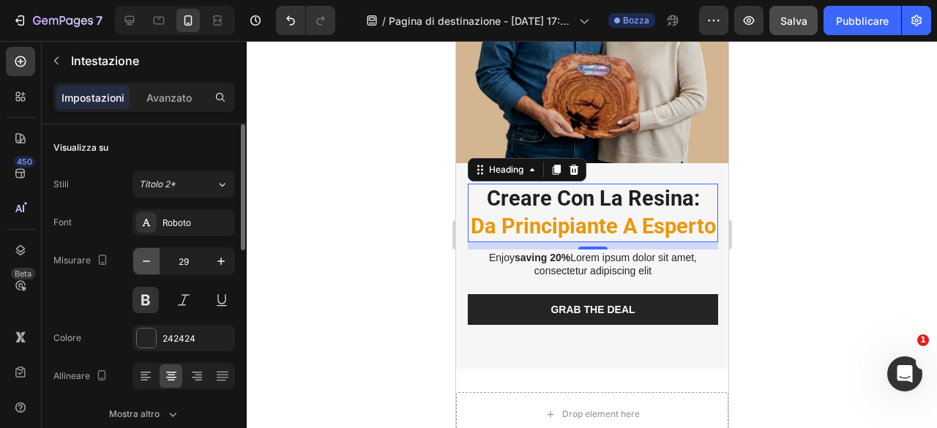
click at [148, 257] on icon "button" at bounding box center [146, 261] width 15 height 15
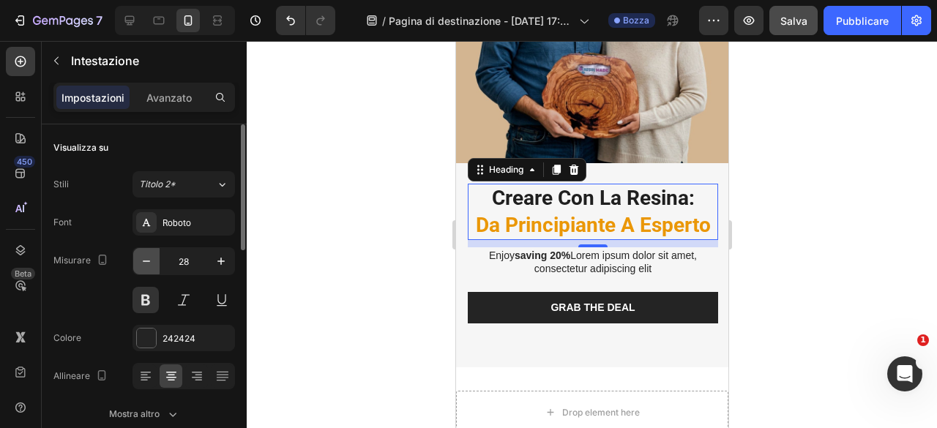
click at [148, 257] on icon "button" at bounding box center [146, 261] width 15 height 15
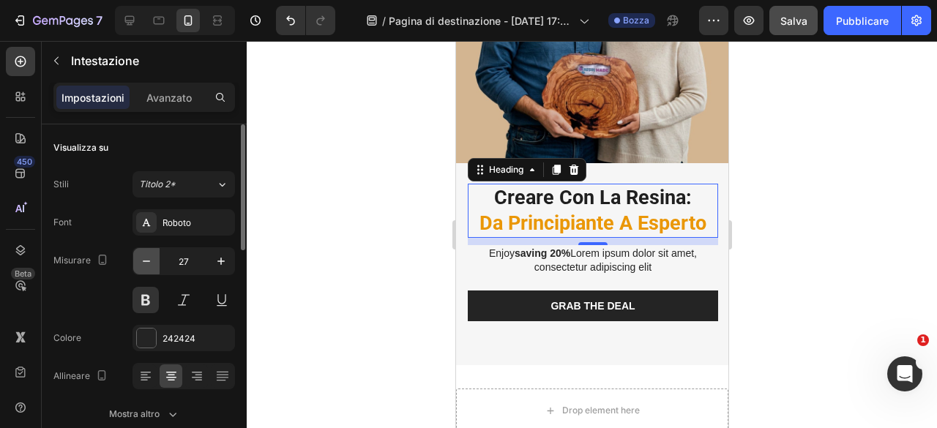
click at [146, 260] on icon "button" at bounding box center [146, 260] width 7 height 1
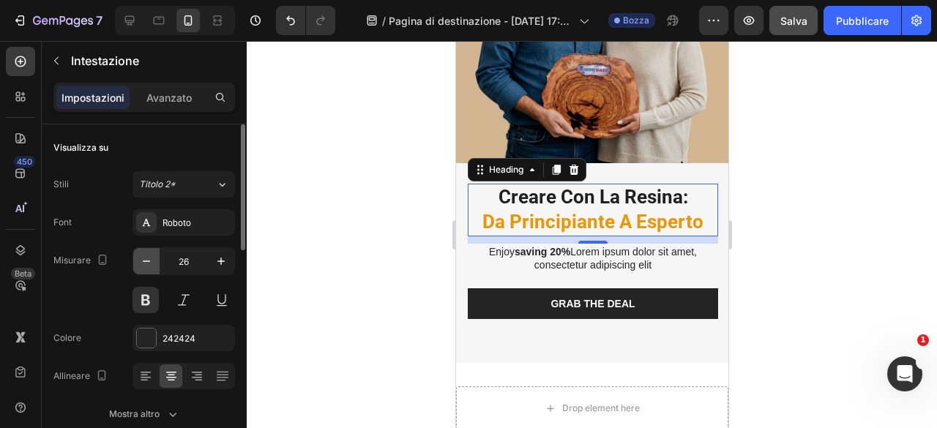
click at [143, 266] on icon "button" at bounding box center [146, 261] width 15 height 15
type input "25"
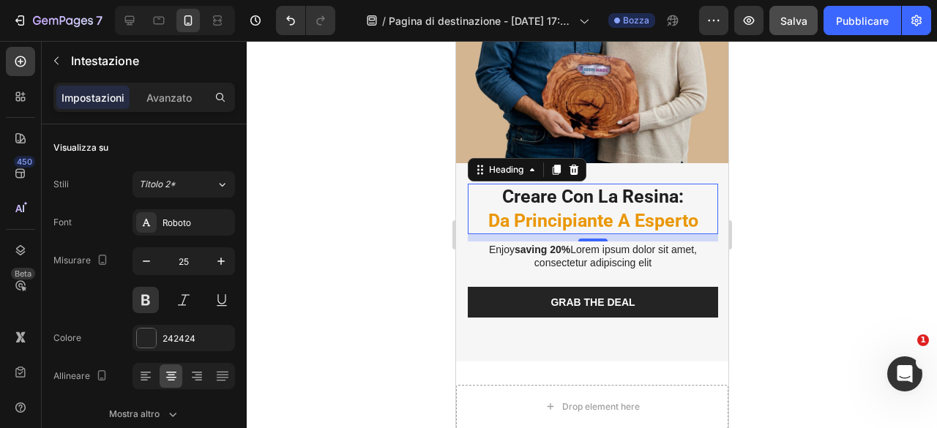
click at [773, 187] on div at bounding box center [592, 234] width 690 height 387
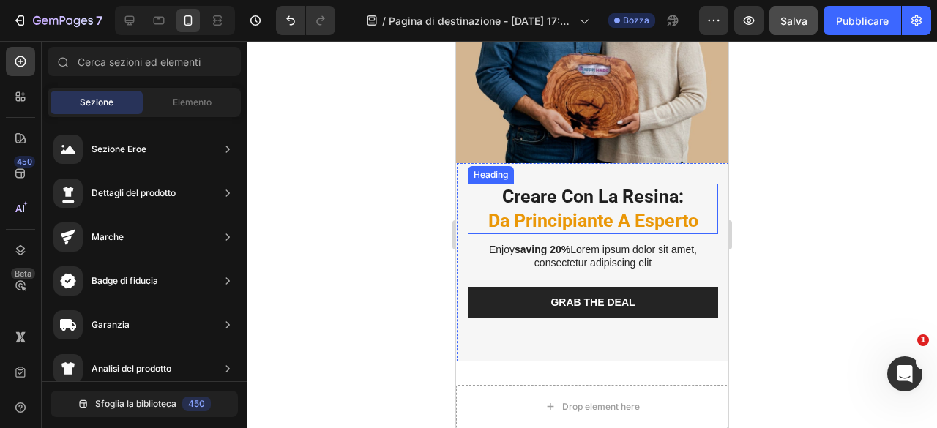
click at [596, 187] on span "Creare con la Resina:" at bounding box center [591, 196] width 181 height 21
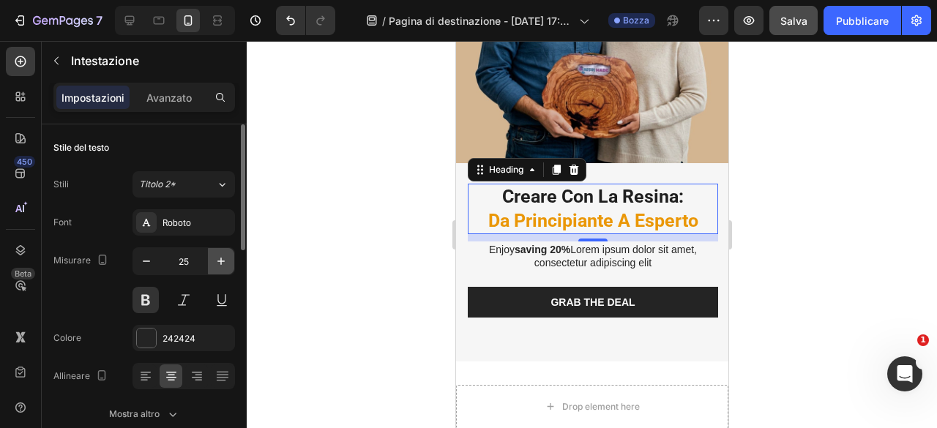
click at [220, 258] on icon "button" at bounding box center [221, 261] width 15 height 15
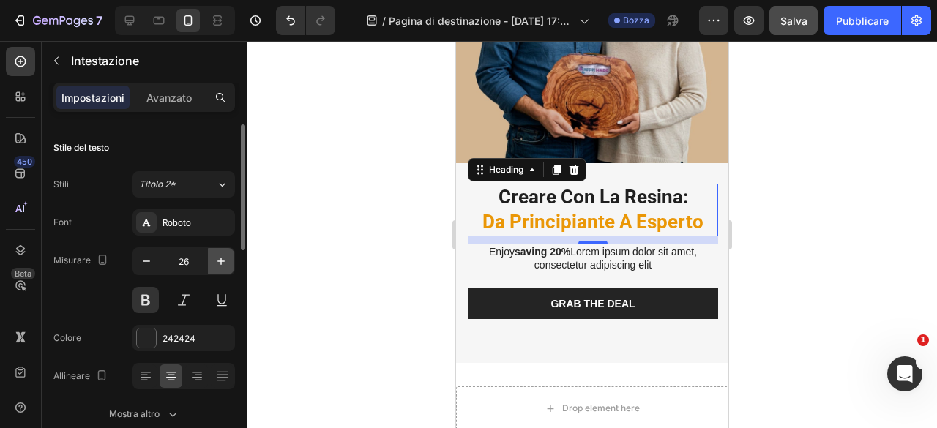
click at [220, 258] on icon "button" at bounding box center [221, 261] width 15 height 15
type input "27"
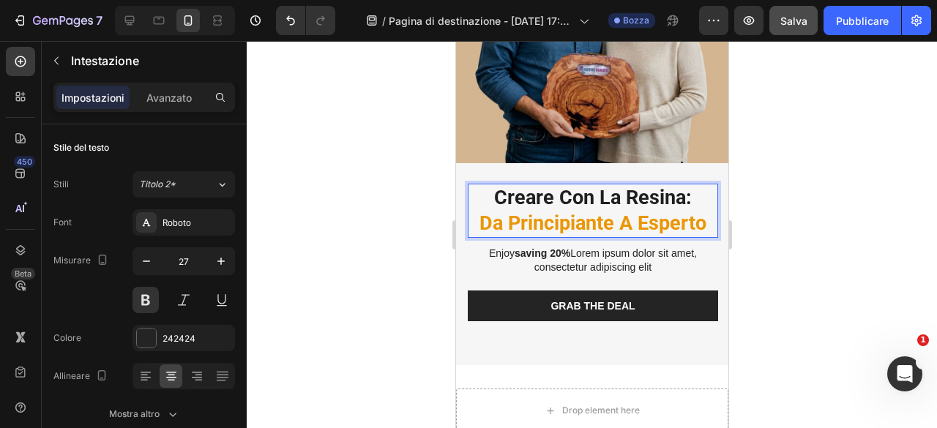
click at [608, 192] on span "Creare con la Resina:" at bounding box center [592, 197] width 198 height 23
click at [603, 188] on span "Creare con la Resina:" at bounding box center [592, 197] width 198 height 23
click at [830, 209] on div at bounding box center [592, 234] width 690 height 387
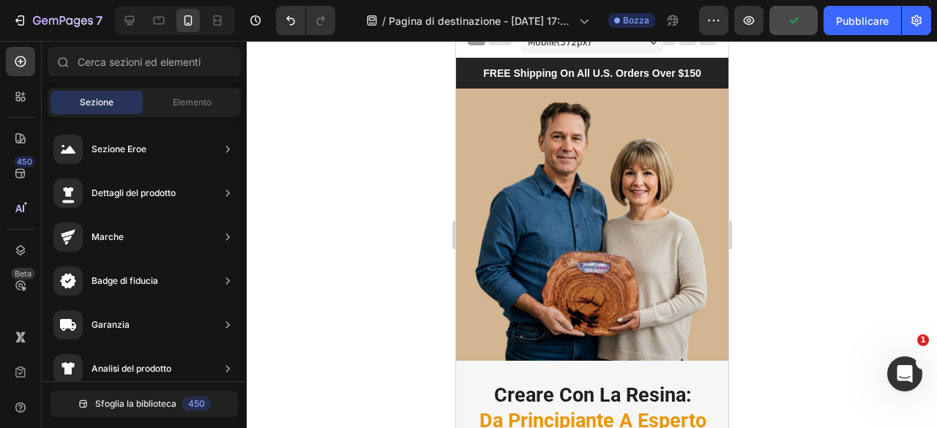
scroll to position [0, 0]
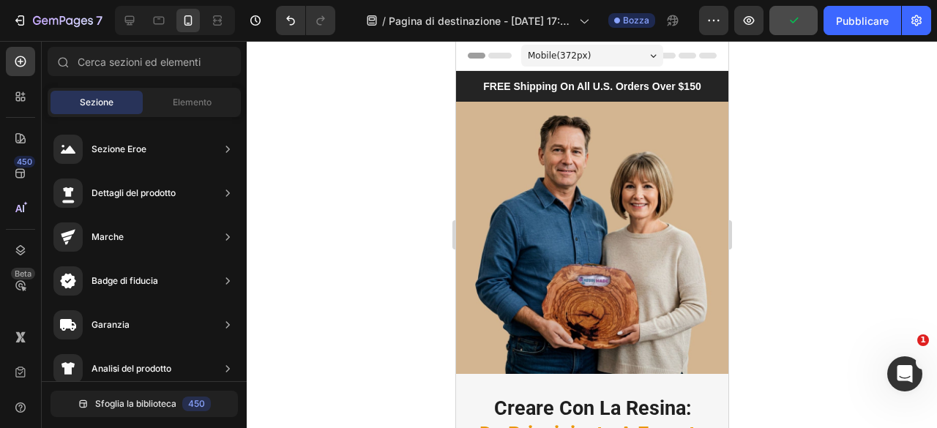
drag, startPoint x: 721, startPoint y: 180, endPoint x: 1191, endPoint y: 210, distance: 470.7
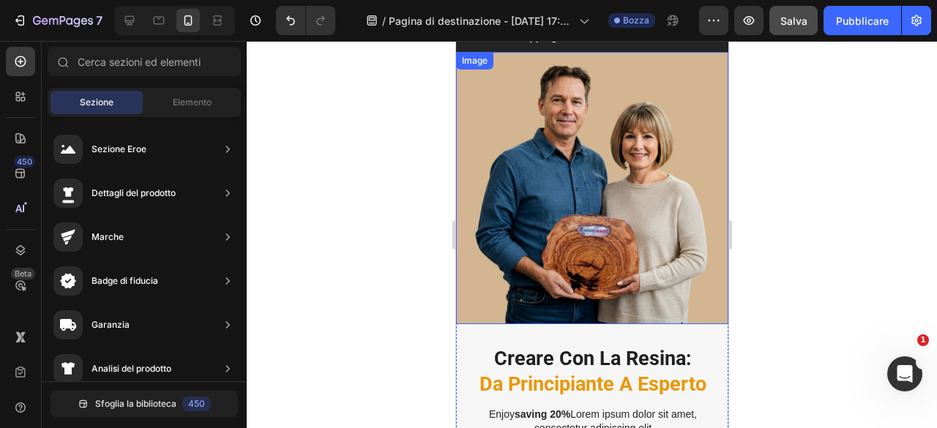
scroll to position [73, 0]
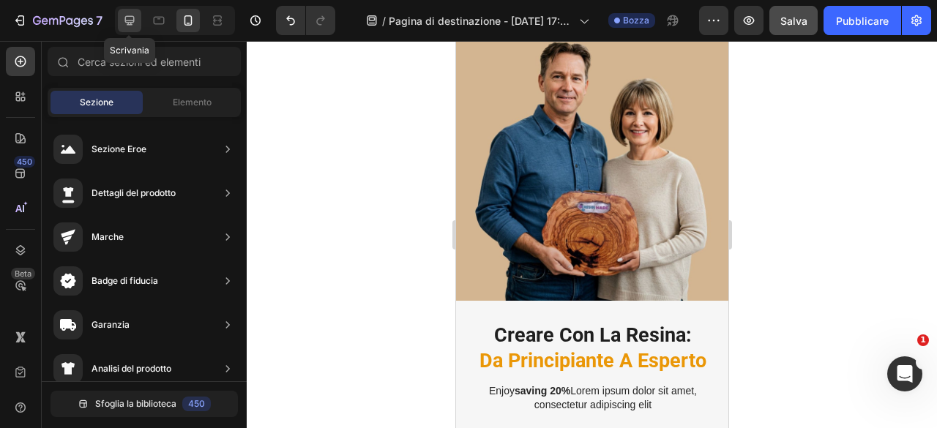
click at [130, 10] on div at bounding box center [129, 20] width 23 height 23
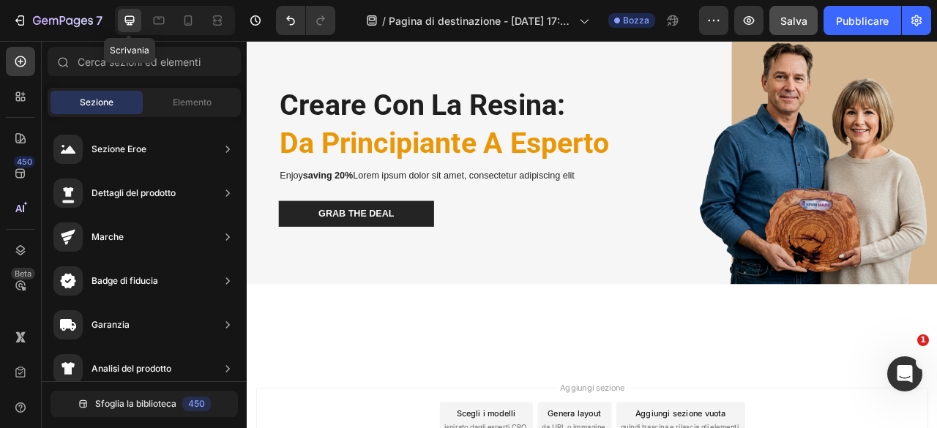
scroll to position [76, 0]
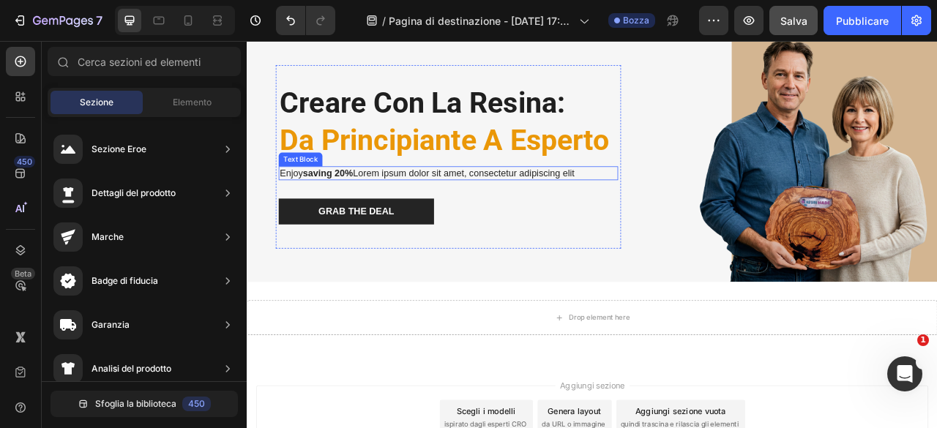
click at [462, 200] on div "Enjoy saving 20% Lorem ipsum dolor sit amet, consectetur adipiscing elit" at bounding box center [503, 209] width 432 height 18
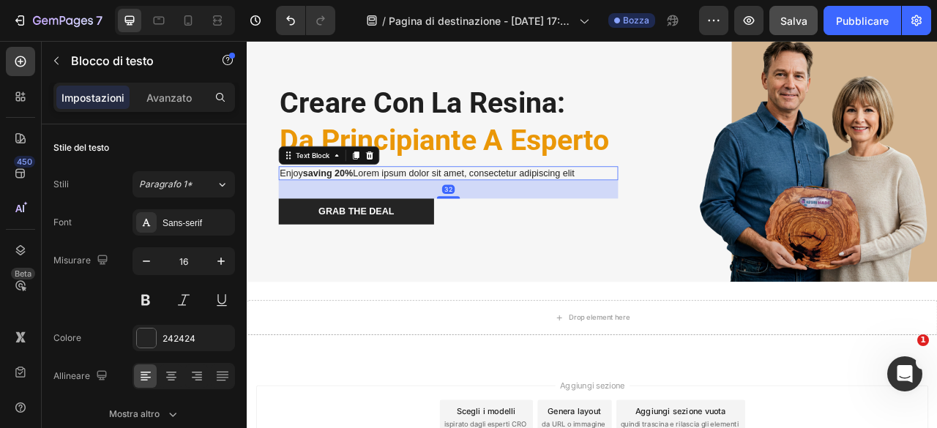
click at [462, 202] on p "Enjoy saving 20% Lorem ipsum dolor sit amet, consectetur adipiscing elit" at bounding box center [502, 209] width 429 height 15
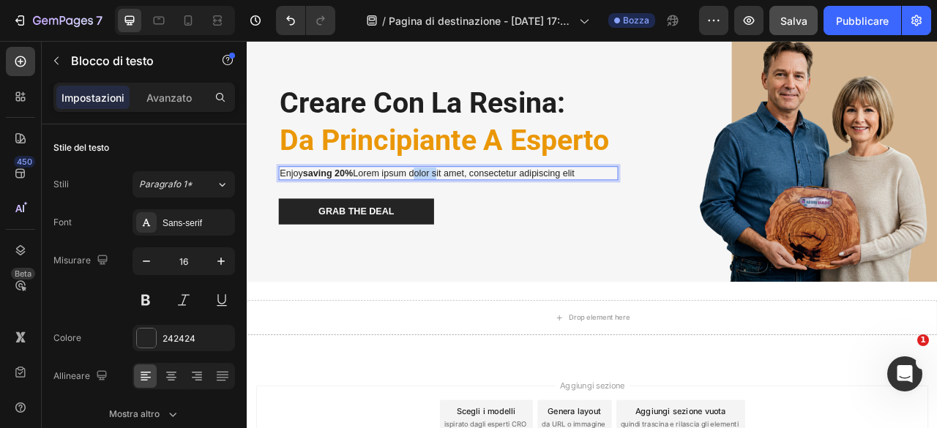
click at [462, 202] on p "Enjoy saving 20% Lorem ipsum dolor sit amet, consectetur adipiscing elit" at bounding box center [502, 209] width 429 height 15
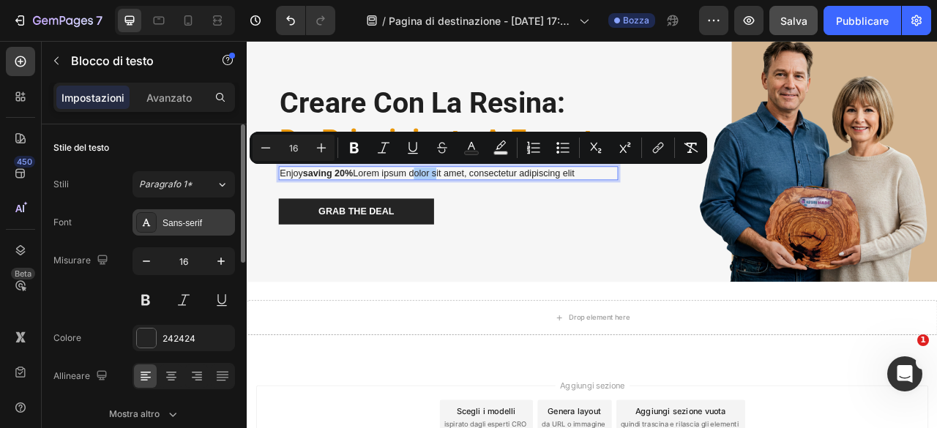
click at [202, 220] on div "Sans-serif" at bounding box center [196, 223] width 69 height 13
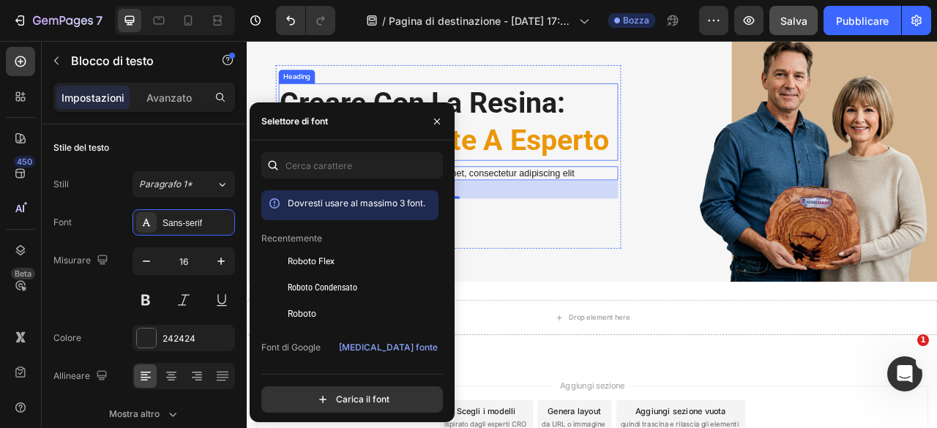
click at [588, 146] on span "Da Principiante a Esperto" at bounding box center [497, 167] width 419 height 42
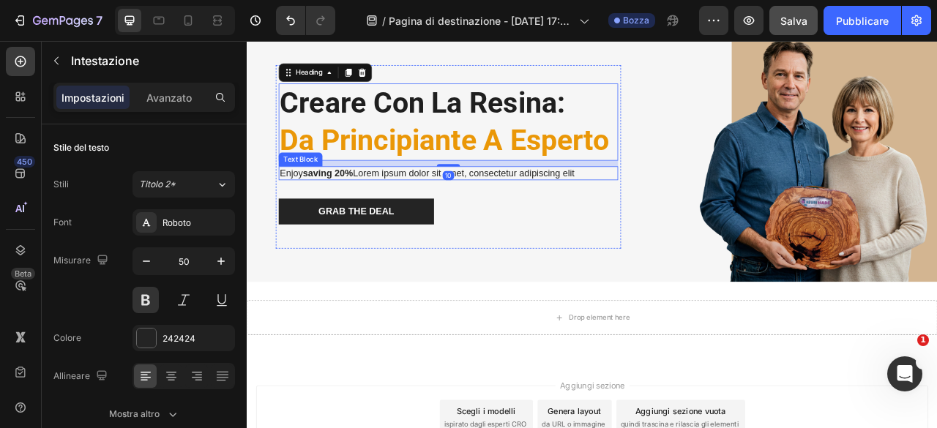
click at [436, 204] on p "Enjoy saving 20% Lorem ipsum dolor sit amet, consectetur adipiscing elit" at bounding box center [502, 209] width 429 height 15
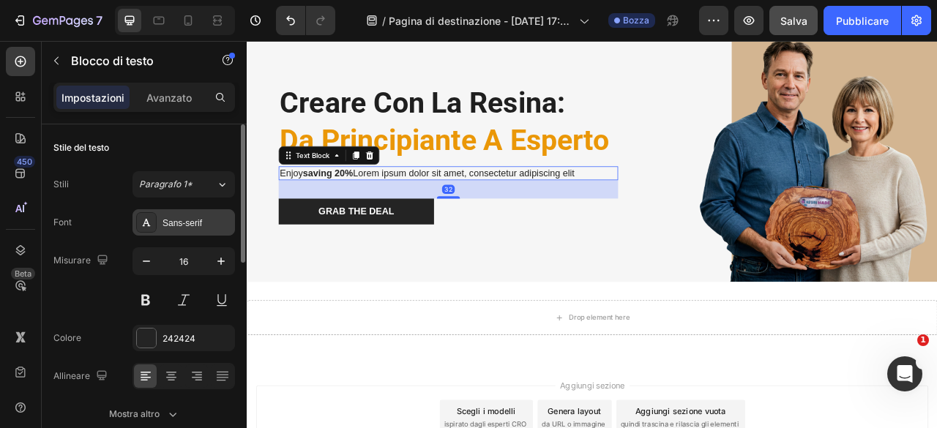
click at [207, 220] on div "Sans-serif" at bounding box center [196, 223] width 69 height 13
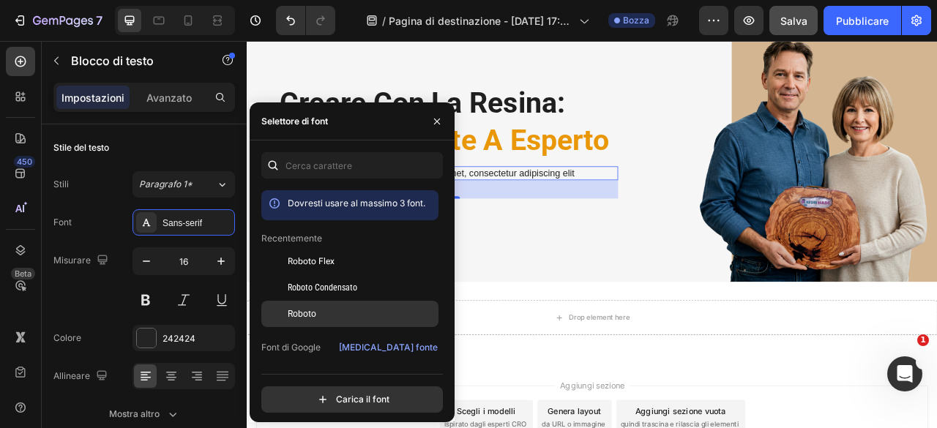
click at [325, 314] on div "Roboto" at bounding box center [362, 313] width 148 height 13
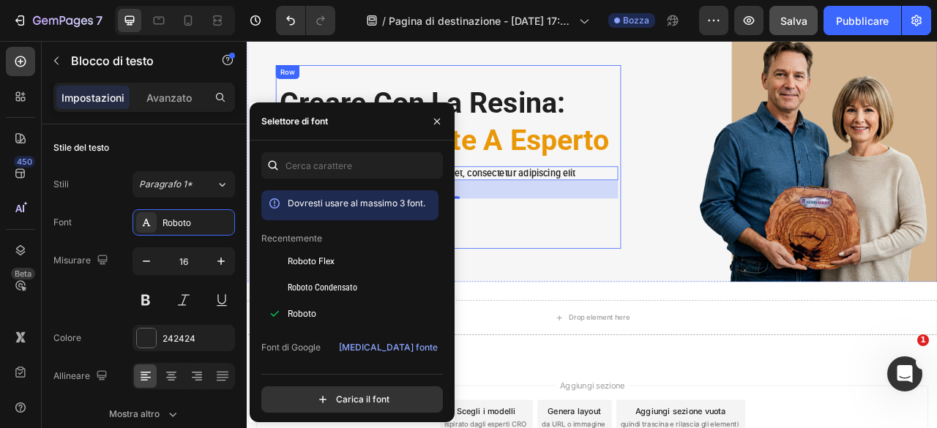
click at [614, 290] on div "⁠⁠⁠⁠⁠⁠⁠ Creare con la Resina: Da Principiante a Esperto Heading Enjoy saving 20…" at bounding box center [502, 189] width 439 height 234
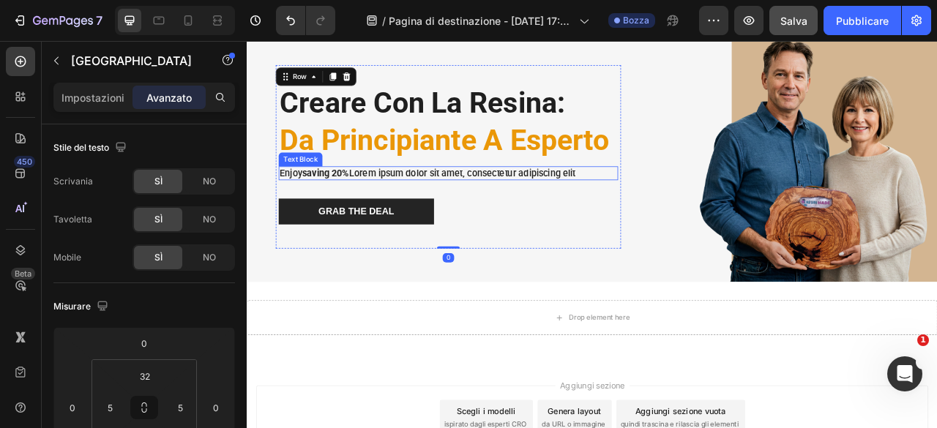
click at [539, 207] on p "Enjoy saving 20% Lorem ipsum dolor sit amet, consectetur adipiscing elit" at bounding box center [502, 209] width 429 height 15
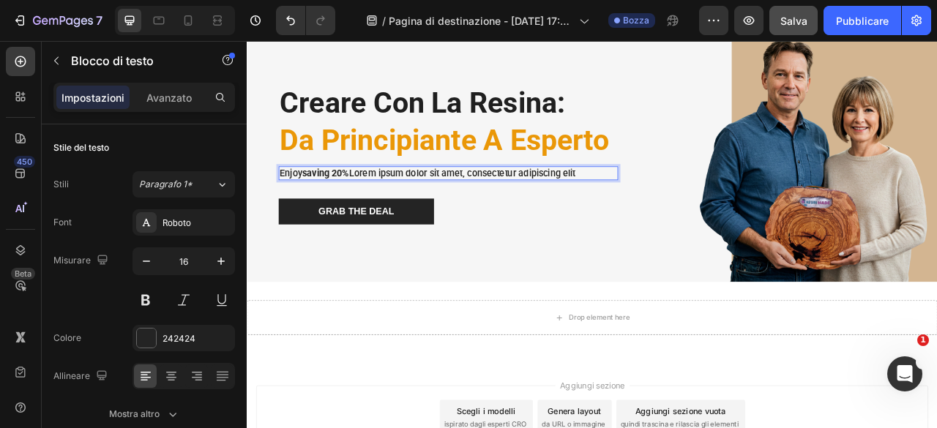
click at [539, 207] on p "Enjoy saving 20% Lorem ipsum dolor sit amet, consectetur adipiscing elit" at bounding box center [502, 209] width 429 height 15
click at [218, 261] on icon "button" at bounding box center [221, 261] width 15 height 15
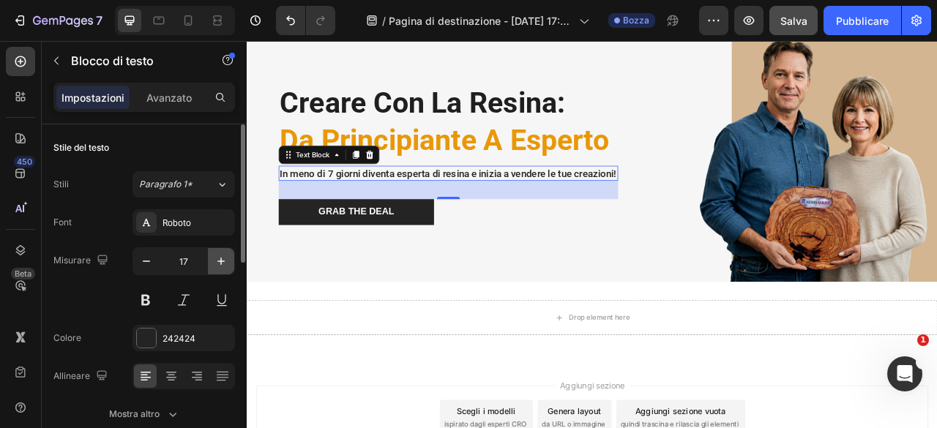
click at [218, 261] on icon "button" at bounding box center [221, 261] width 15 height 15
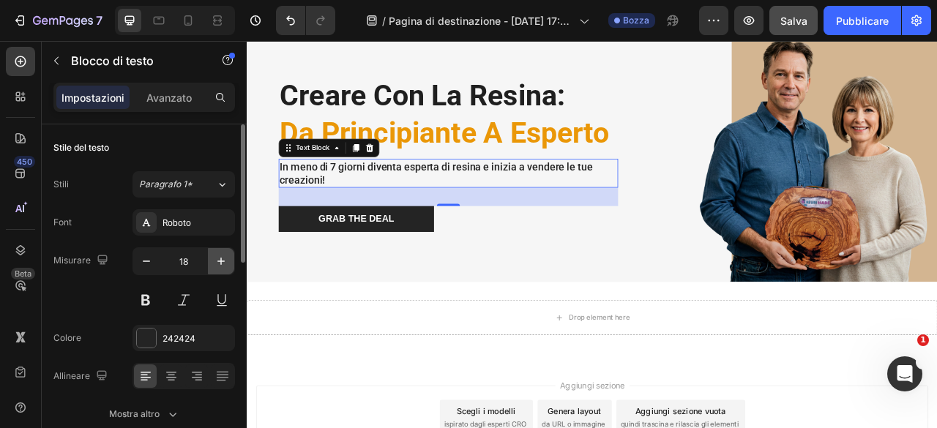
click at [215, 261] on icon "button" at bounding box center [221, 261] width 15 height 15
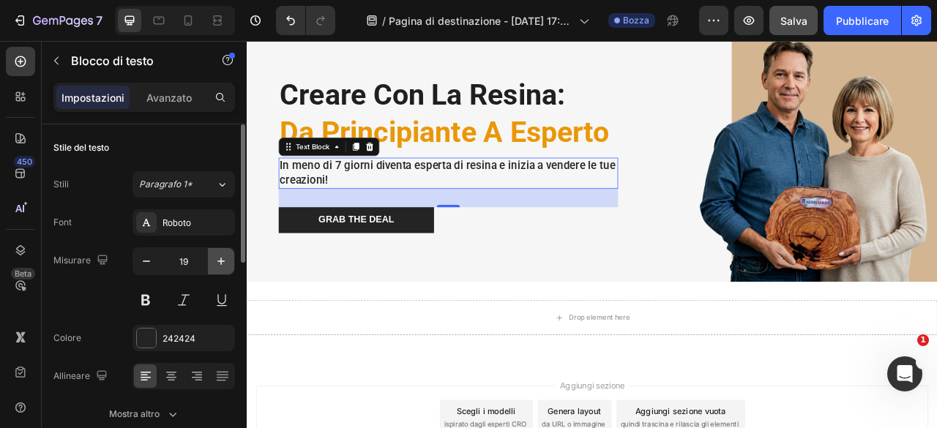
type input "20"
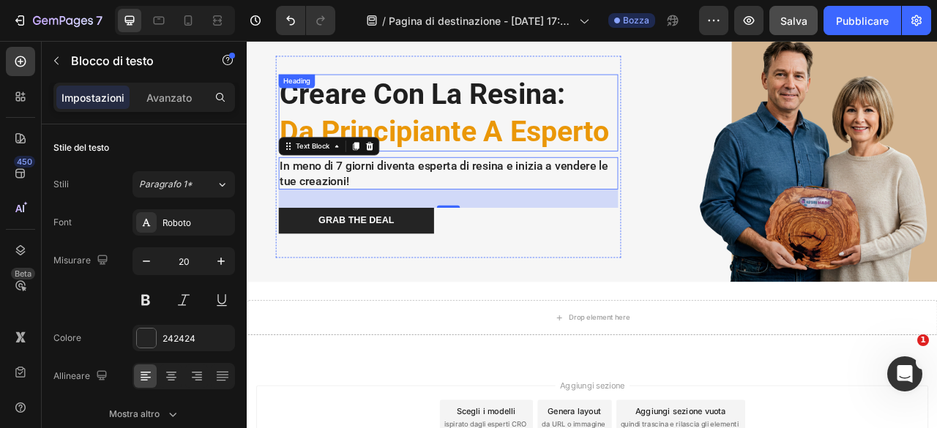
click at [495, 127] on span "Creare con la Resina:" at bounding box center [469, 108] width 363 height 42
